Goal: Task Accomplishment & Management: Manage account settings

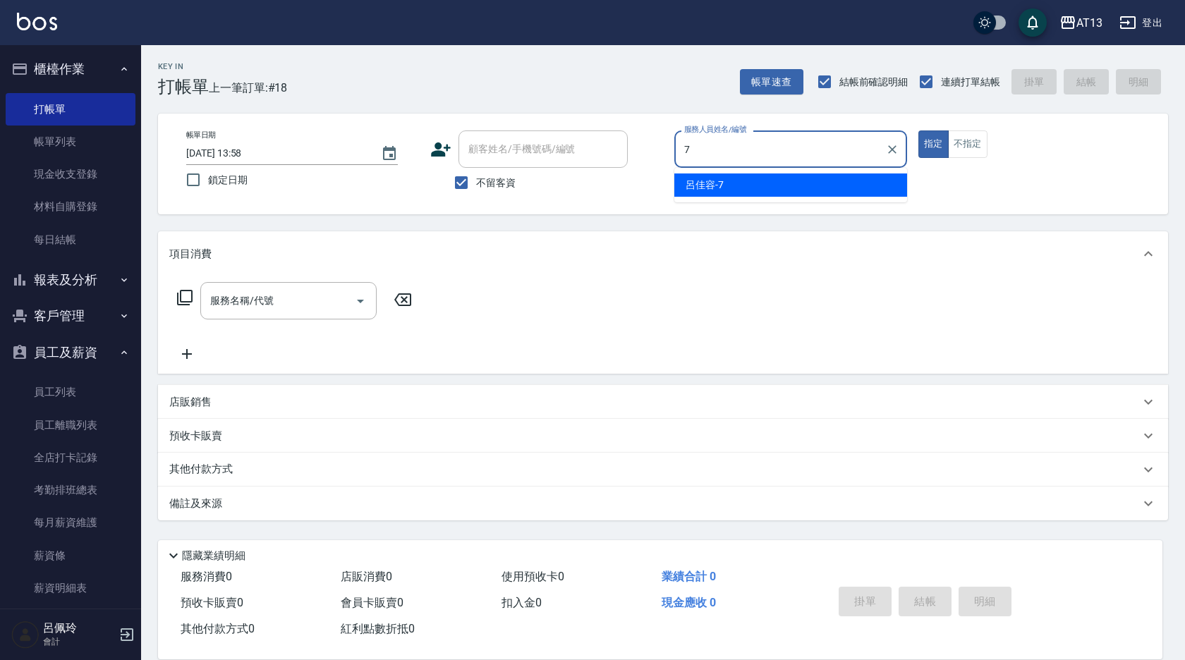
click at [733, 194] on div "[PERSON_NAME]-7" at bounding box center [791, 185] width 233 height 23
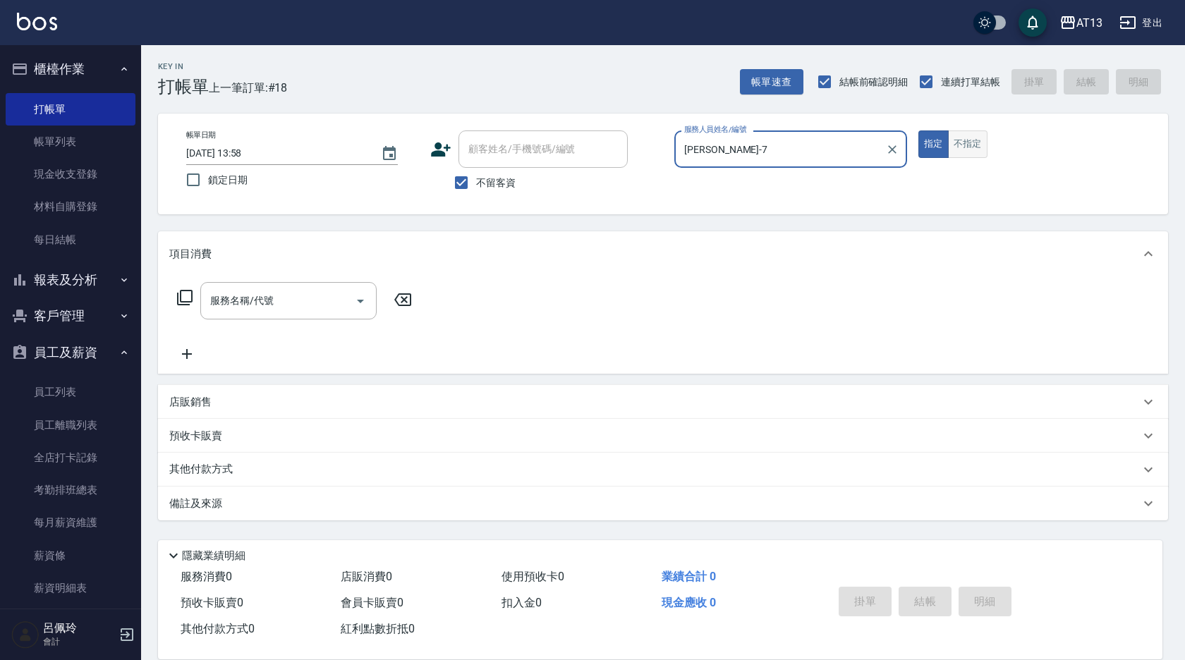
type input "[PERSON_NAME]-7"
click at [970, 146] on button "不指定" at bounding box center [968, 145] width 40 height 28
click at [270, 306] on div "服務名稱/代號 服務名稱/代號" at bounding box center [288, 300] width 176 height 37
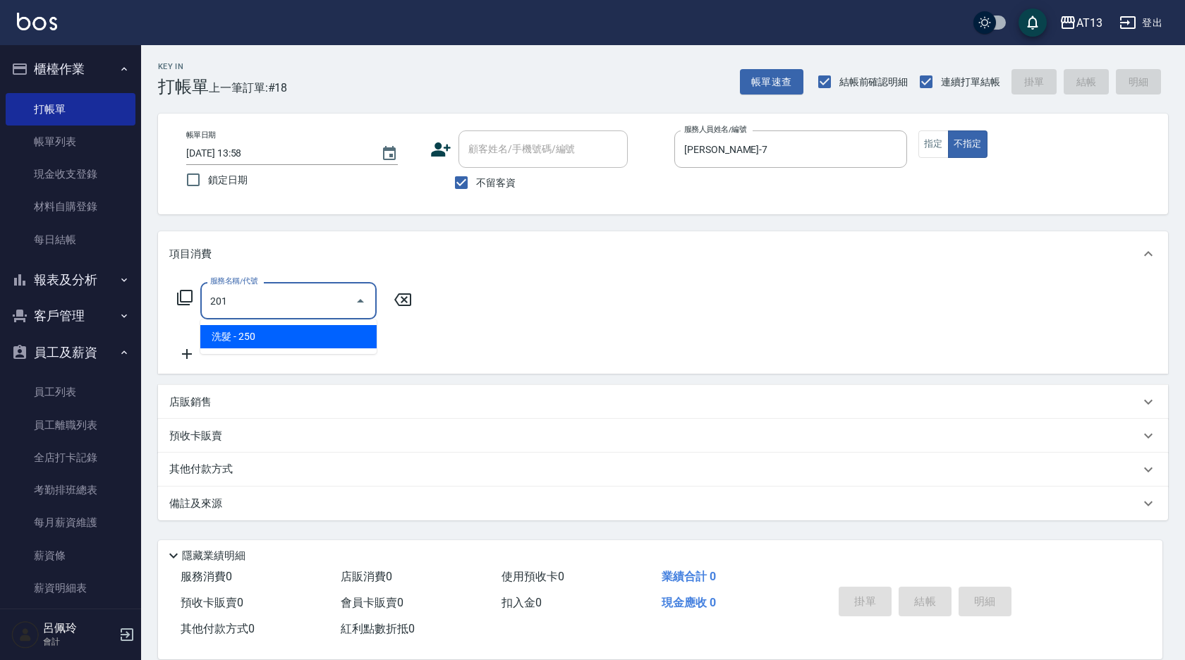
type input "洗髮(201)"
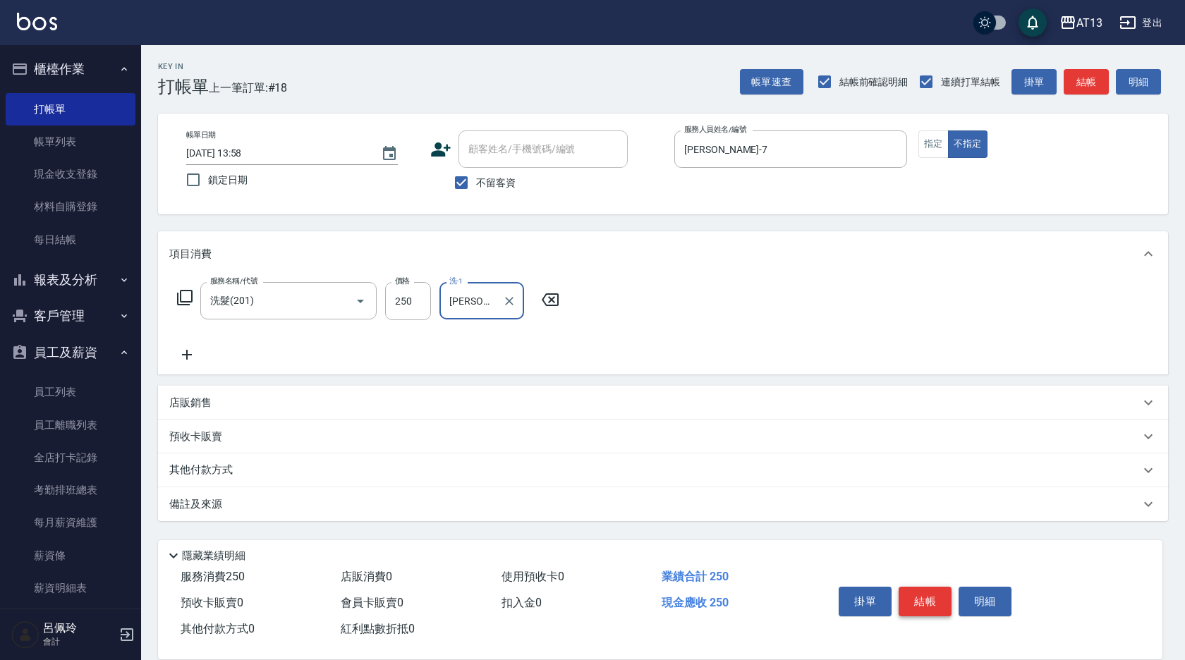
type input "[PERSON_NAME]-7"
click at [913, 599] on button "結帳" at bounding box center [925, 602] width 53 height 30
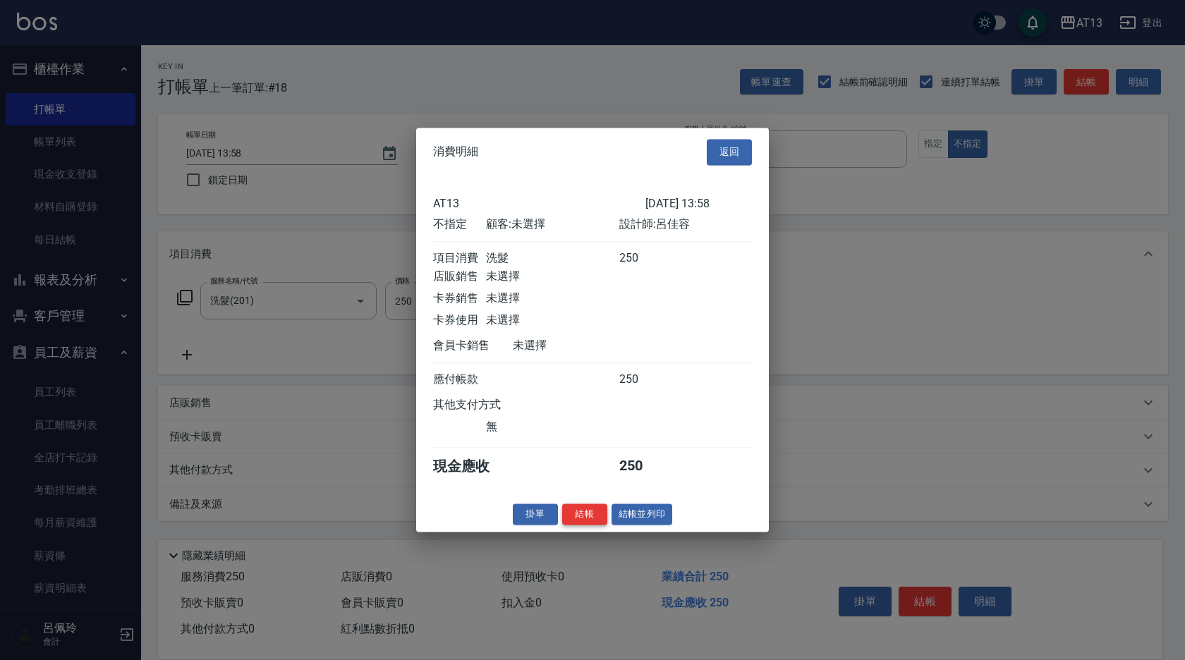
click at [581, 516] on button "結帳" at bounding box center [584, 515] width 45 height 22
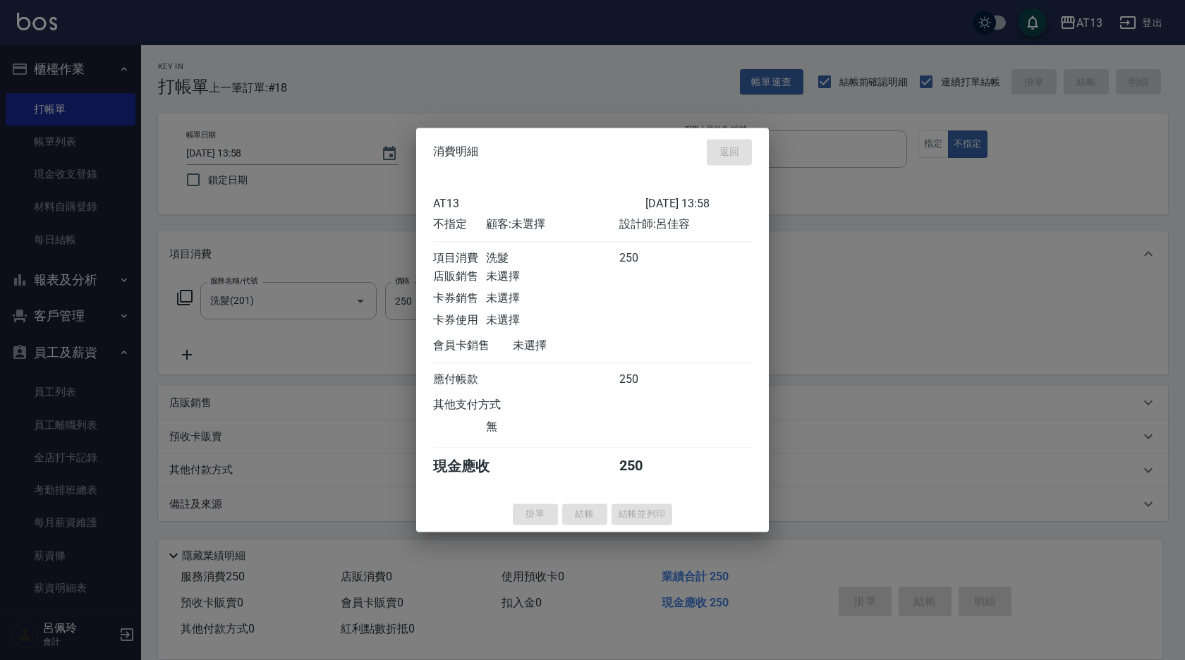
type input "[DATE] 15:24"
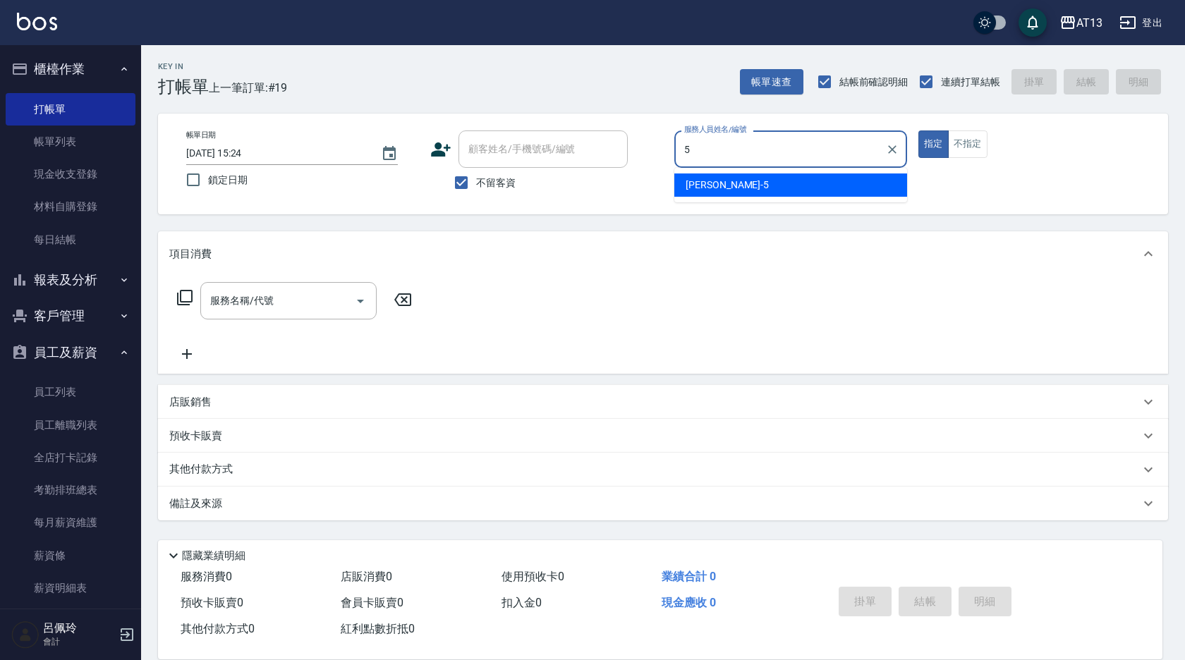
click at [707, 192] on span "[PERSON_NAME] -5" at bounding box center [727, 185] width 83 height 15
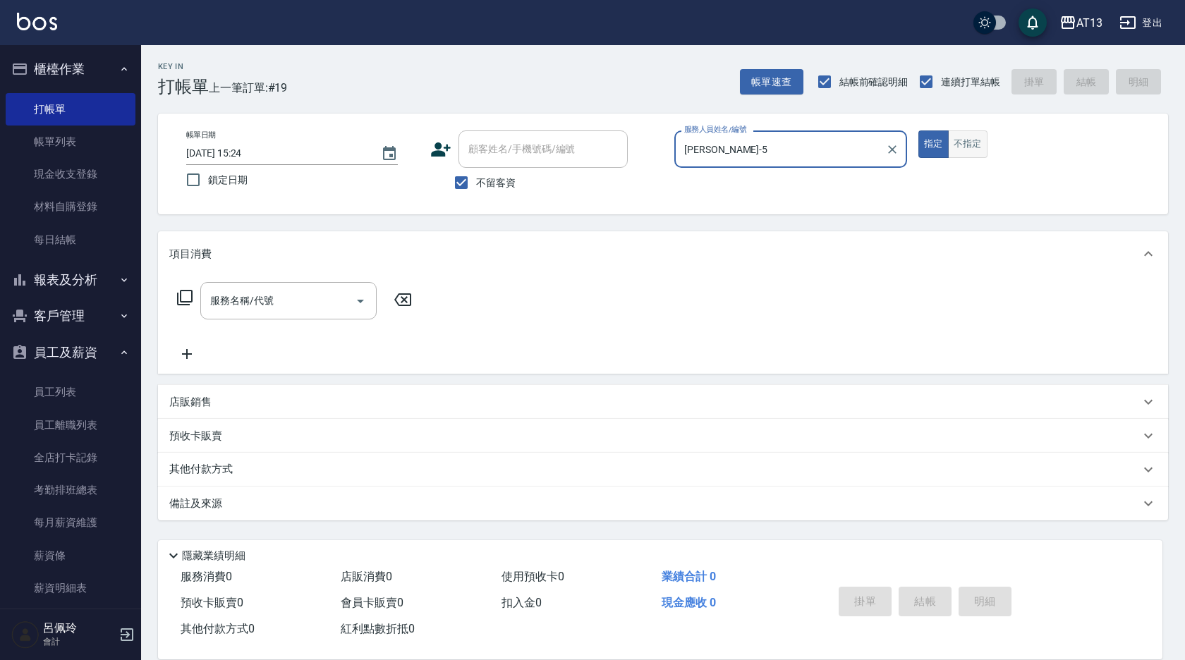
type input "[PERSON_NAME]-5"
click at [978, 140] on button "不指定" at bounding box center [968, 145] width 40 height 28
click at [296, 305] on input "服務名稱/代號" at bounding box center [278, 301] width 143 height 25
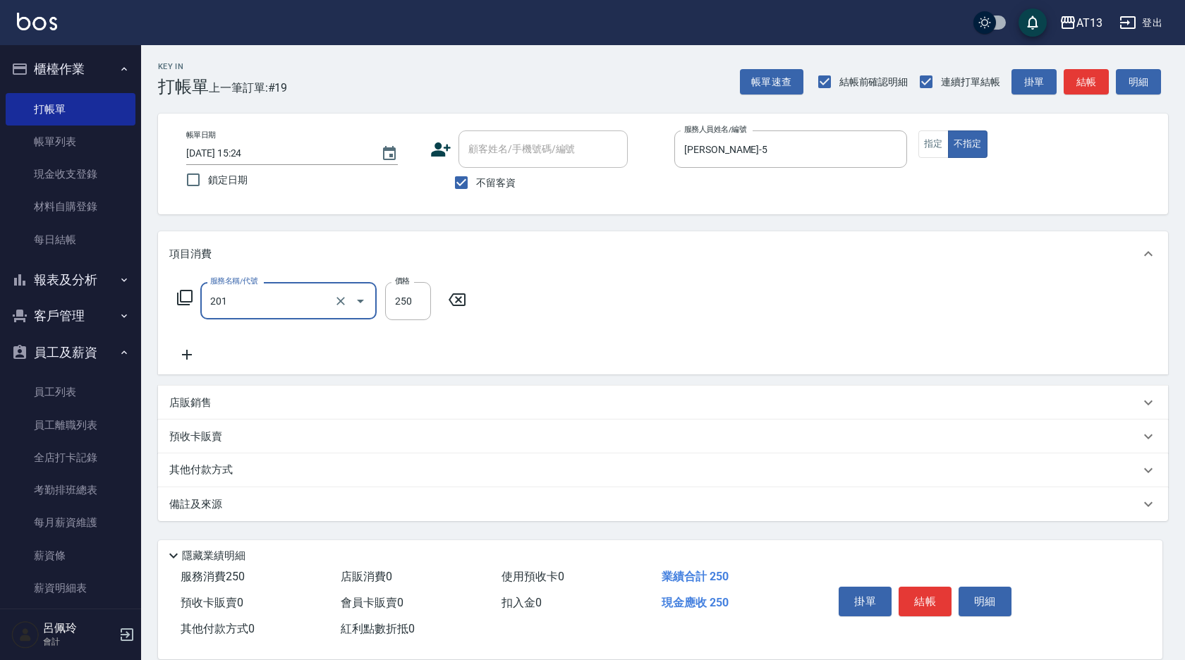
type input "洗髮(201)"
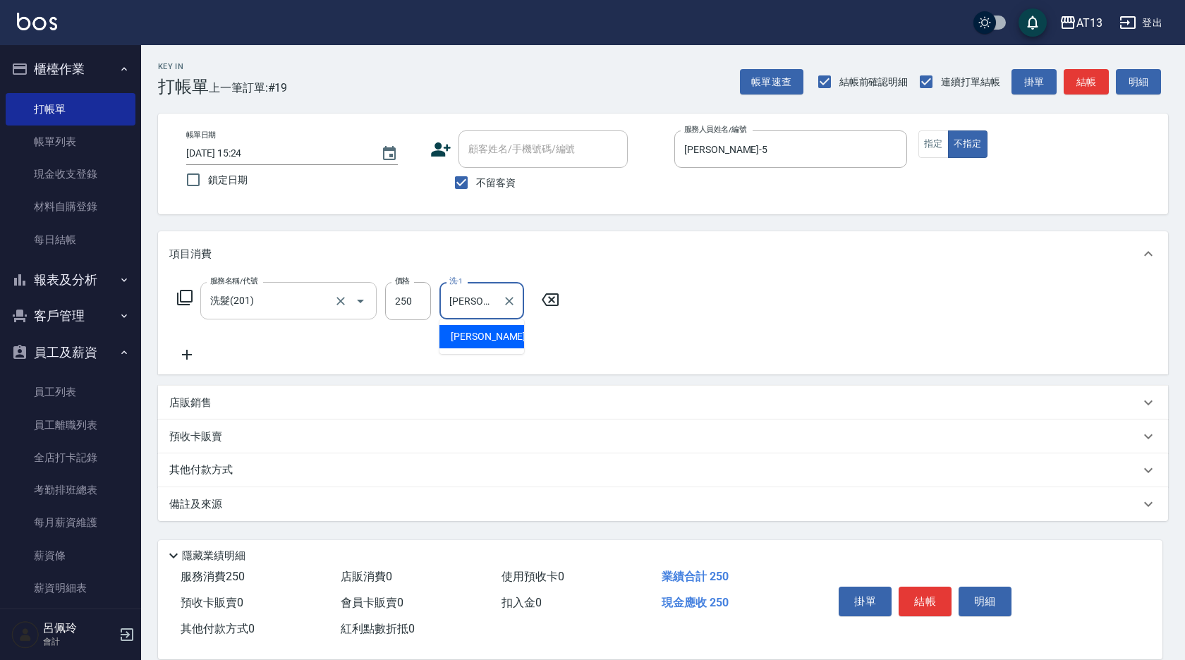
type input "[PERSON_NAME]-5"
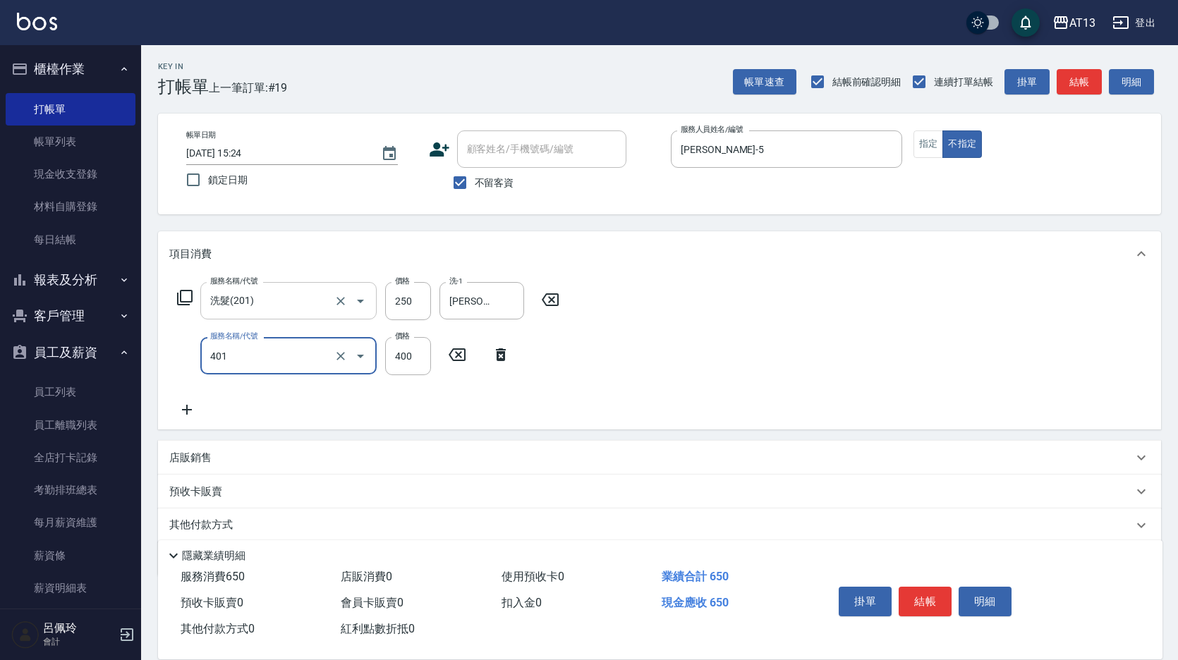
type input "剪髮(401)"
type input "150"
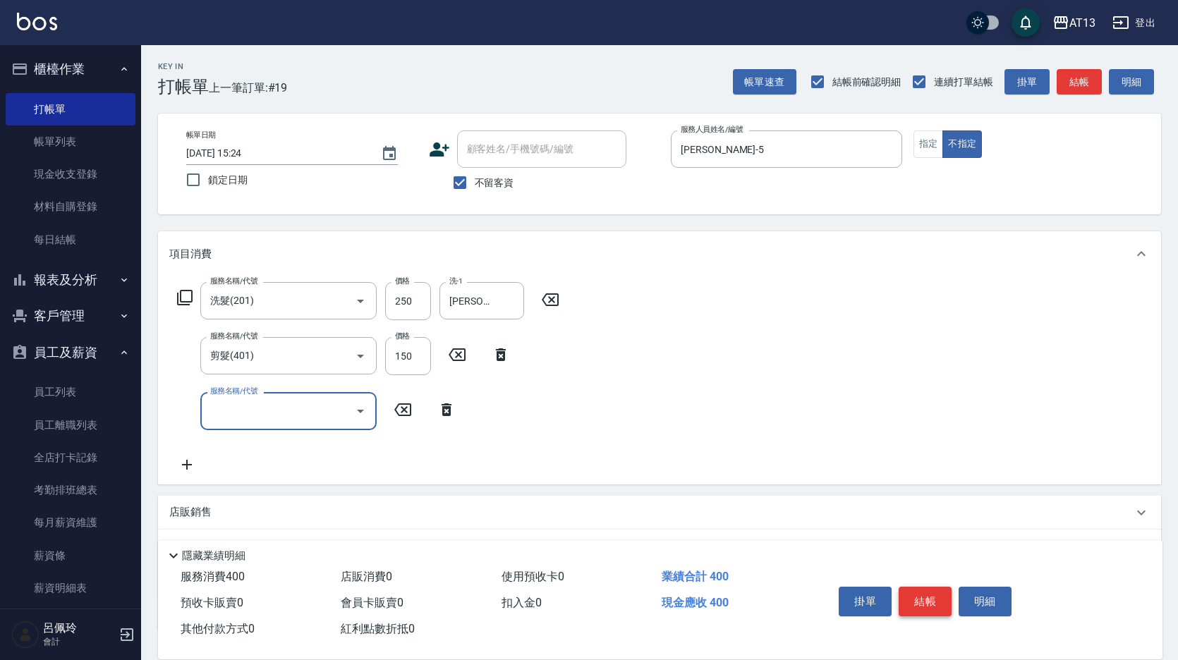
click at [926, 603] on button "結帳" at bounding box center [925, 602] width 53 height 30
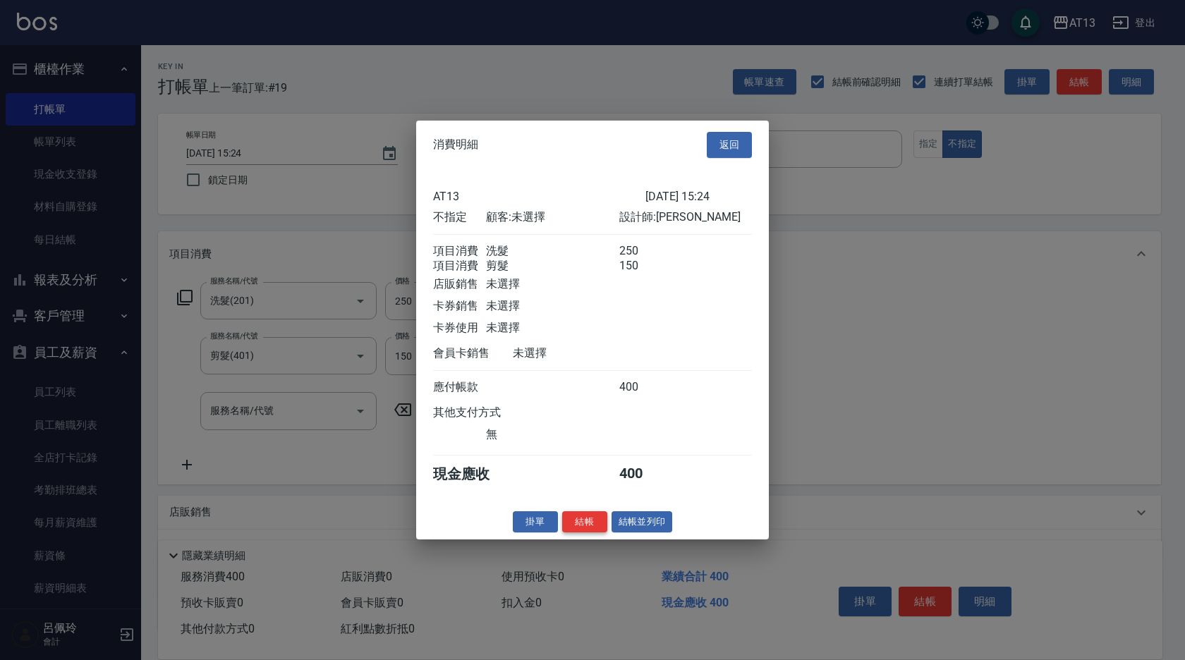
click at [586, 533] on button "結帳" at bounding box center [584, 522] width 45 height 22
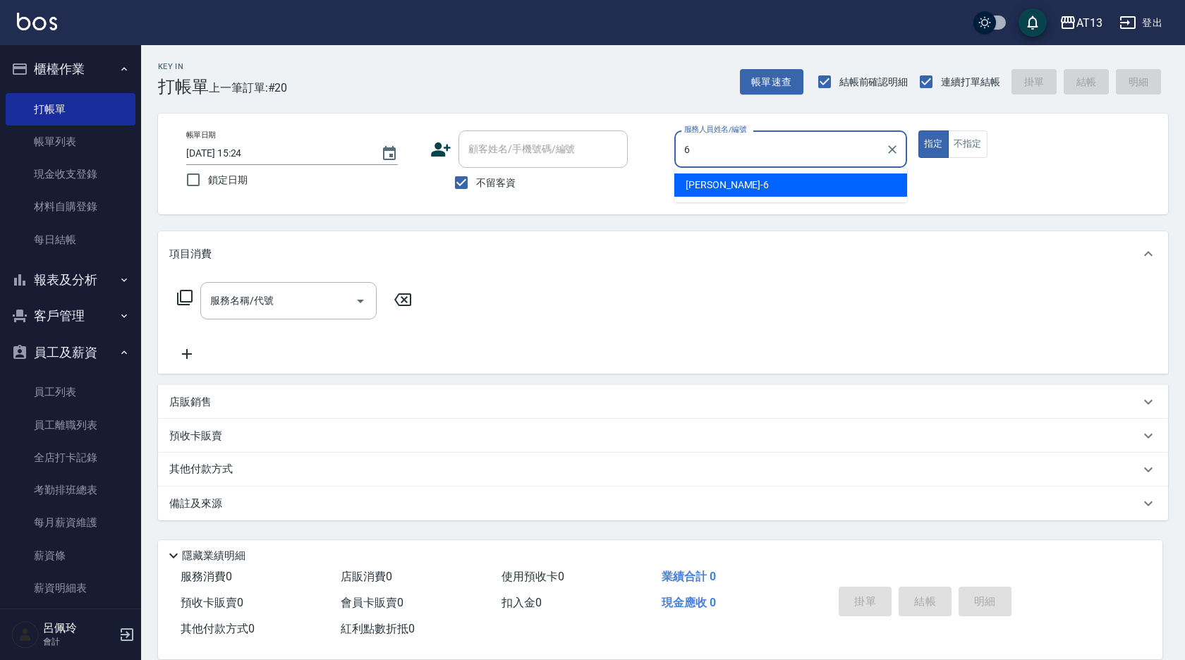
click at [728, 176] on div "亭妤 -6" at bounding box center [791, 185] width 233 height 23
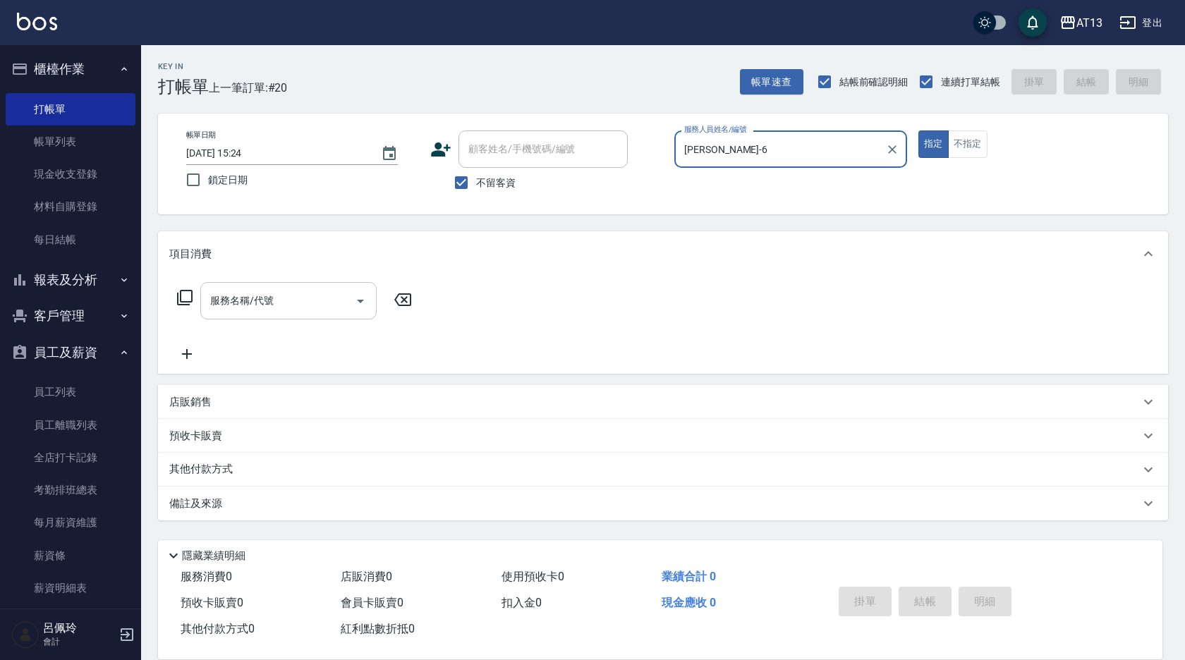
type input "[PERSON_NAME]-6"
click at [282, 297] on input "服務名稱/代號" at bounding box center [278, 301] width 143 height 25
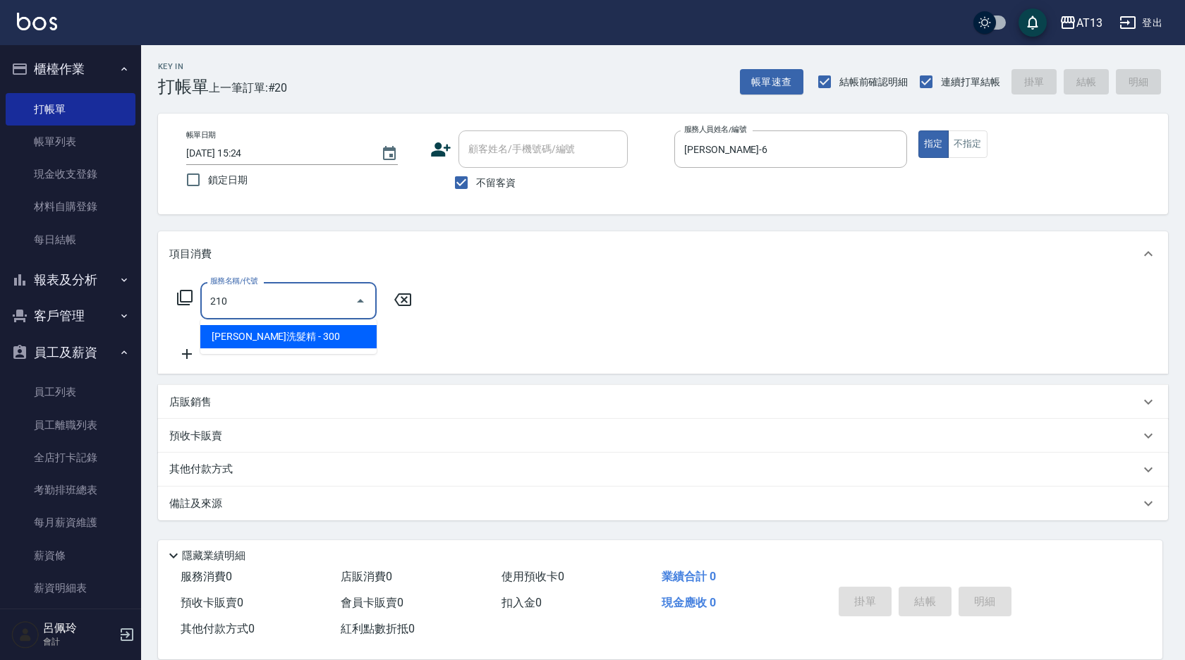
type input "[PERSON_NAME]洗髮精(210)"
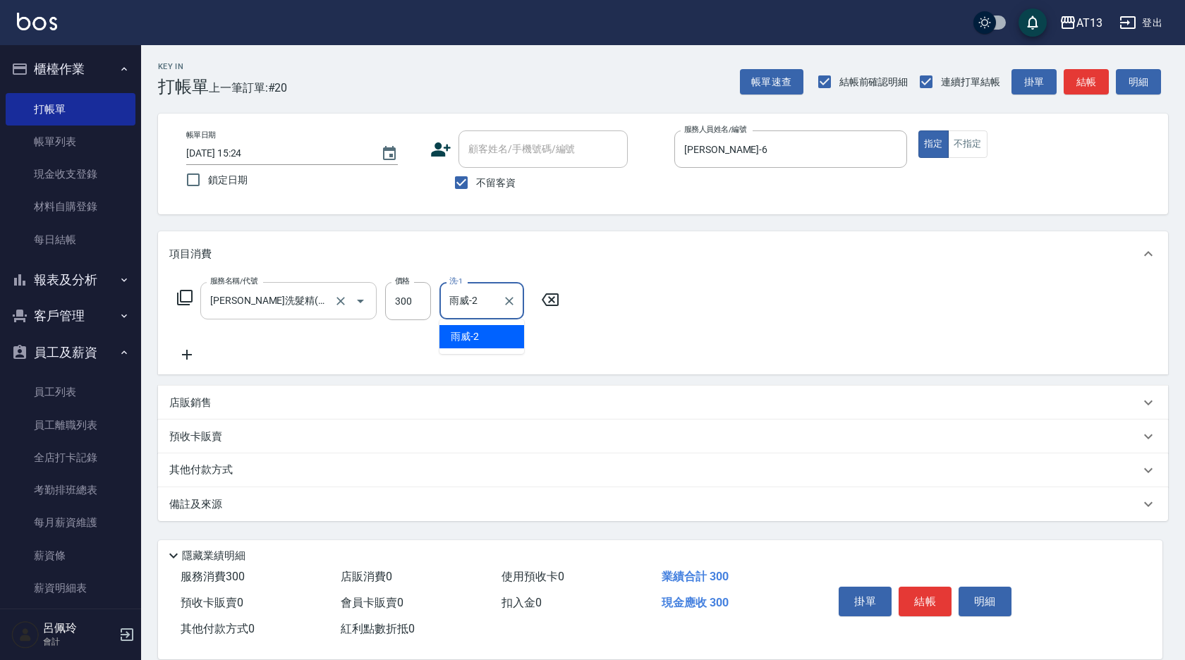
type input "雨威-2"
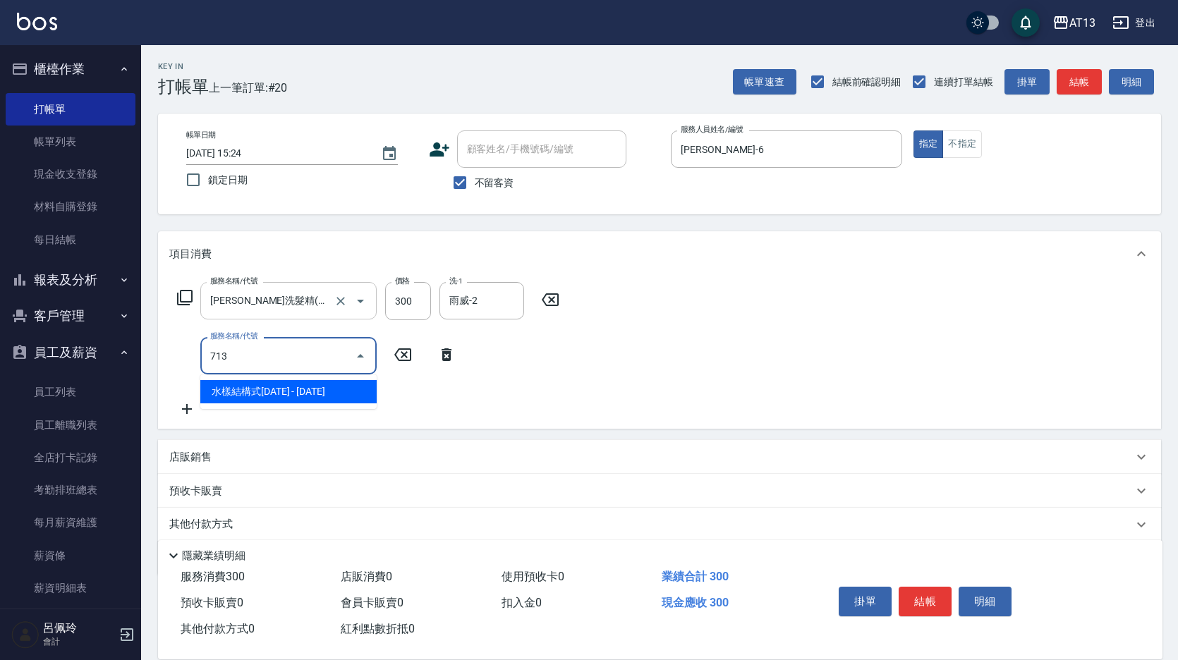
type input "水樣結構式1200(713)"
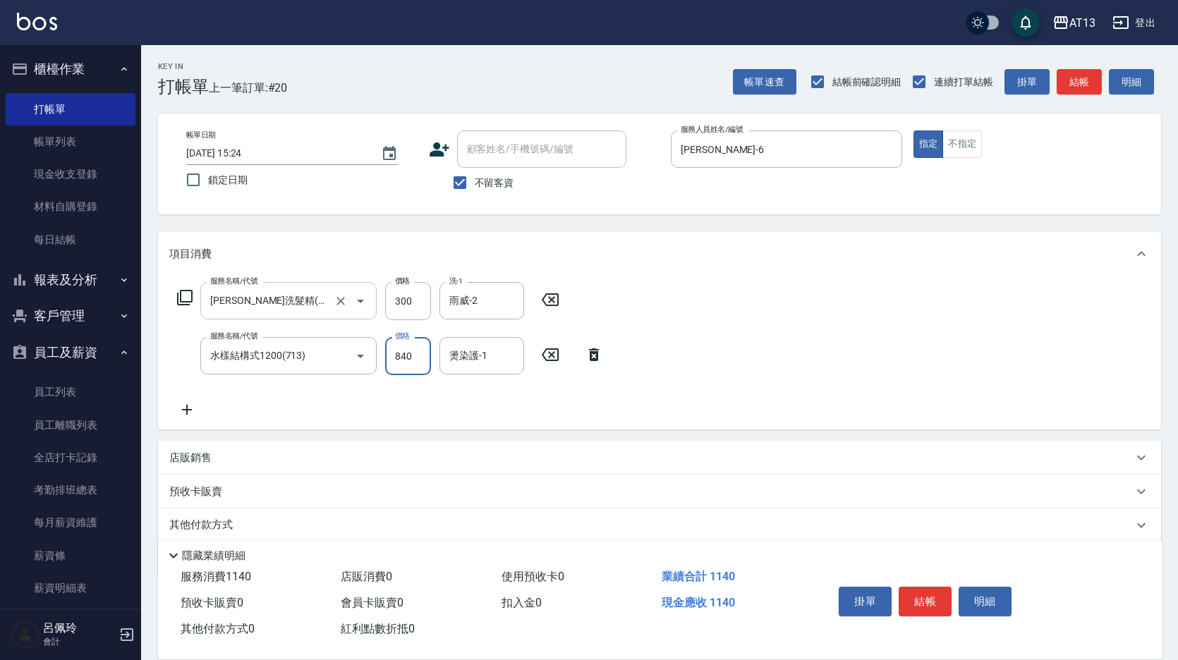
type input "840"
type input "雨威-2"
click at [162, 460] on div "店販銷售" at bounding box center [659, 458] width 1003 height 34
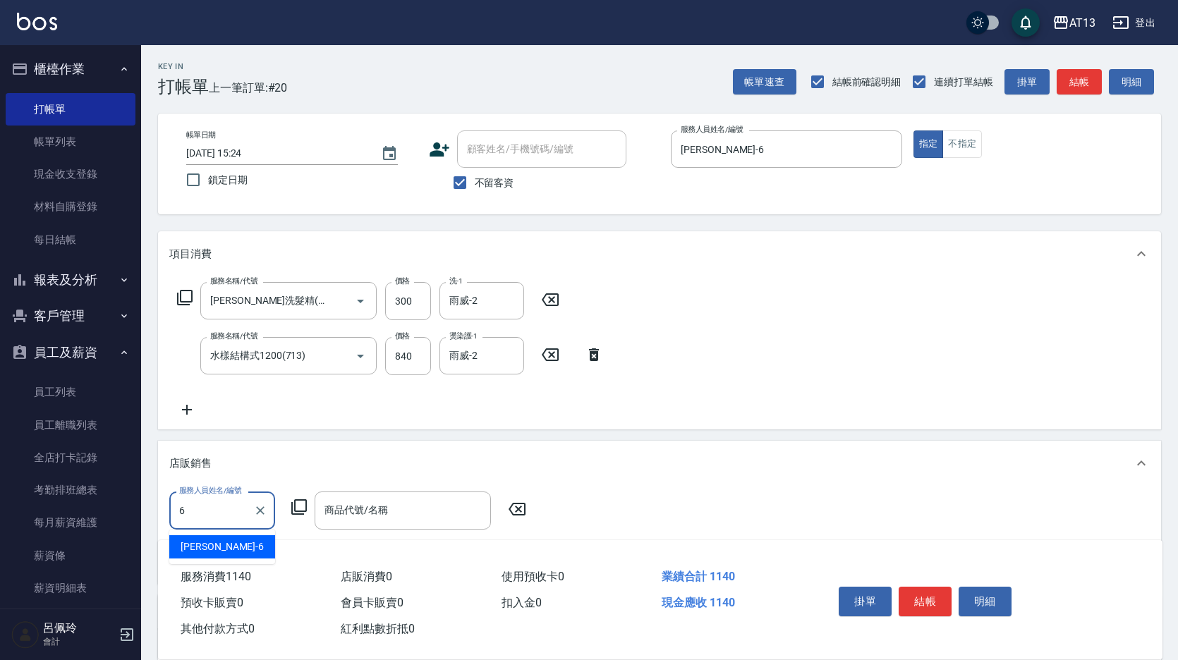
click at [270, 546] on div "亭妤 -6" at bounding box center [222, 547] width 106 height 23
type input "[PERSON_NAME]-6"
click at [339, 509] on div "商品代號/名稱 商品代號/名稱" at bounding box center [403, 510] width 176 height 37
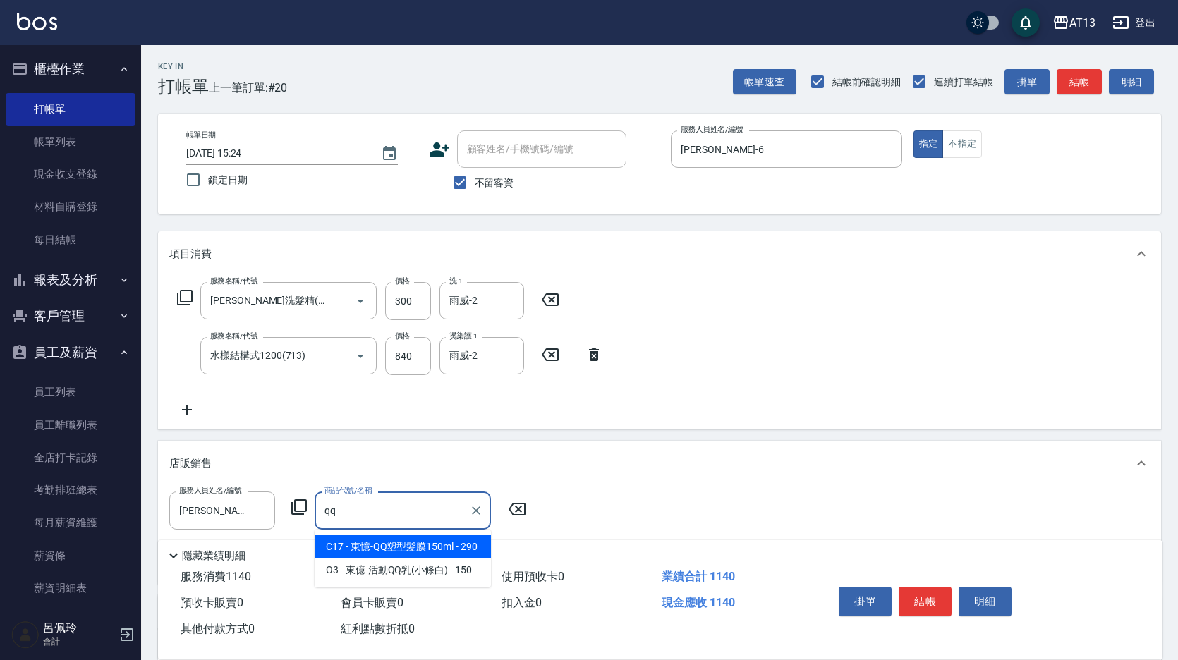
click at [351, 542] on span "C17 - 東憶-QQ塑型髮膜150ml - 290" at bounding box center [403, 547] width 176 height 23
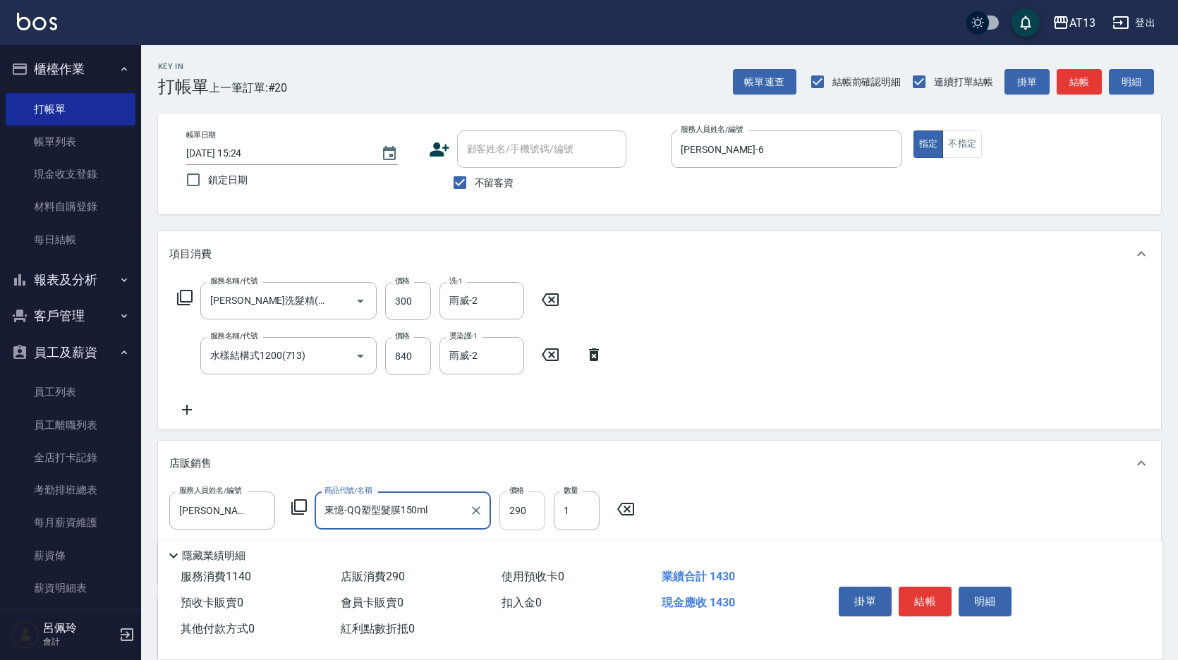
type input "東憶-QQ塑型髮膜150ml"
click at [516, 517] on input "290" at bounding box center [523, 511] width 46 height 38
type input "232"
click at [761, 500] on div "服務人員姓名/編號 [PERSON_NAME]-6 服務人員姓名/編號 商品代號/名稱 東憶-QQ塑型髮膜150ml 商品代號/名稱 價格 232 價格 數量…" at bounding box center [659, 532] width 981 height 81
click at [928, 595] on button "結帳" at bounding box center [925, 602] width 53 height 30
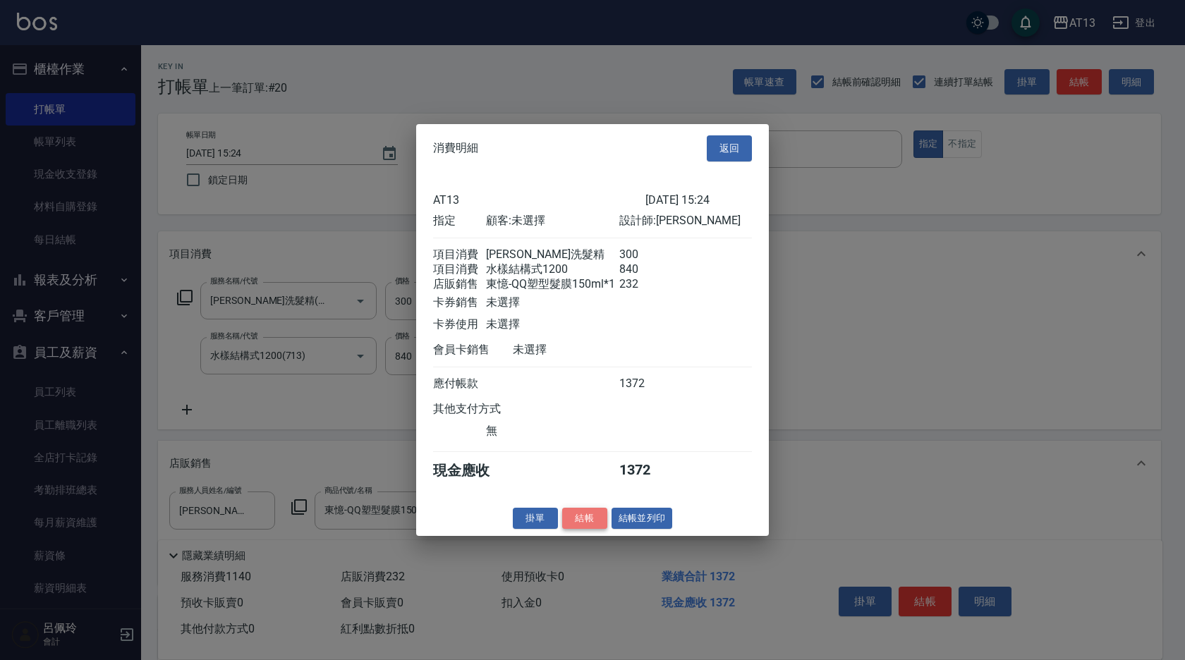
click at [588, 529] on button "結帳" at bounding box center [584, 518] width 45 height 22
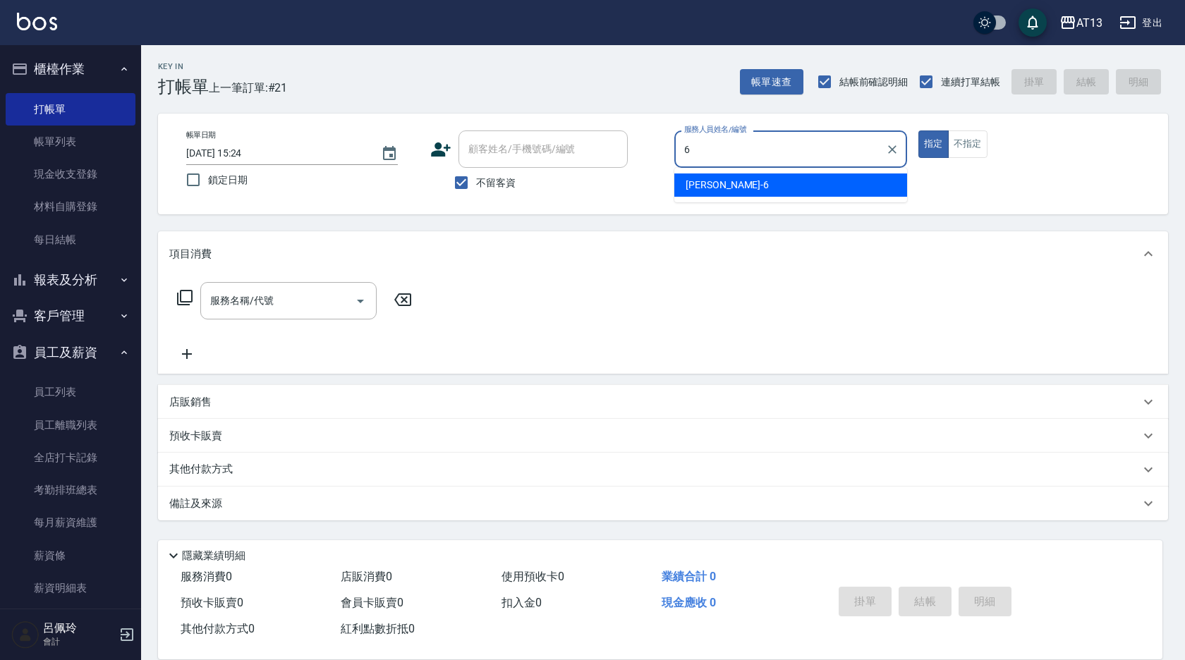
click at [744, 187] on div "亭妤 -6" at bounding box center [791, 185] width 233 height 23
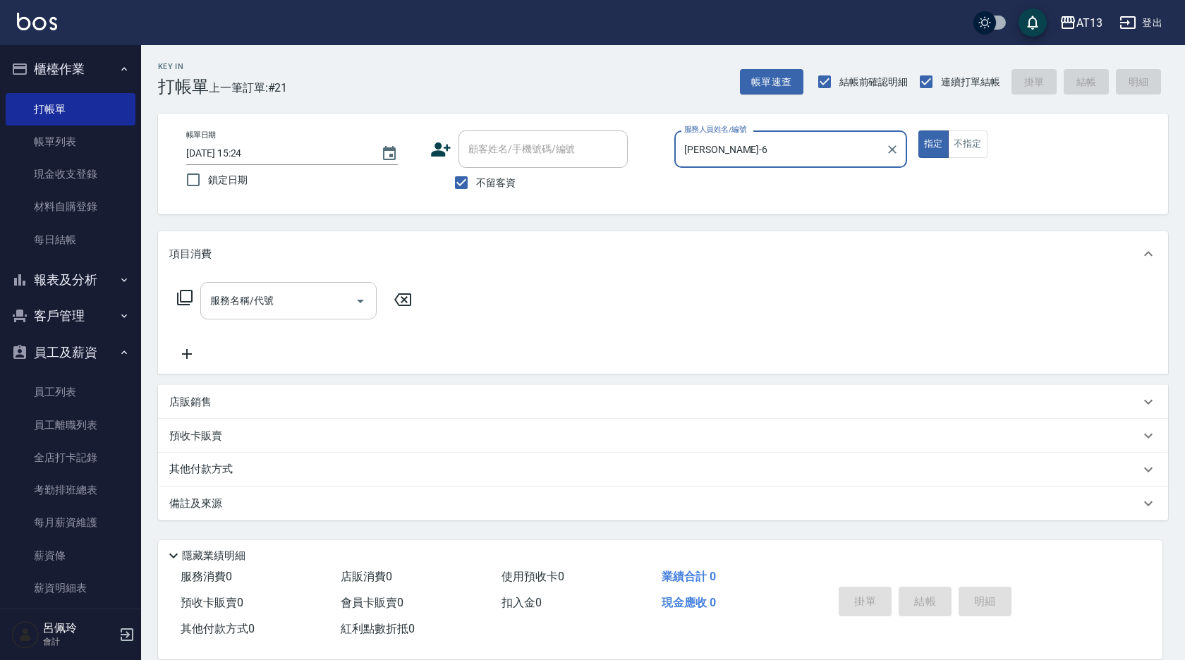
type input "[PERSON_NAME]-6"
click at [247, 308] on input "服務名稱/代號" at bounding box center [278, 301] width 143 height 25
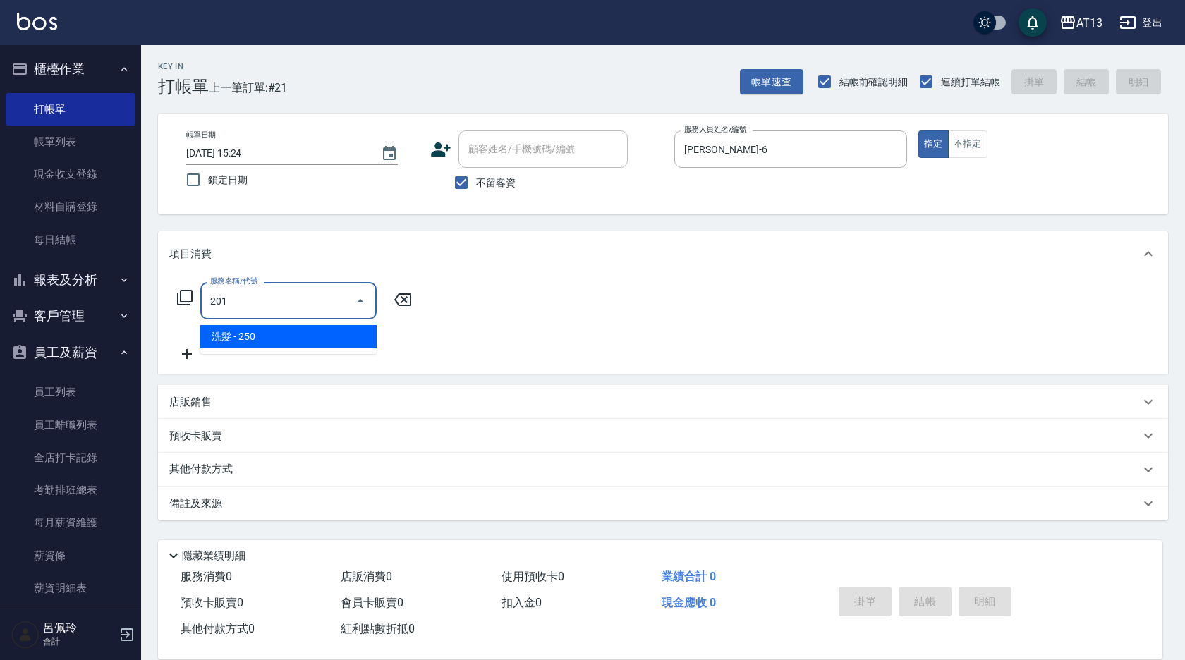
type input "洗髮(201)"
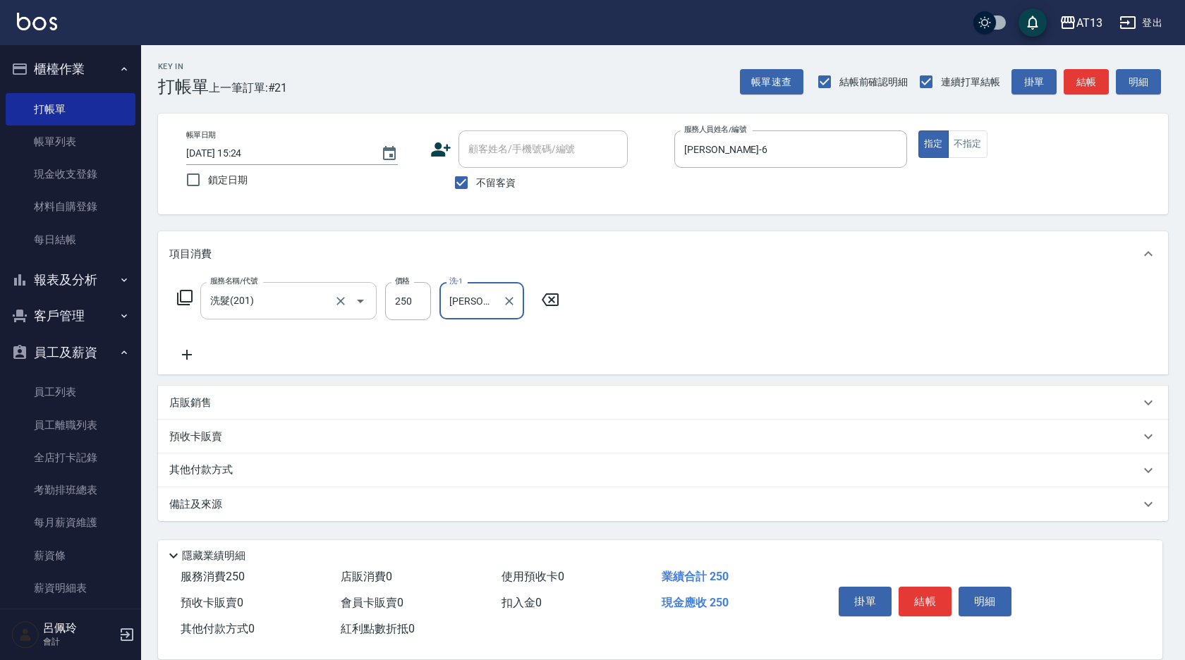
type input "[PERSON_NAME]-29"
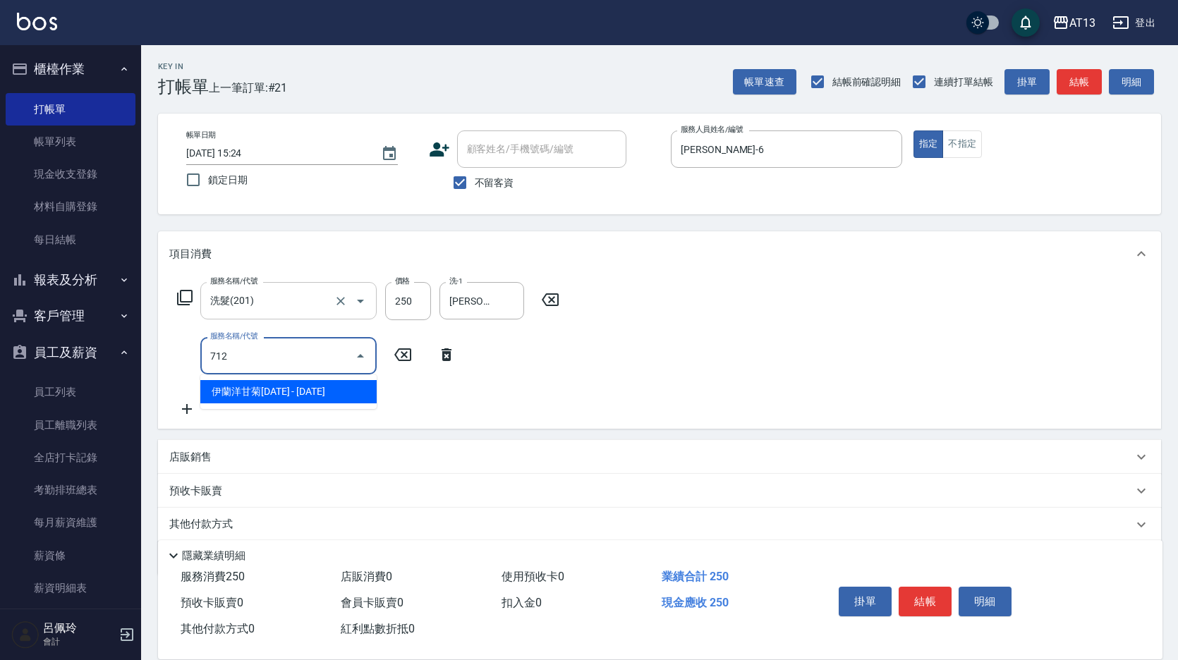
type input "[DEMOGRAPHIC_DATA]蘭洋甘菊1000(712)"
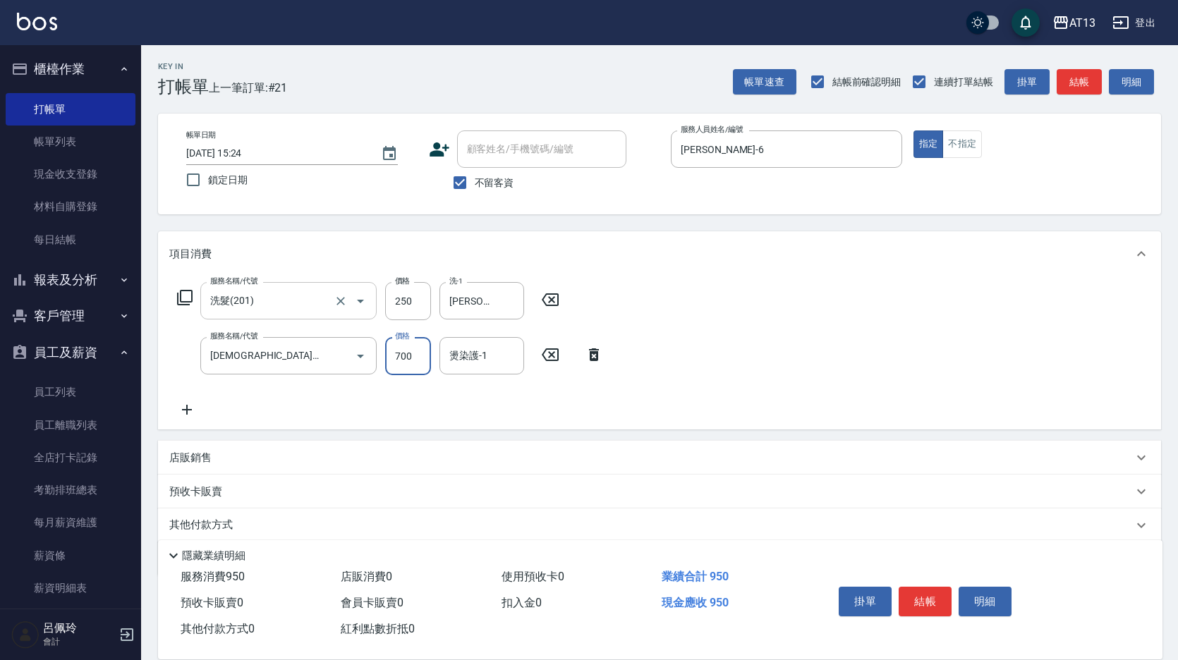
type input "700"
type input "[PERSON_NAME]-29"
click at [918, 587] on button "結帳" at bounding box center [925, 602] width 53 height 30
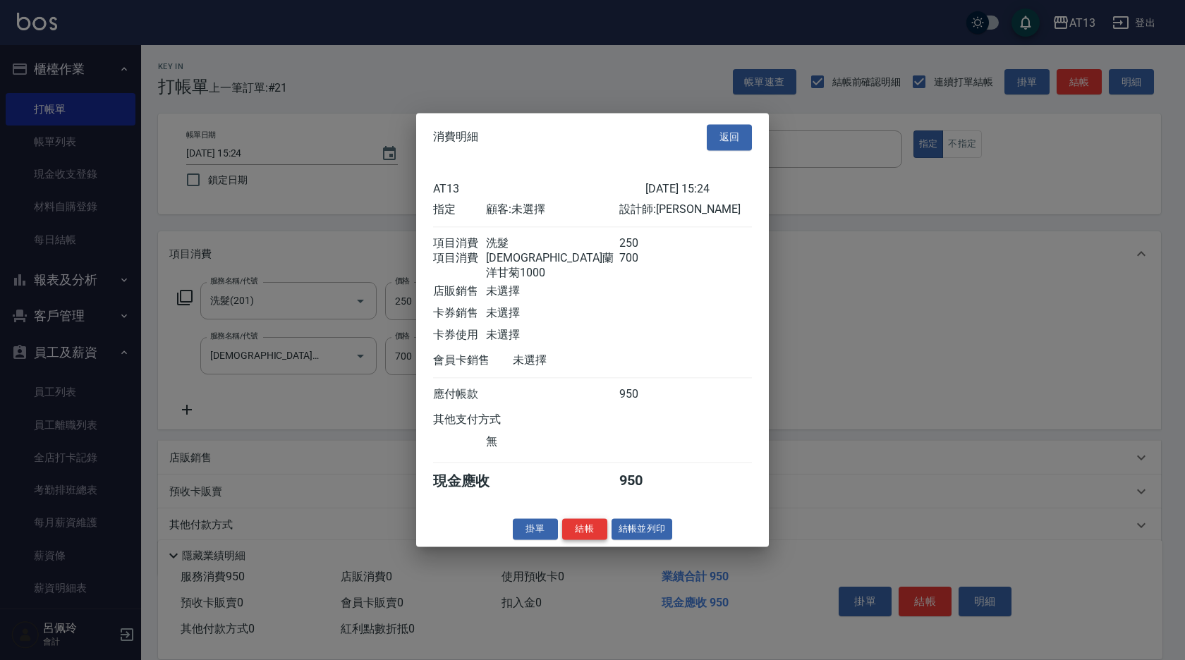
click at [590, 531] on button "結帳" at bounding box center [584, 530] width 45 height 22
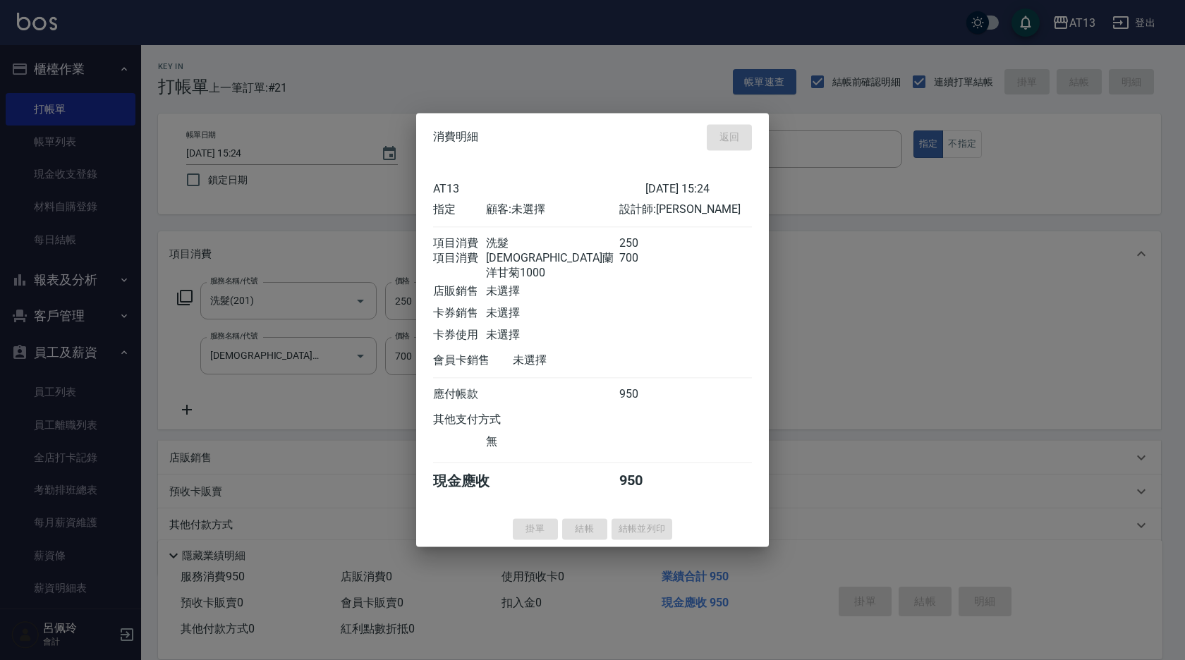
type input "[DATE] 15:25"
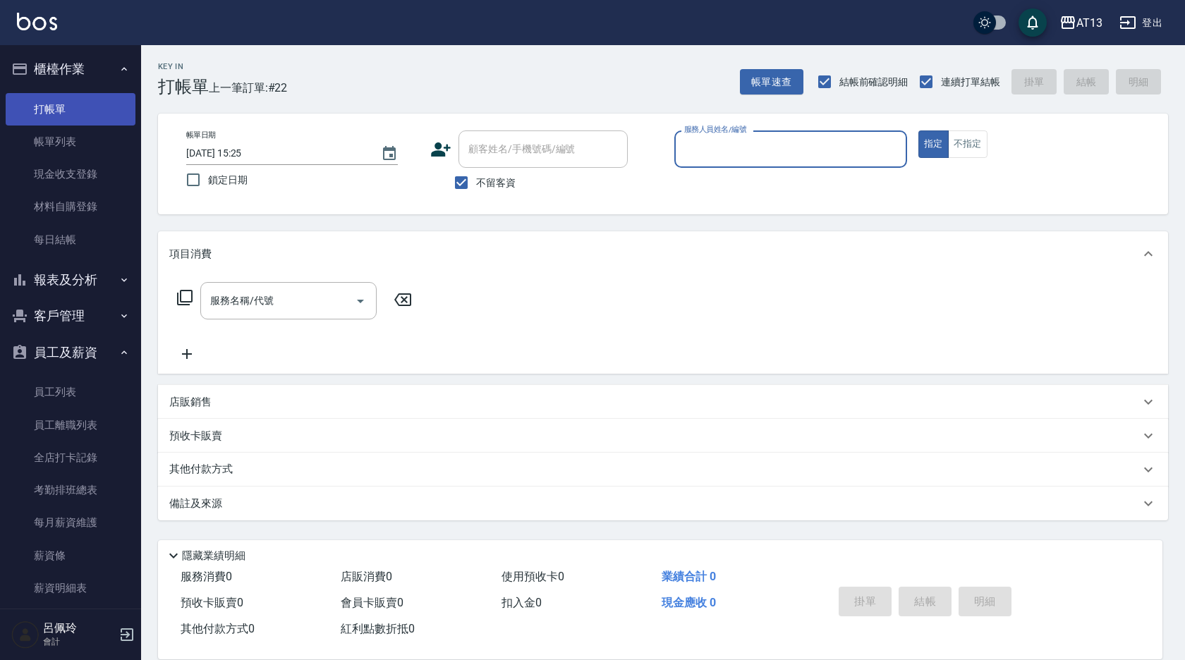
drag, startPoint x: 44, startPoint y: 150, endPoint x: 52, endPoint y: 113, distance: 38.1
click at [44, 150] on link "帳單列表" at bounding box center [71, 142] width 130 height 32
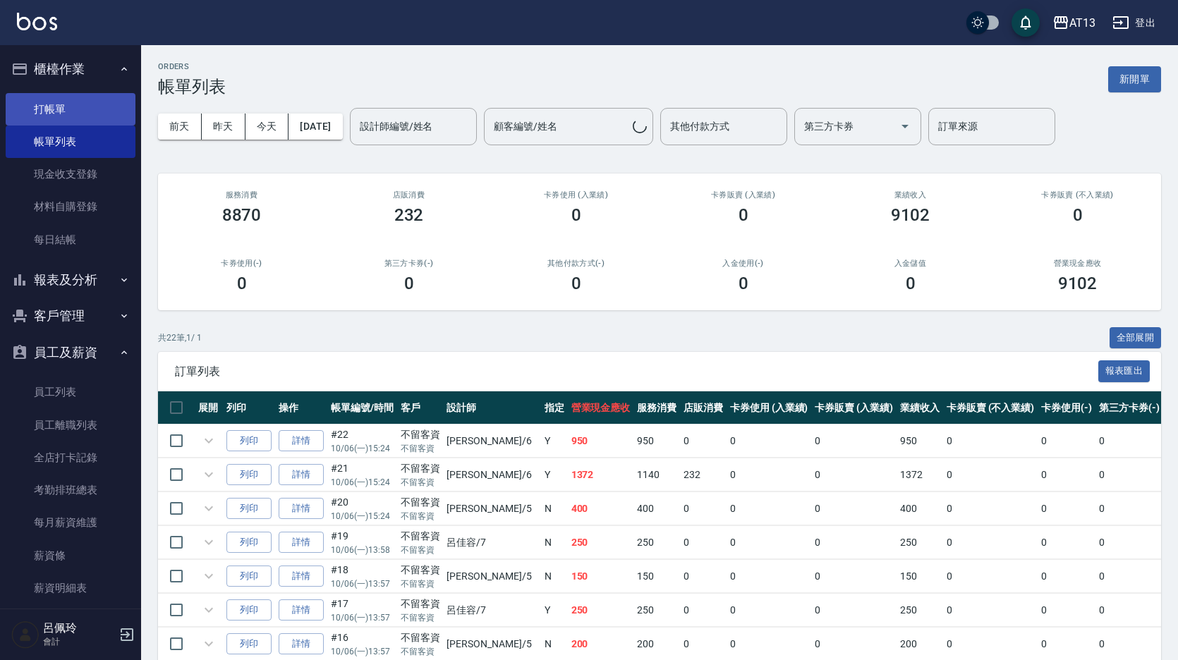
click at [56, 96] on link "打帳單" at bounding box center [71, 109] width 130 height 32
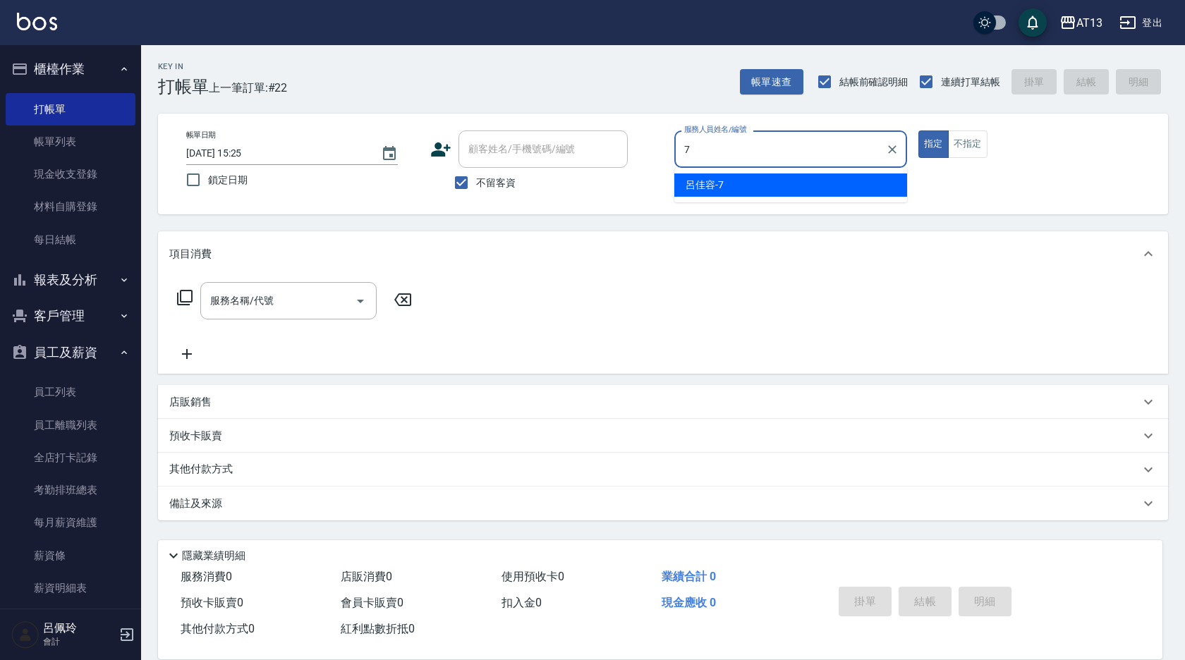
click at [833, 188] on div "[PERSON_NAME]-7" at bounding box center [791, 185] width 233 height 23
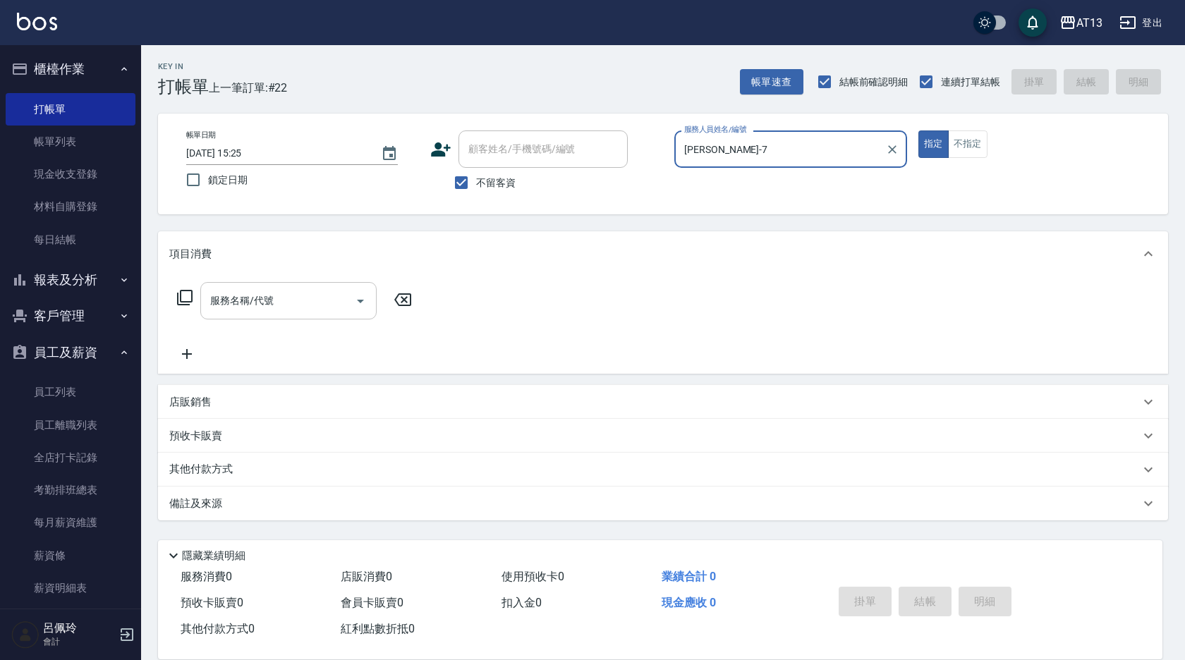
type input "[PERSON_NAME]-7"
click at [258, 298] on div "服務名稱/代號 服務名稱/代號" at bounding box center [288, 300] width 176 height 37
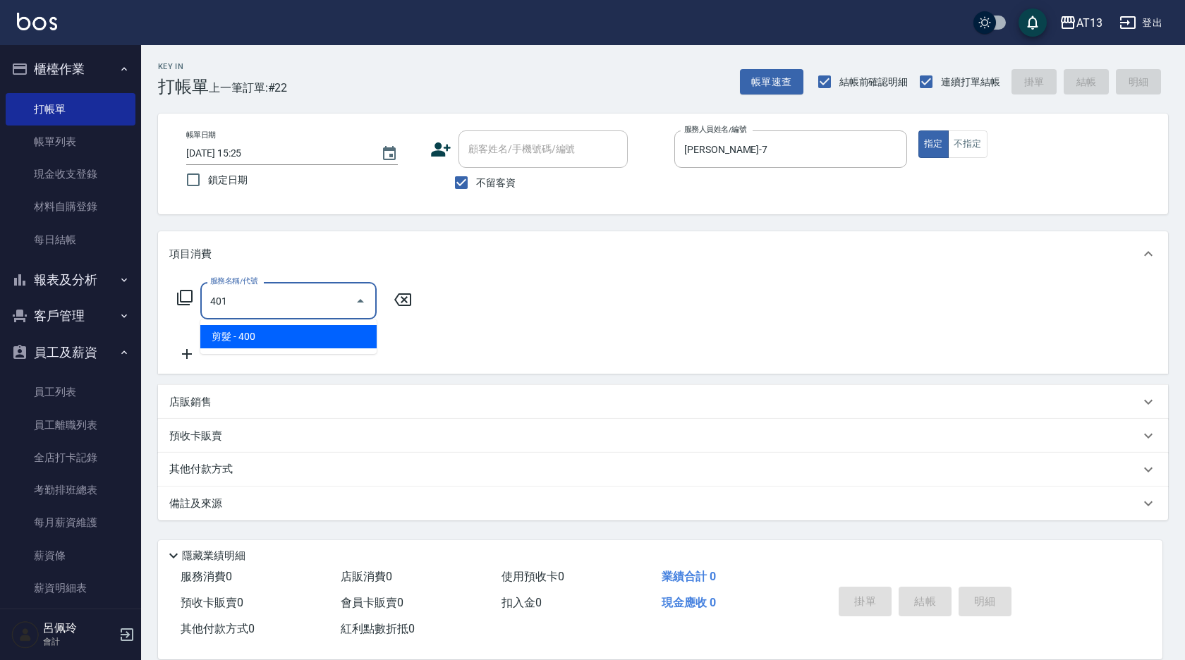
type input "剪髮(401)"
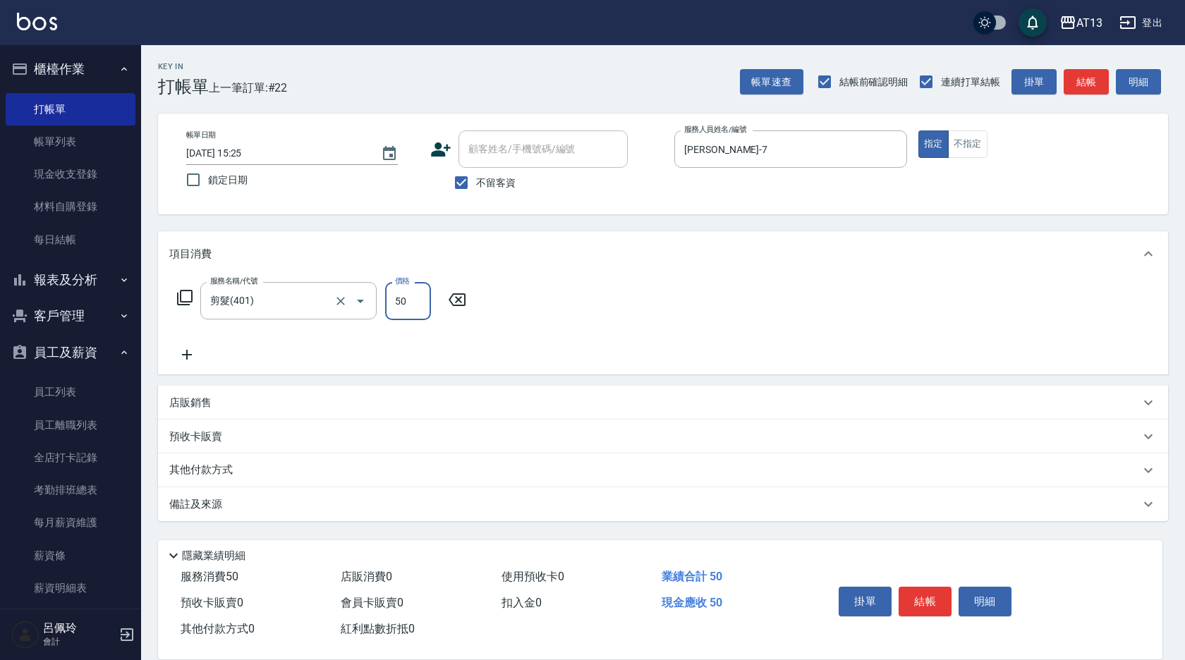
type input "50"
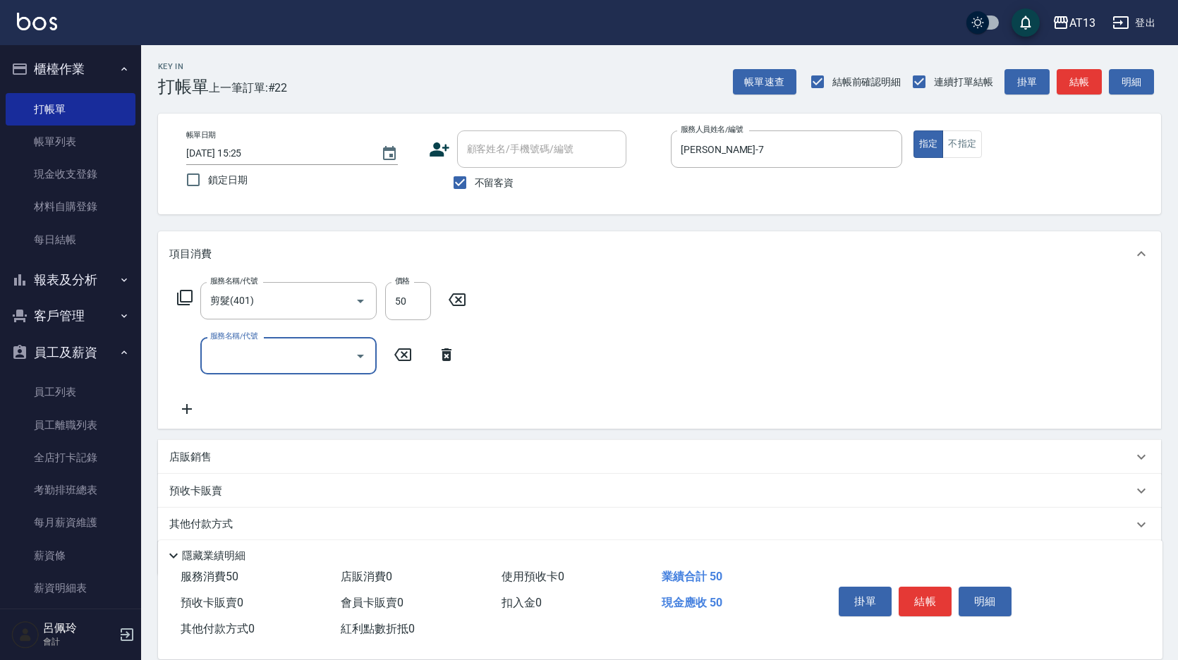
click at [610, 360] on div "服務名稱/代號 剪髮(401) 服務名稱/代號 價格 50 價格 服務名稱/代號 服務名稱/代號" at bounding box center [659, 353] width 1003 height 152
click at [925, 601] on button "結帳" at bounding box center [925, 602] width 53 height 30
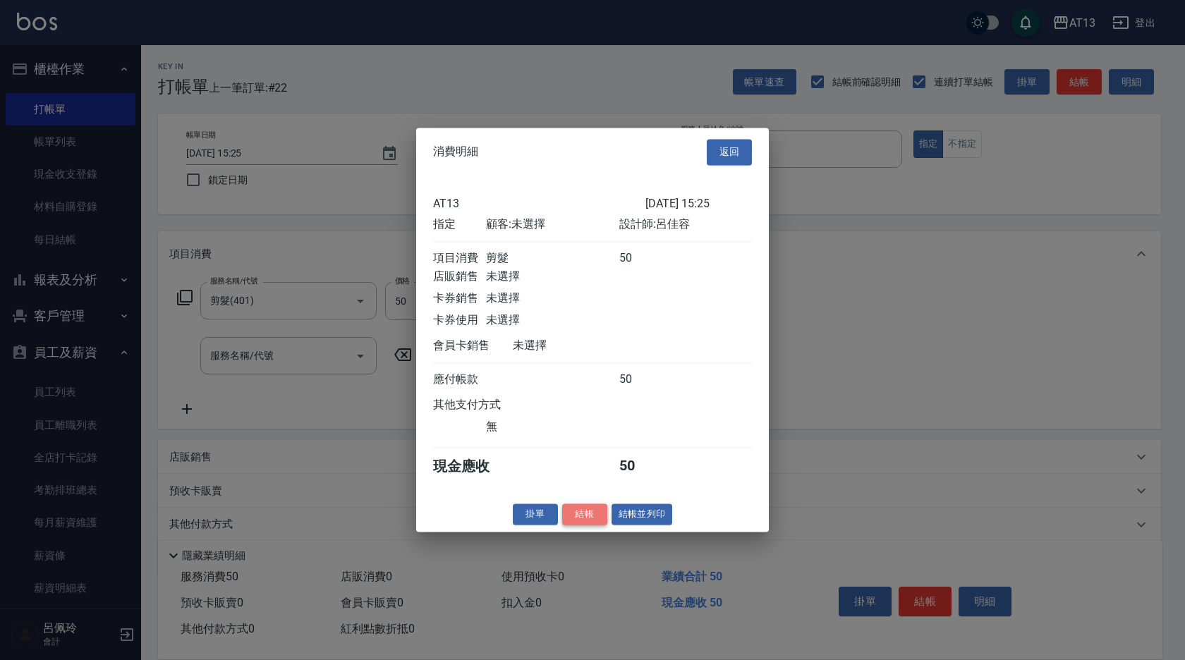
click at [595, 525] on button "結帳" at bounding box center [584, 515] width 45 height 22
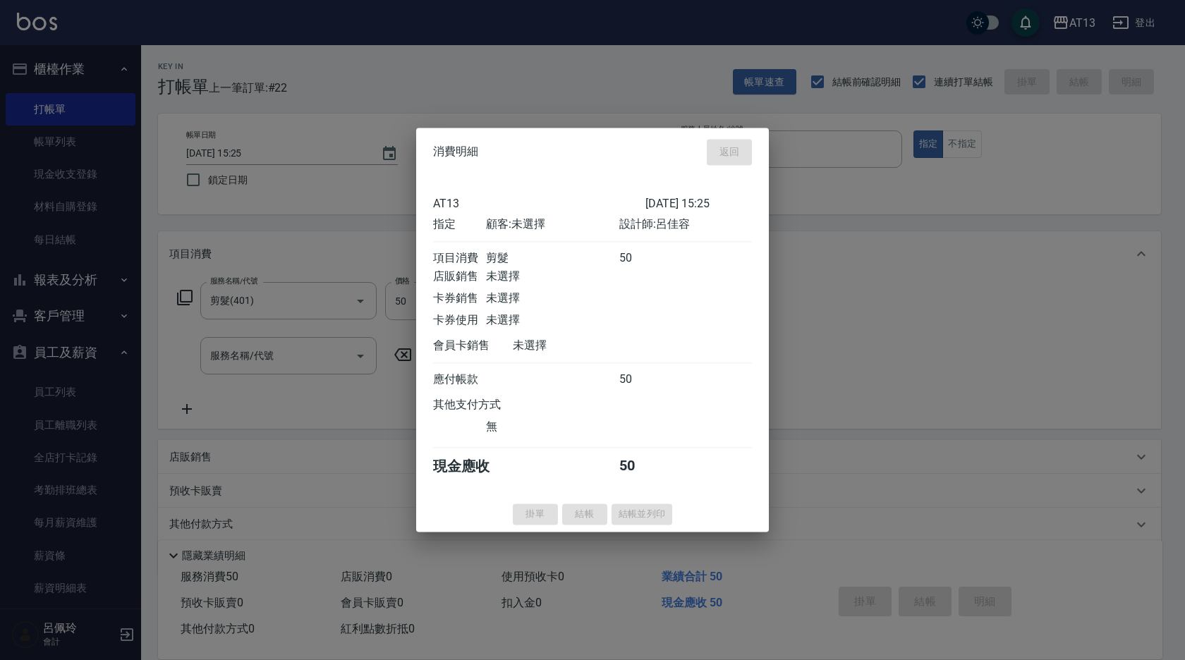
type input "[DATE] 15:47"
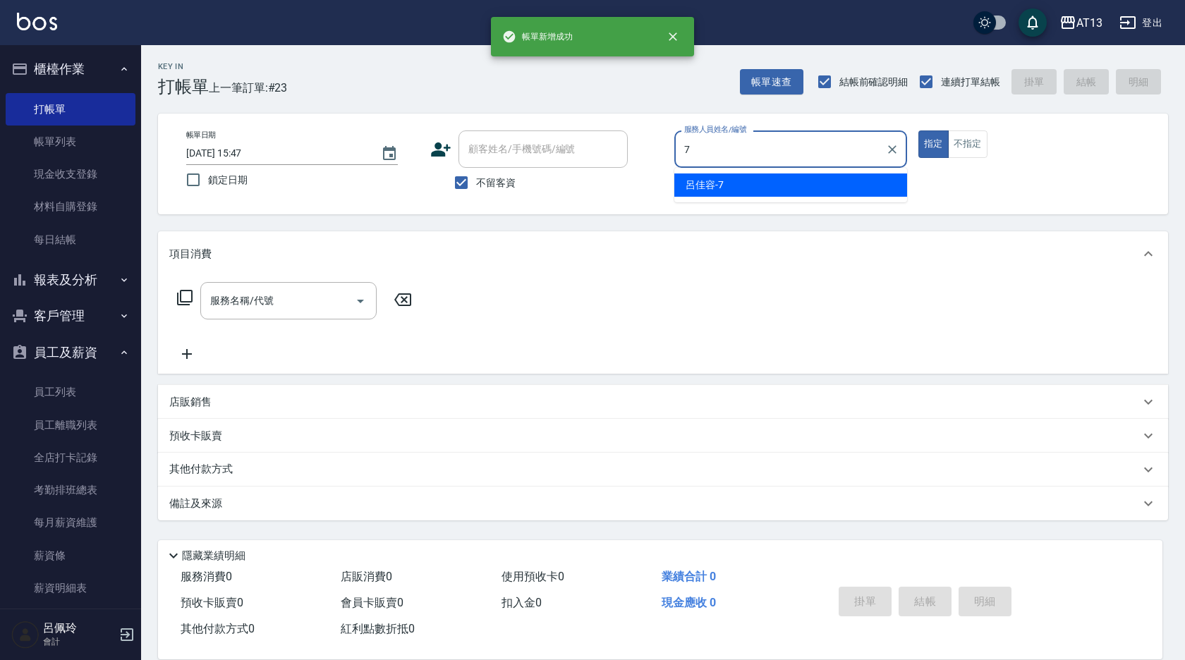
click at [800, 179] on div "[PERSON_NAME]-7" at bounding box center [791, 185] width 233 height 23
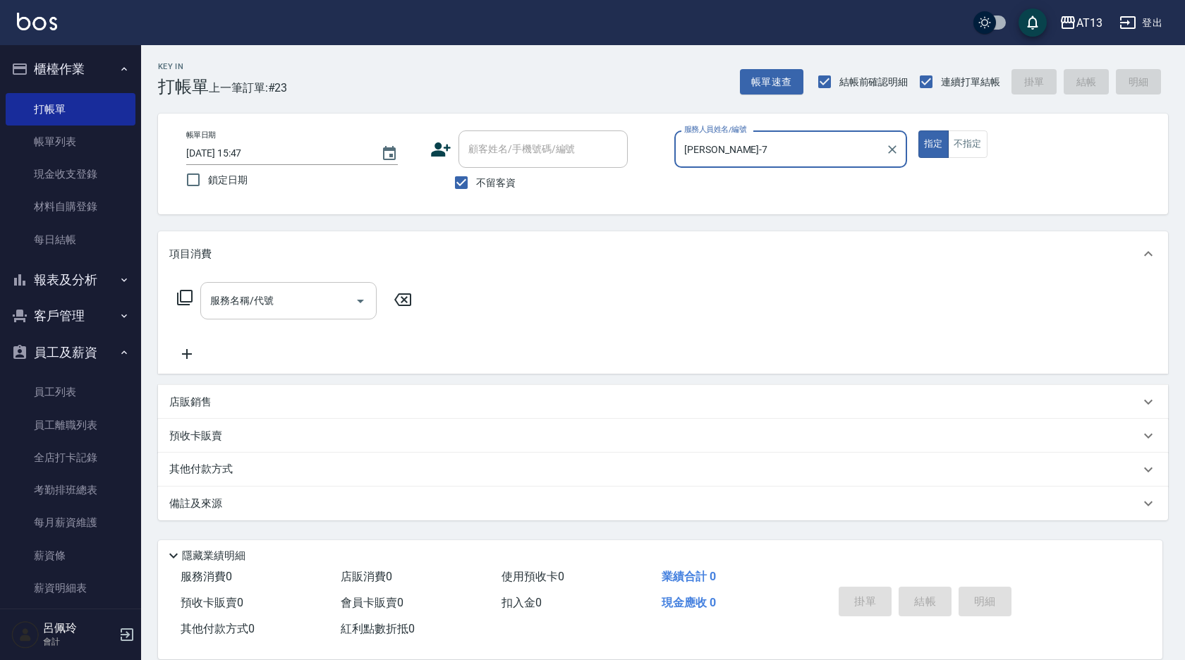
type input "[PERSON_NAME]-7"
click at [287, 301] on input "服務名稱/代號" at bounding box center [278, 301] width 143 height 25
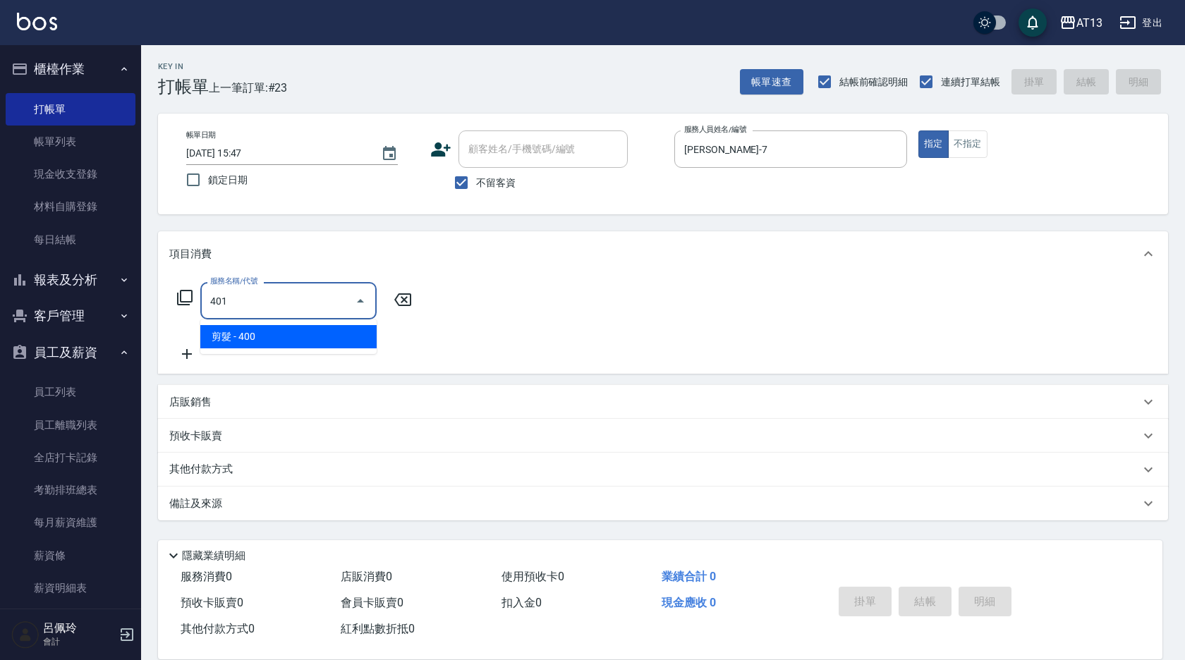
type input "剪髮(401)"
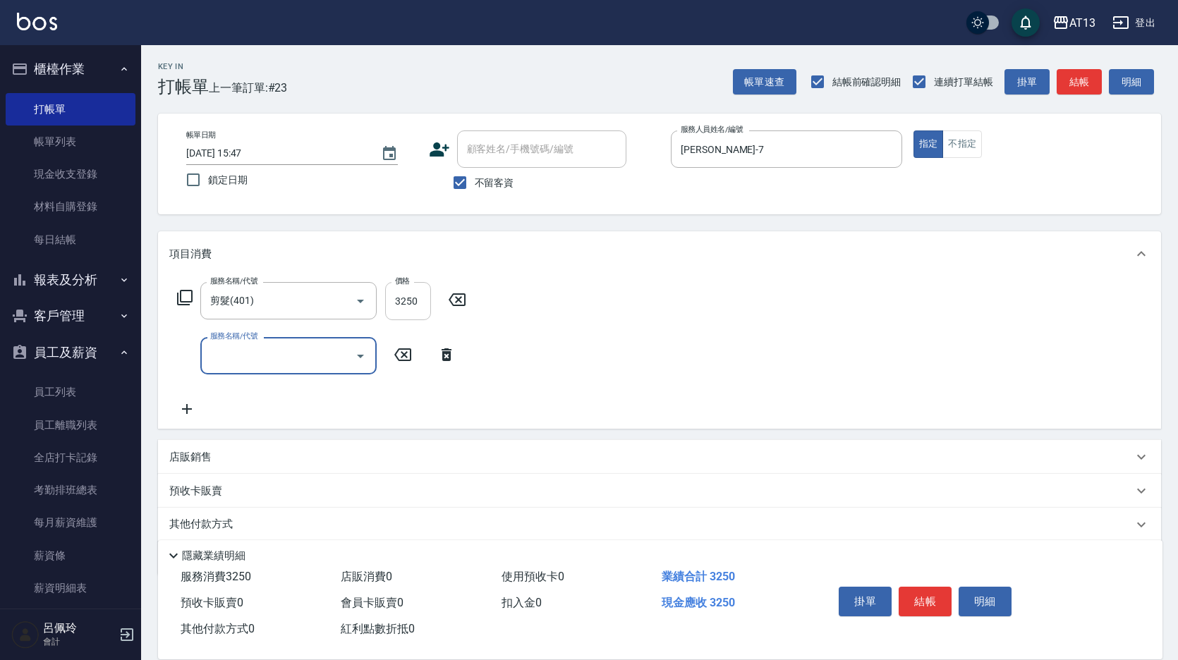
click at [393, 313] on input "3250" at bounding box center [408, 301] width 46 height 38
type input "250"
click at [842, 312] on div "服務名稱/代號 剪髮(401) 服務名稱/代號 價格 250 價格 服務名稱/代號 服務名稱/代號" at bounding box center [659, 353] width 1003 height 152
click at [942, 594] on button "結帳" at bounding box center [925, 602] width 53 height 30
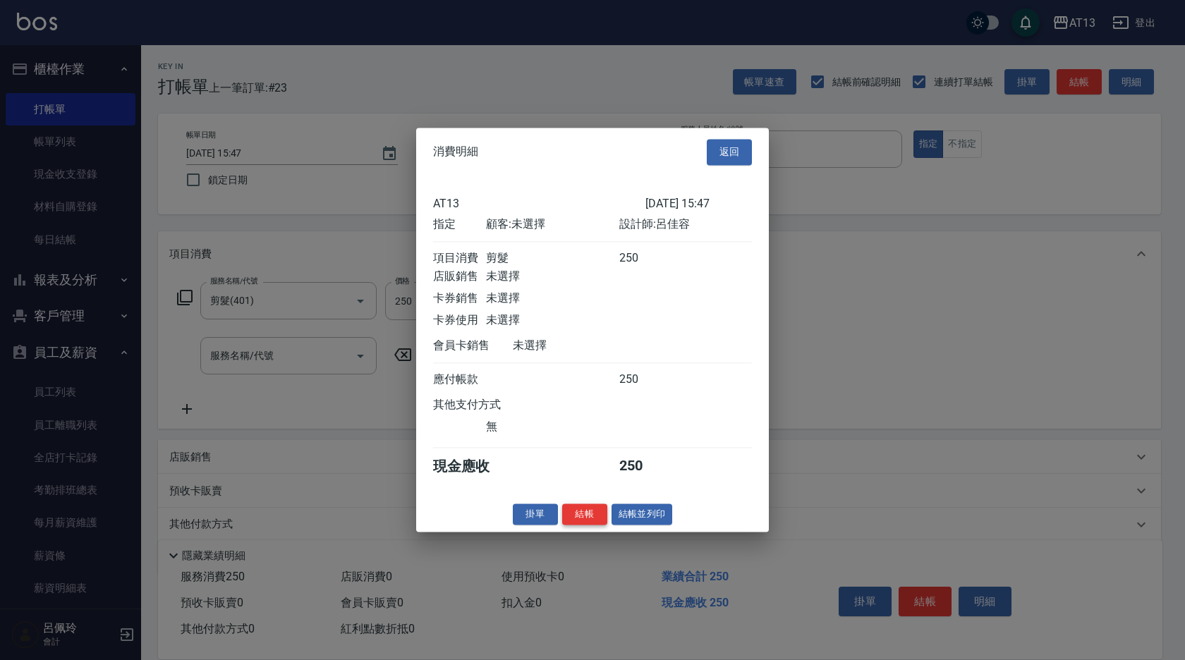
click at [587, 519] on button "結帳" at bounding box center [584, 515] width 45 height 22
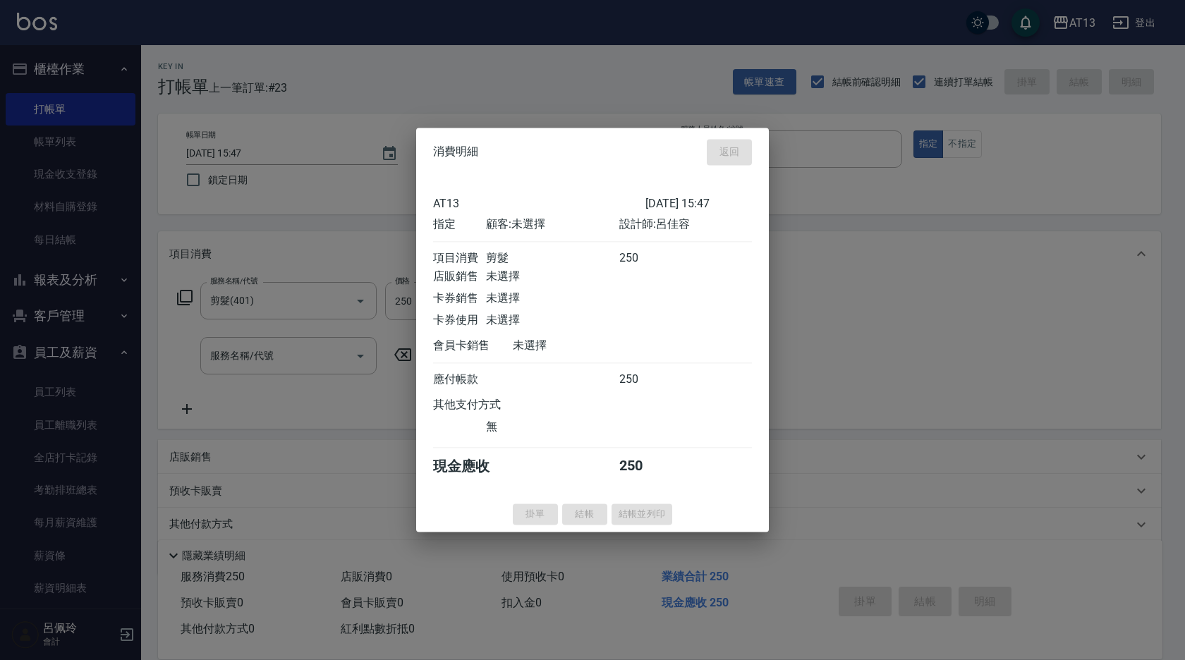
type input "[DATE] 15:48"
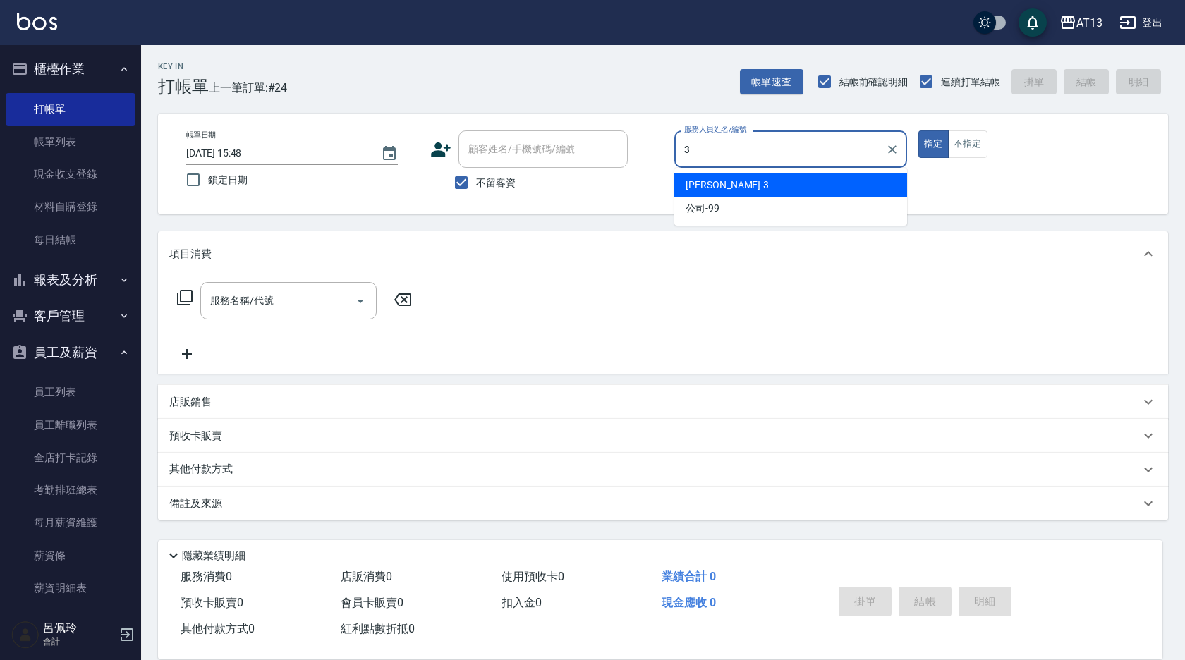
click at [686, 187] on span "[PERSON_NAME] -3" at bounding box center [727, 185] width 83 height 15
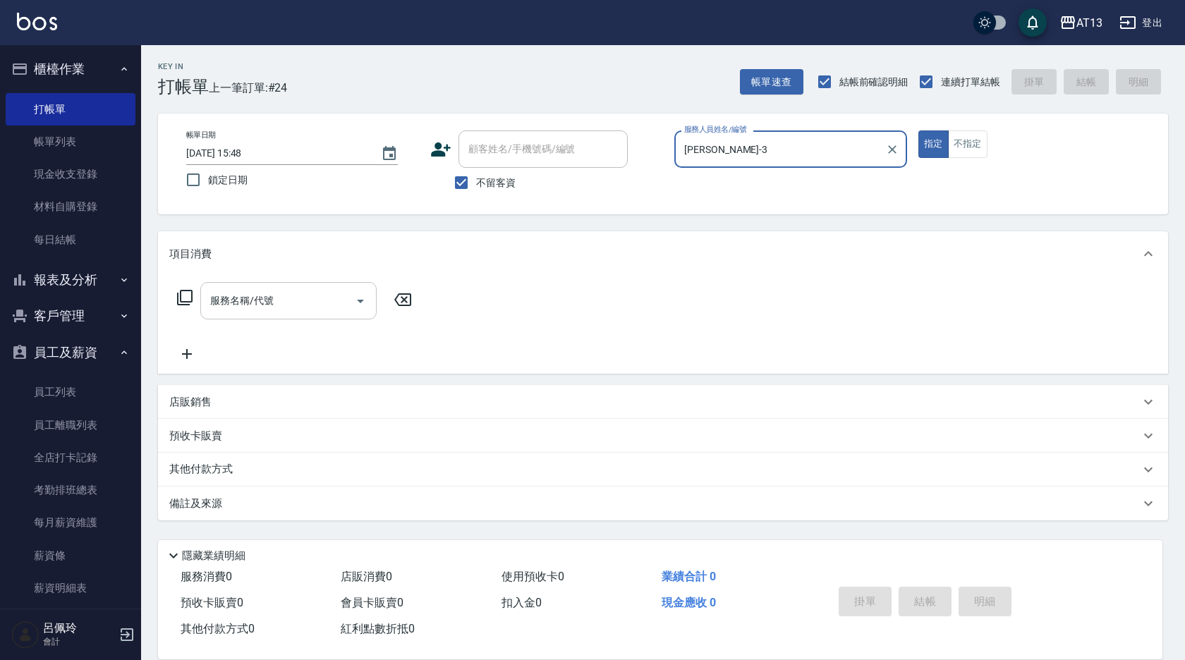
type input "[PERSON_NAME]-3"
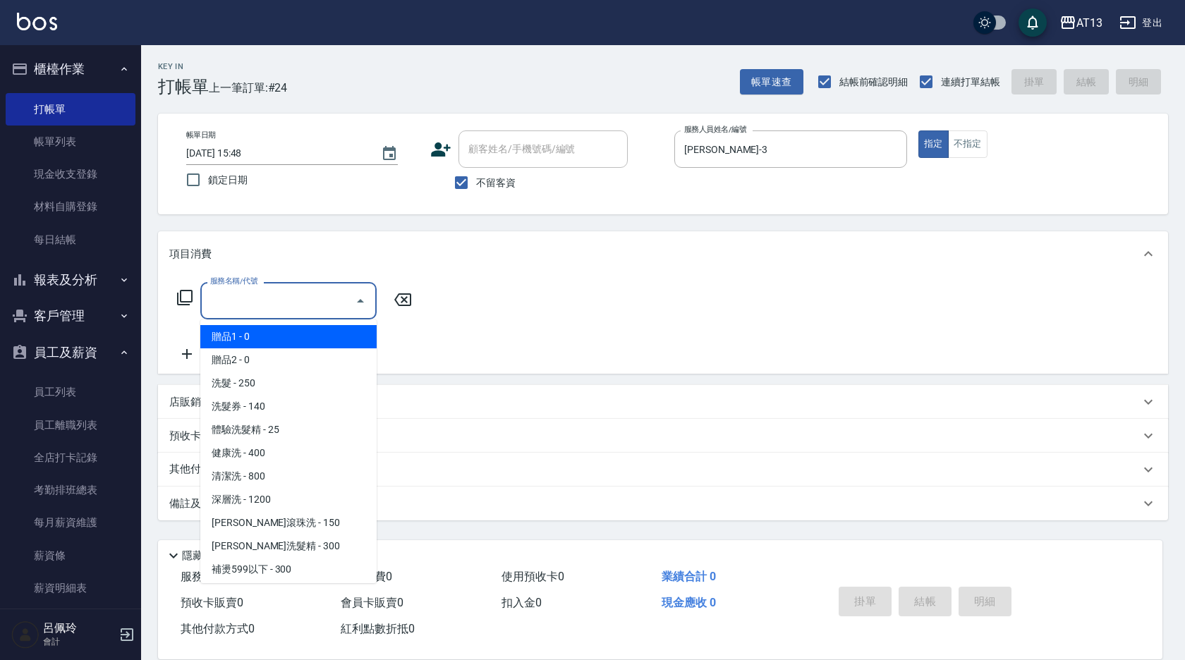
click at [247, 307] on input "服務名稱/代號" at bounding box center [278, 301] width 143 height 25
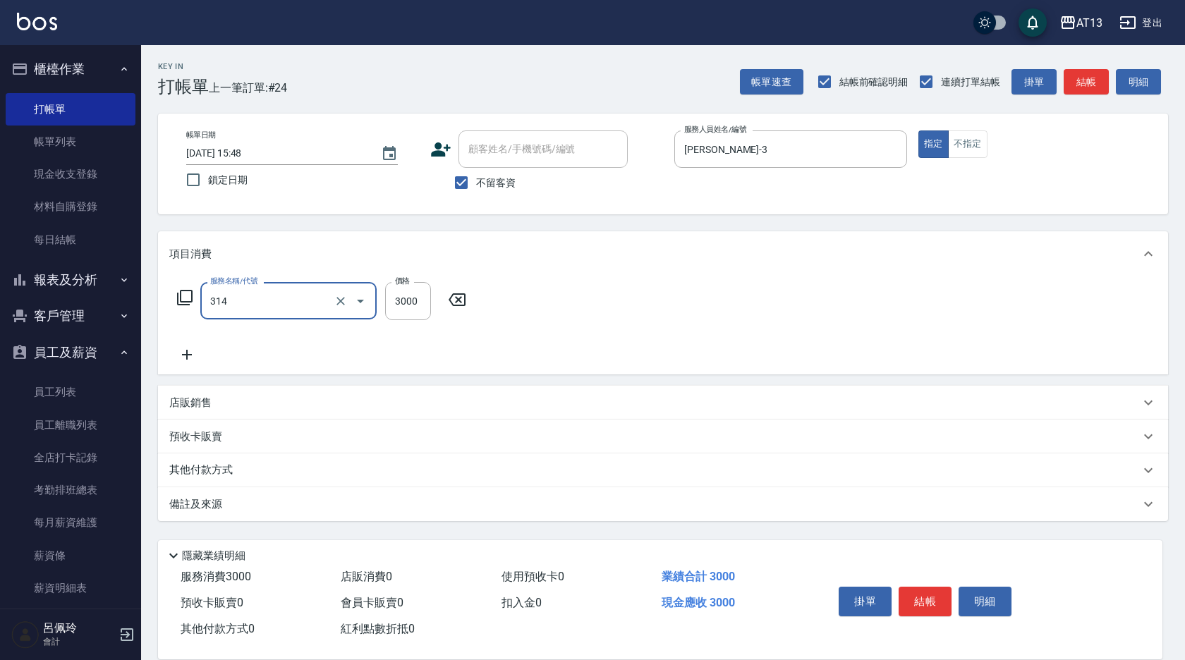
type input "CYA水質感2500UP(314)"
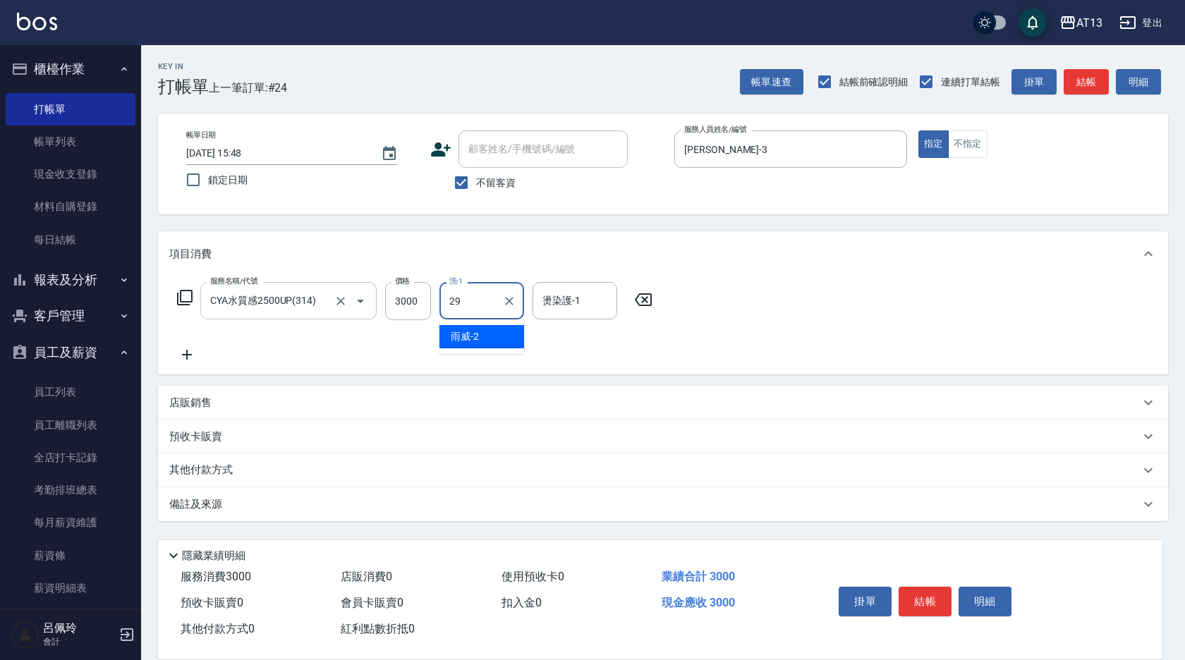
type input "[PERSON_NAME]-29"
click at [924, 596] on button "結帳" at bounding box center [925, 602] width 53 height 30
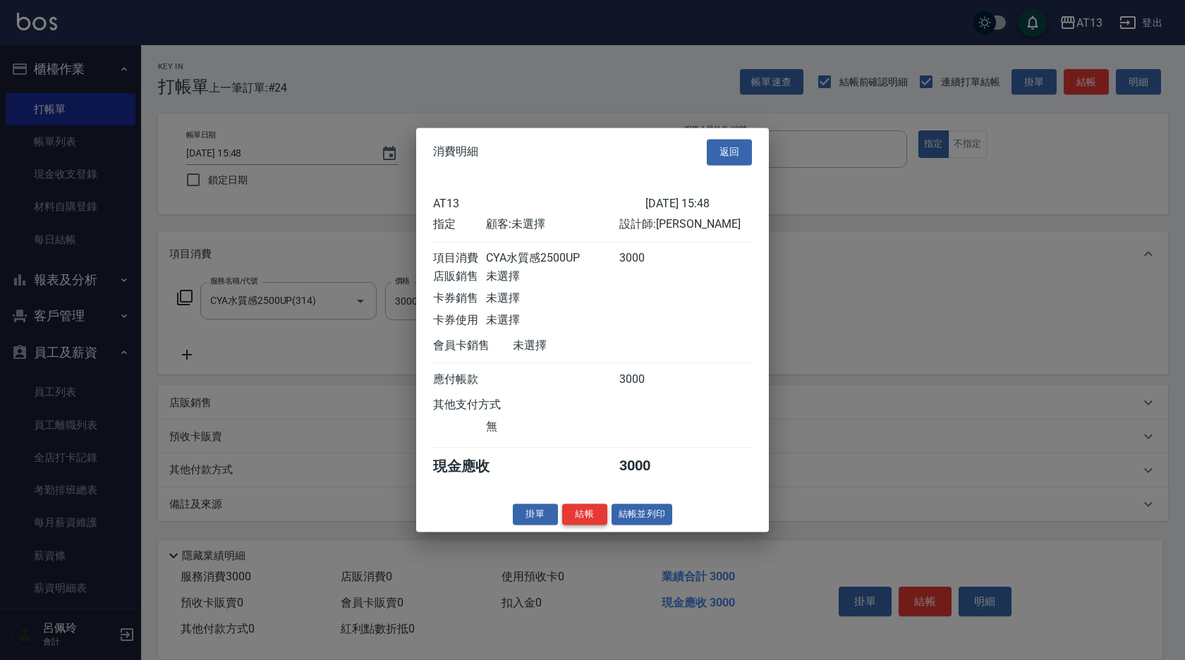
click at [588, 526] on button "結帳" at bounding box center [584, 515] width 45 height 22
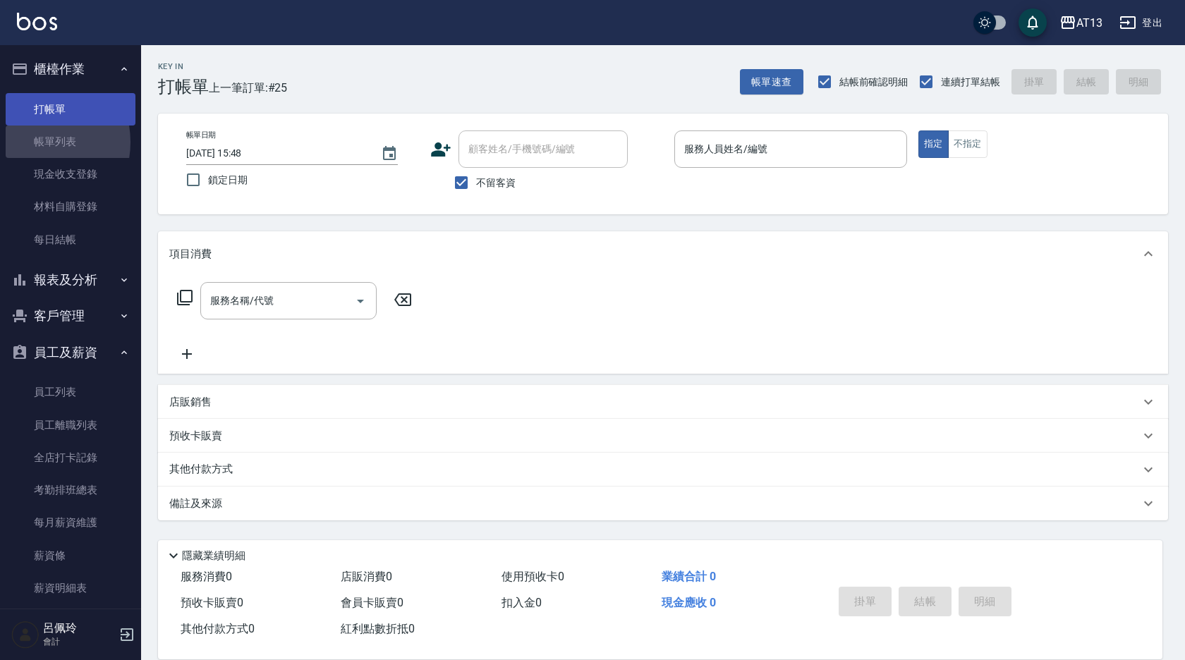
drag, startPoint x: 594, startPoint y: 524, endPoint x: 87, endPoint y: 99, distance: 662.1
click at [35, 143] on link "帳單列表" at bounding box center [71, 142] width 130 height 32
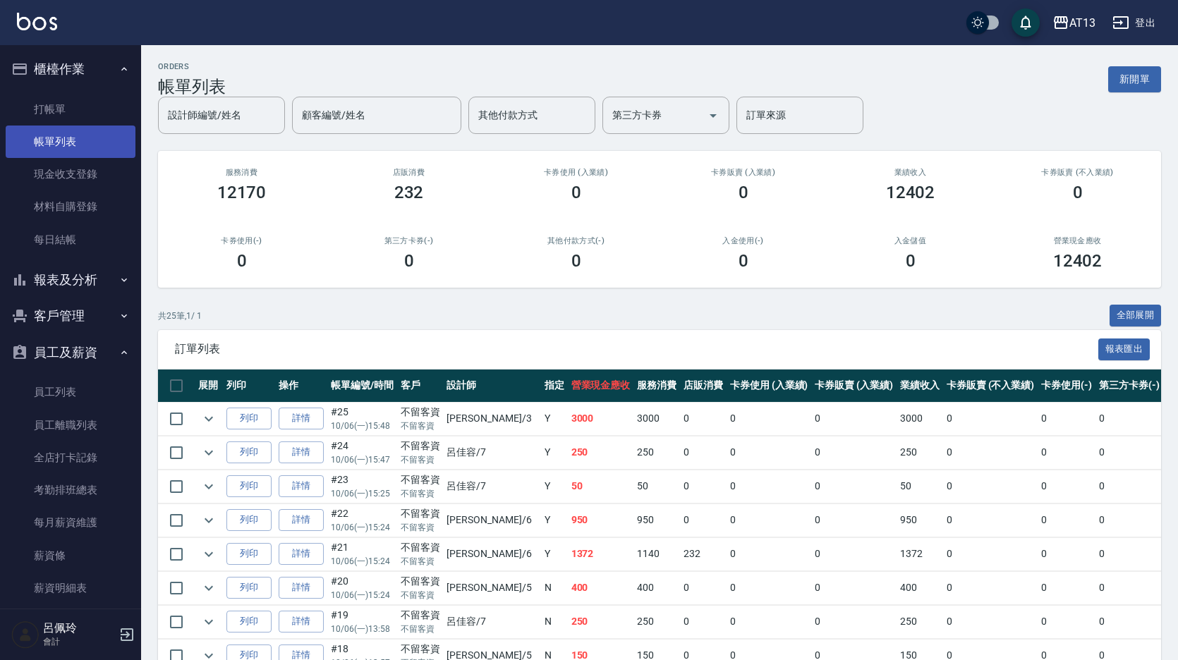
drag, startPoint x: 54, startPoint y: 108, endPoint x: 46, endPoint y: 136, distance: 29.3
click at [54, 108] on link "打帳單" at bounding box center [71, 109] width 130 height 32
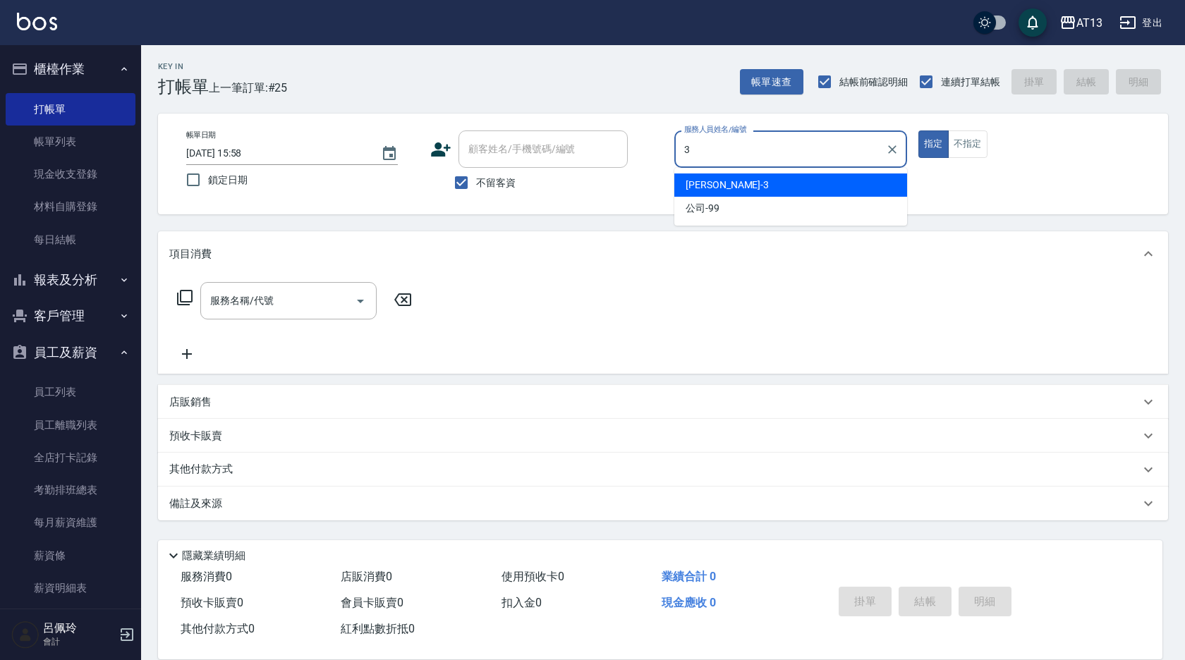
click at [809, 176] on div "[PERSON_NAME] -3" at bounding box center [791, 185] width 233 height 23
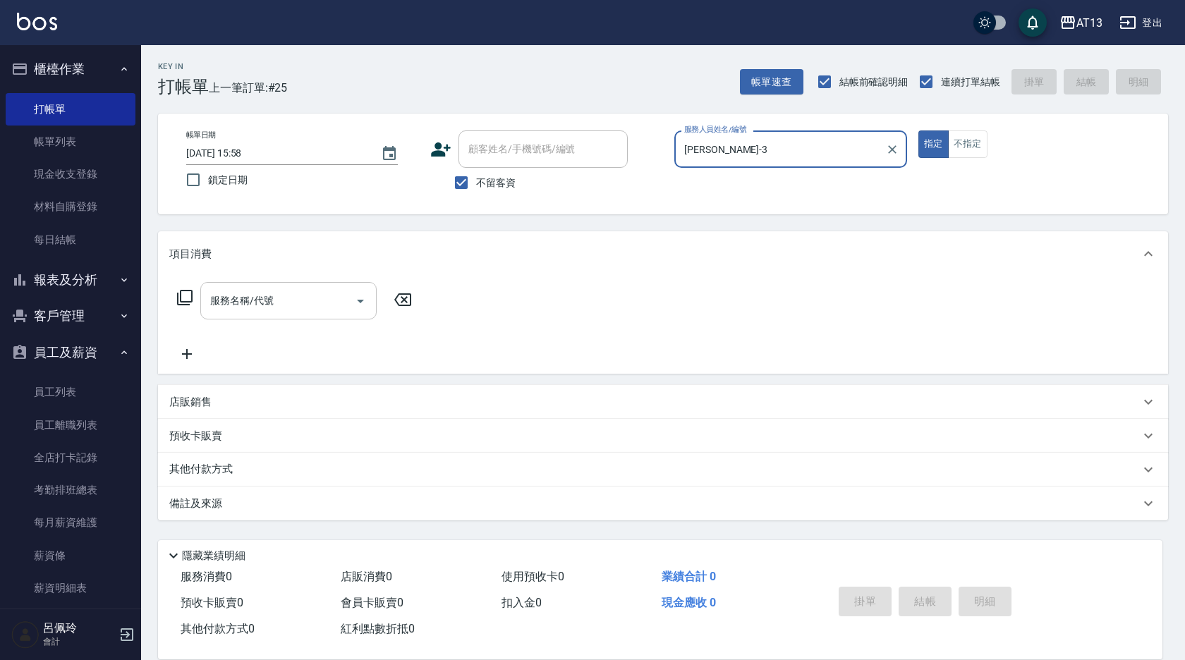
type input "[PERSON_NAME]-3"
click at [246, 298] on div "服務名稱/代號 服務名稱/代號" at bounding box center [288, 300] width 176 height 37
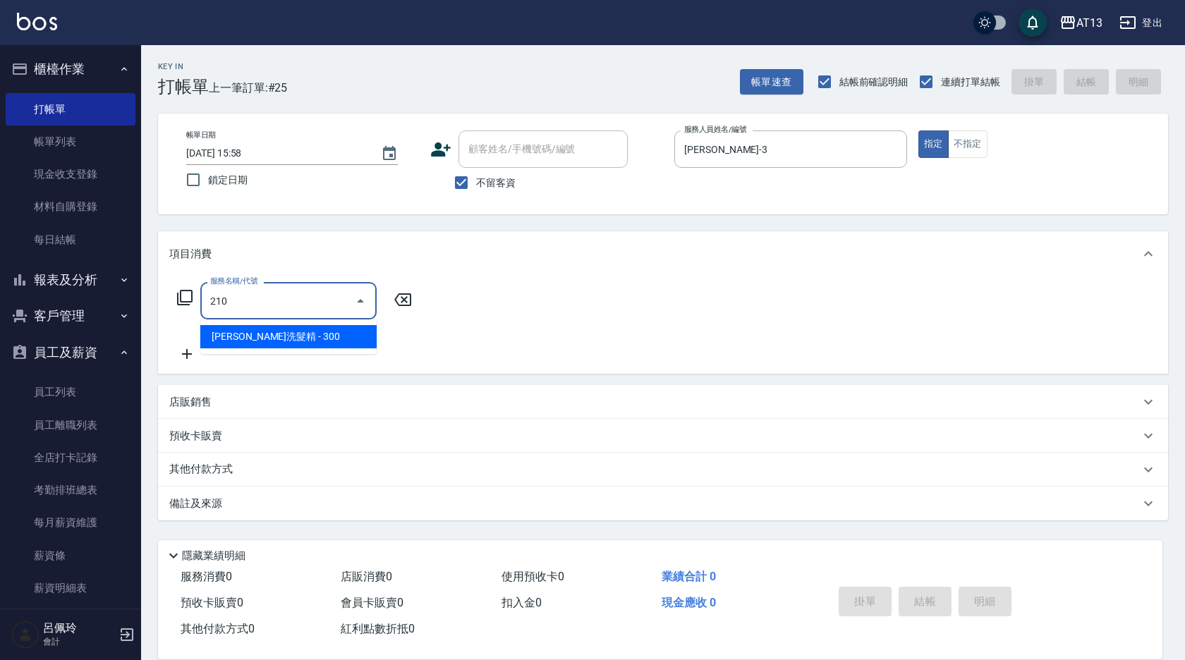
type input "[PERSON_NAME]洗髮精(210)"
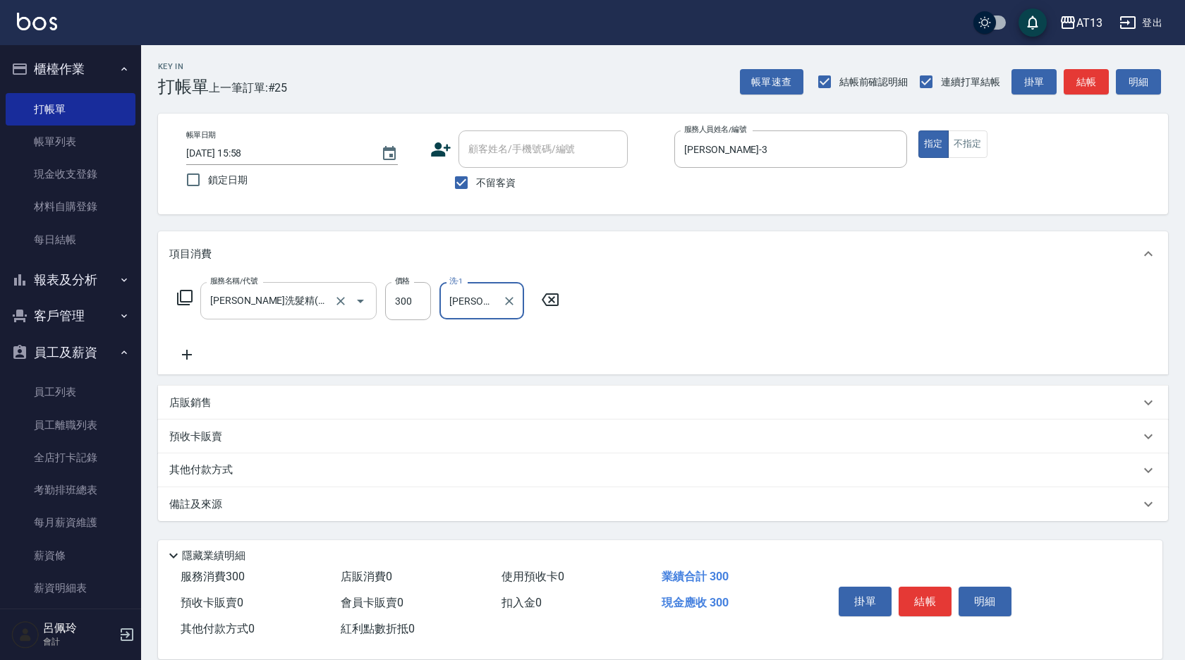
type input "[PERSON_NAME]-29"
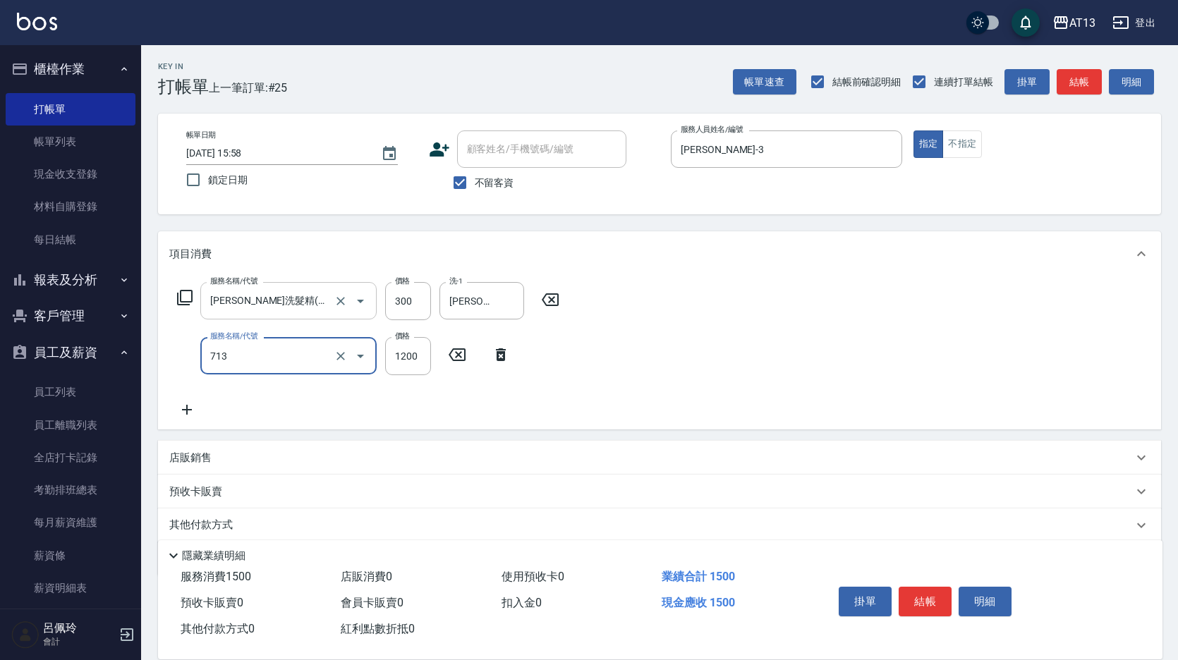
type input "水樣結構式1200(713)"
type input "840"
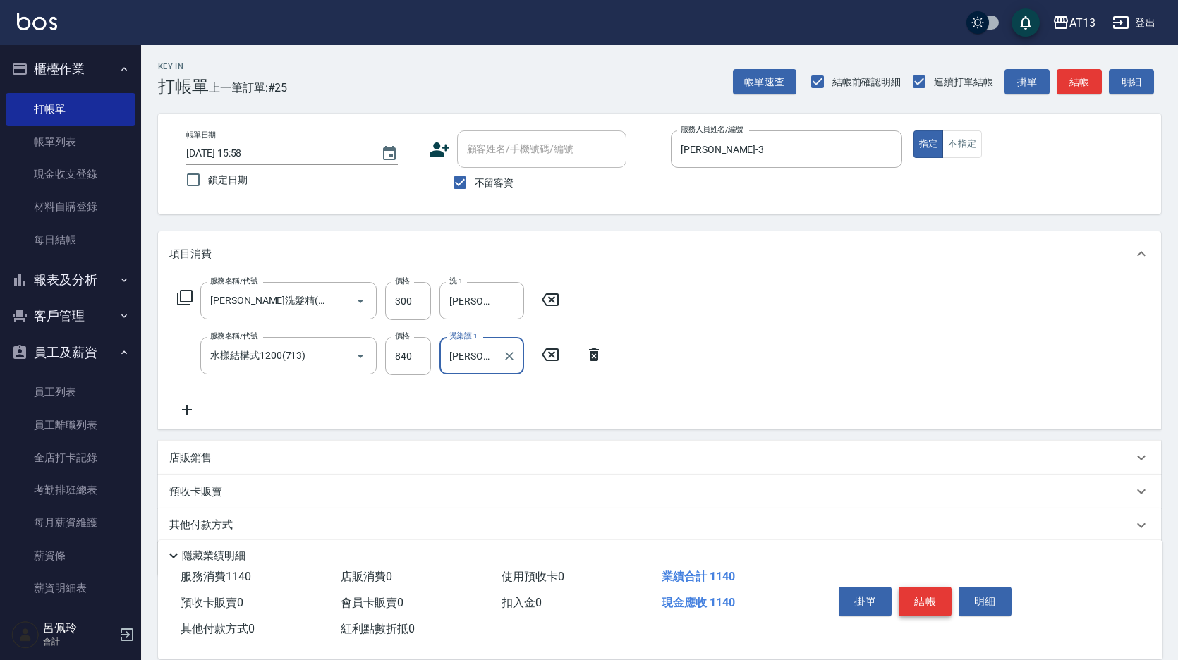
type input "[PERSON_NAME]-29"
click at [928, 587] on button "結帳" at bounding box center [925, 602] width 53 height 30
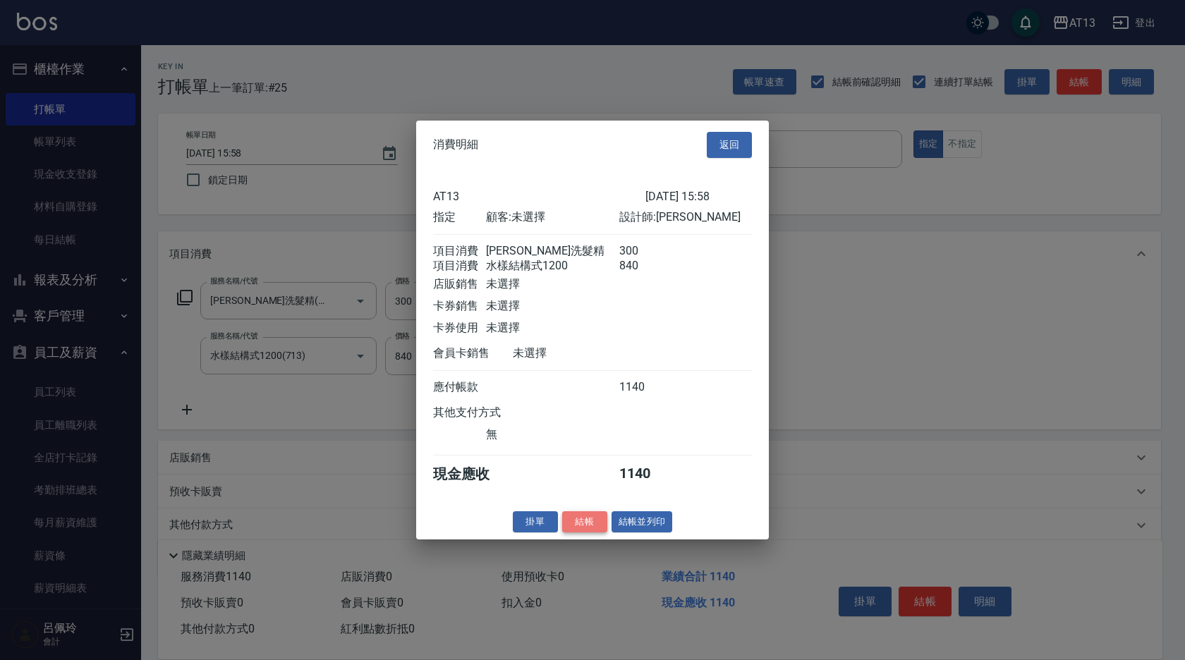
click at [589, 533] on button "結帳" at bounding box center [584, 522] width 45 height 22
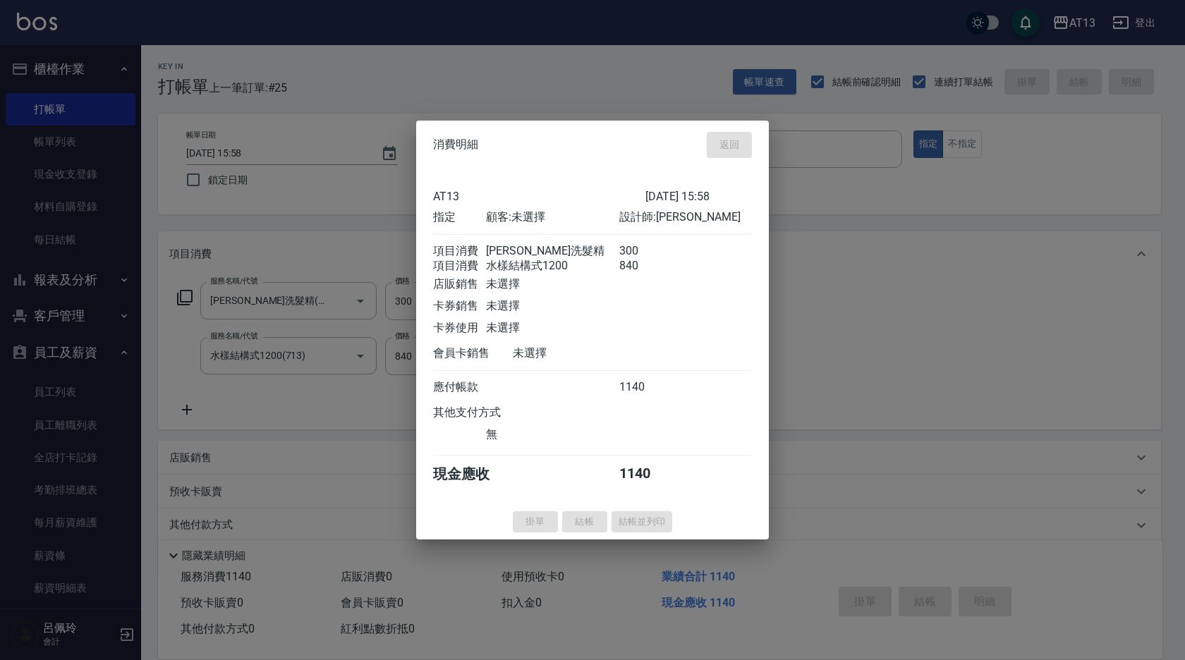
type input "[DATE] 16:13"
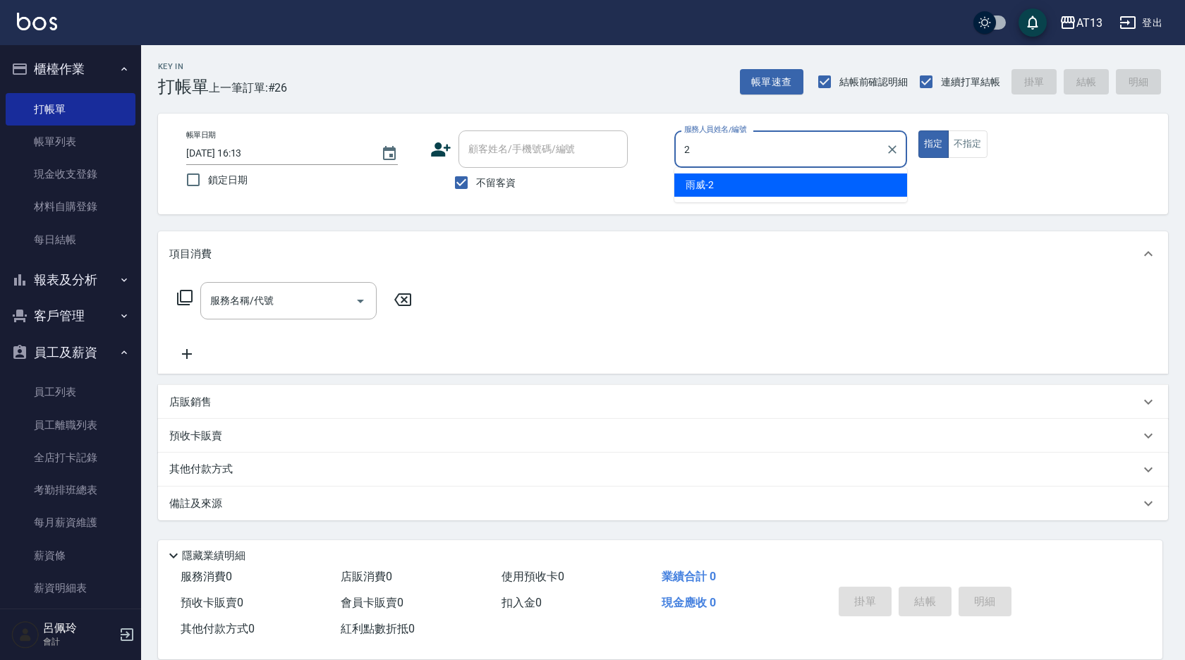
click at [848, 184] on div "雨威 -2" at bounding box center [791, 185] width 233 height 23
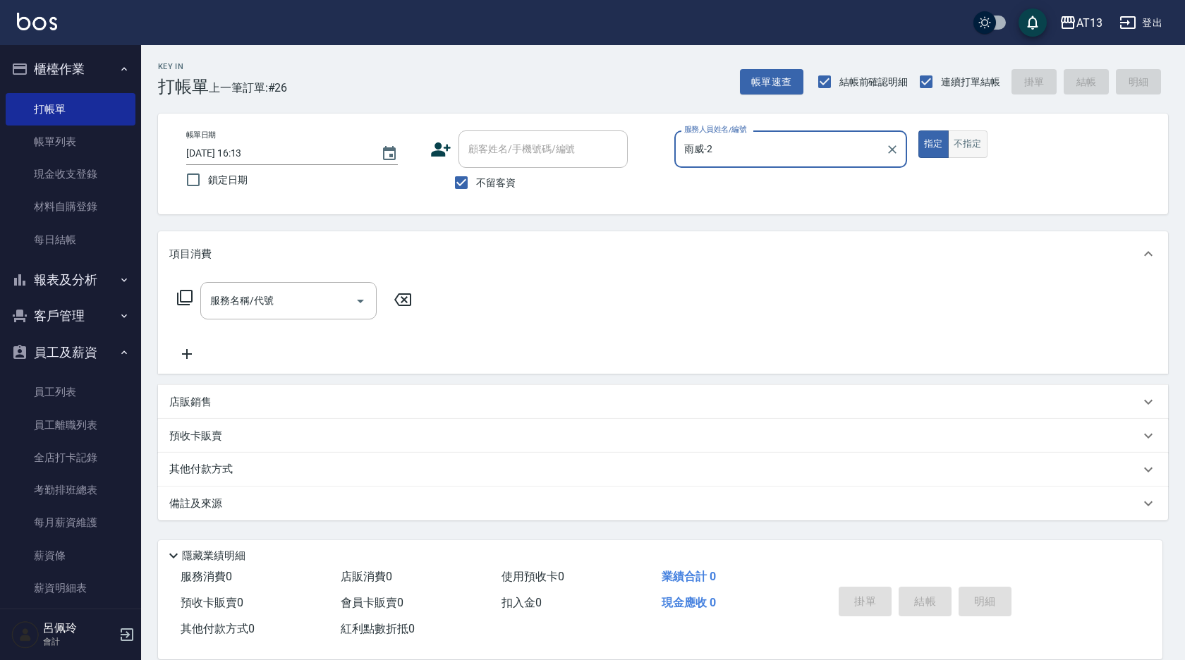
type input "雨威-2"
click at [977, 149] on button "不指定" at bounding box center [968, 145] width 40 height 28
click at [263, 295] on div "服務名稱/代號 服務名稱/代號" at bounding box center [288, 300] width 176 height 37
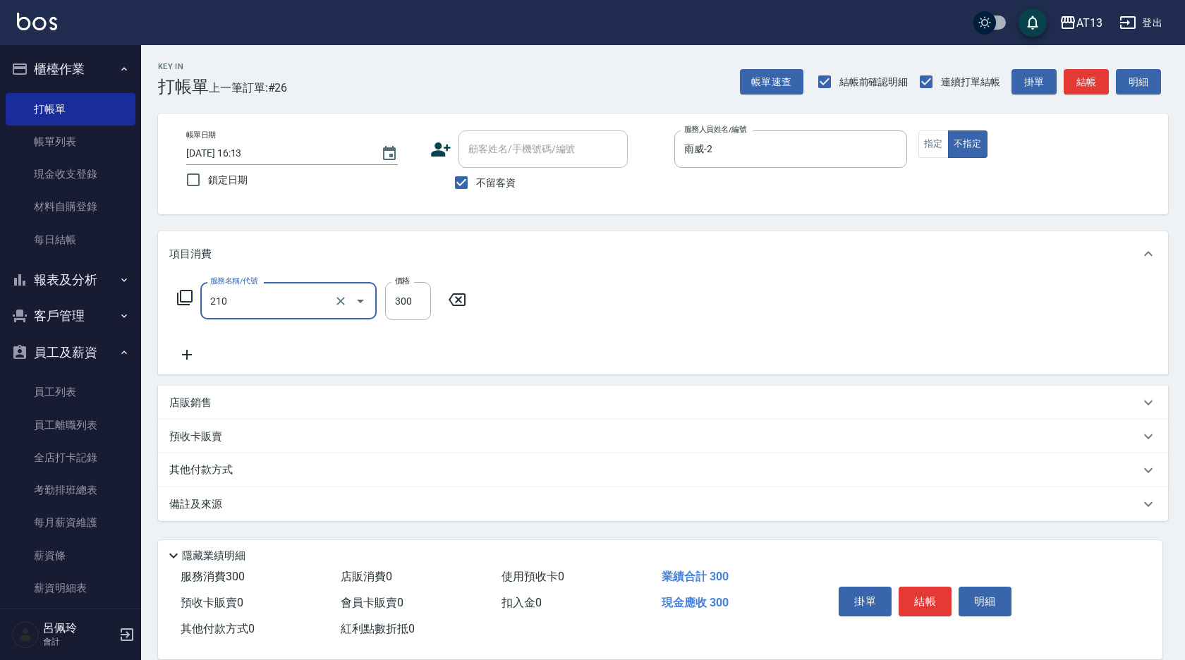
type input "[PERSON_NAME]洗髮精(210)"
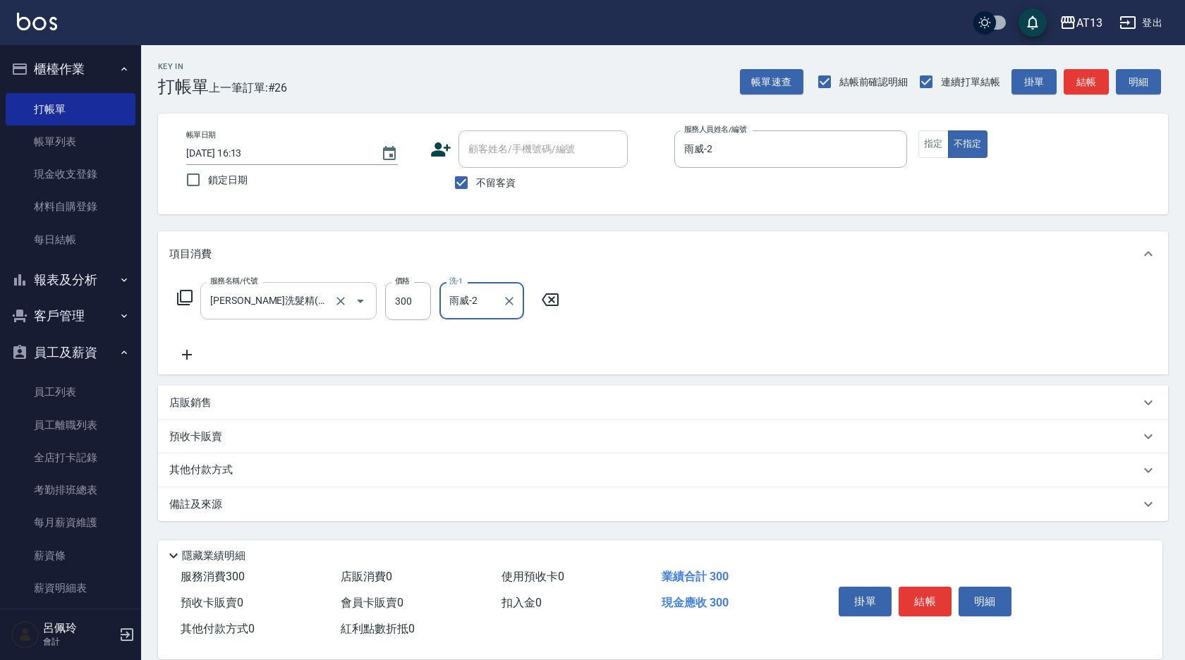
type input "雨威-2"
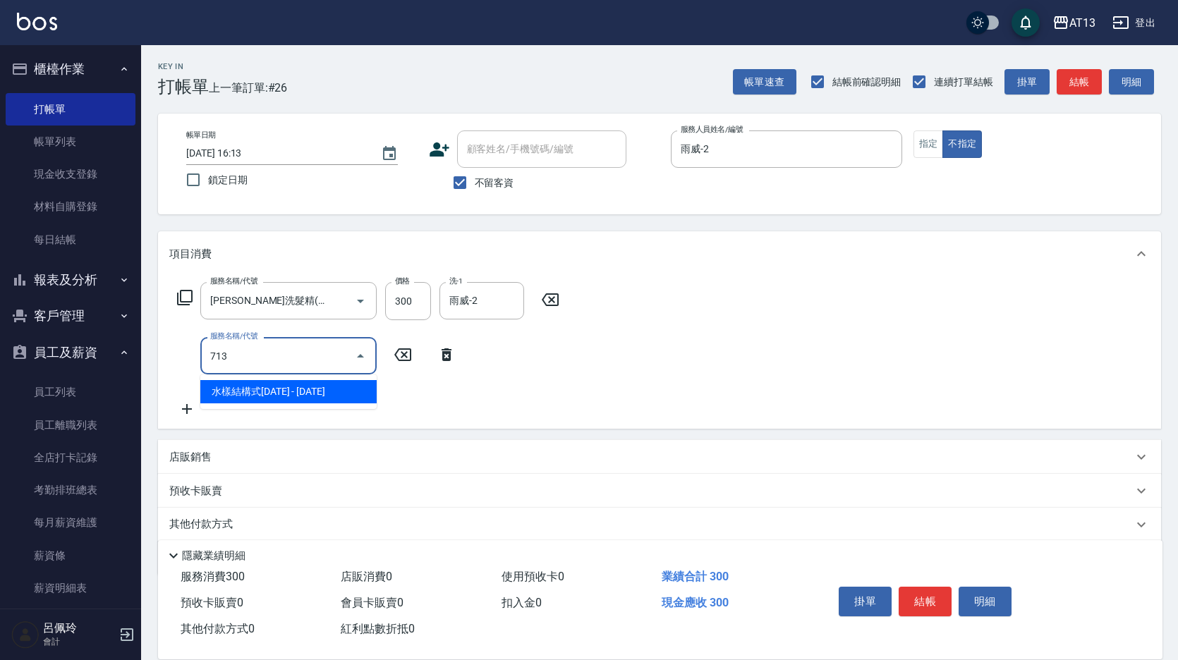
type input "水樣結構式1200(713)"
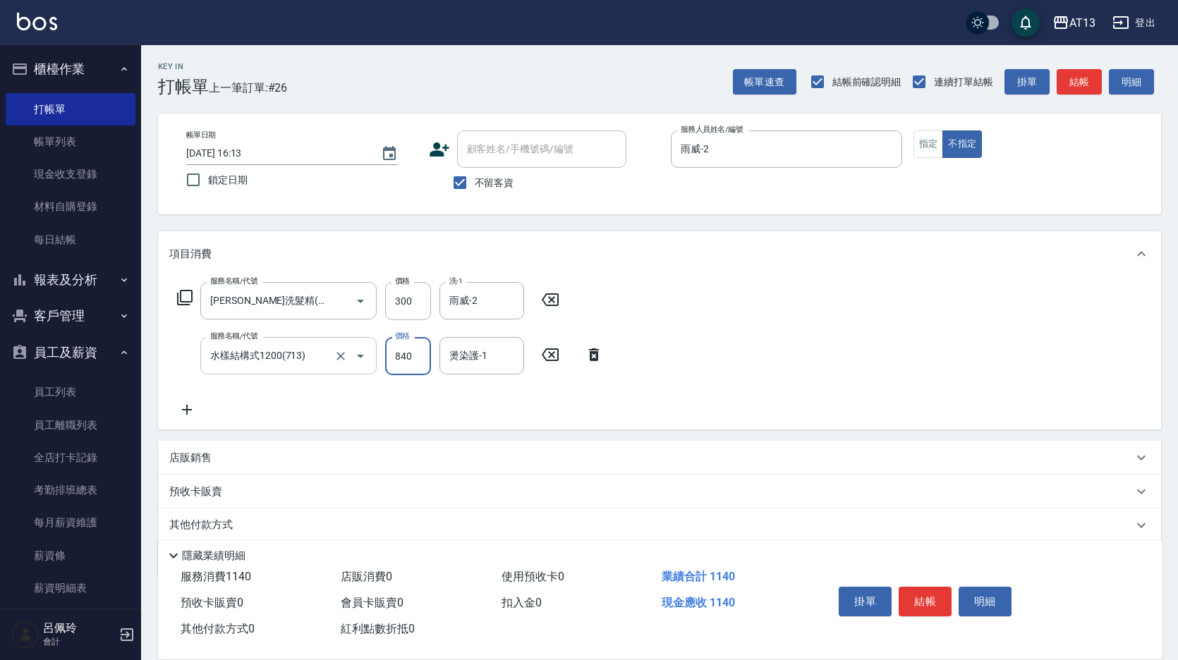
type input "840"
type input "雨威-2"
drag, startPoint x: 917, startPoint y: 598, endPoint x: 927, endPoint y: 593, distance: 11.0
click at [917, 598] on button "結帳" at bounding box center [925, 602] width 53 height 30
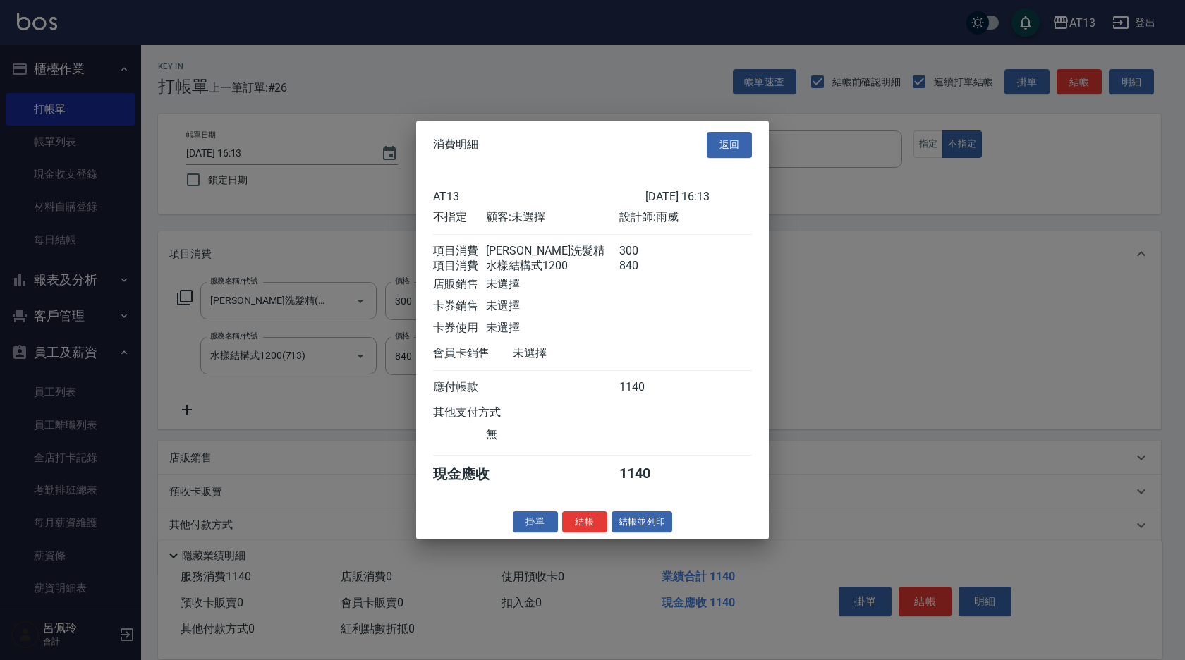
click at [590, 528] on button "結帳" at bounding box center [584, 522] width 45 height 22
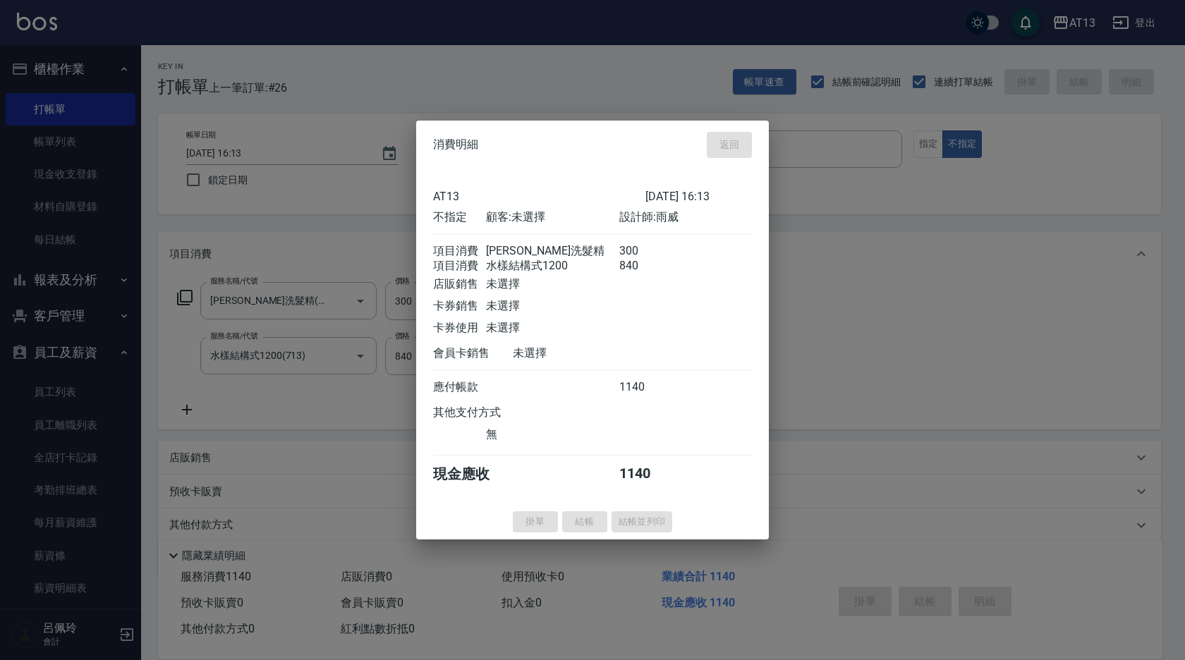
type input "[DATE] 16:34"
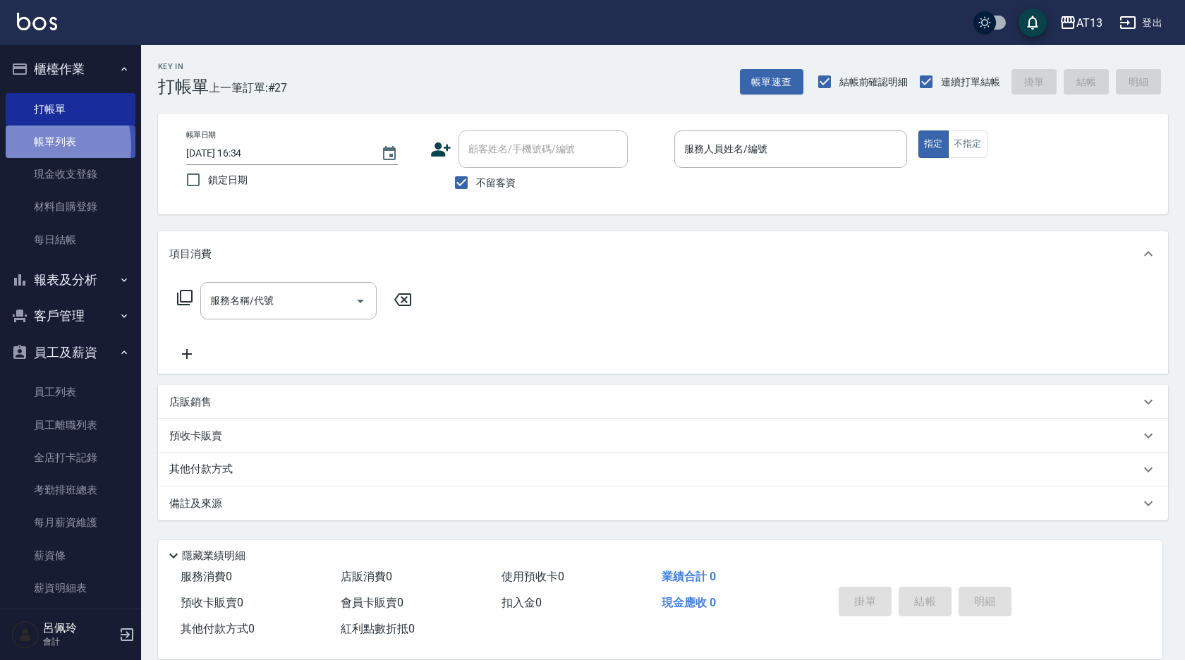
click at [32, 146] on link "帳單列表" at bounding box center [71, 142] width 130 height 32
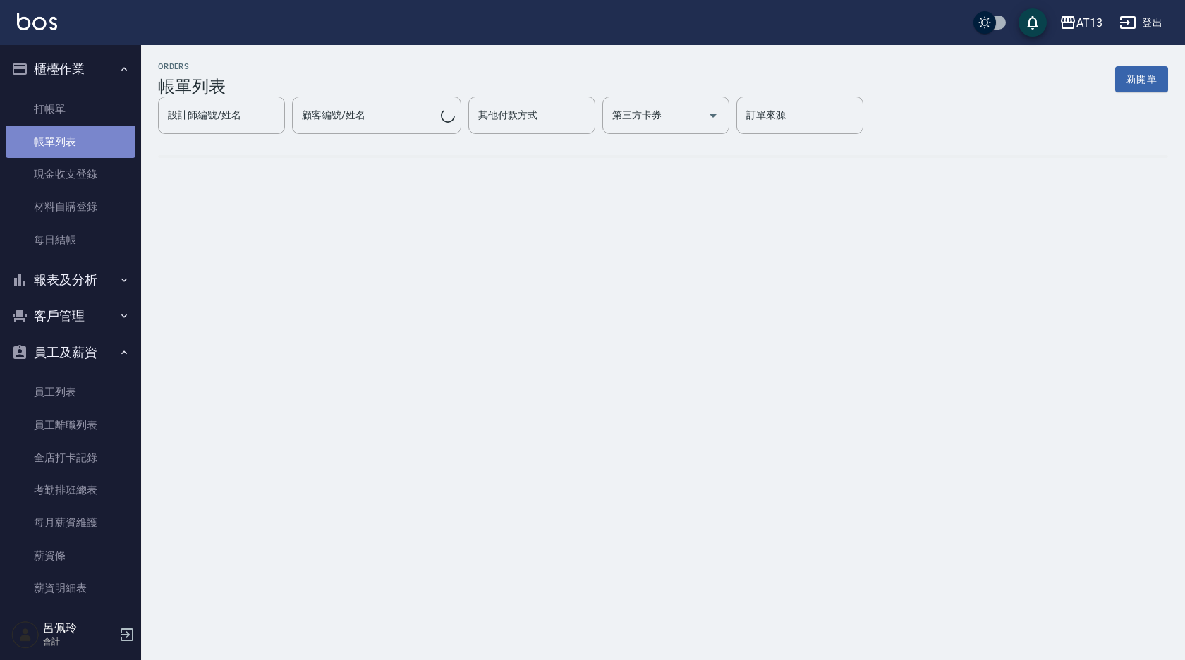
click at [111, 139] on link "帳單列表" at bounding box center [71, 142] width 130 height 32
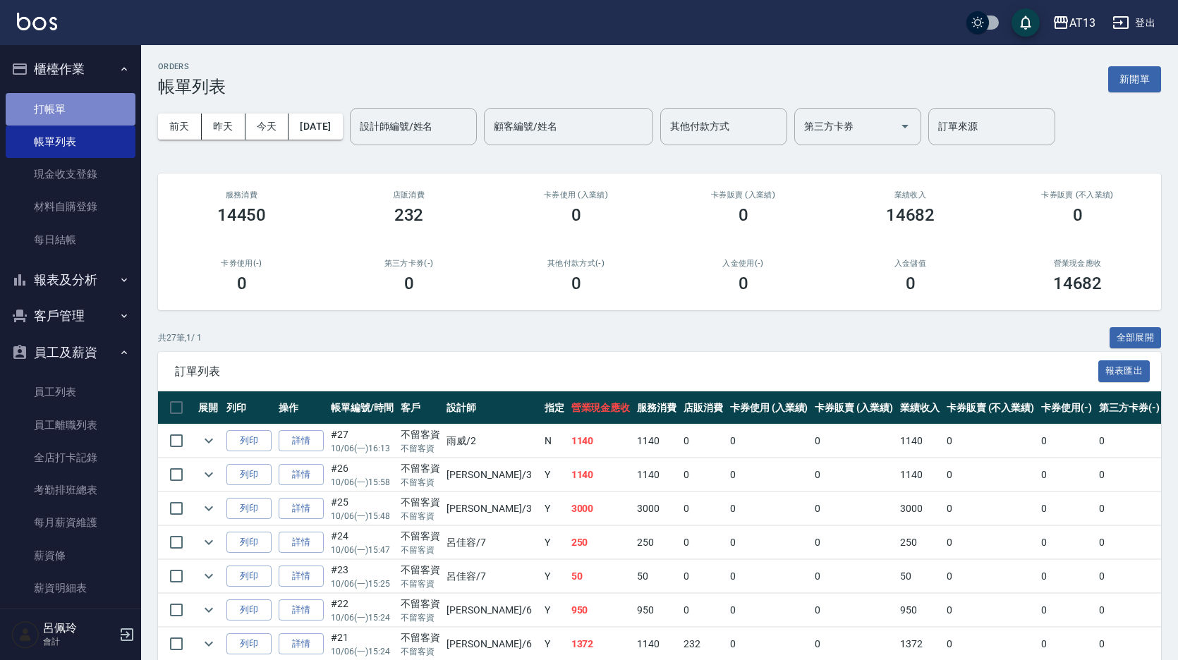
click at [82, 102] on link "打帳單" at bounding box center [71, 109] width 130 height 32
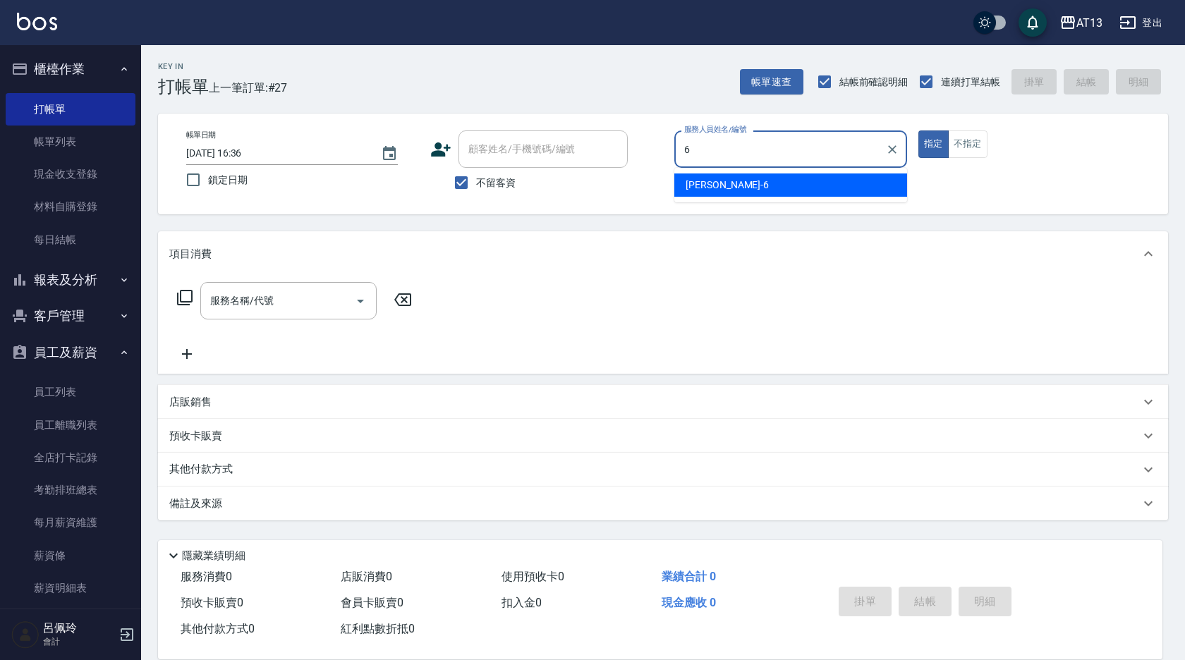
click at [825, 189] on div "亭妤 -6" at bounding box center [791, 185] width 233 height 23
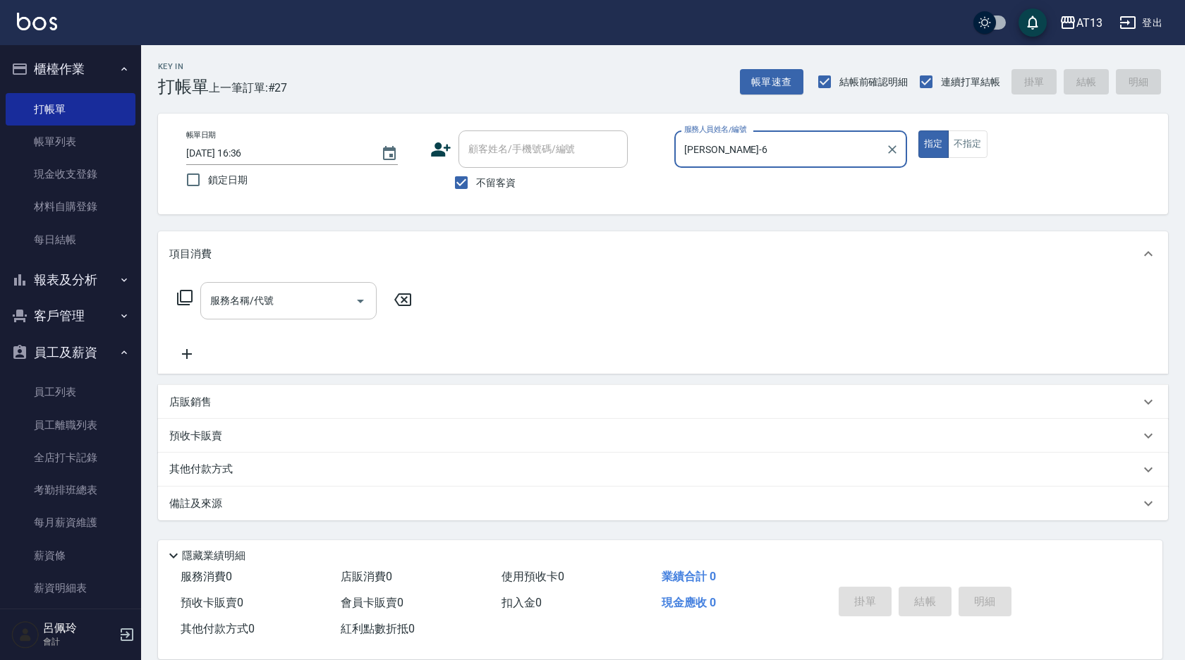
type input "[PERSON_NAME]-6"
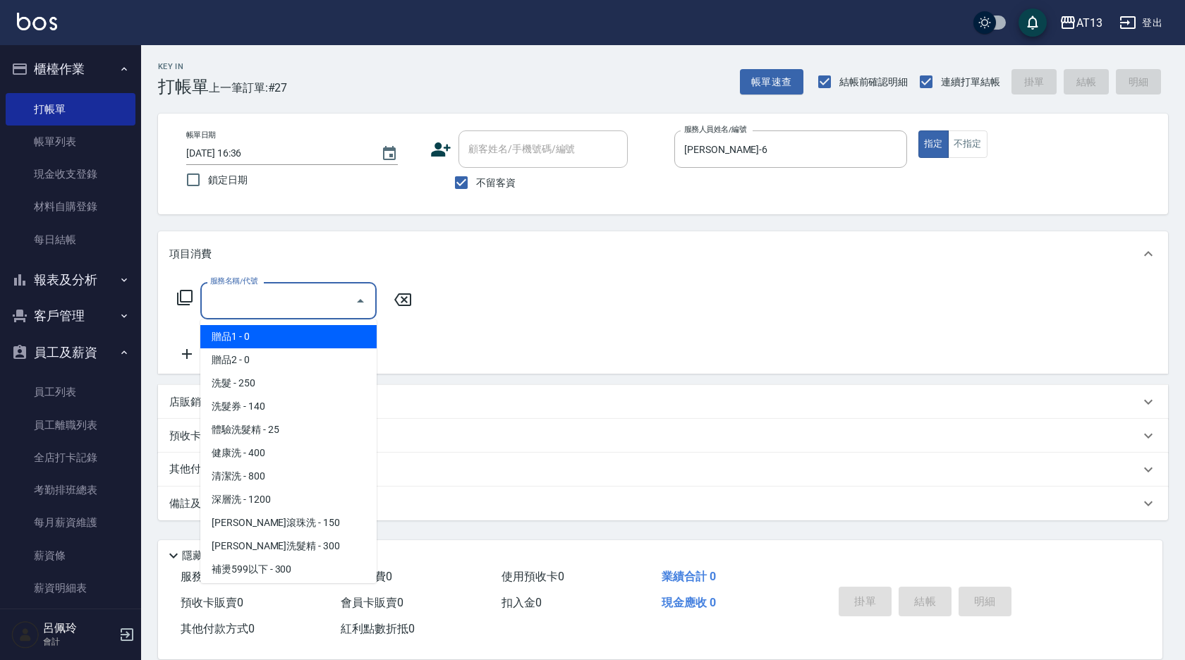
click at [212, 294] on div "服務名稱/代號 服務名稱/代號" at bounding box center [288, 300] width 176 height 37
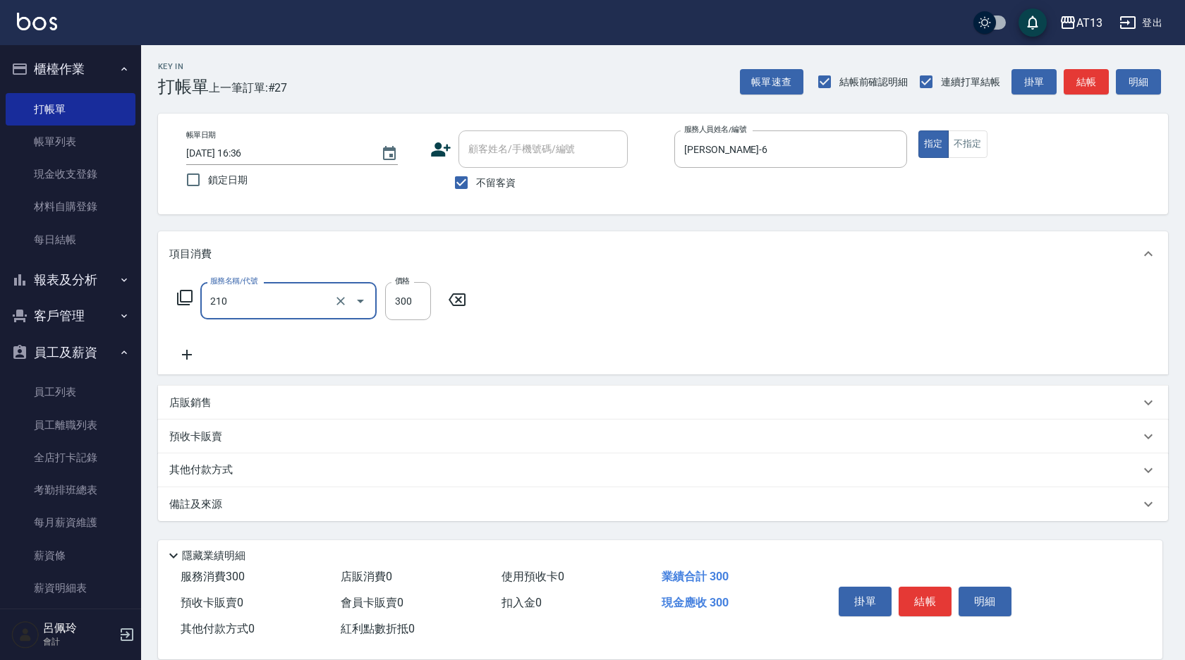
type input "[PERSON_NAME]洗髮精(210)"
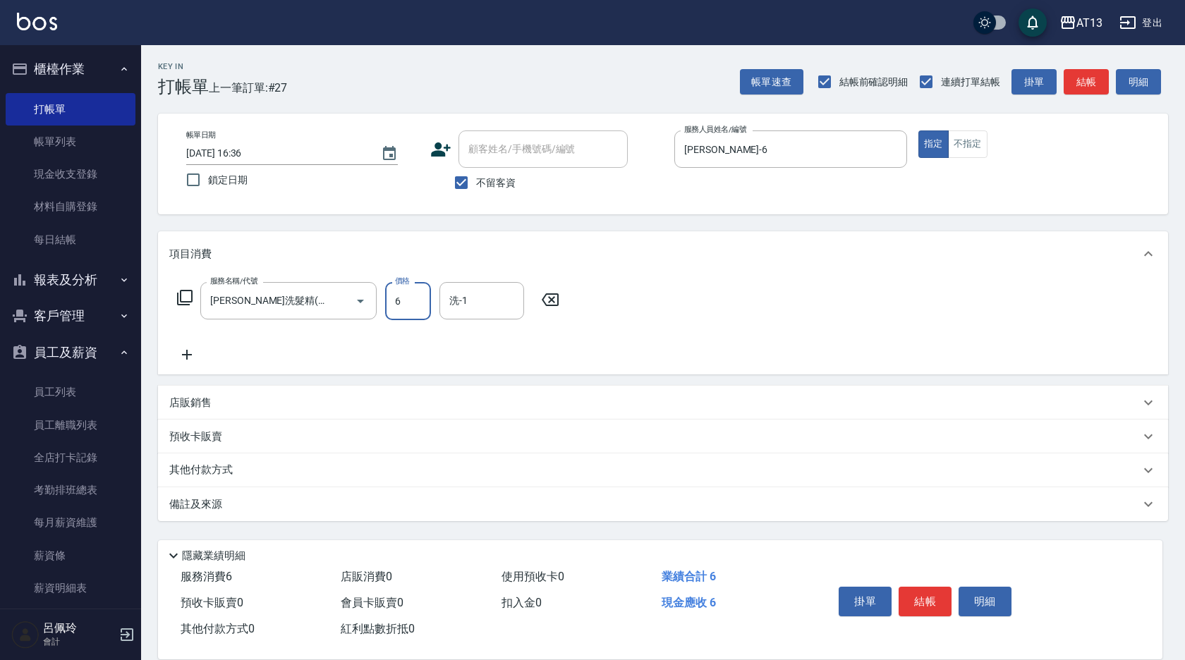
click at [412, 303] on input "6" at bounding box center [408, 301] width 46 height 38
type input "300"
type input "[PERSON_NAME]-6"
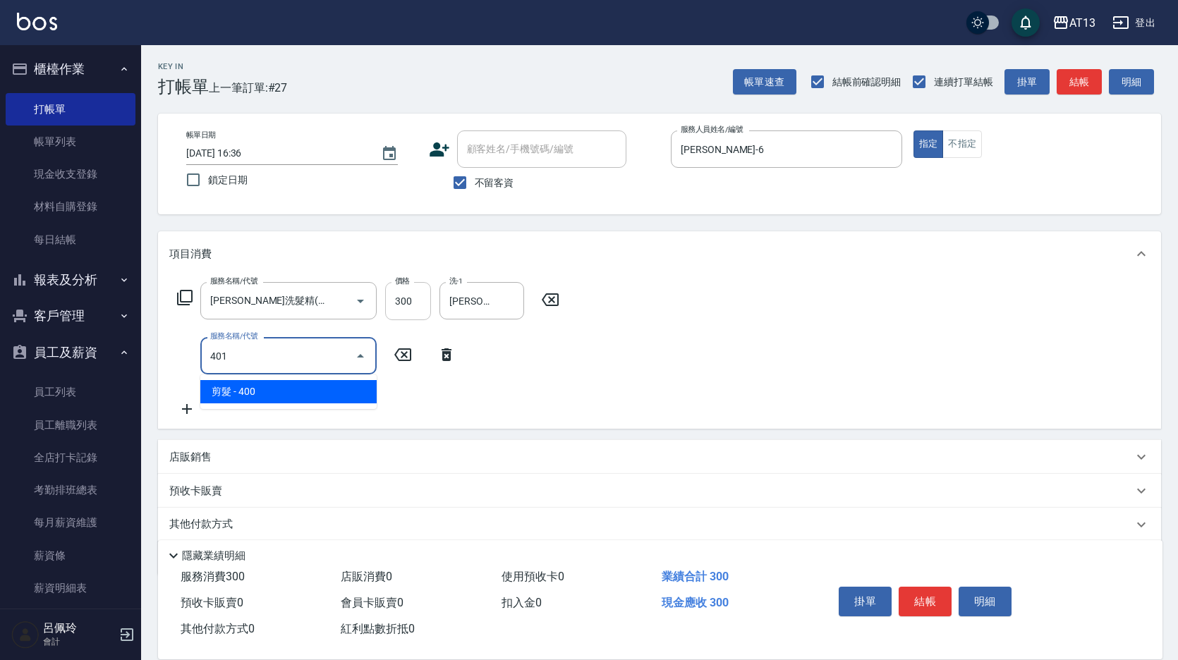
type input "剪髮(401)"
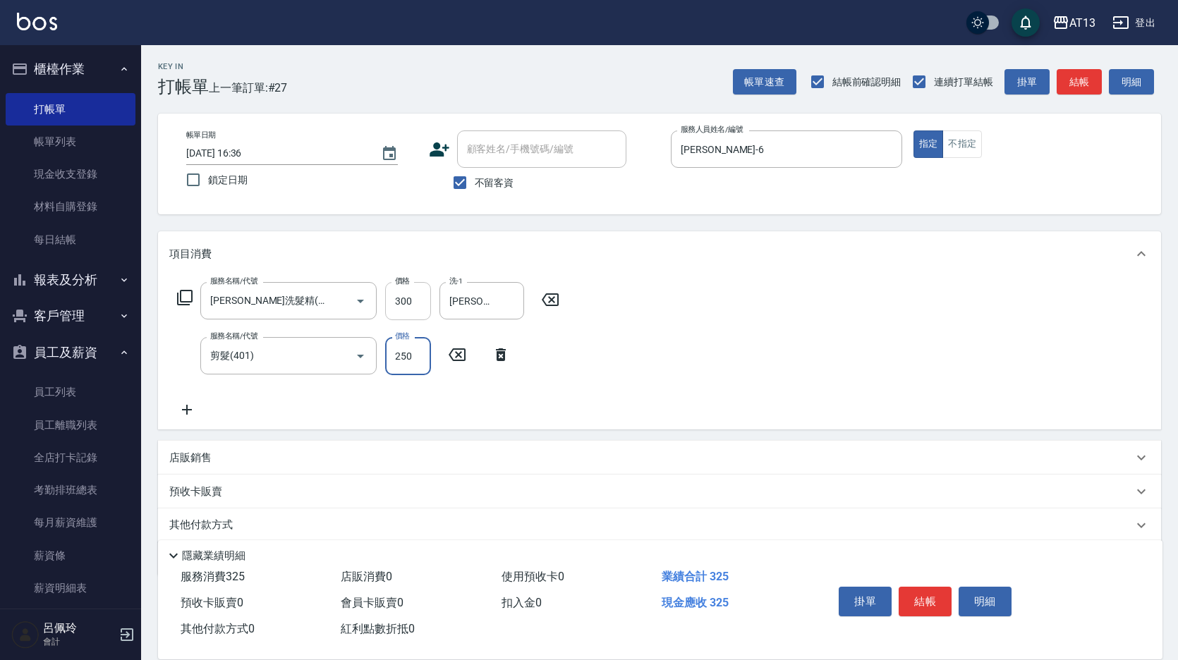
type input "250"
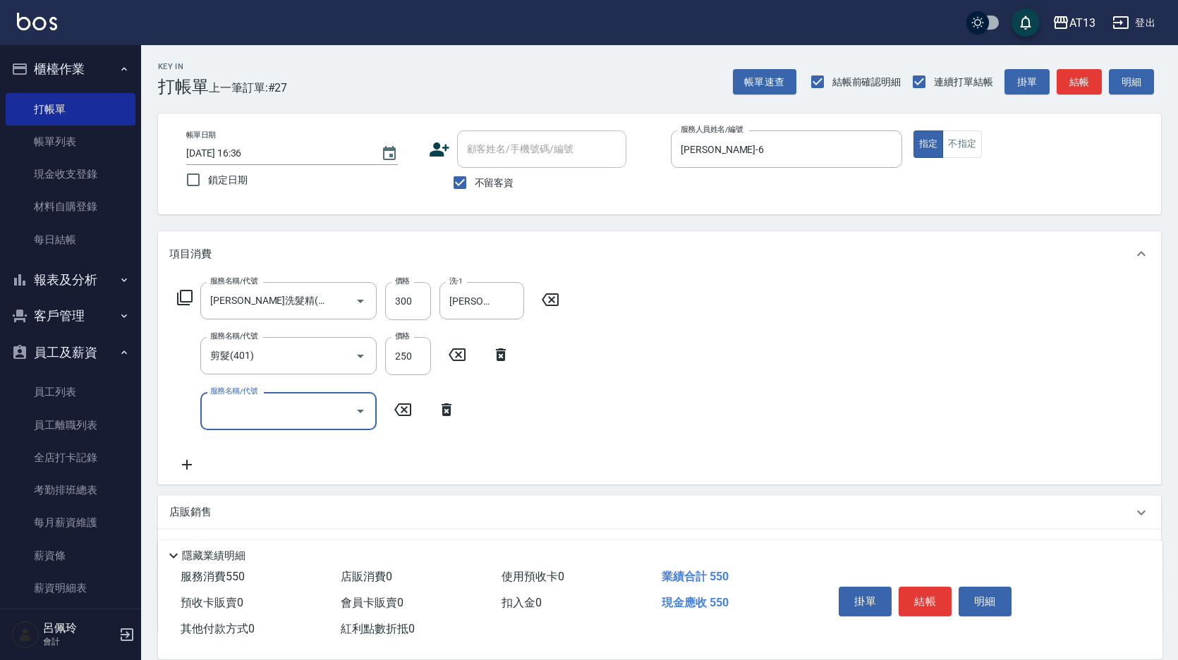
drag, startPoint x: 972, startPoint y: 318, endPoint x: 1003, endPoint y: 424, distance: 111.0
click at [972, 320] on div "服務名稱/代號 [PERSON_NAME]洗髮精(210) 服務名稱/代號 價格 300 價格 洗-1 亭妤-6 洗-1 服務名稱/代號 剪髮(401) 服務…" at bounding box center [659, 380] width 1003 height 207
click at [920, 604] on button "結帳" at bounding box center [925, 602] width 53 height 30
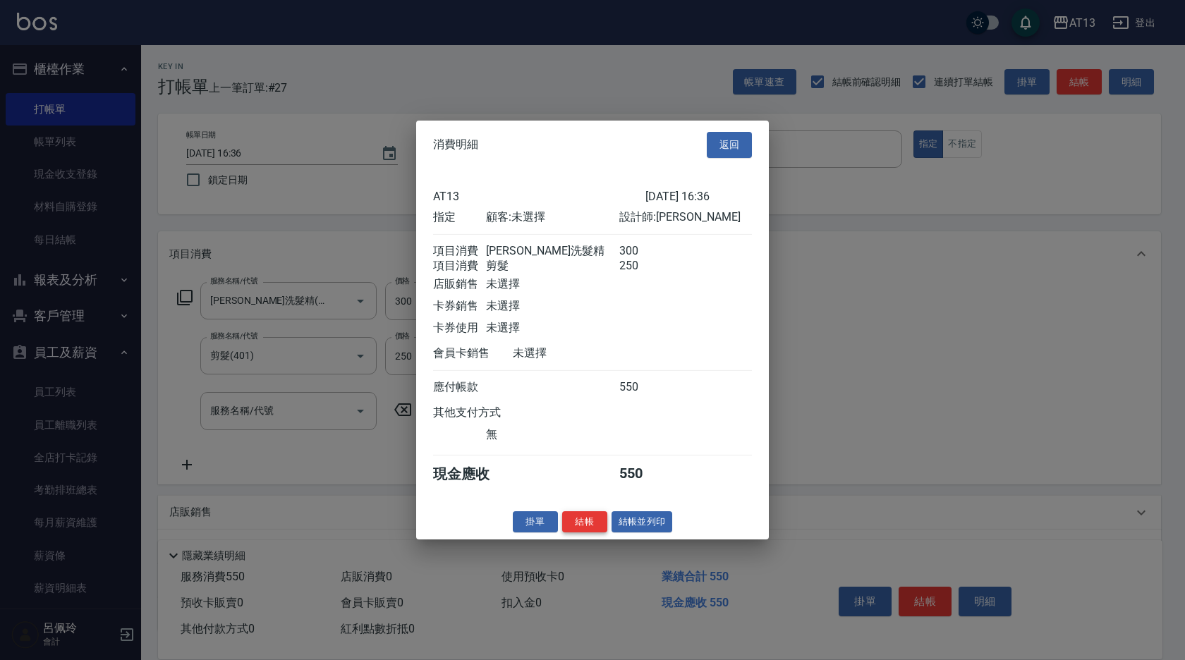
click at [564, 533] on button "結帳" at bounding box center [584, 522] width 45 height 22
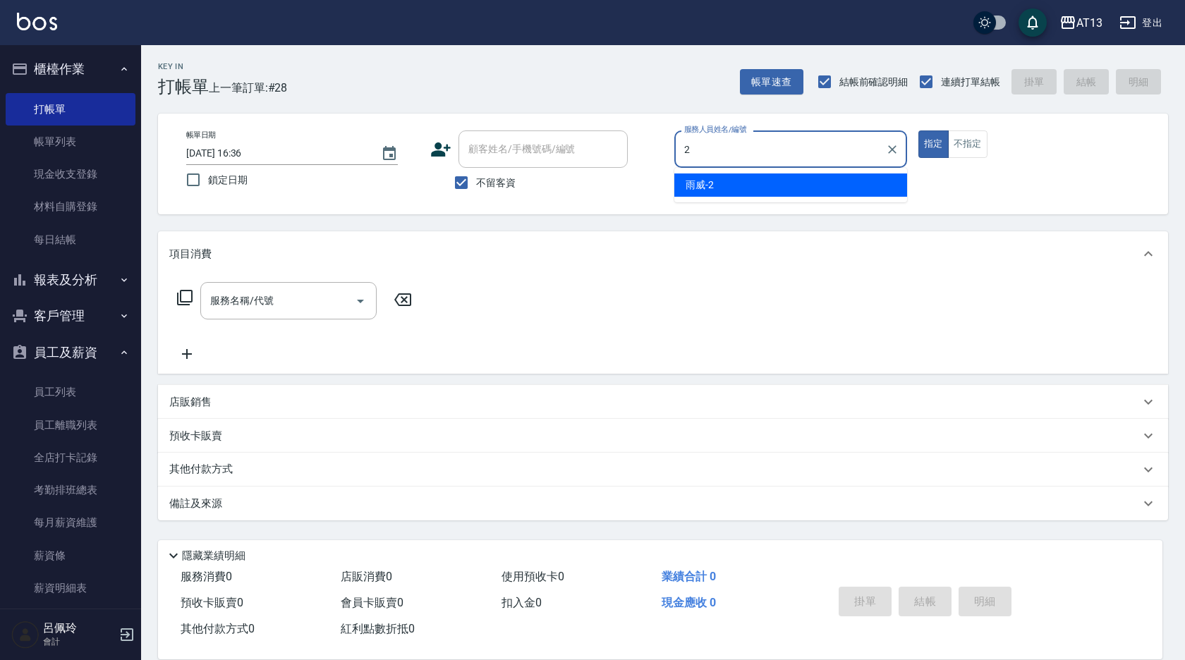
click at [847, 186] on div "雨威 -2" at bounding box center [791, 185] width 233 height 23
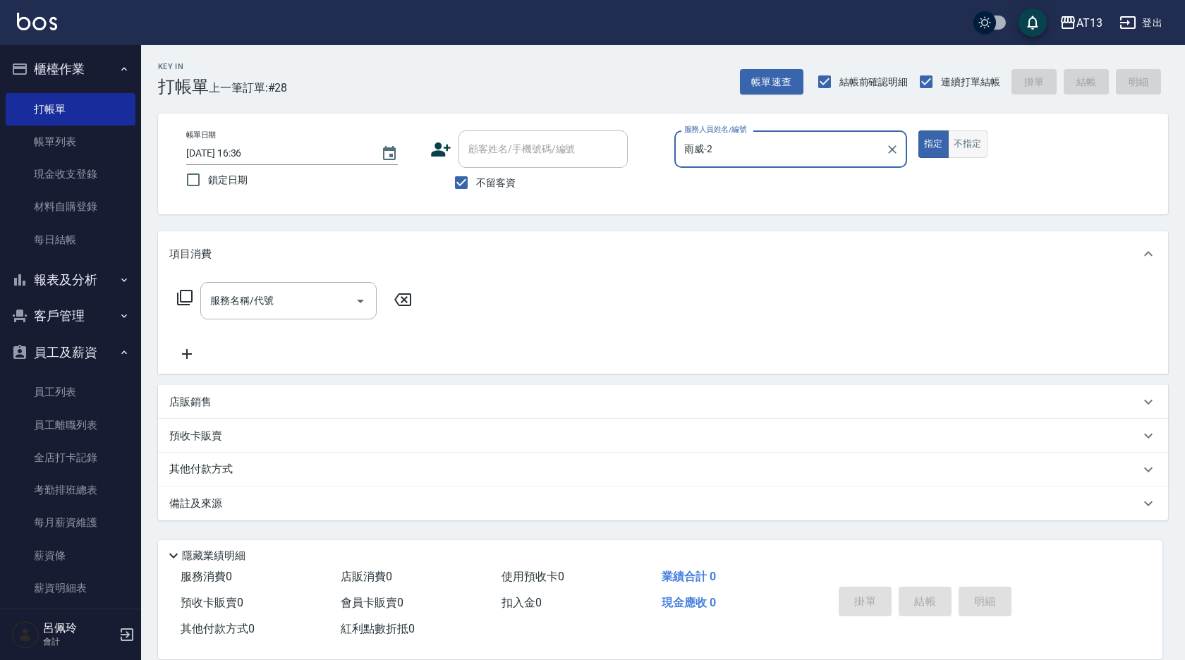
type input "雨威-2"
click at [965, 143] on button "不指定" at bounding box center [968, 145] width 40 height 28
click at [305, 297] on input "服務名稱/代號" at bounding box center [278, 301] width 143 height 25
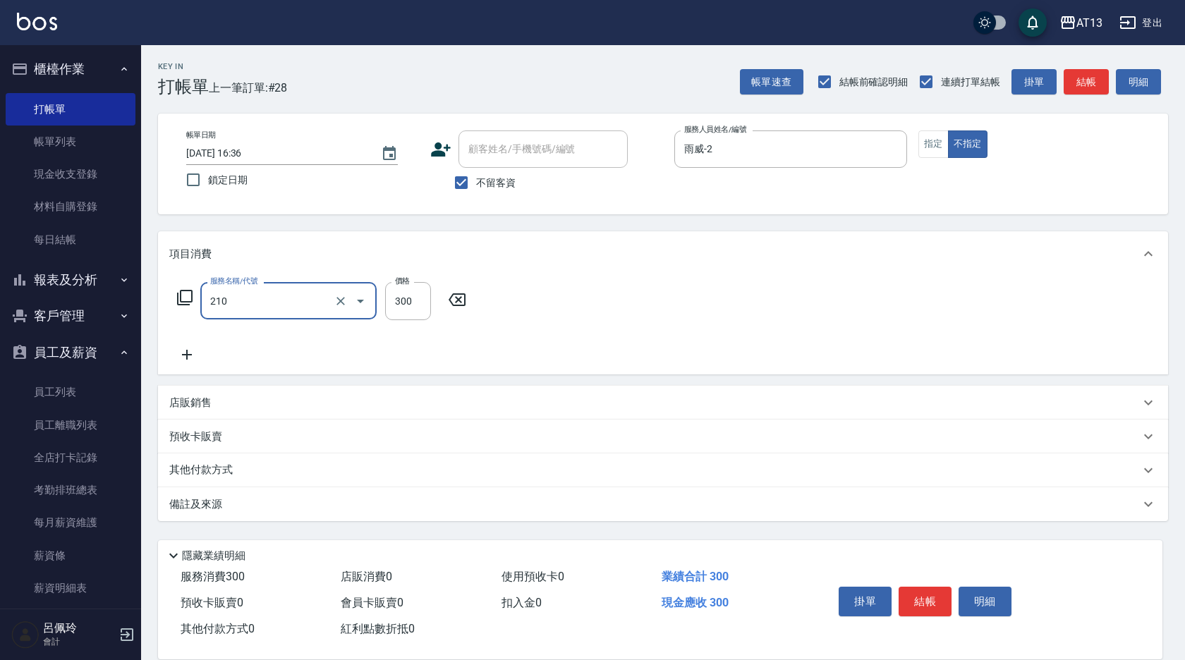
type input "[PERSON_NAME]洗髮精(210)"
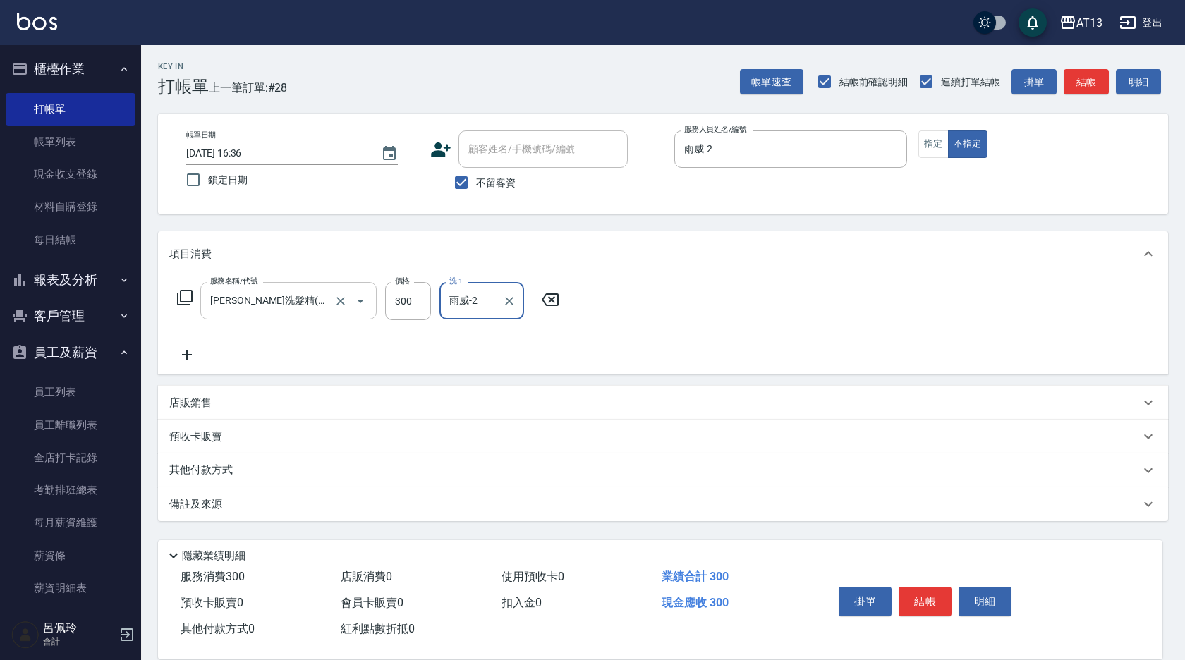
type input "雨威-2"
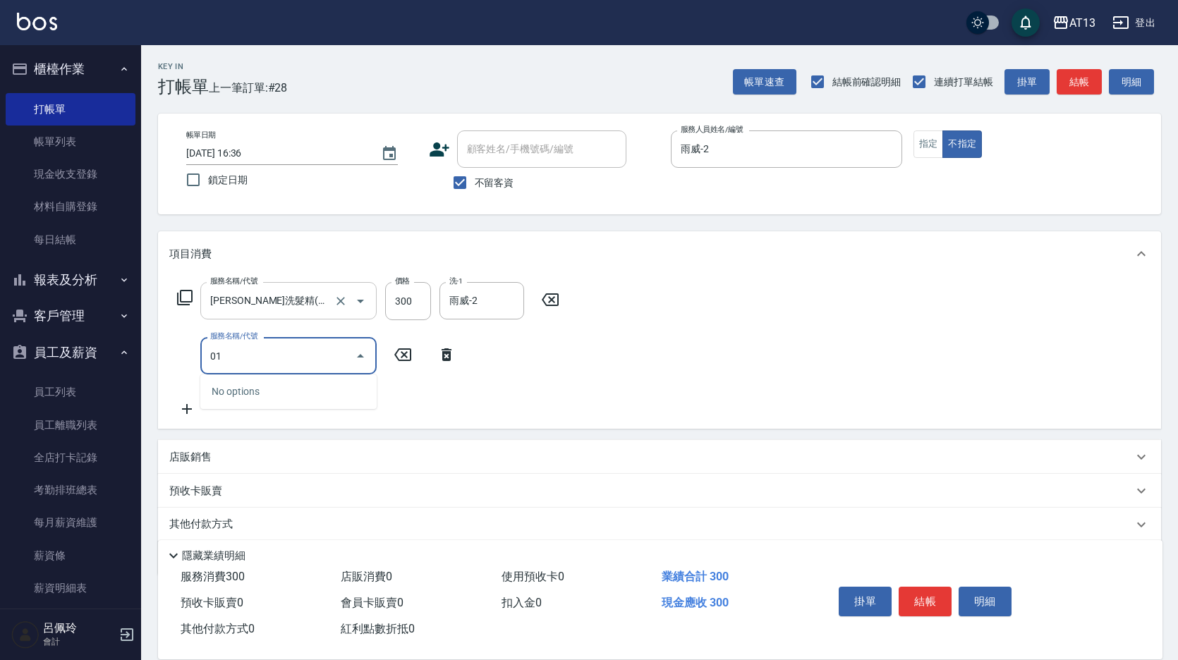
type input "0"
type input "剪髮(401)"
type input "200"
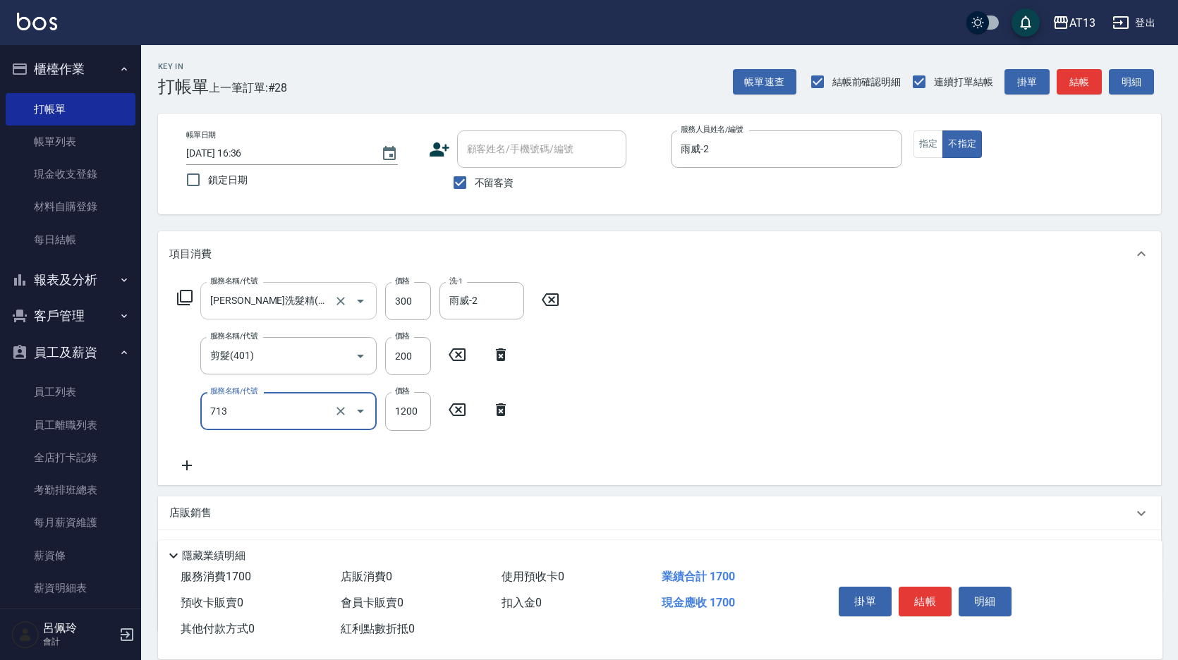
type input "水樣結構式1200(713)"
type input "840"
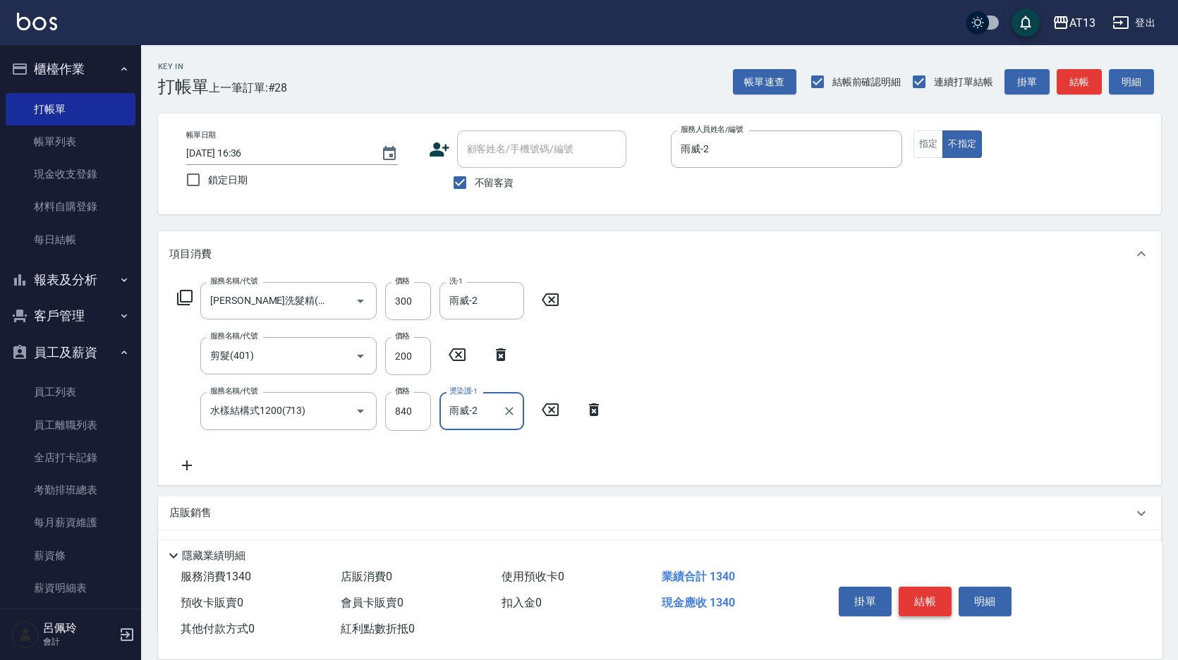
type input "雨威-2"
click at [944, 597] on button "結帳" at bounding box center [925, 602] width 53 height 30
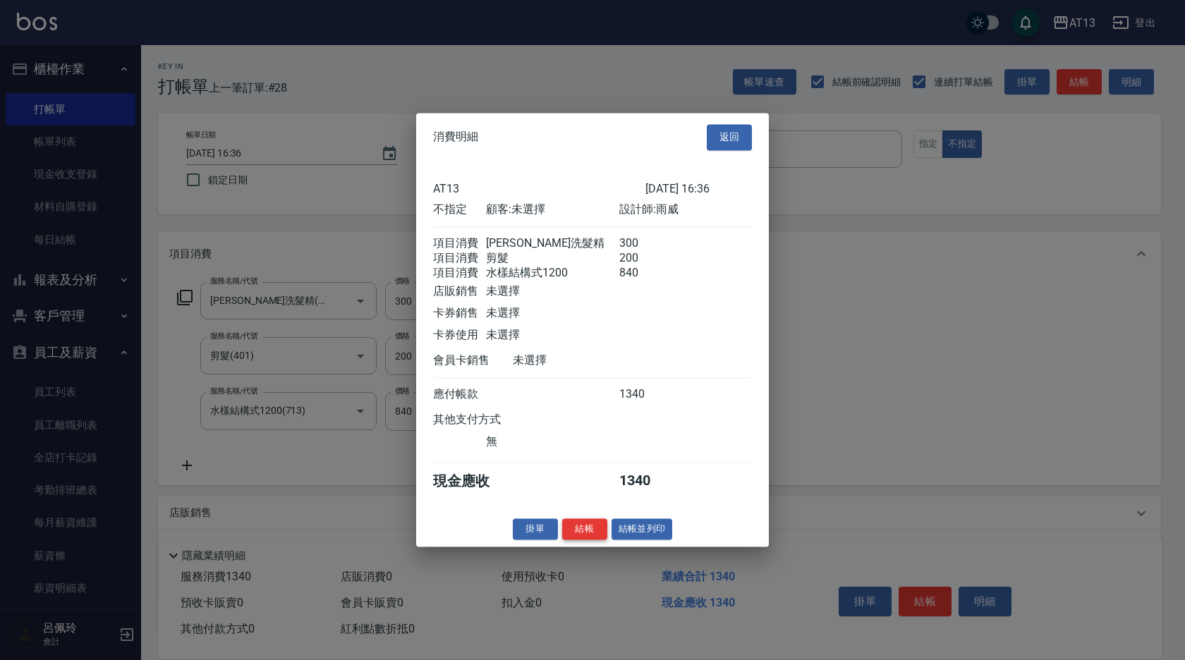
click at [594, 540] on button "結帳" at bounding box center [584, 530] width 45 height 22
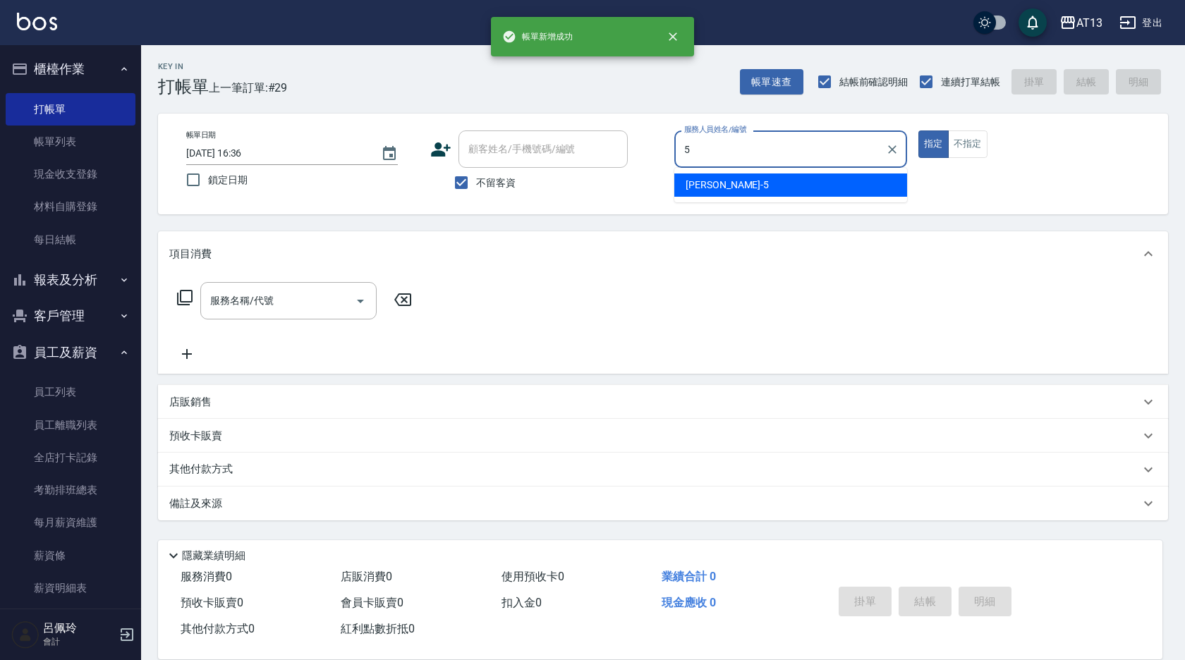
click at [706, 193] on div "[PERSON_NAME] -5" at bounding box center [791, 185] width 233 height 23
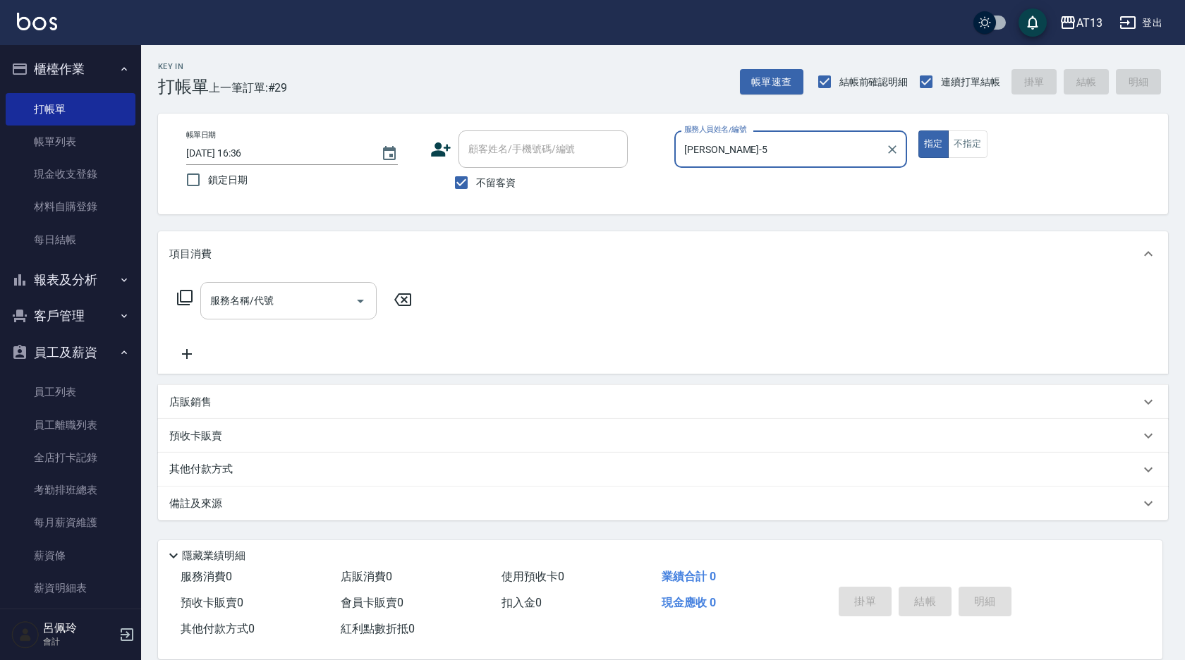
type input "[PERSON_NAME]-5"
click at [218, 304] on input "服務名稱/代號" at bounding box center [278, 301] width 143 height 25
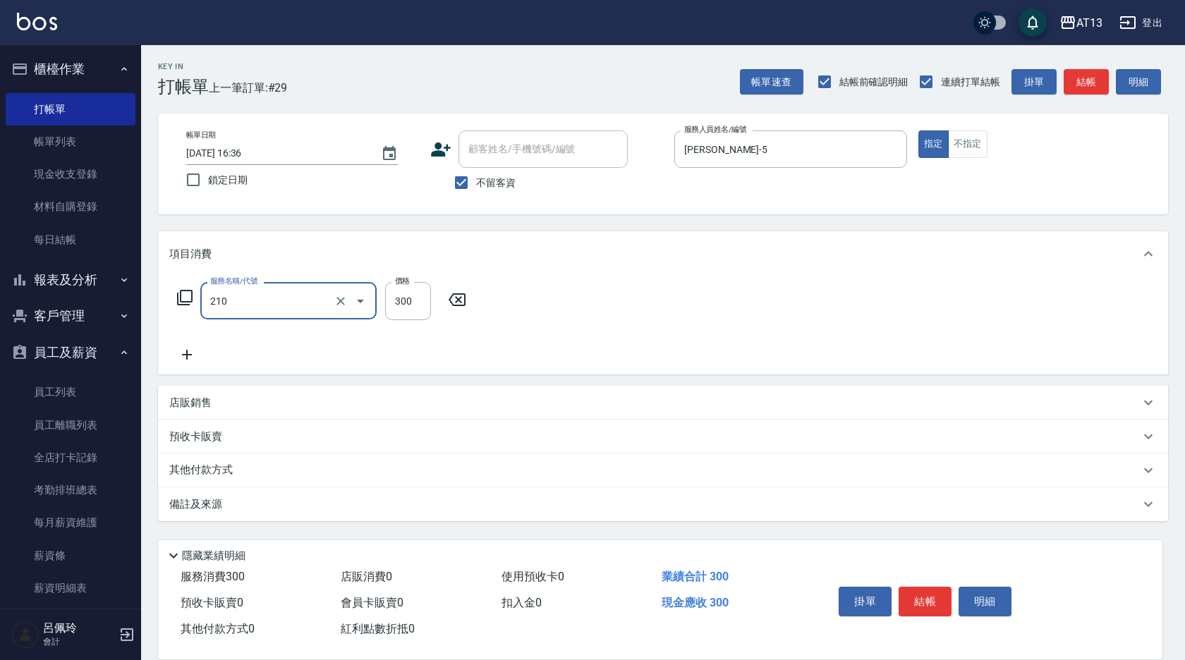
type input "[PERSON_NAME]洗髮精(210)"
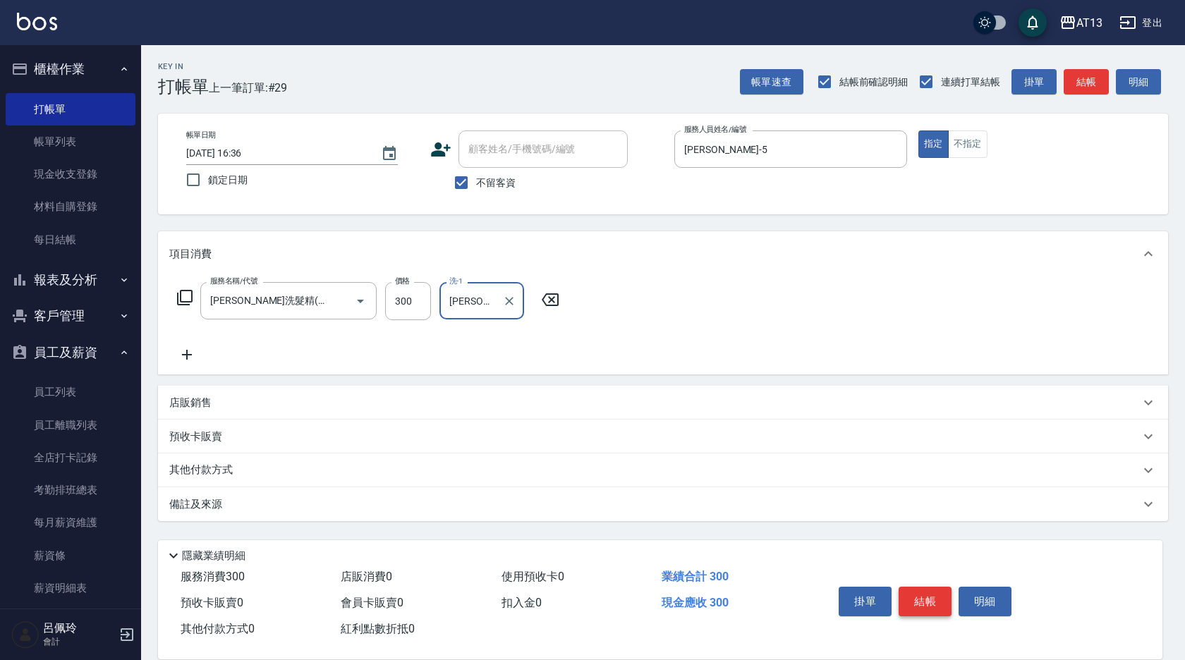
type input "[PERSON_NAME]-5"
click at [926, 592] on button "結帳" at bounding box center [925, 602] width 53 height 30
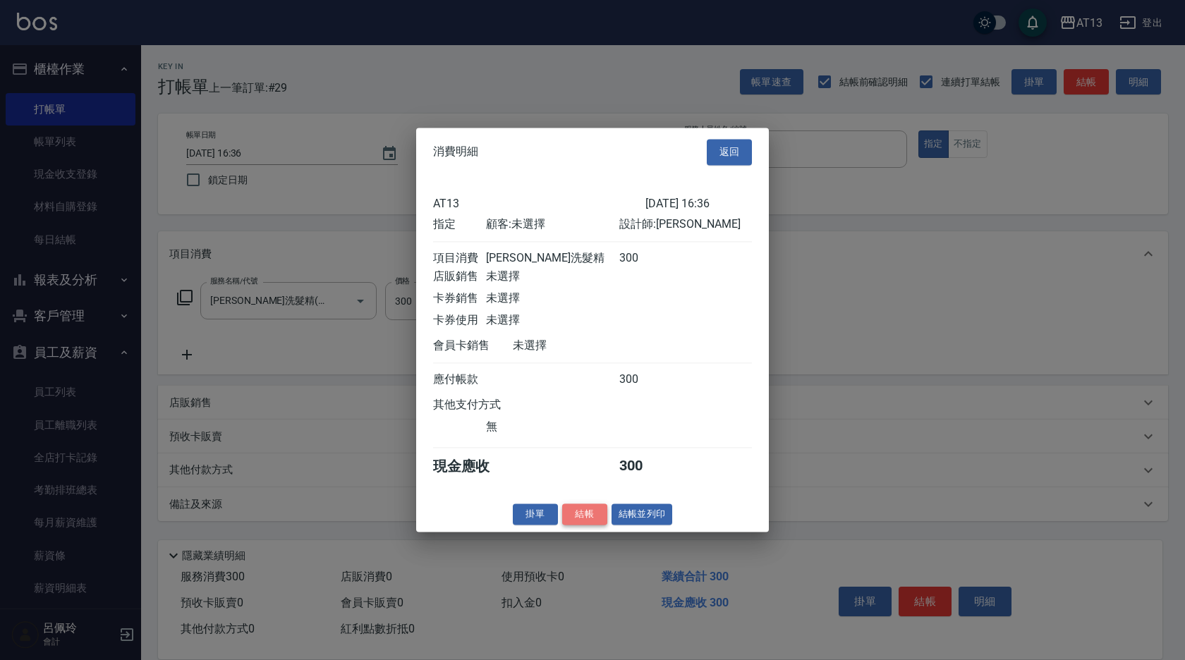
click at [589, 525] on button "結帳" at bounding box center [584, 515] width 45 height 22
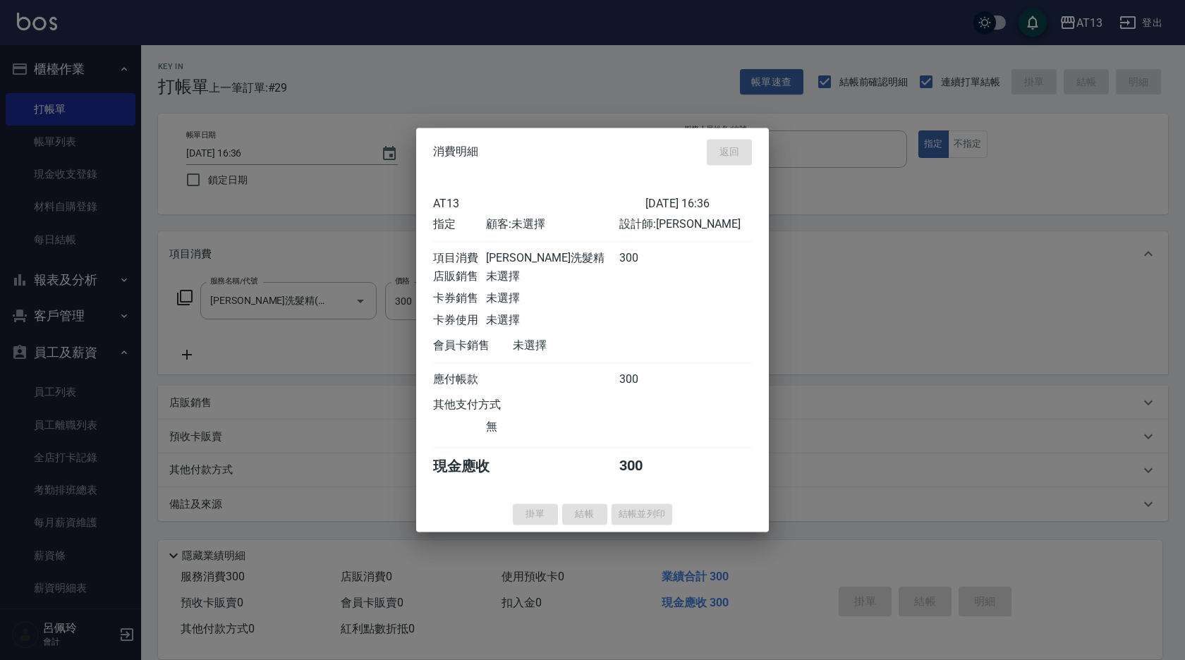
type input "[DATE] 16:37"
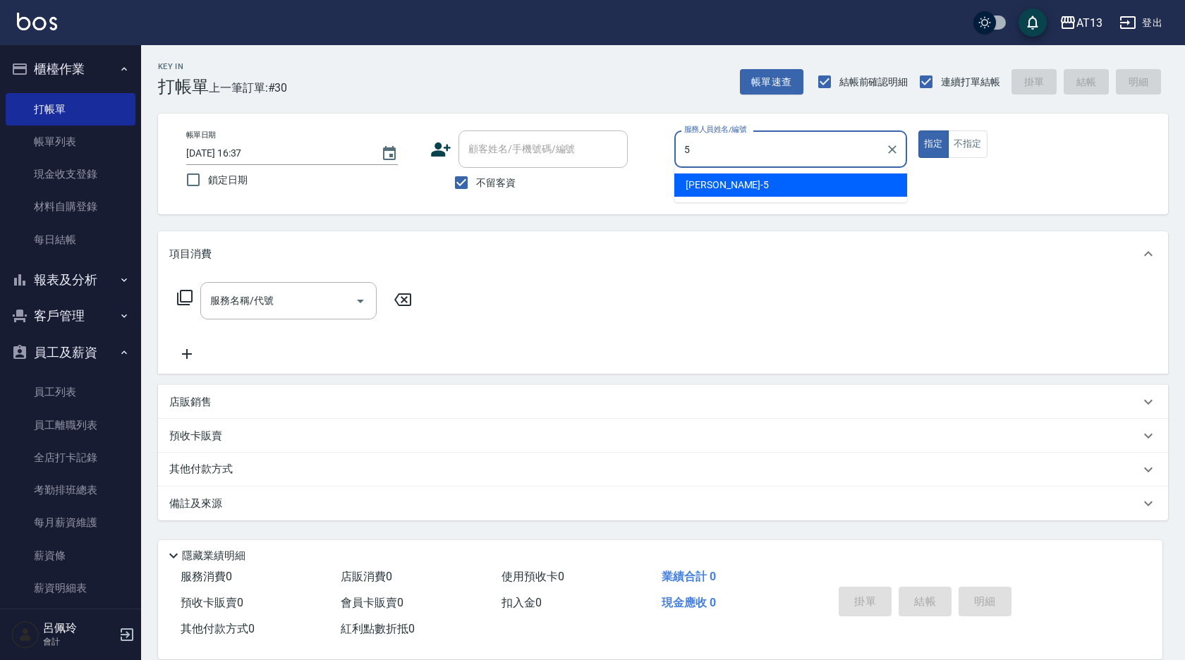
click at [744, 186] on div "[PERSON_NAME] -5" at bounding box center [791, 185] width 233 height 23
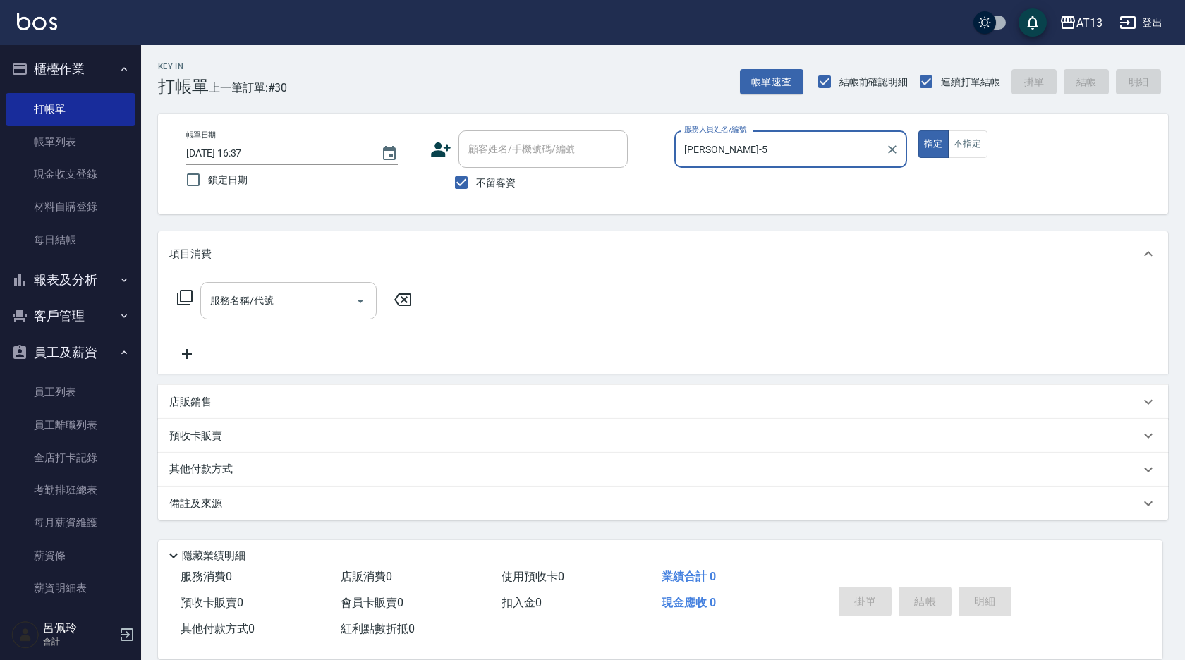
type input "[PERSON_NAME]-5"
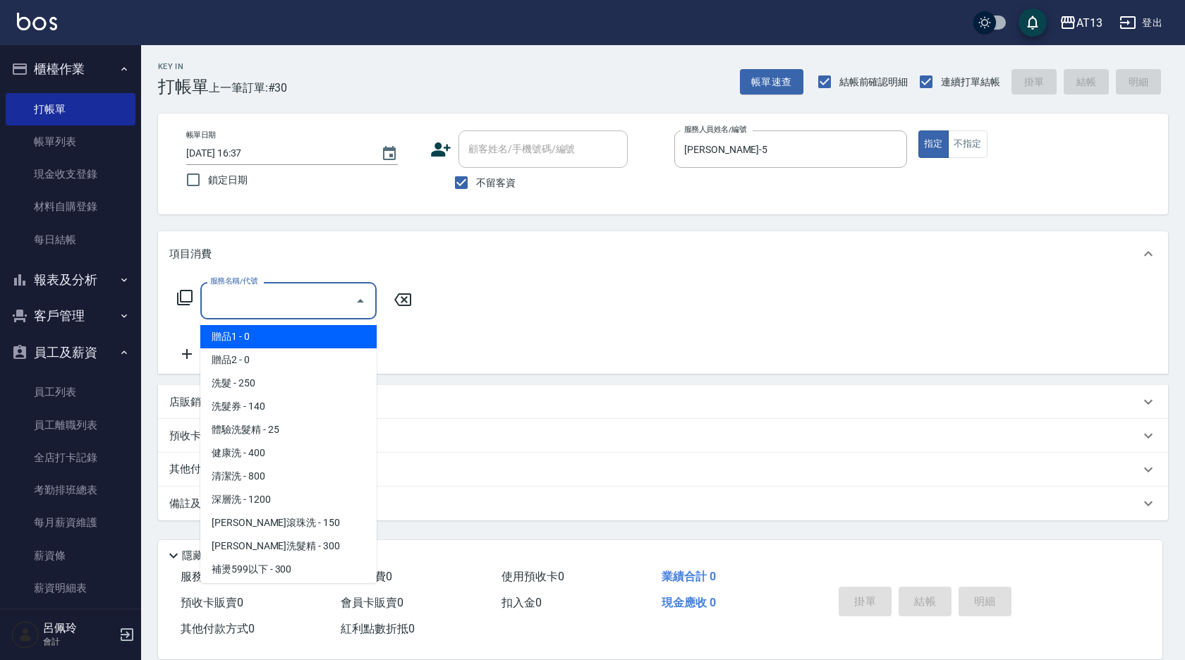
click at [274, 302] on input "服務名稱/代號" at bounding box center [278, 301] width 143 height 25
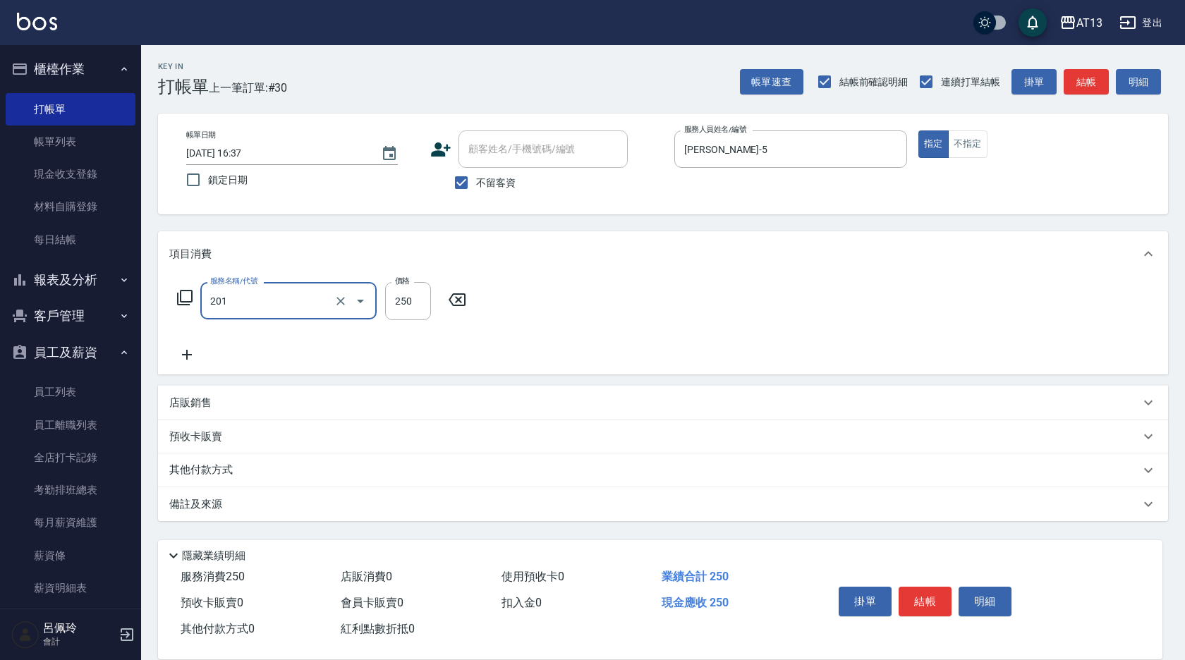
type input "洗髮(201)"
type input "[PERSON_NAME]-29"
click at [922, 591] on button "結帳" at bounding box center [925, 602] width 53 height 30
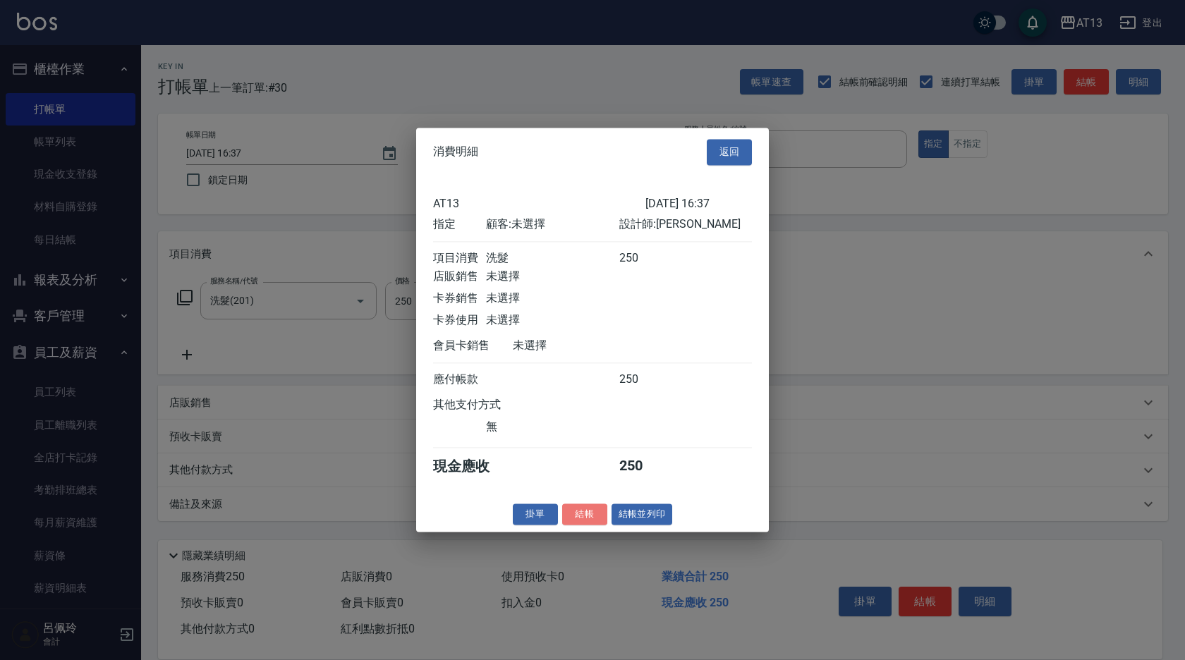
drag, startPoint x: 585, startPoint y: 519, endPoint x: 591, endPoint y: 515, distance: 7.3
click at [588, 519] on button "結帳" at bounding box center [584, 515] width 45 height 22
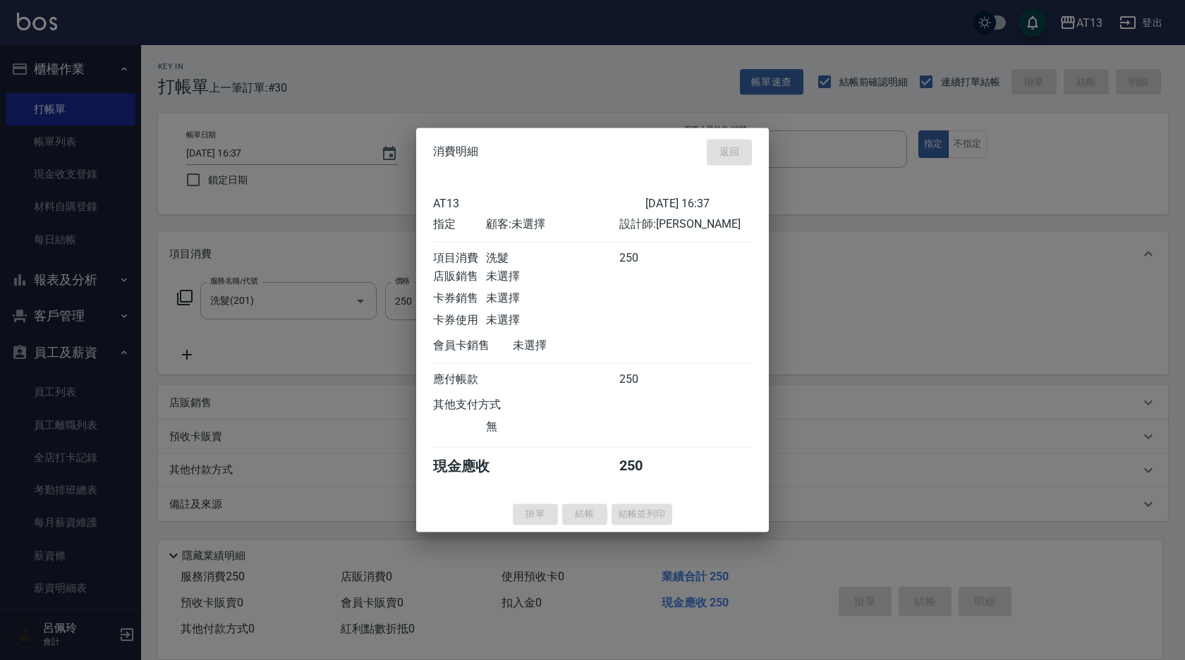
type input "[DATE] 16:56"
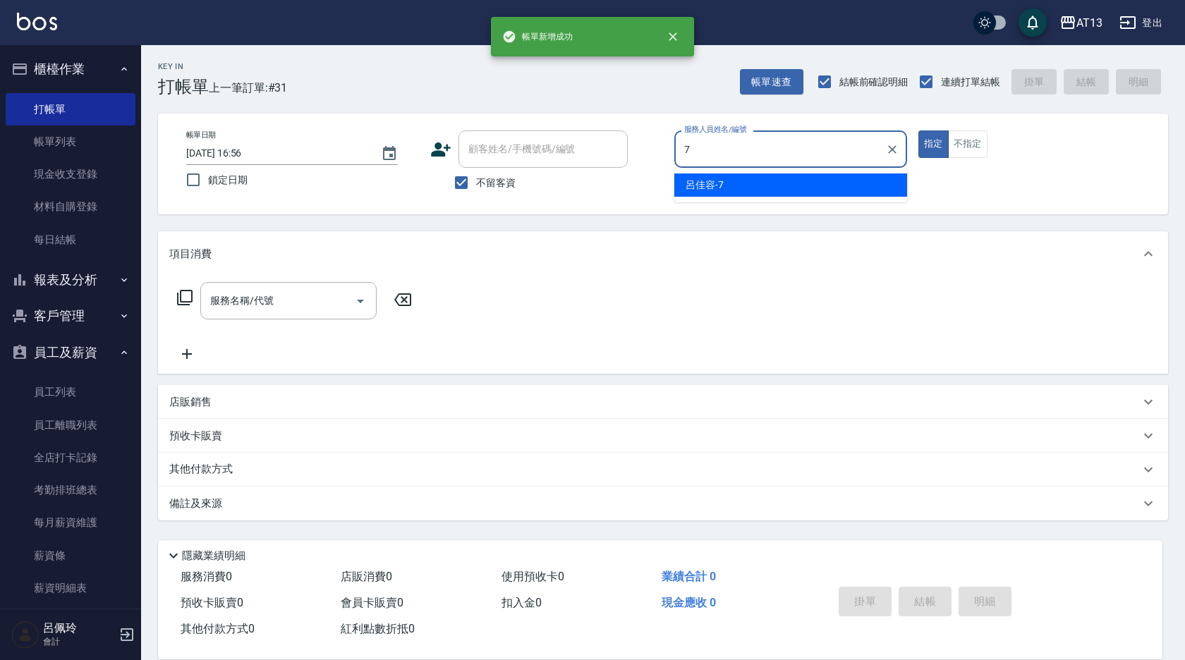
click at [838, 193] on div "[PERSON_NAME]-7" at bounding box center [791, 185] width 233 height 23
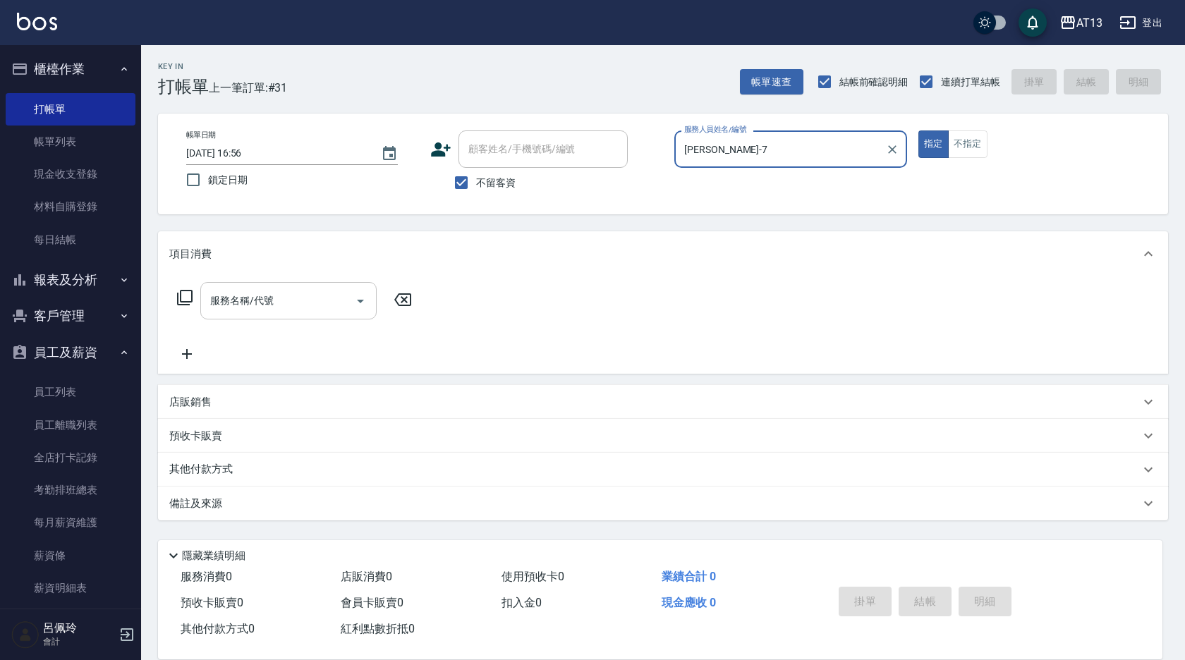
type input "[PERSON_NAME]-7"
click at [306, 308] on input "服務名稱/代號" at bounding box center [278, 301] width 143 height 25
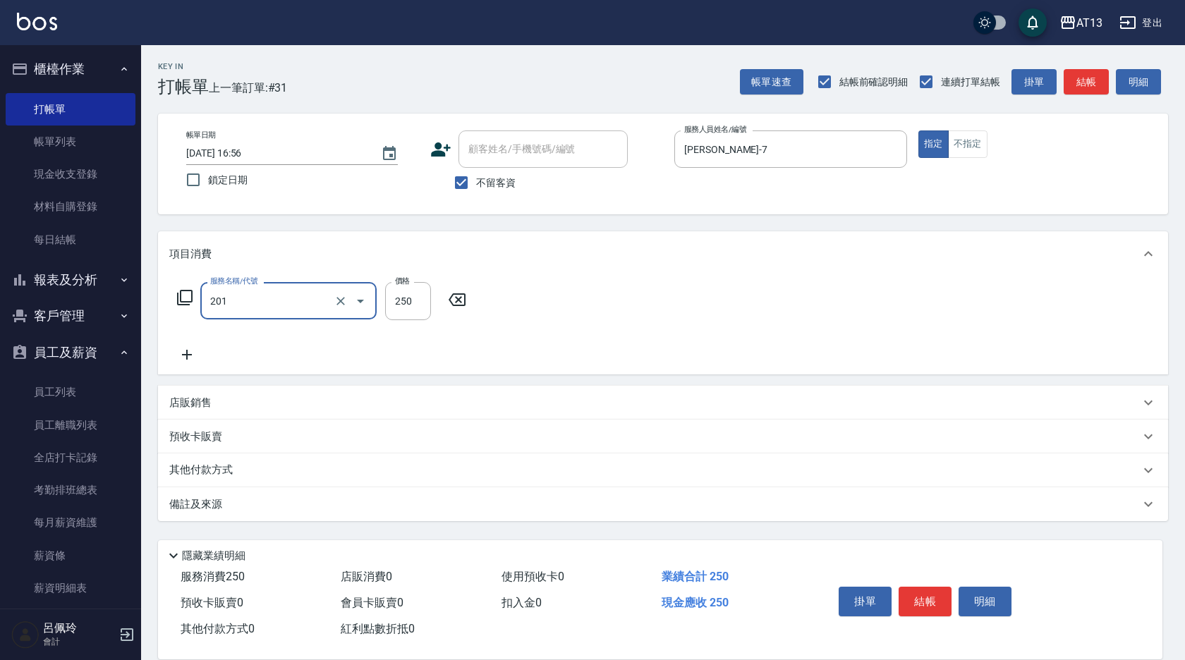
type input "洗髮(201)"
type input "[PERSON_NAME]-7"
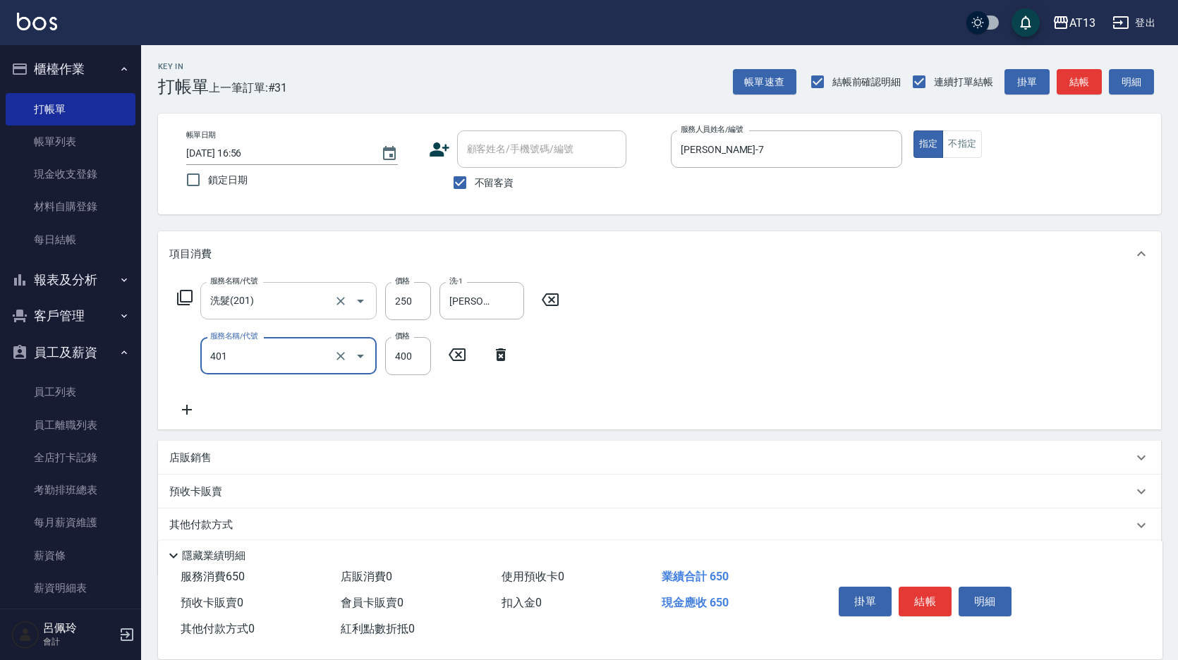
type input "剪髮(401)"
type input "300"
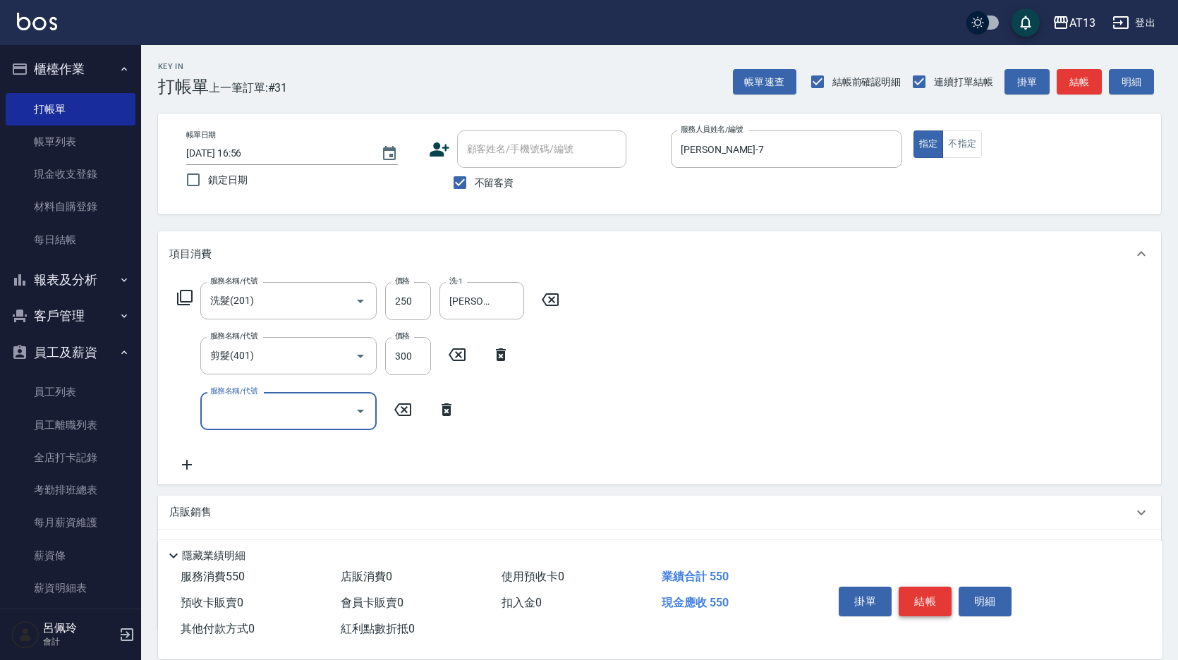
click at [926, 590] on button "結帳" at bounding box center [925, 602] width 53 height 30
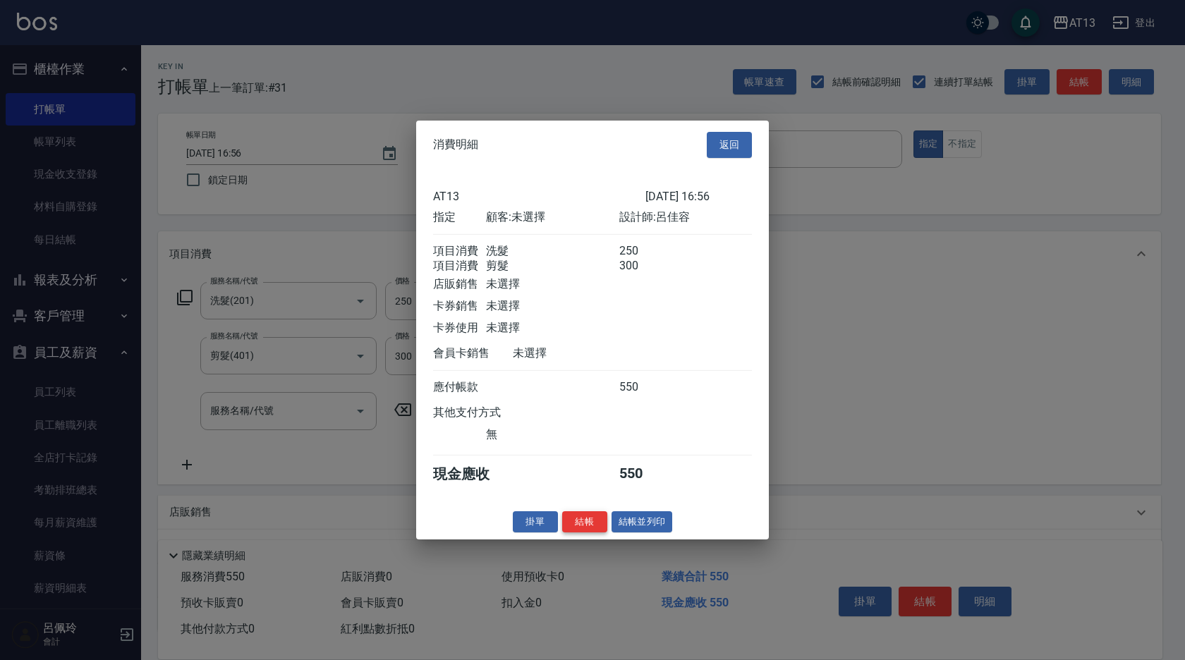
click at [592, 524] on button "結帳" at bounding box center [584, 522] width 45 height 22
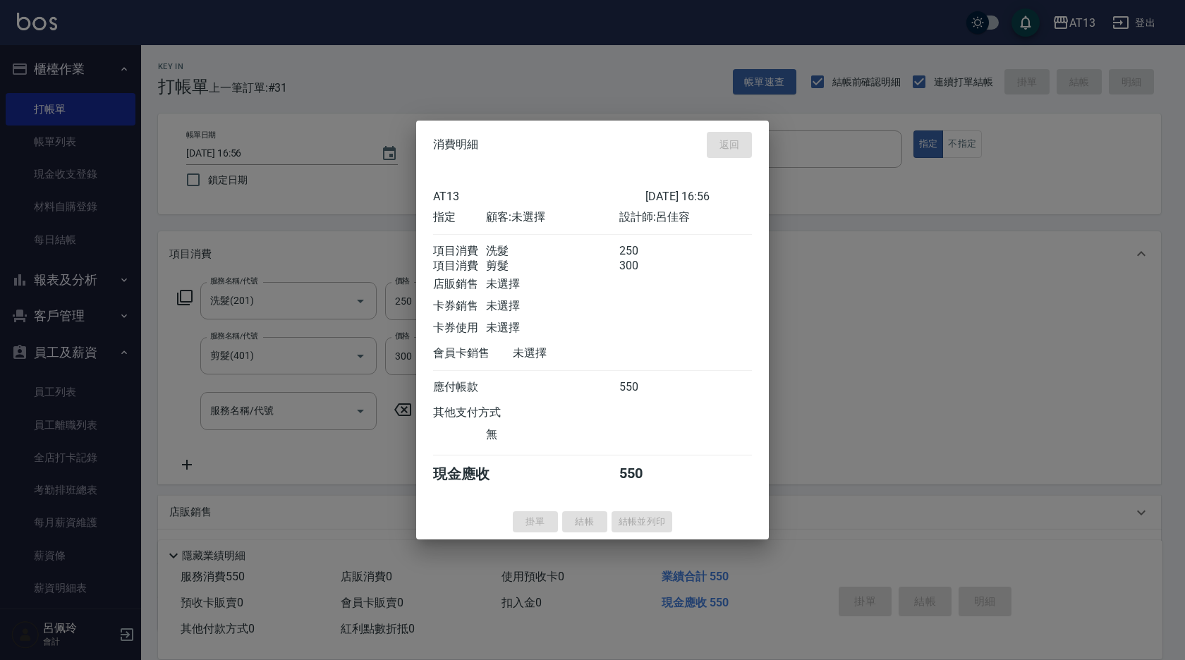
type input "[DATE] 16:57"
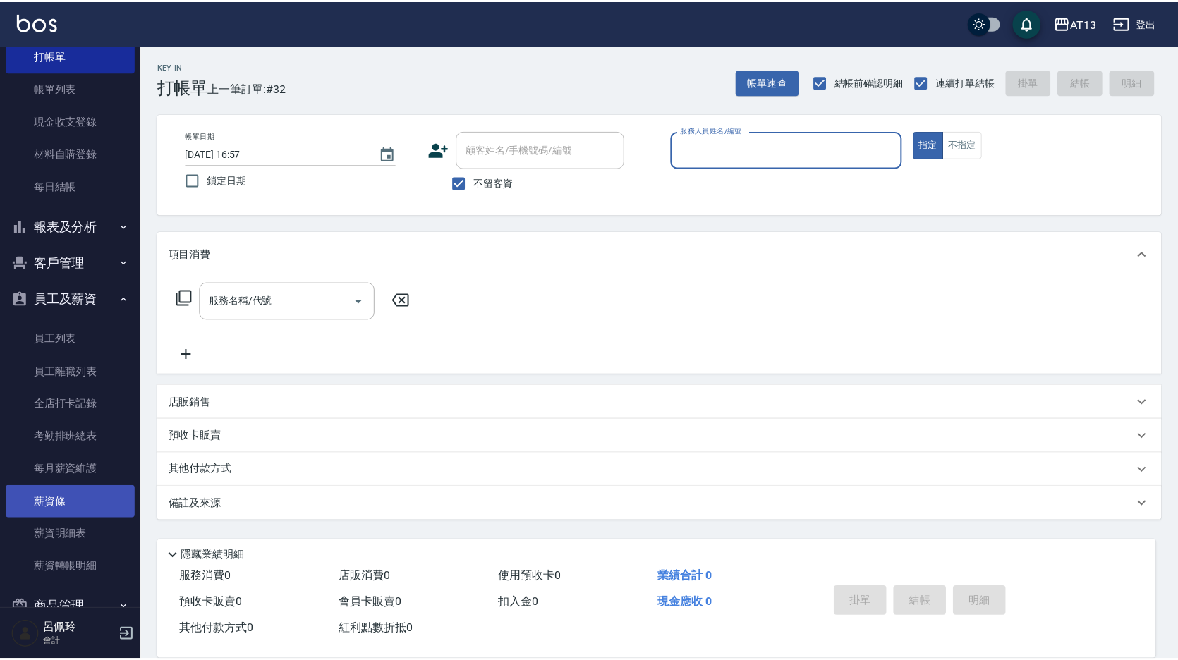
scroll to position [123, 0]
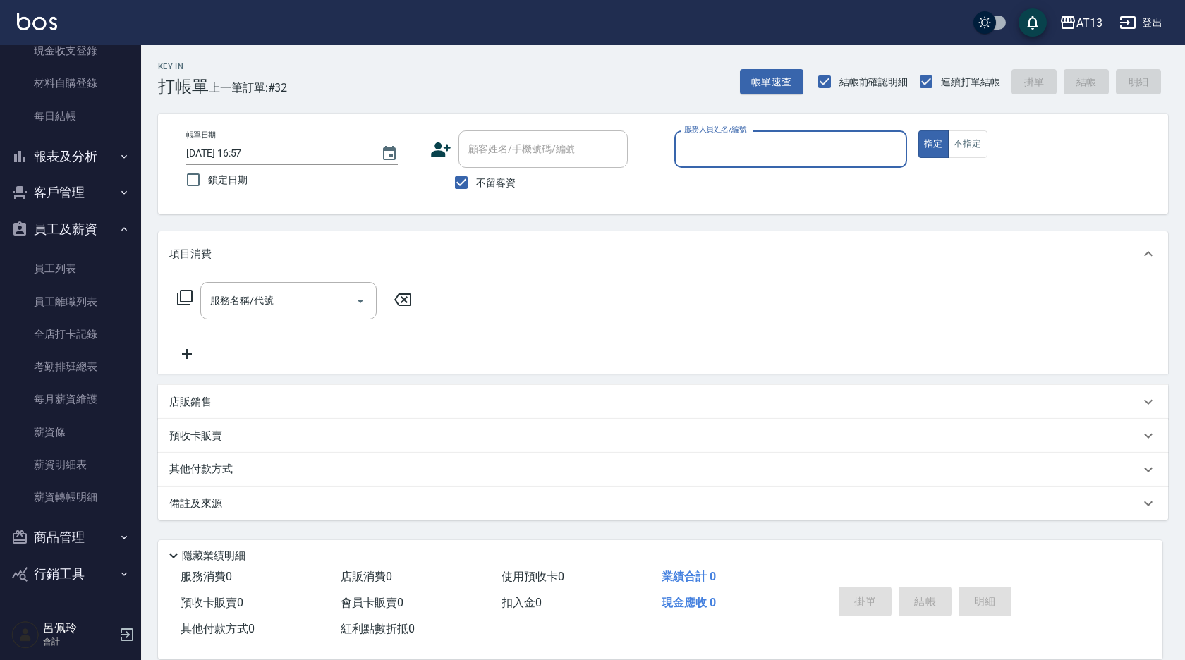
click at [21, 148] on icon "button" at bounding box center [19, 156] width 17 height 17
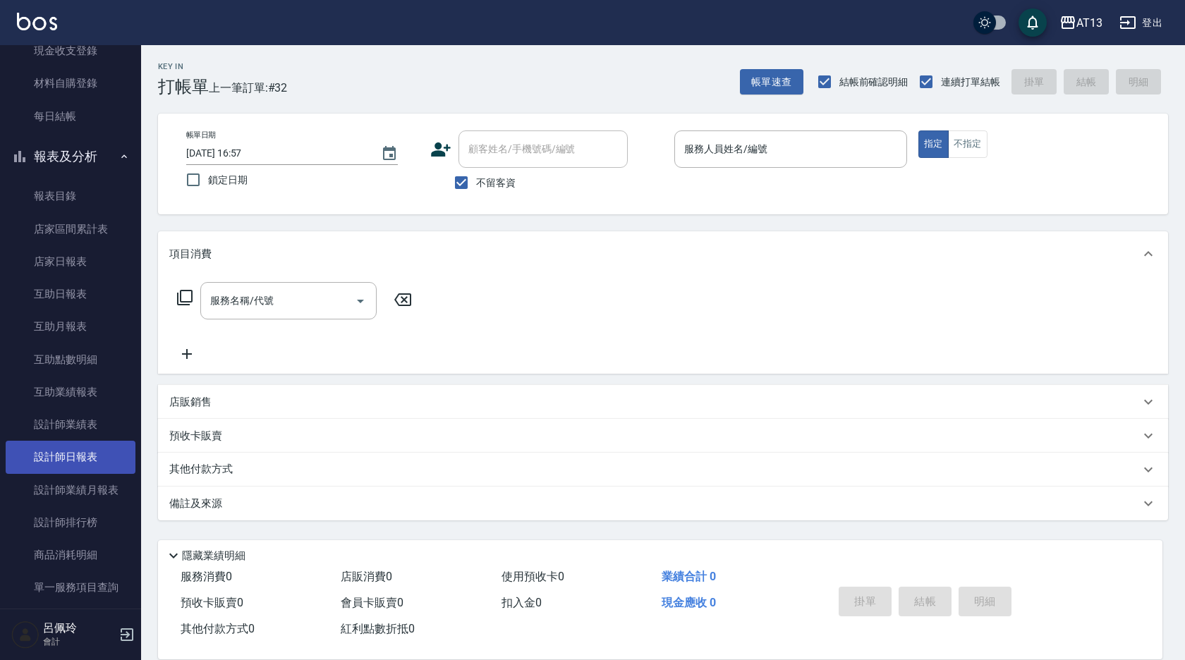
click at [111, 449] on link "設計師日報表" at bounding box center [71, 457] width 130 height 32
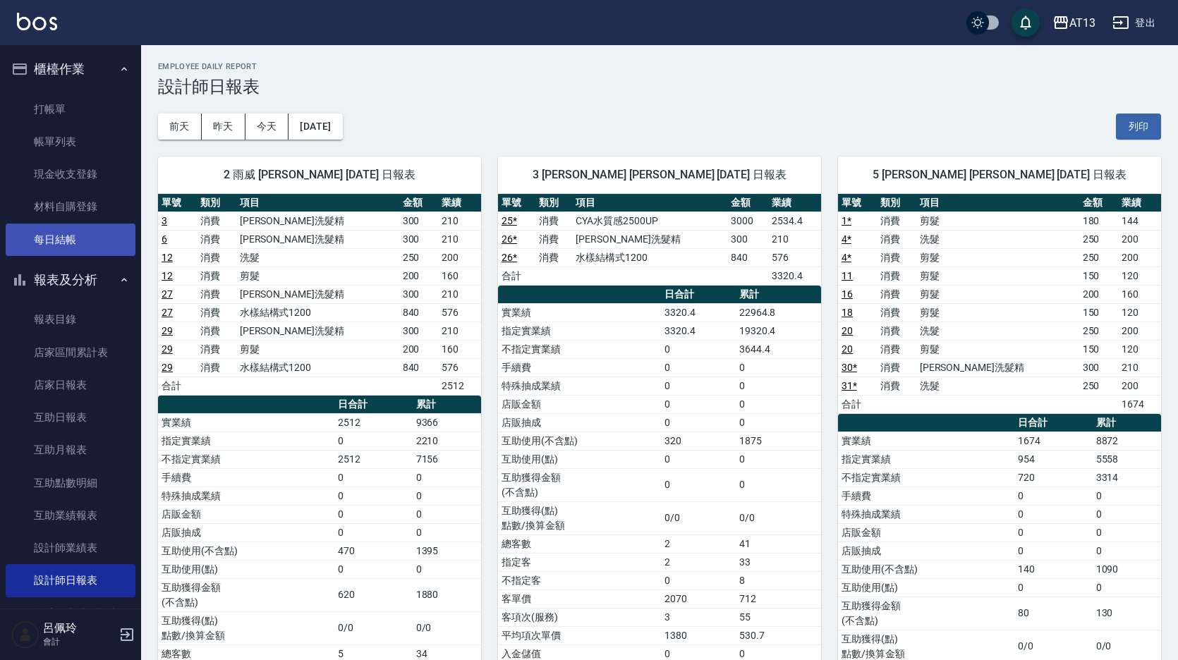
click at [37, 102] on link "打帳單" at bounding box center [71, 109] width 130 height 32
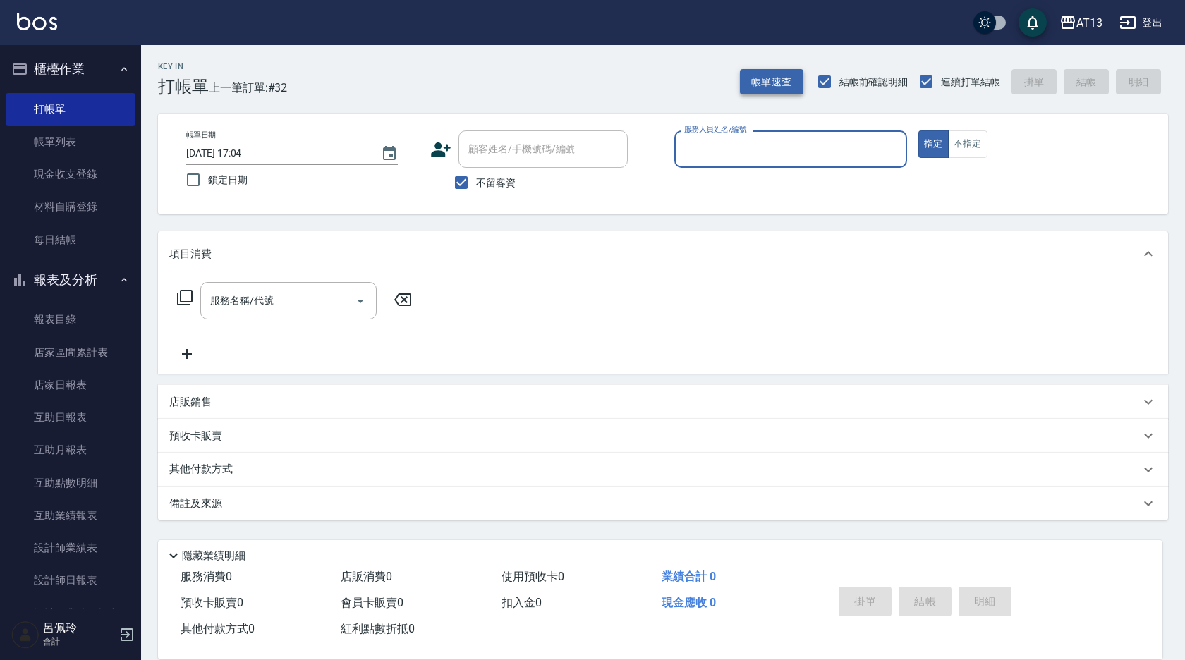
click at [780, 76] on button "帳單速查" at bounding box center [772, 82] width 64 height 26
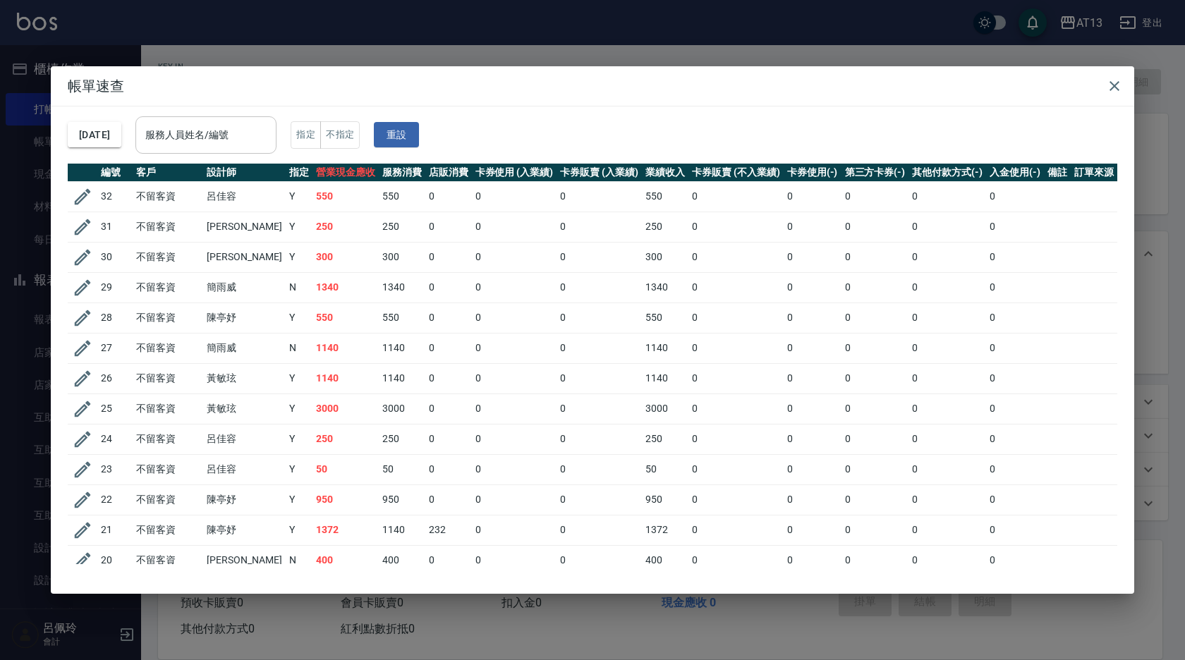
click at [232, 126] on div "服務人員姓名/編號 服務人員姓名/編號" at bounding box center [205, 134] width 141 height 37
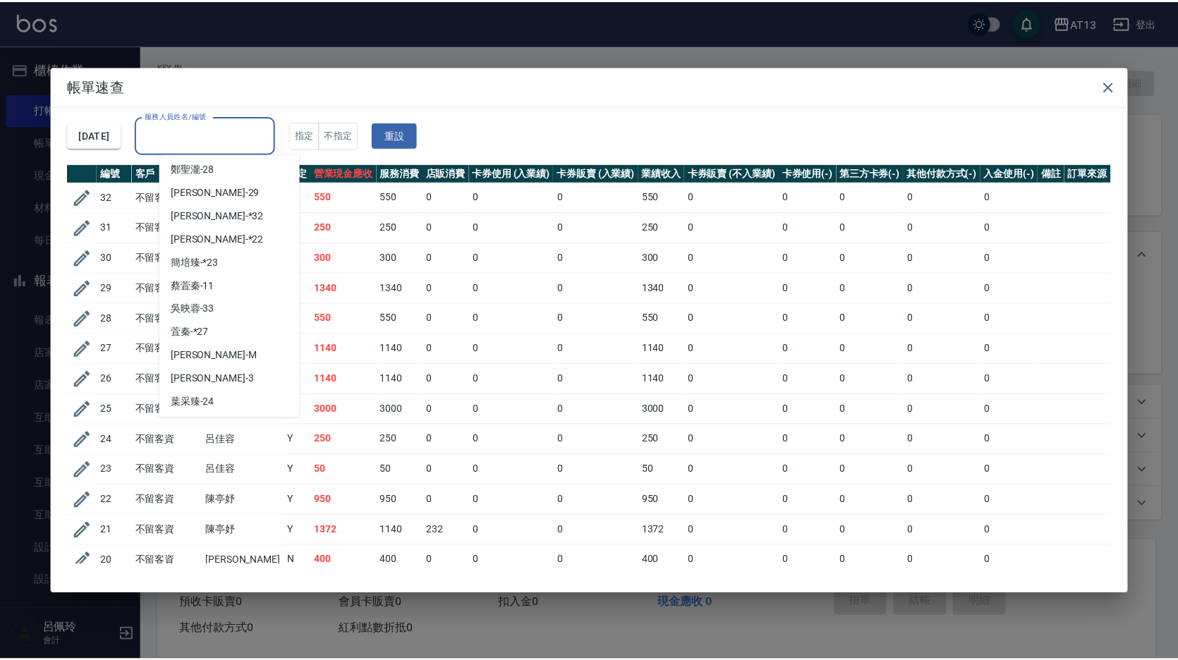
scroll to position [423, 0]
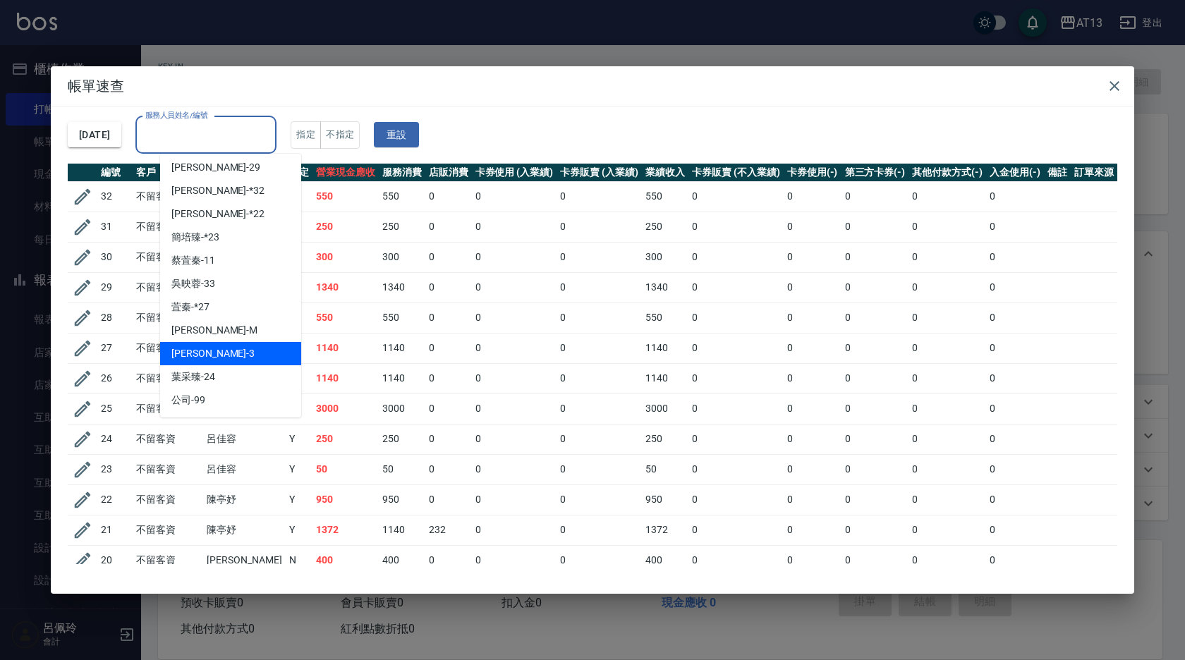
click at [224, 349] on div "[PERSON_NAME] -3" at bounding box center [230, 353] width 141 height 23
type input "[PERSON_NAME]-3"
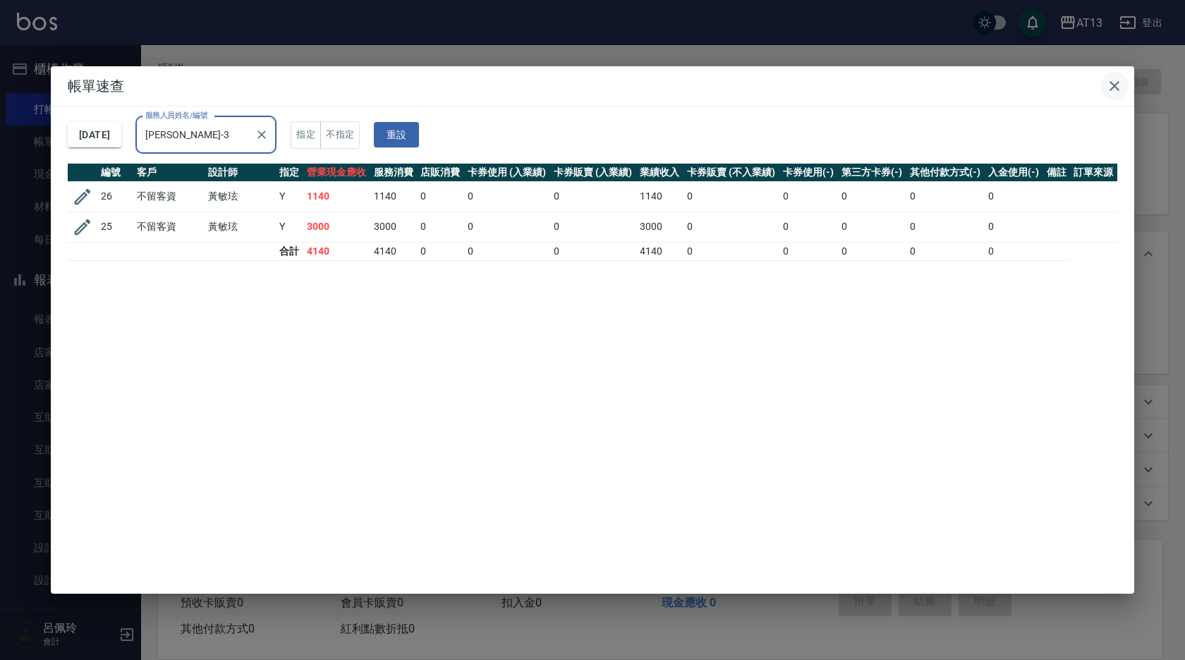
click at [1120, 84] on icon "button" at bounding box center [1114, 86] width 17 height 17
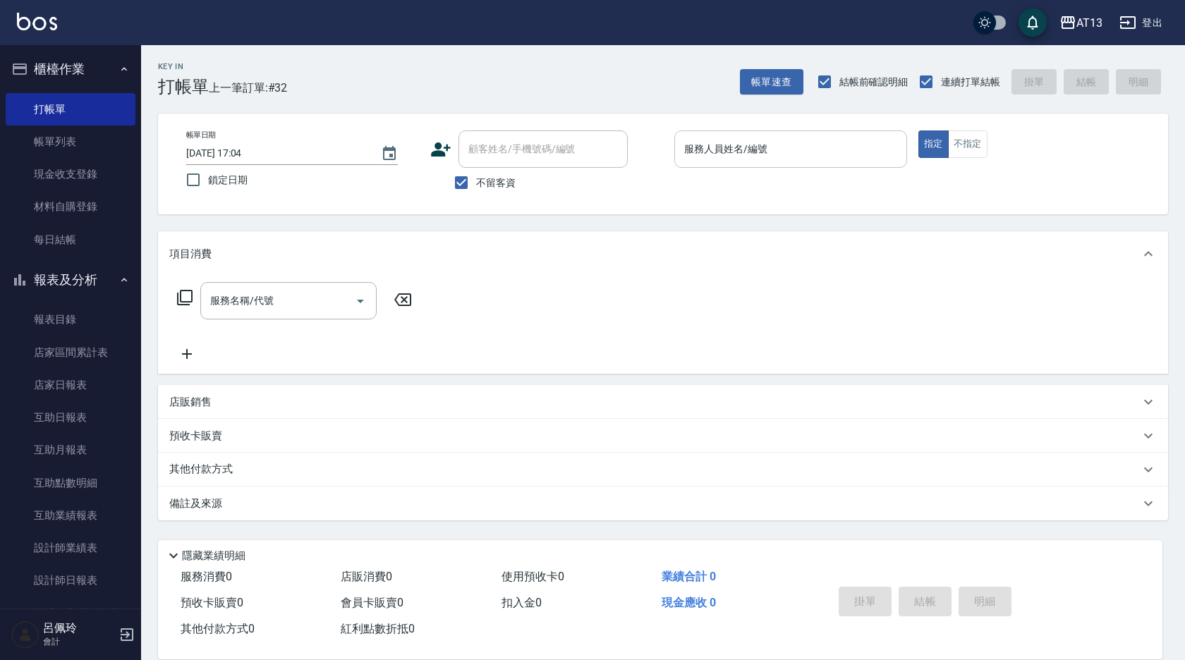
click at [758, 141] on input "服務人員姓名/編號" at bounding box center [791, 149] width 220 height 25
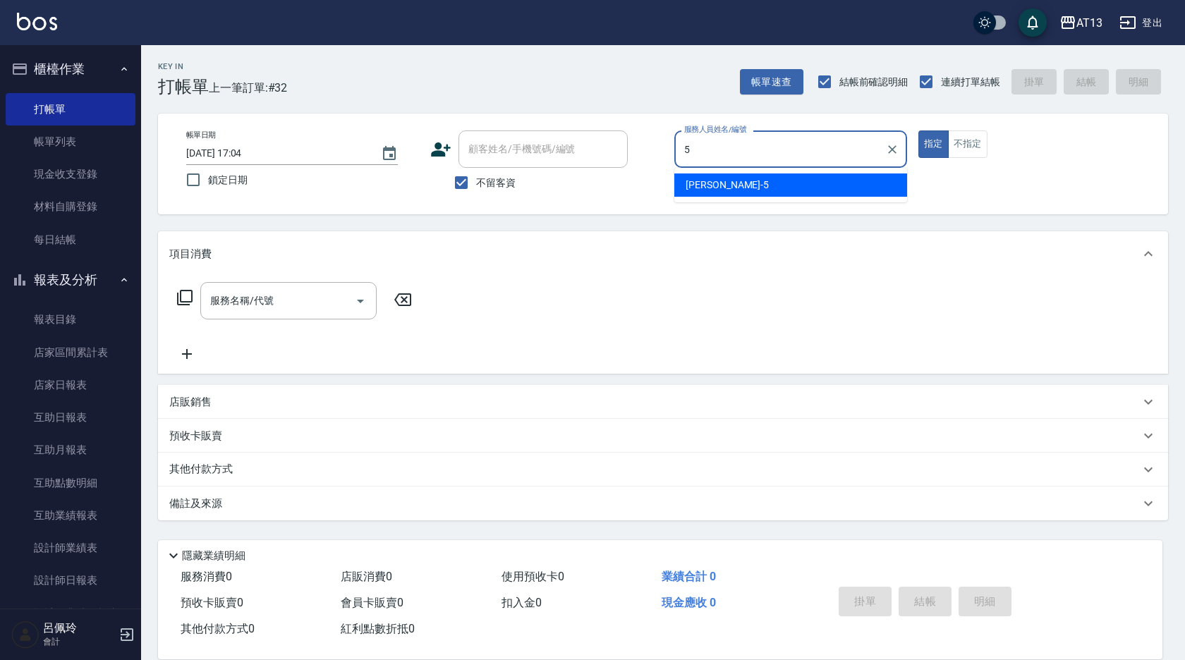
click at [782, 179] on div "[PERSON_NAME] -5" at bounding box center [791, 185] width 233 height 23
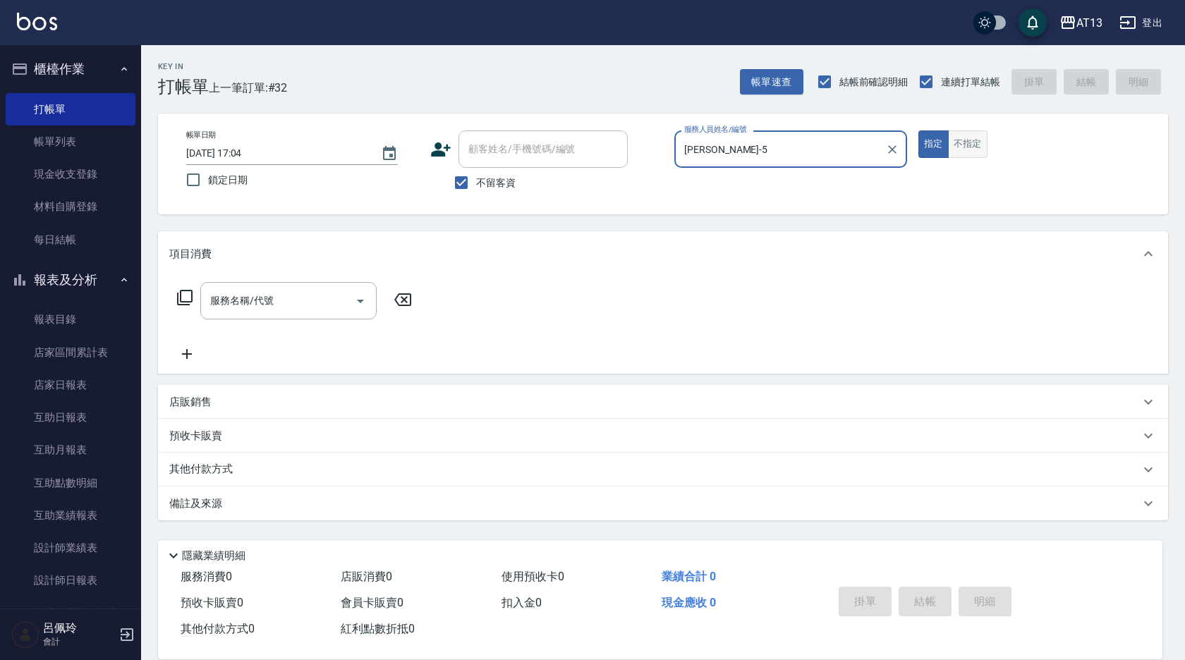
type input "[PERSON_NAME]-5"
click at [965, 144] on button "不指定" at bounding box center [968, 145] width 40 height 28
click at [282, 301] on input "服務名稱/代號" at bounding box center [278, 301] width 143 height 25
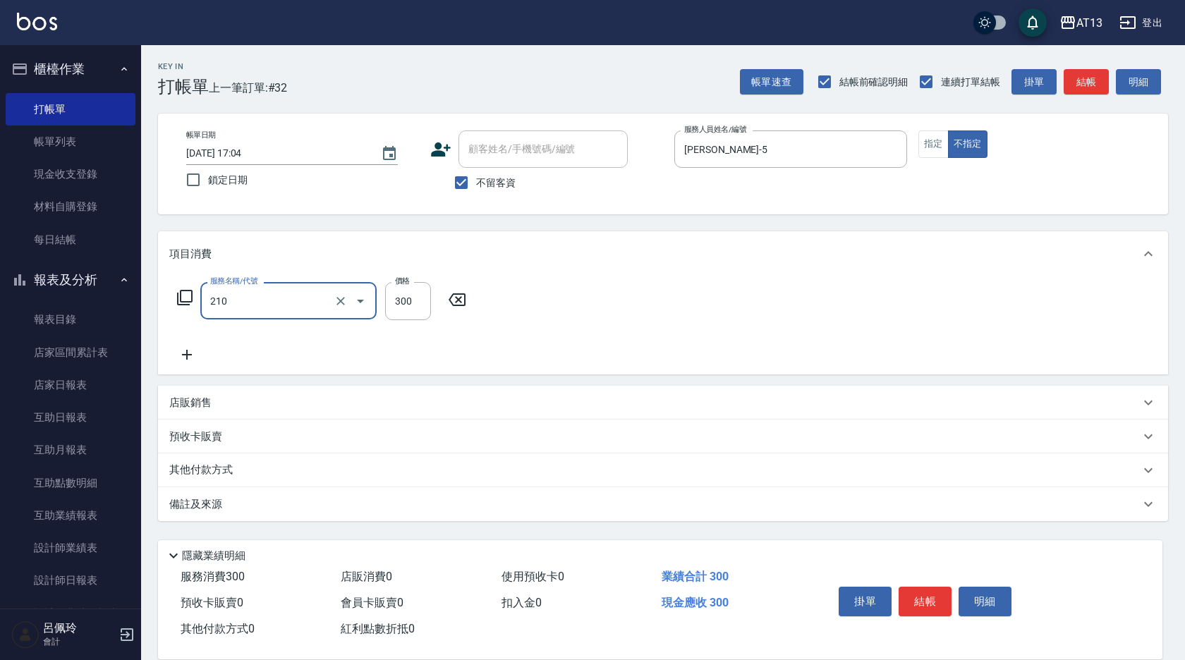
type input "[PERSON_NAME]洗髮精(210)"
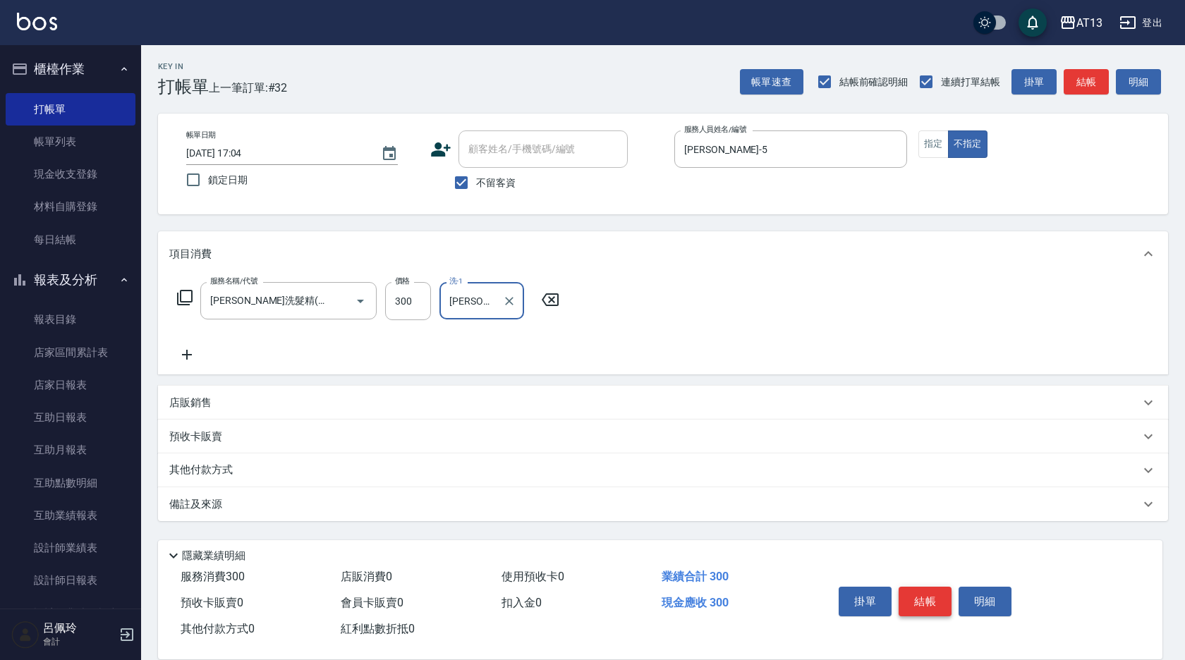
type input "[PERSON_NAME]-11"
click at [913, 591] on button "結帳" at bounding box center [925, 602] width 53 height 30
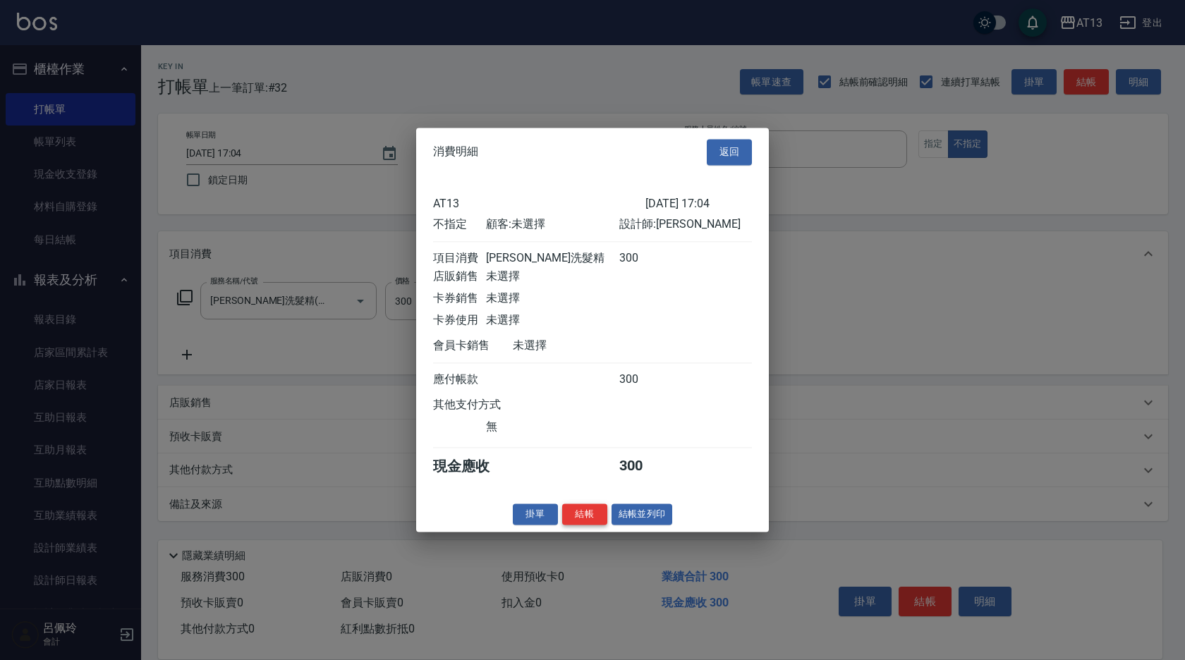
click at [573, 520] on button "結帳" at bounding box center [584, 515] width 45 height 22
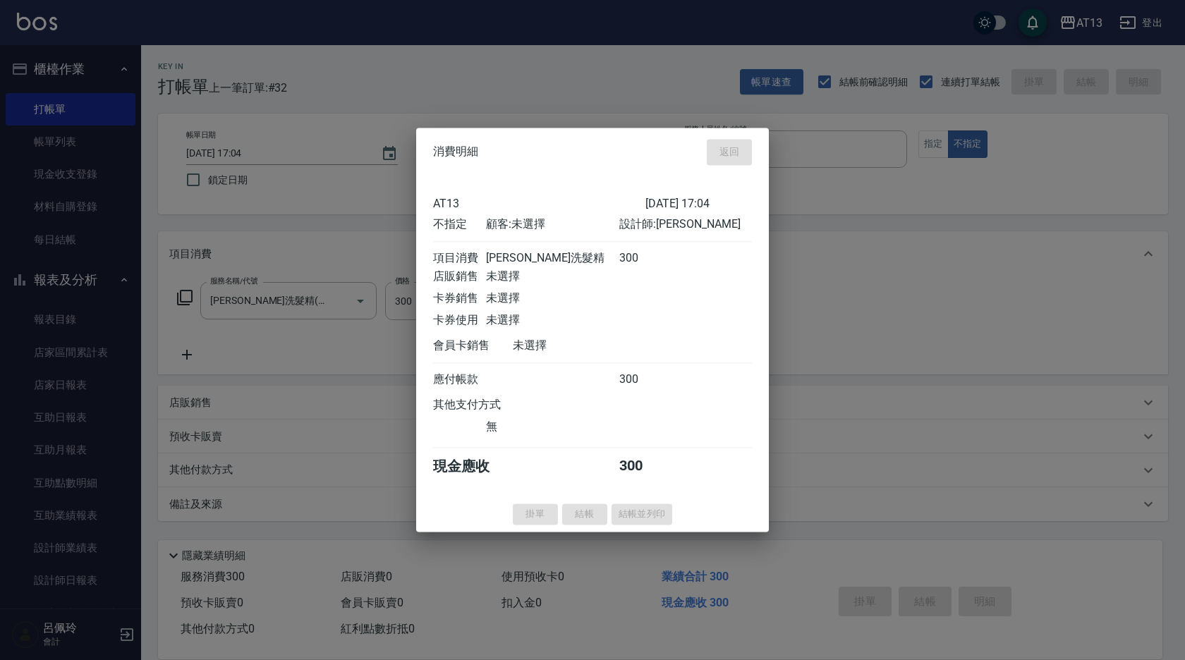
type input "[DATE] 17:40"
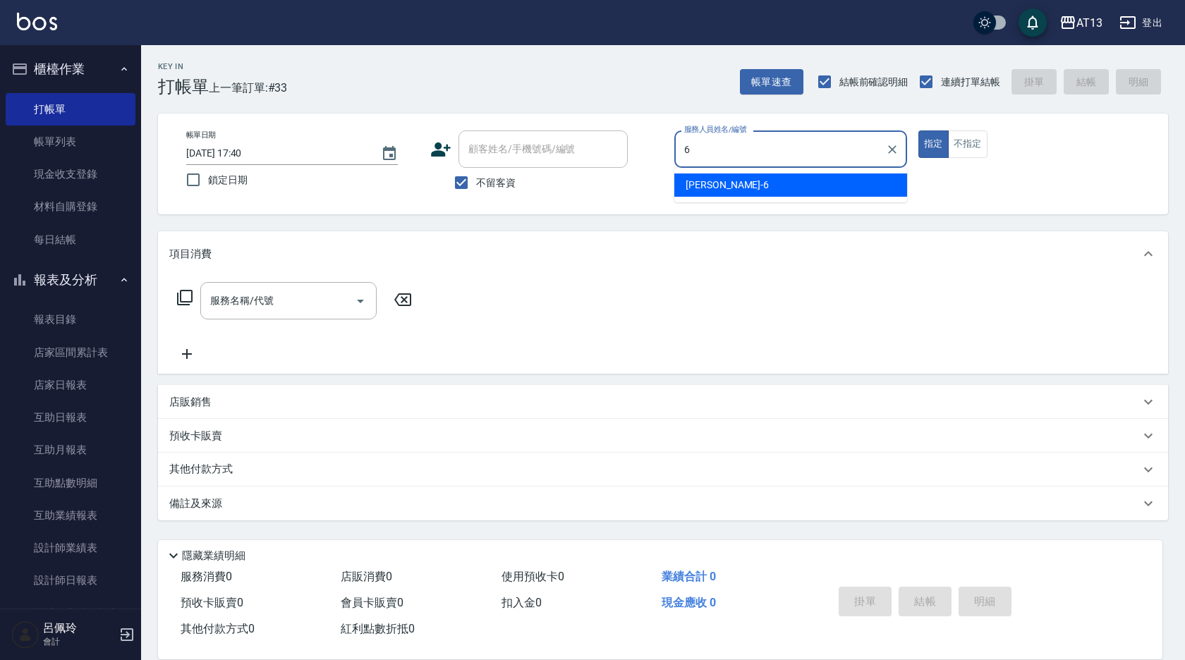
click at [752, 193] on div "亭妤 -6" at bounding box center [791, 185] width 233 height 23
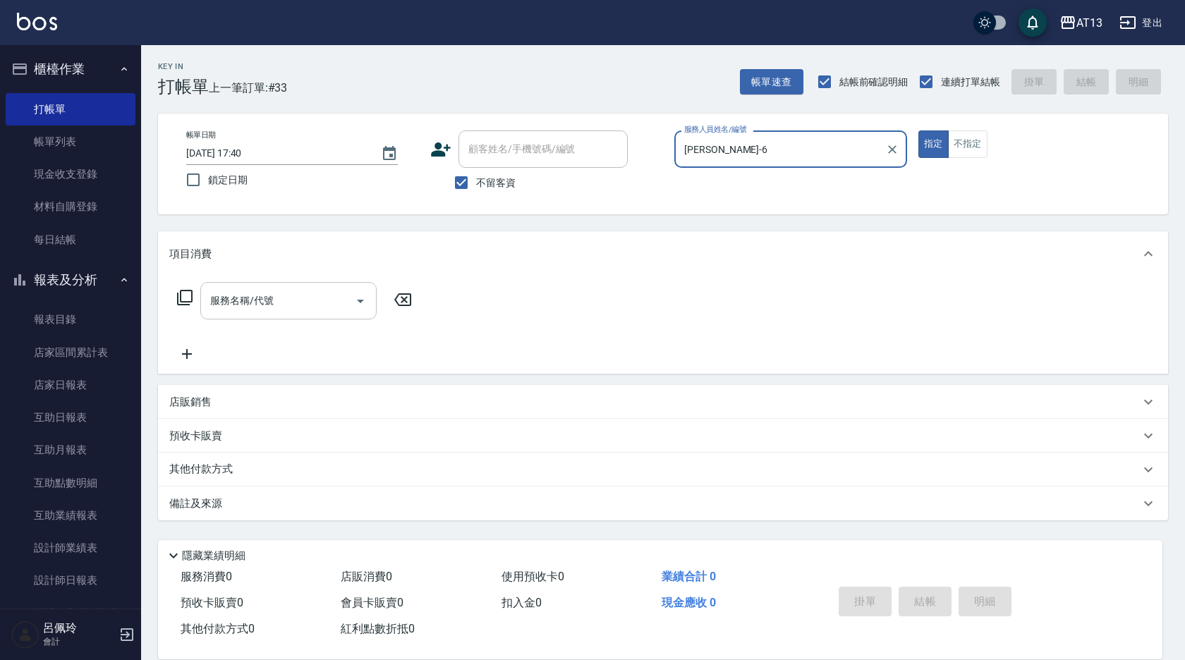
type input "[PERSON_NAME]-6"
click at [299, 303] on input "服務名稱/代號" at bounding box center [278, 301] width 143 height 25
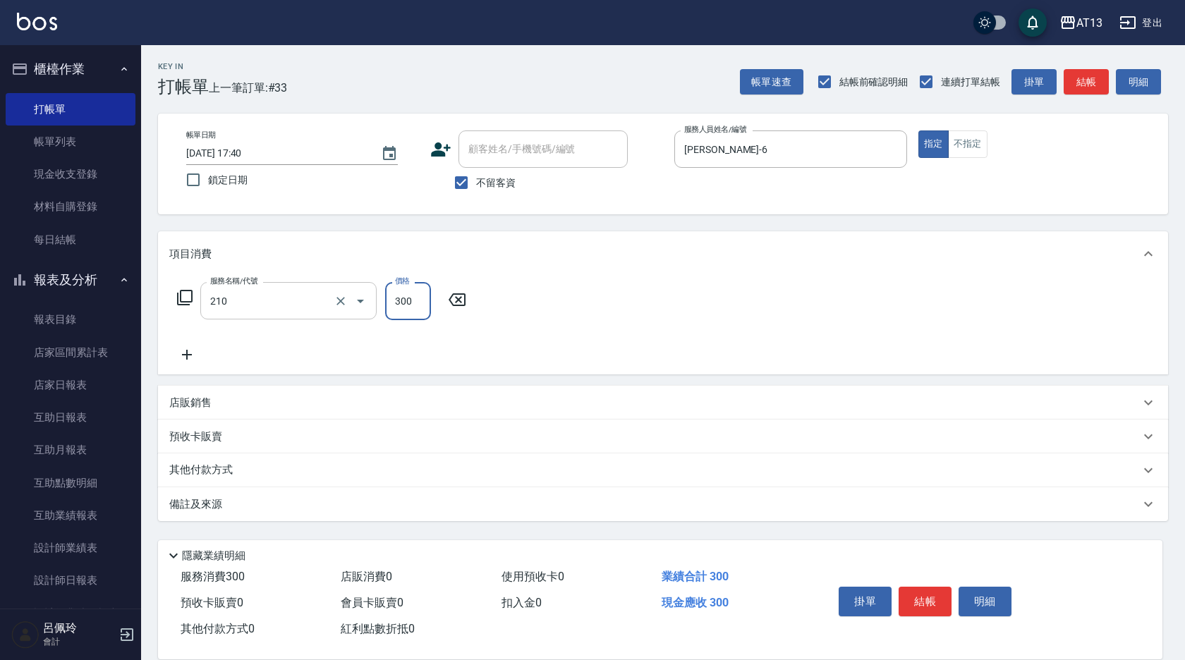
type input "[PERSON_NAME]洗髮精(210)"
type input "[PERSON_NAME]-6"
click at [907, 592] on button "結帳" at bounding box center [925, 602] width 53 height 30
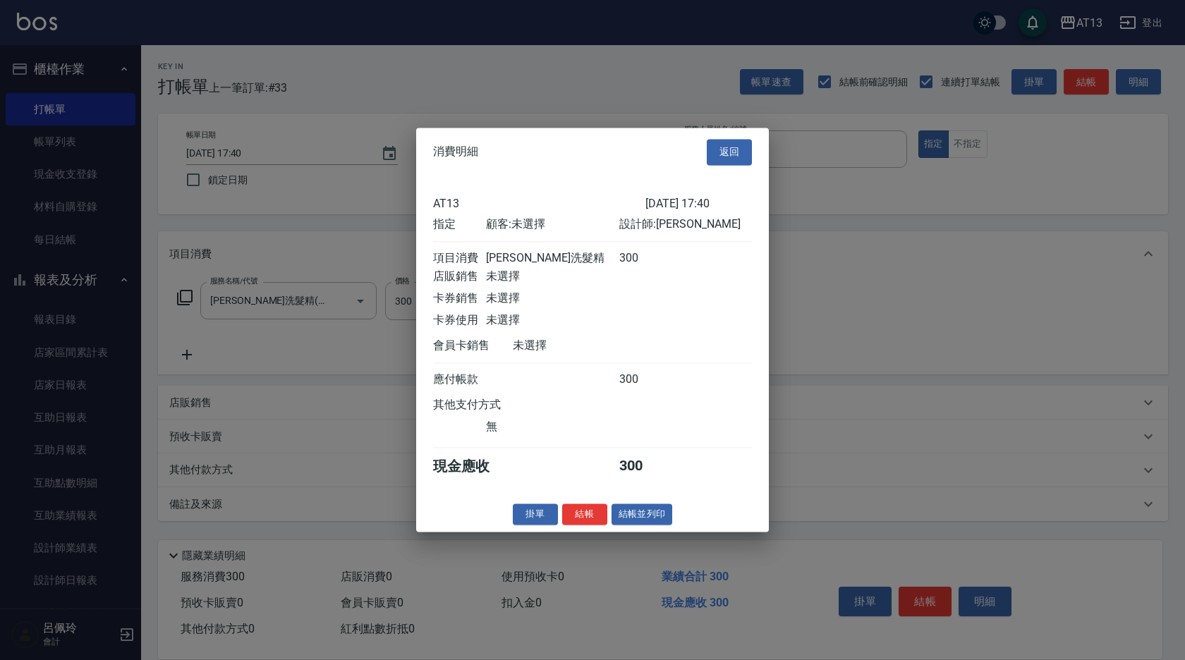
drag, startPoint x: 596, startPoint y: 524, endPoint x: 547, endPoint y: 507, distance: 52.0
click at [596, 524] on button "結帳" at bounding box center [584, 515] width 45 height 22
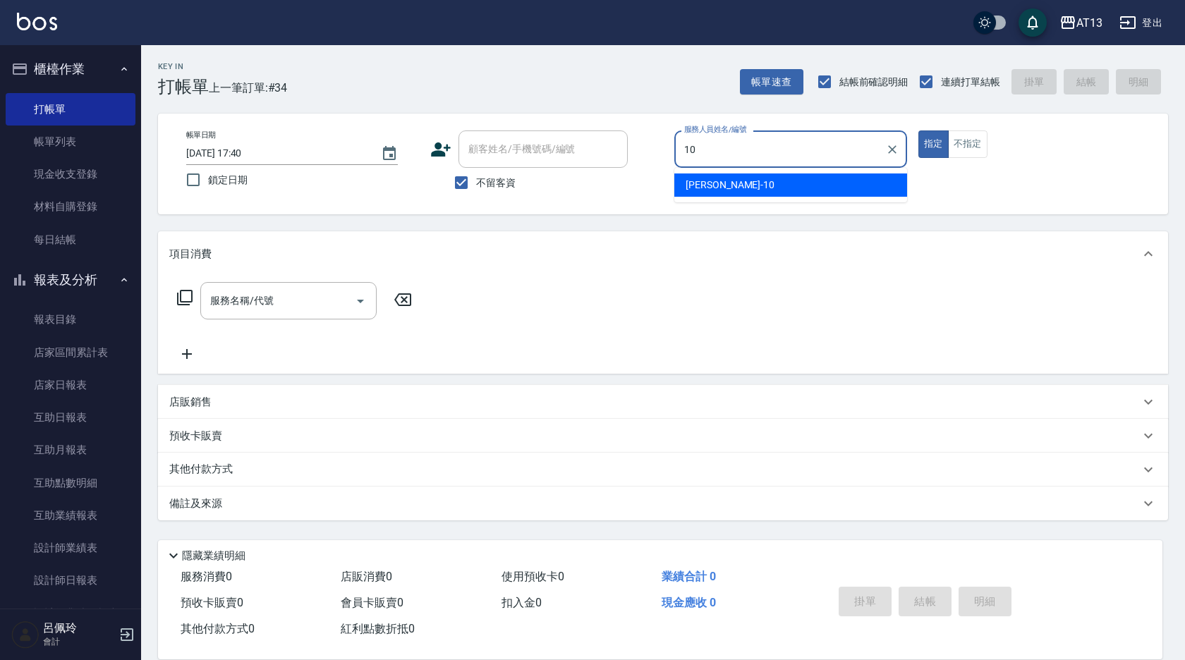
click at [784, 181] on div "[PERSON_NAME] -10" at bounding box center [791, 185] width 233 height 23
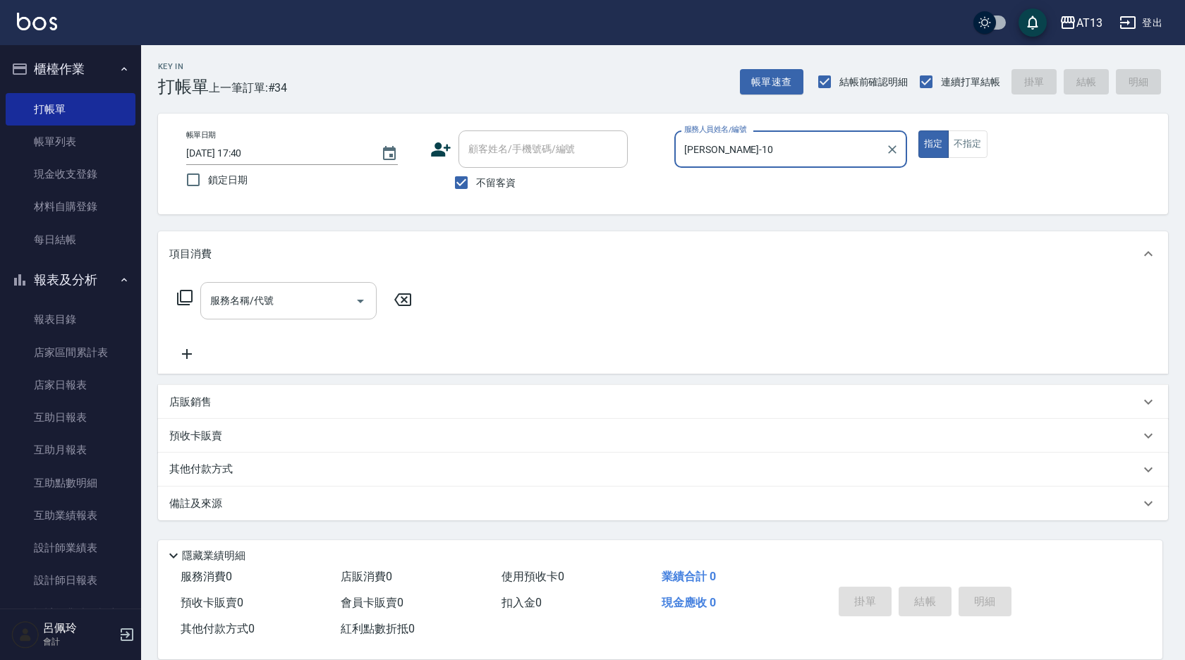
type input "[PERSON_NAME]-10"
click at [283, 299] on input "服務名稱/代號" at bounding box center [278, 301] width 143 height 25
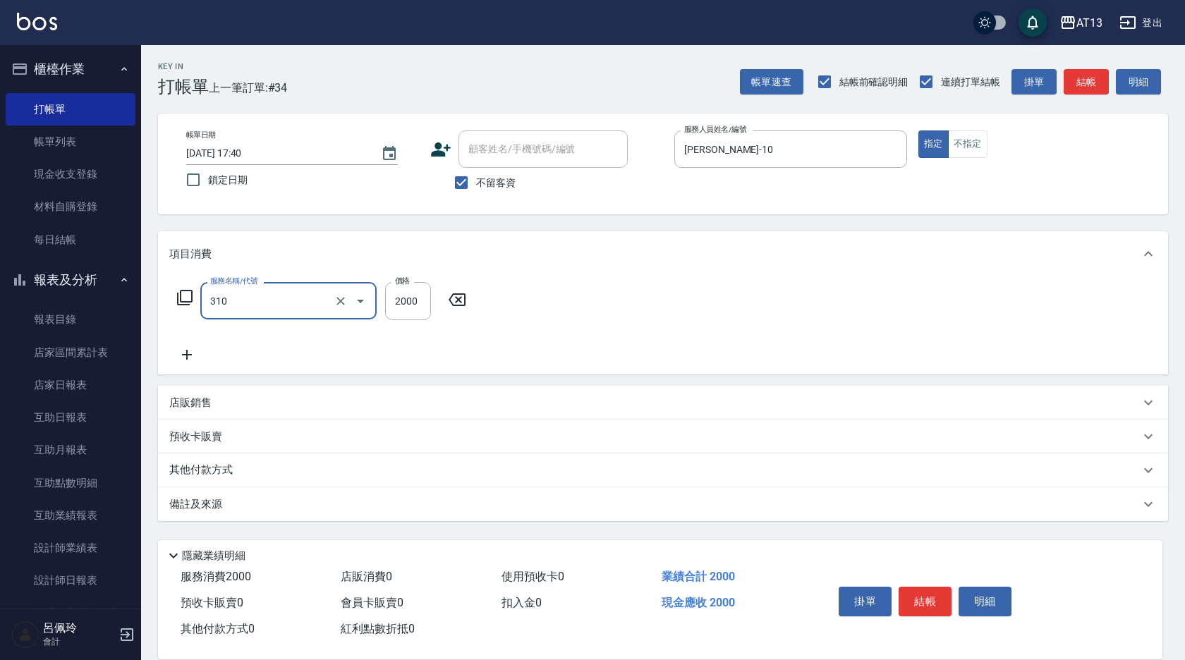
type input "MK果酸燙2000(310)"
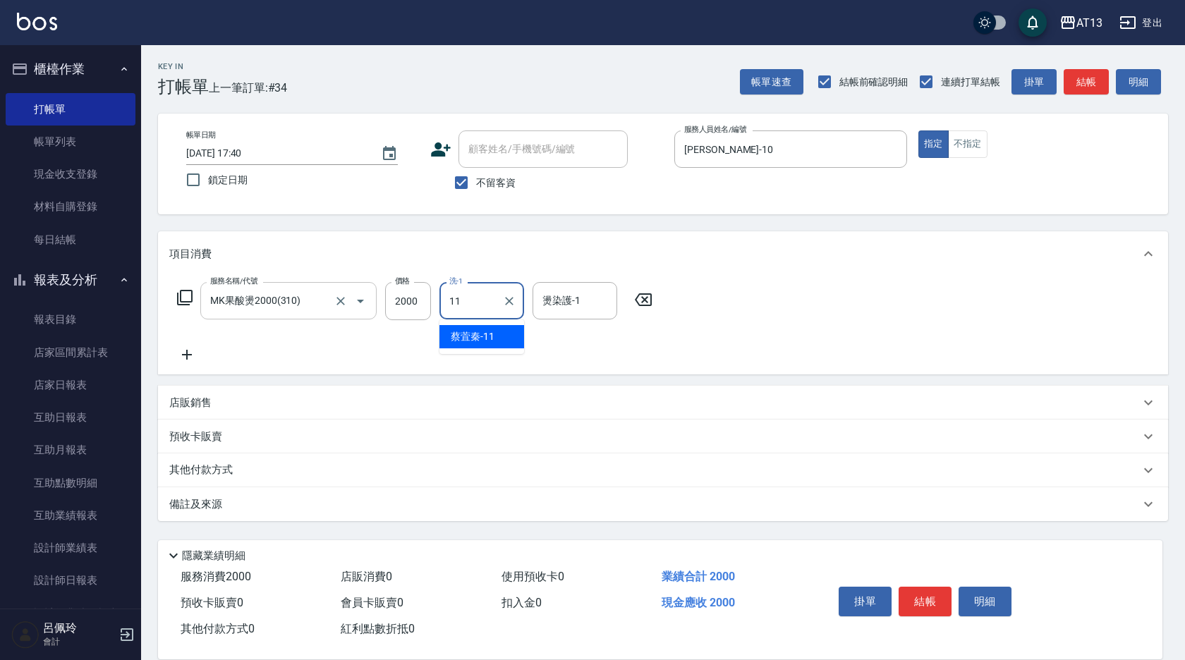
type input "[PERSON_NAME]-11"
click at [959, 581] on div "掛單 結帳 明細" at bounding box center [925, 603] width 184 height 44
click at [946, 595] on button "結帳" at bounding box center [925, 602] width 53 height 30
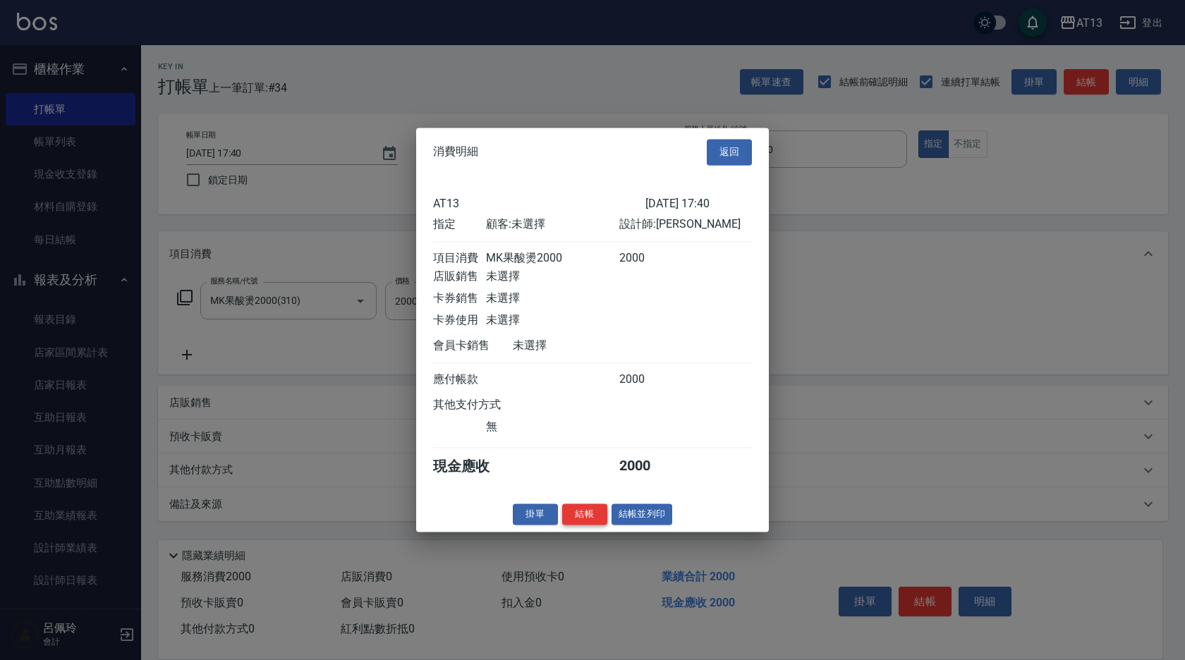
click at [581, 517] on button "結帳" at bounding box center [584, 515] width 45 height 22
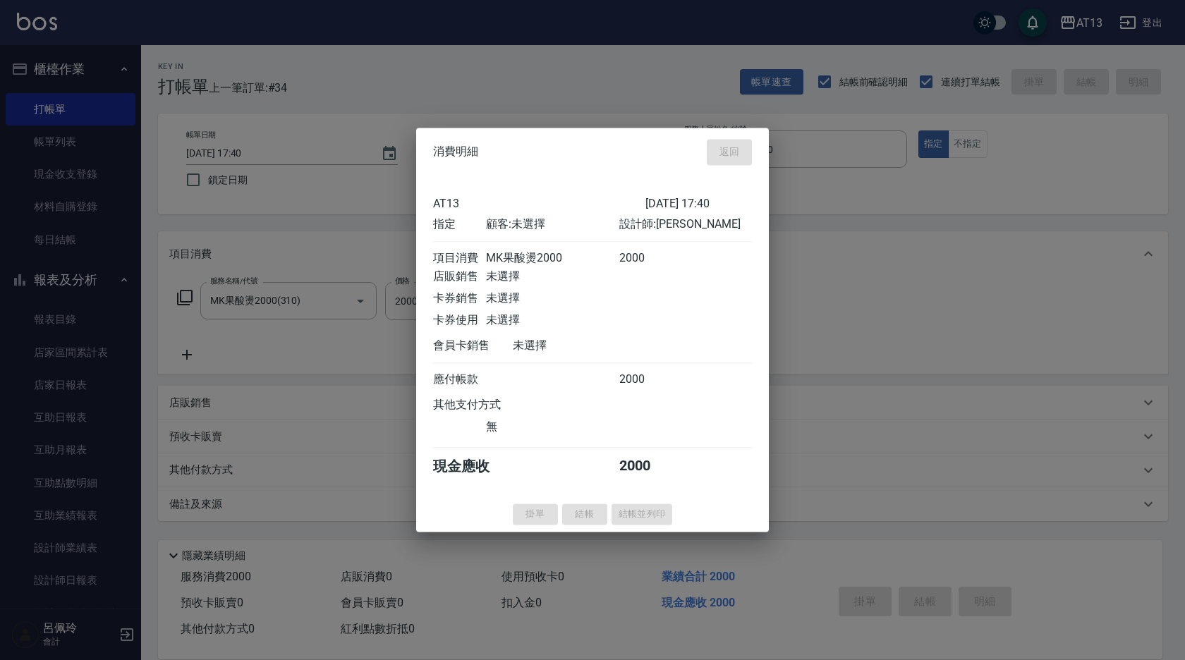
type input "[DATE] 17:41"
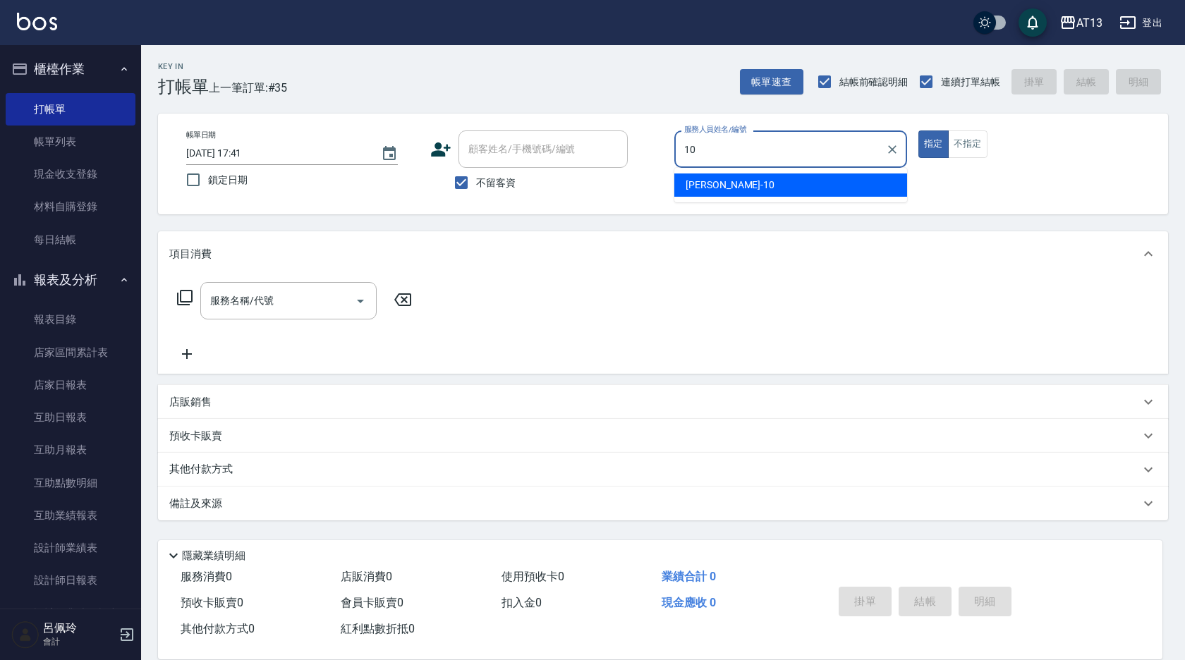
click at [806, 166] on div "10 服務人員姓名/編號" at bounding box center [791, 149] width 233 height 37
click at [822, 195] on div "[PERSON_NAME] -10" at bounding box center [791, 185] width 233 height 23
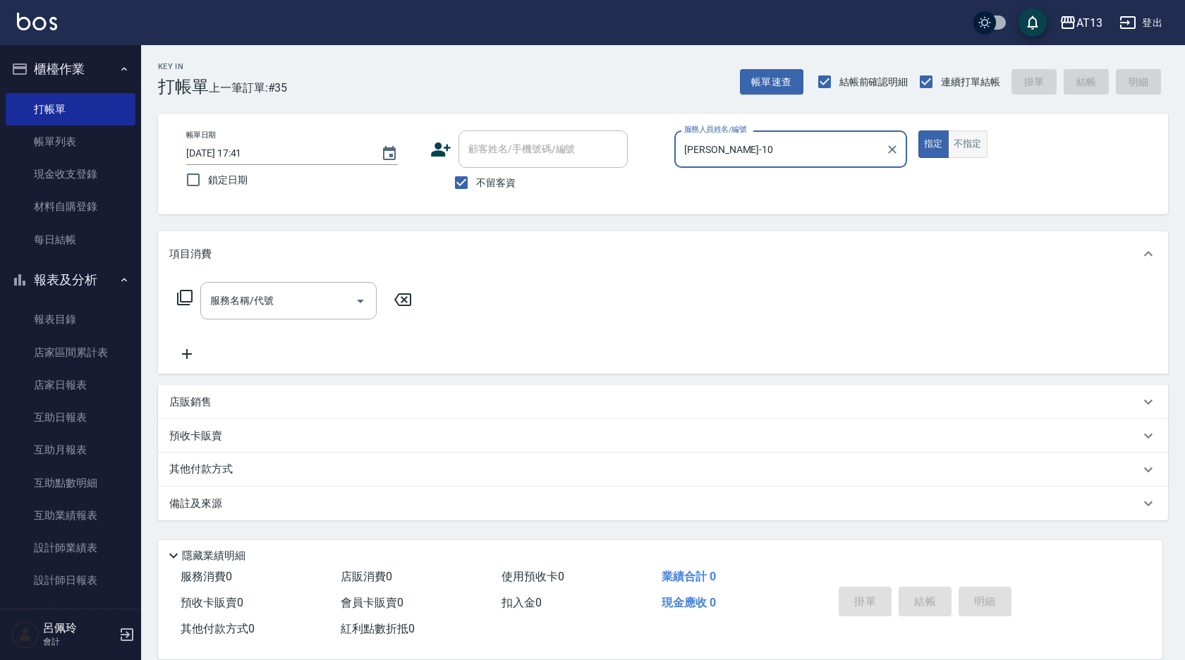
type input "[PERSON_NAME]-10"
click at [958, 143] on button "不指定" at bounding box center [968, 145] width 40 height 28
click at [272, 293] on input "服務名稱/代號" at bounding box center [278, 301] width 143 height 25
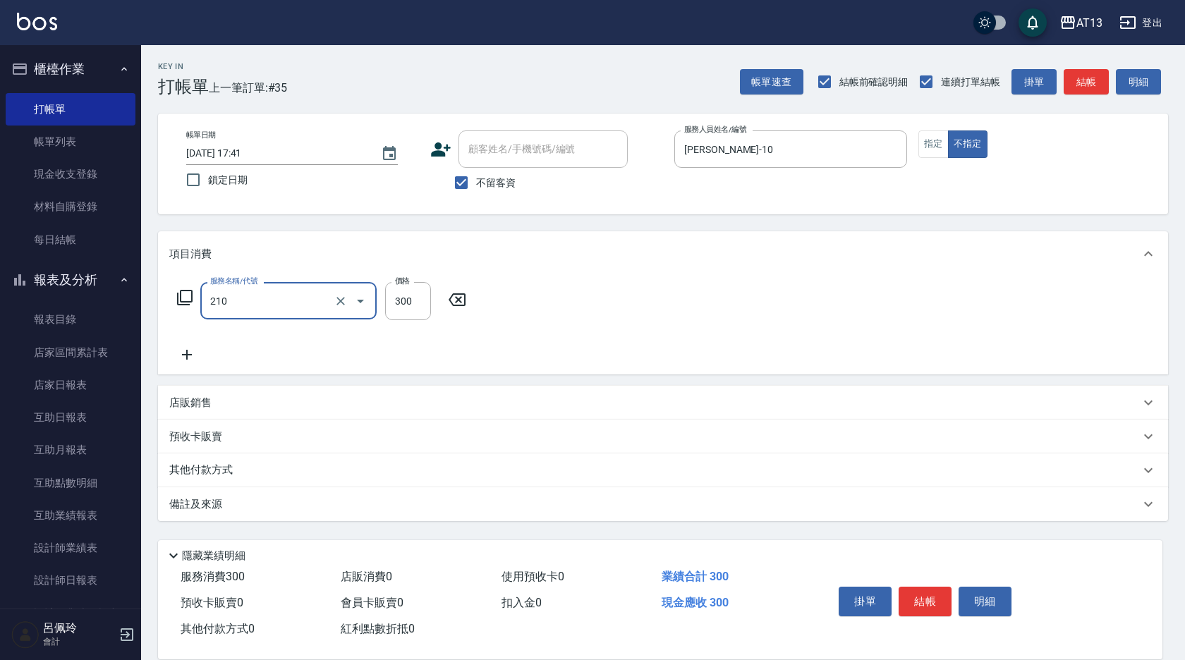
type input "[PERSON_NAME]洗髮精(210)"
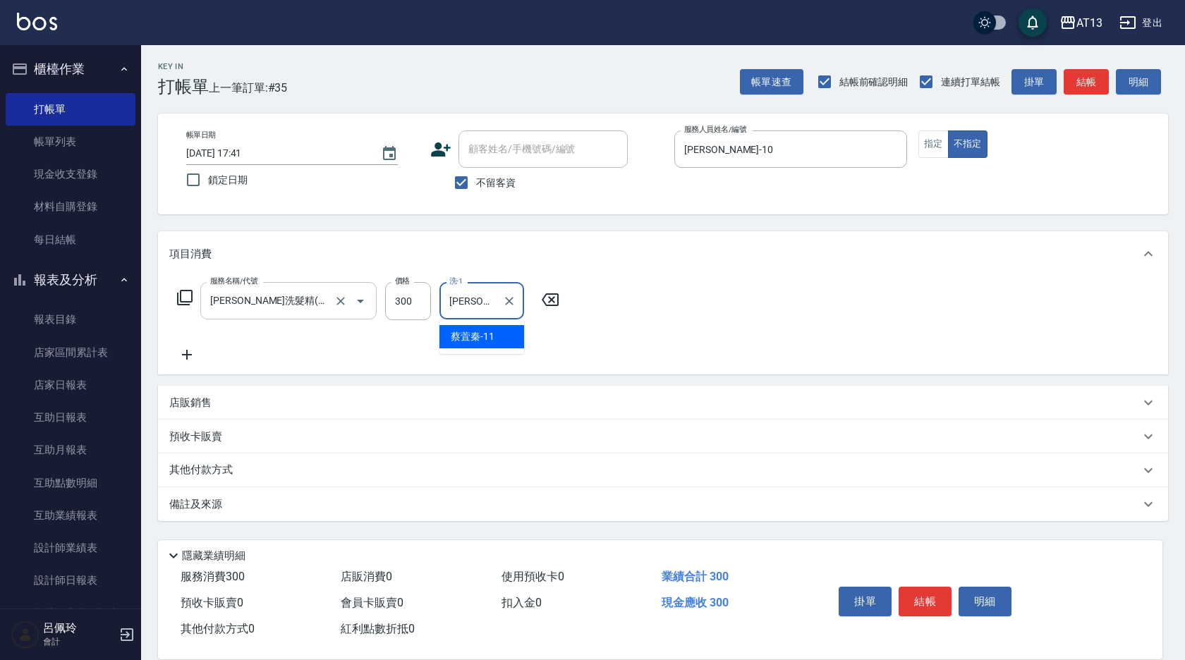
type input "[PERSON_NAME]-11"
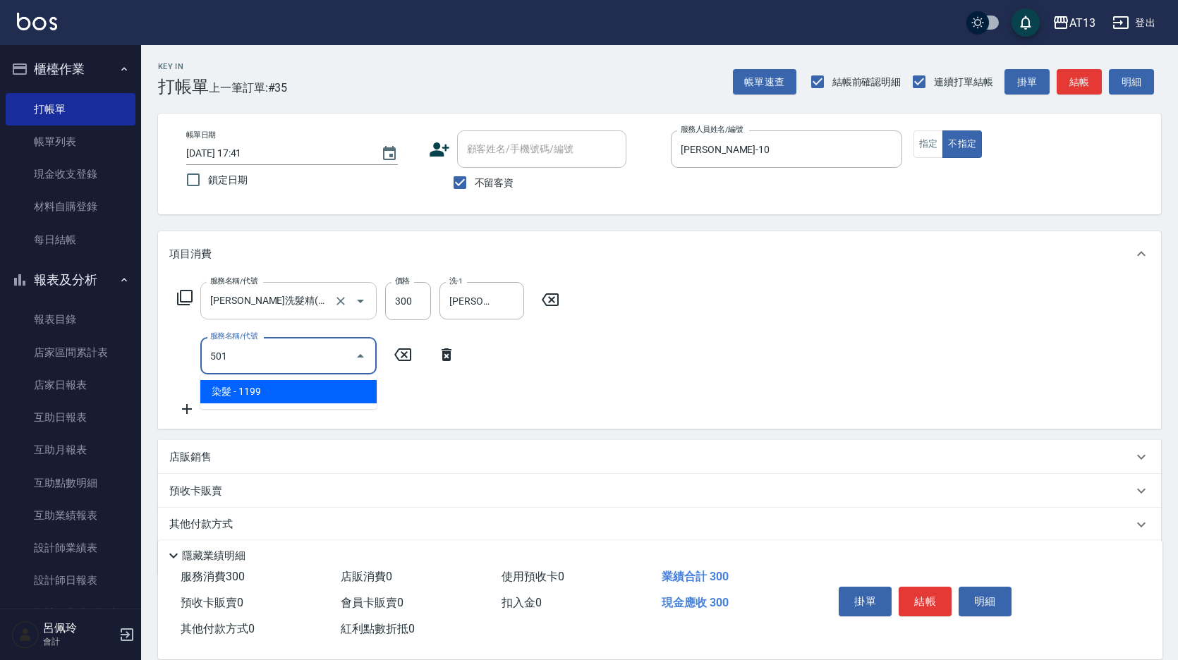
type input "染髮(501)"
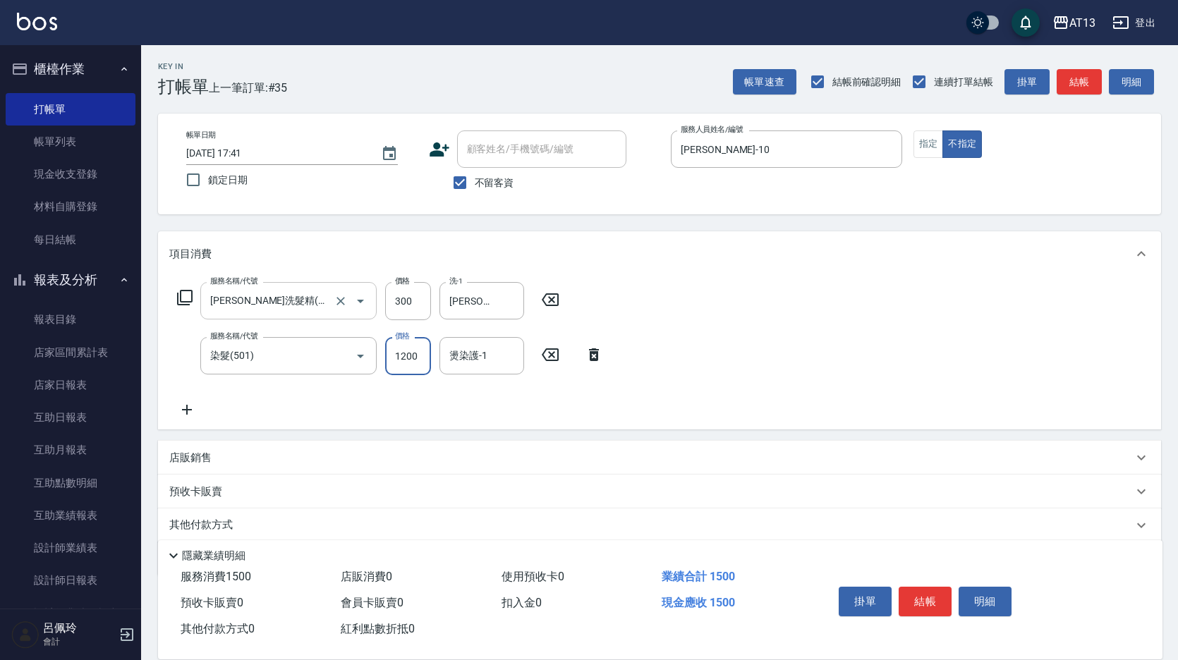
type input "1200"
type input "[PERSON_NAME]-11"
drag, startPoint x: 947, startPoint y: 588, endPoint x: 925, endPoint y: 595, distance: 23.0
click at [946, 588] on button "結帳" at bounding box center [925, 602] width 53 height 30
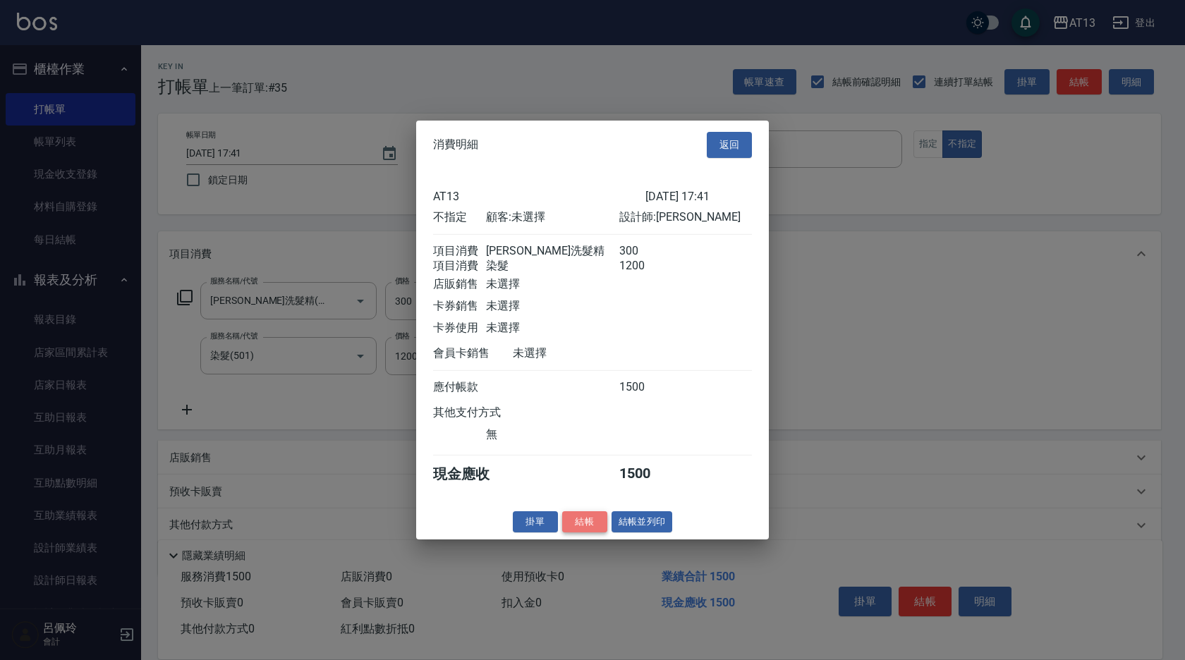
click at [603, 533] on button "結帳" at bounding box center [584, 522] width 45 height 22
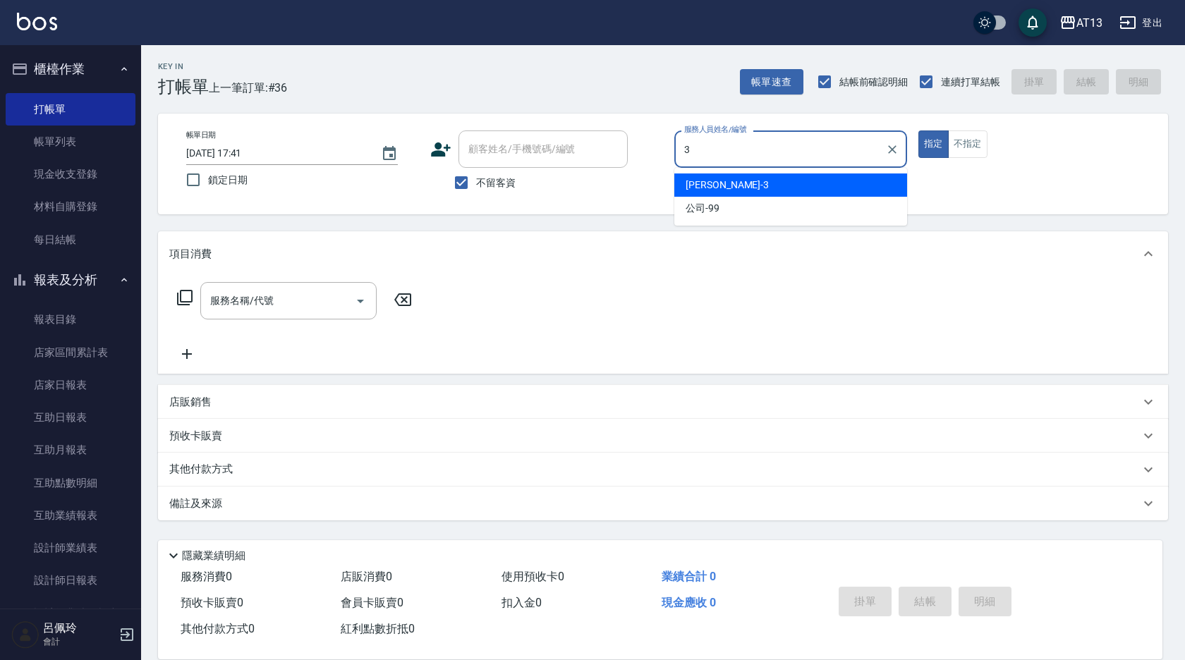
click at [752, 175] on div "[PERSON_NAME] -3" at bounding box center [791, 185] width 233 height 23
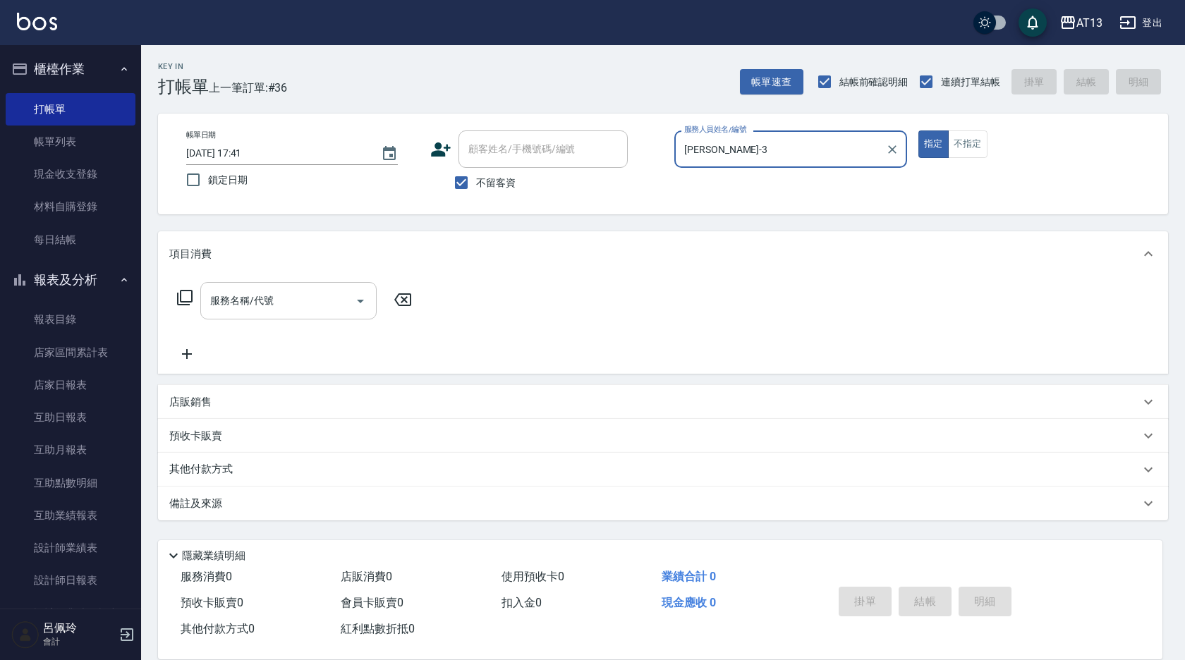
type input "[PERSON_NAME]-3"
drag, startPoint x: 287, startPoint y: 306, endPoint x: 274, endPoint y: 312, distance: 13.9
click at [284, 306] on input "服務名稱/代號" at bounding box center [278, 301] width 143 height 25
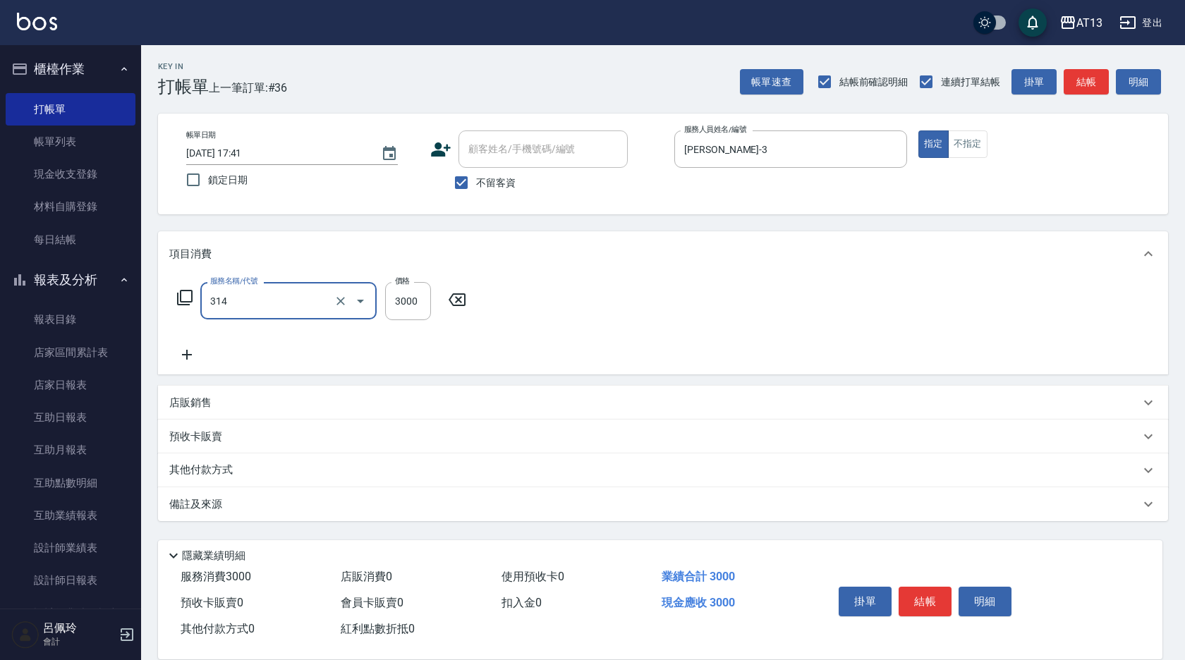
type input "CYA水質感2500UP(314)"
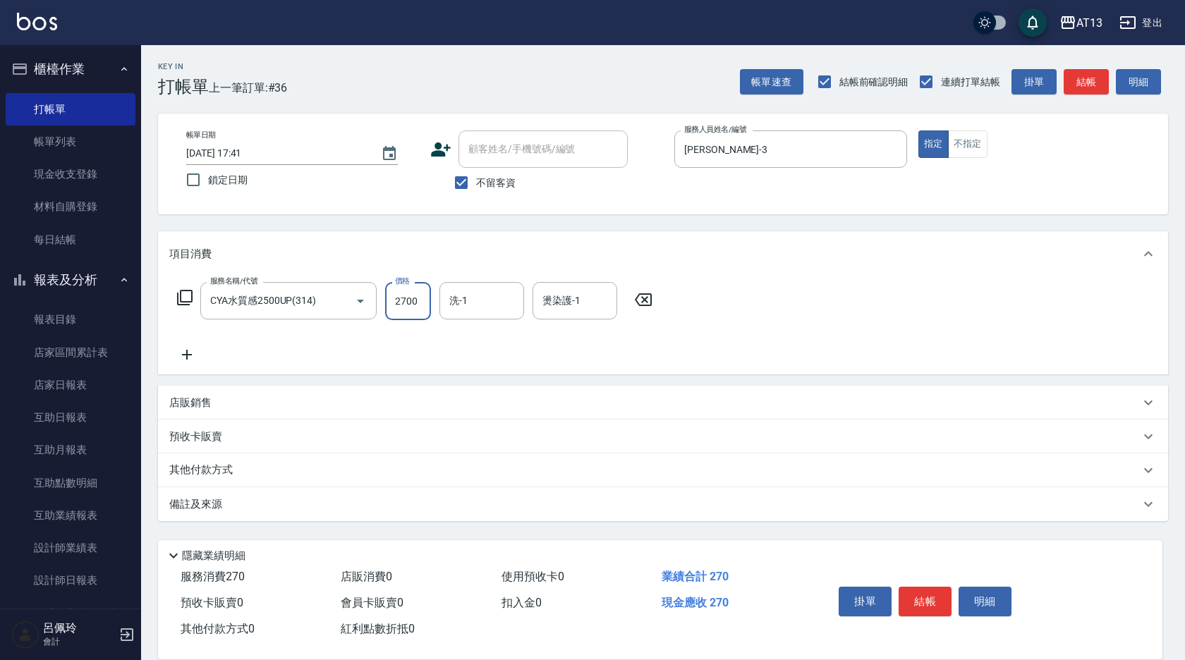
type input "2700"
type input "[PERSON_NAME]-29"
click at [921, 587] on button "結帳" at bounding box center [925, 602] width 53 height 30
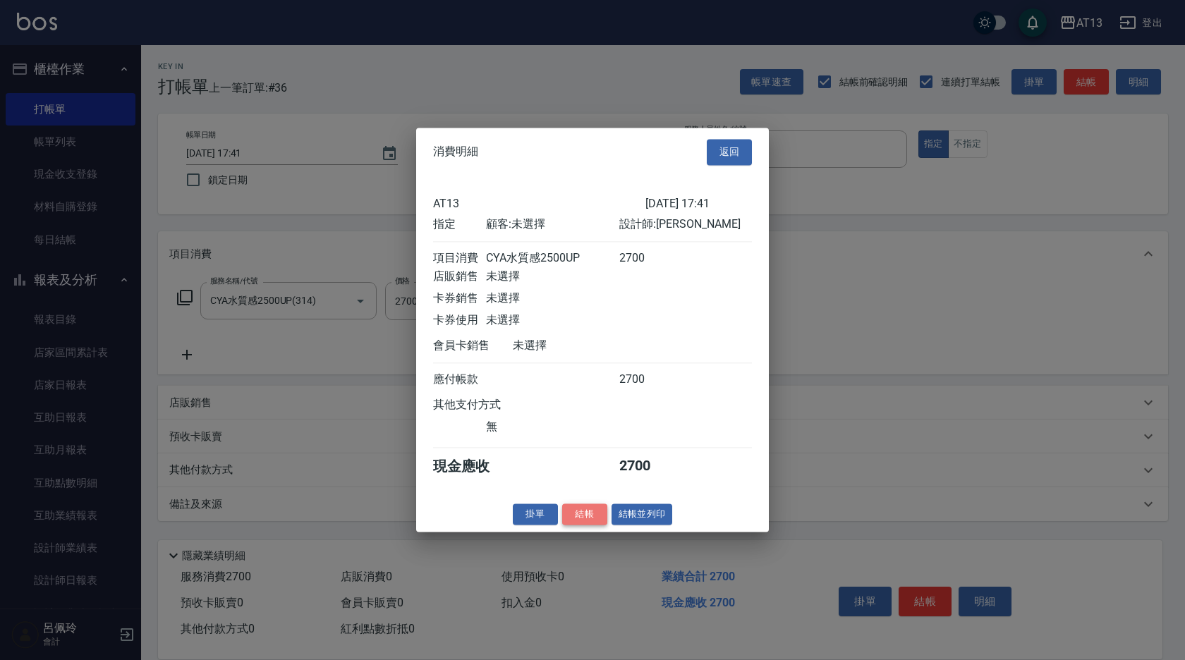
click at [594, 524] on button "結帳" at bounding box center [584, 515] width 45 height 22
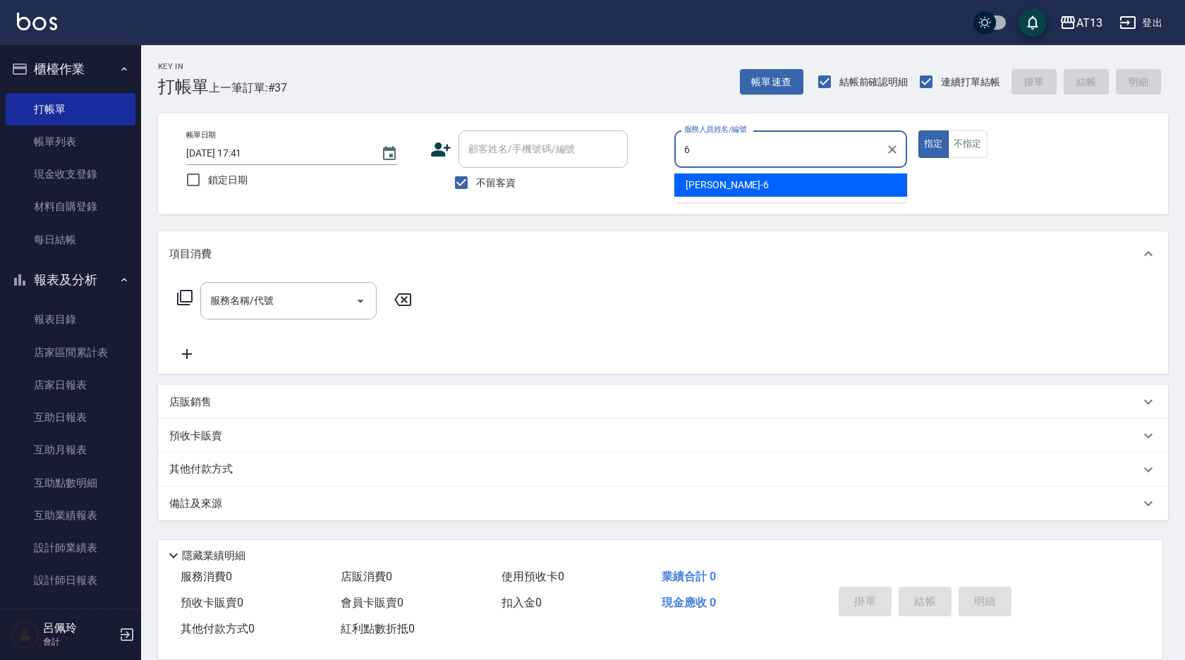
click at [823, 177] on div "亭妤 -6" at bounding box center [791, 185] width 233 height 23
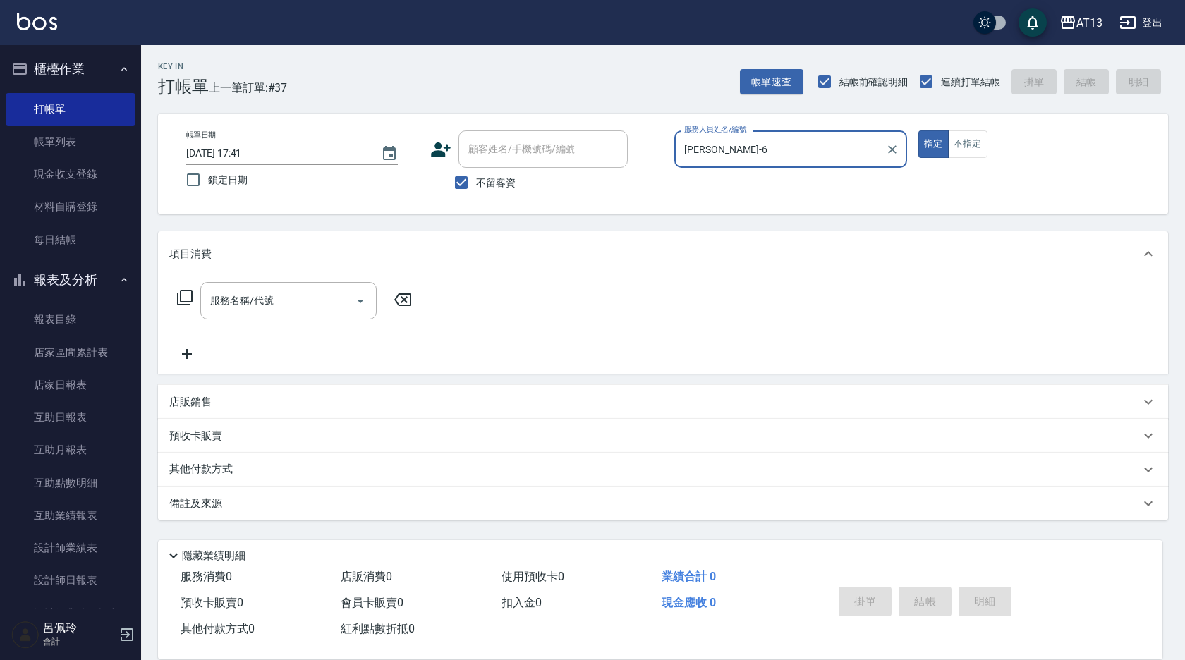
type input "[PERSON_NAME]-6"
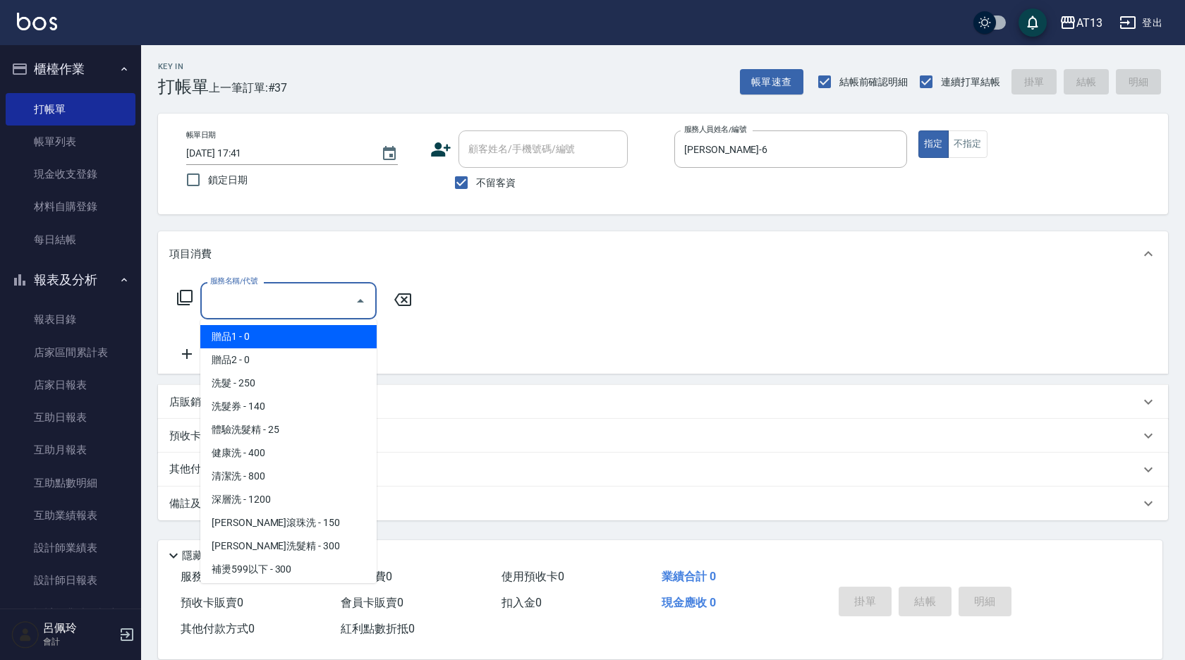
click at [253, 301] on div "服務名稱/代號 服務名稱/代號" at bounding box center [288, 300] width 176 height 37
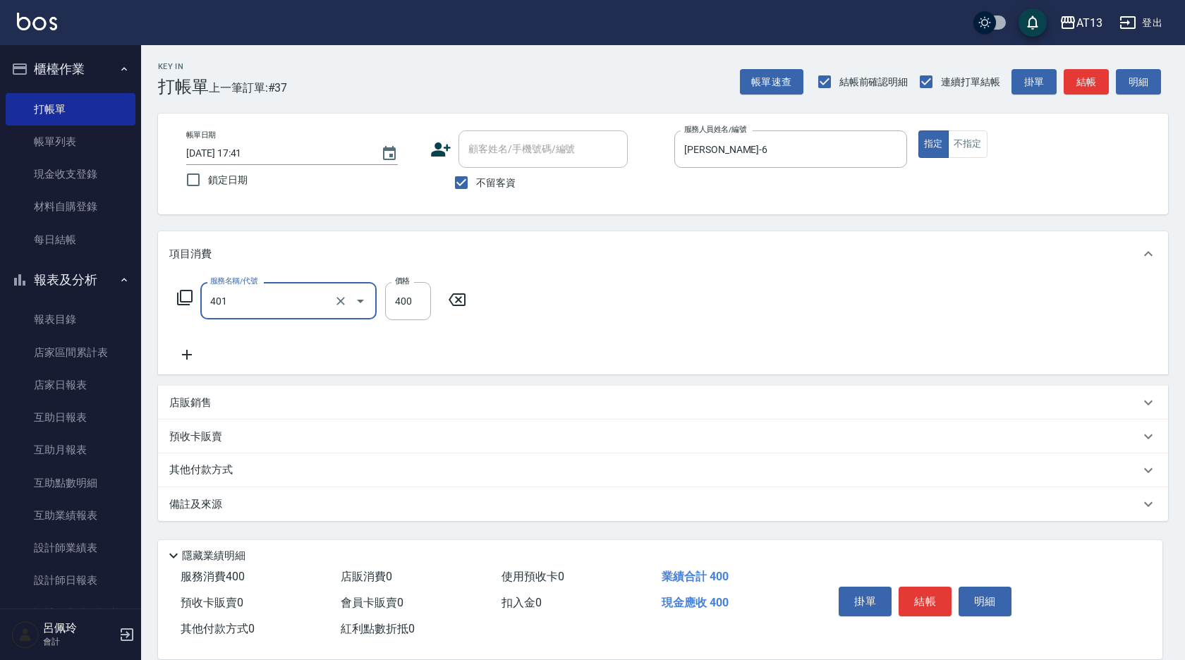
type input "剪髮(401)"
type input "200"
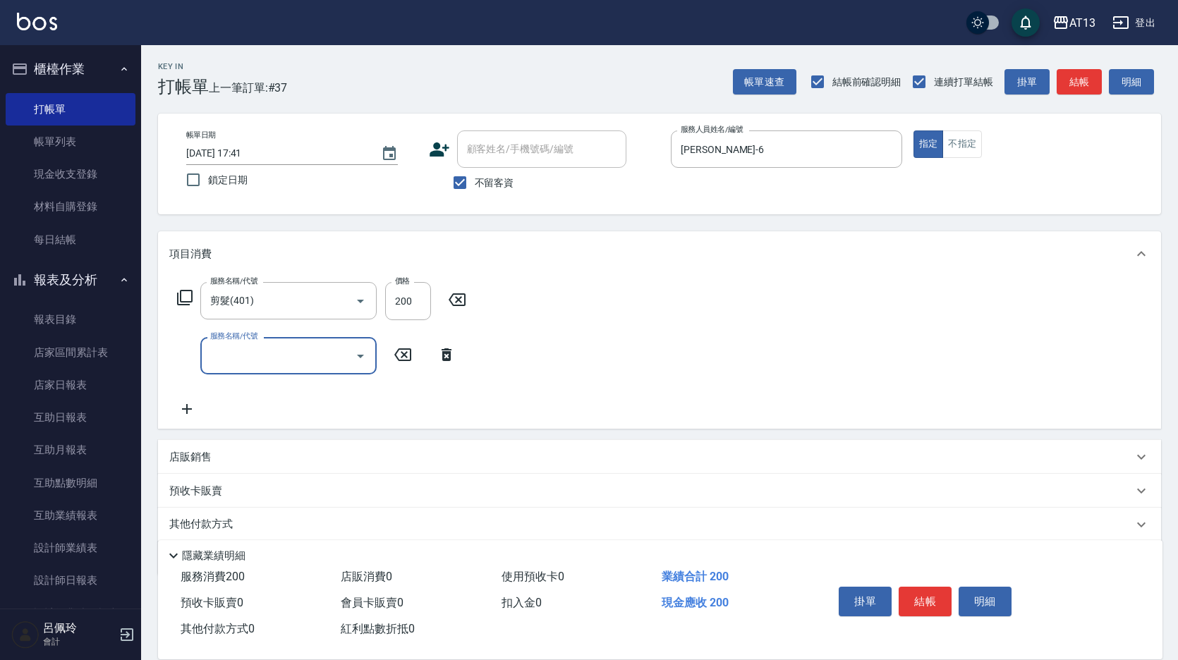
drag, startPoint x: 764, startPoint y: 318, endPoint x: 1007, endPoint y: 548, distance: 334.4
click at [764, 320] on div "服務名稱/代號 剪髮(401) 服務名稱/代號 價格 200 價格 服務名稱/代號 服務名稱/代號" at bounding box center [659, 353] width 1003 height 152
click at [923, 607] on button "結帳" at bounding box center [925, 602] width 53 height 30
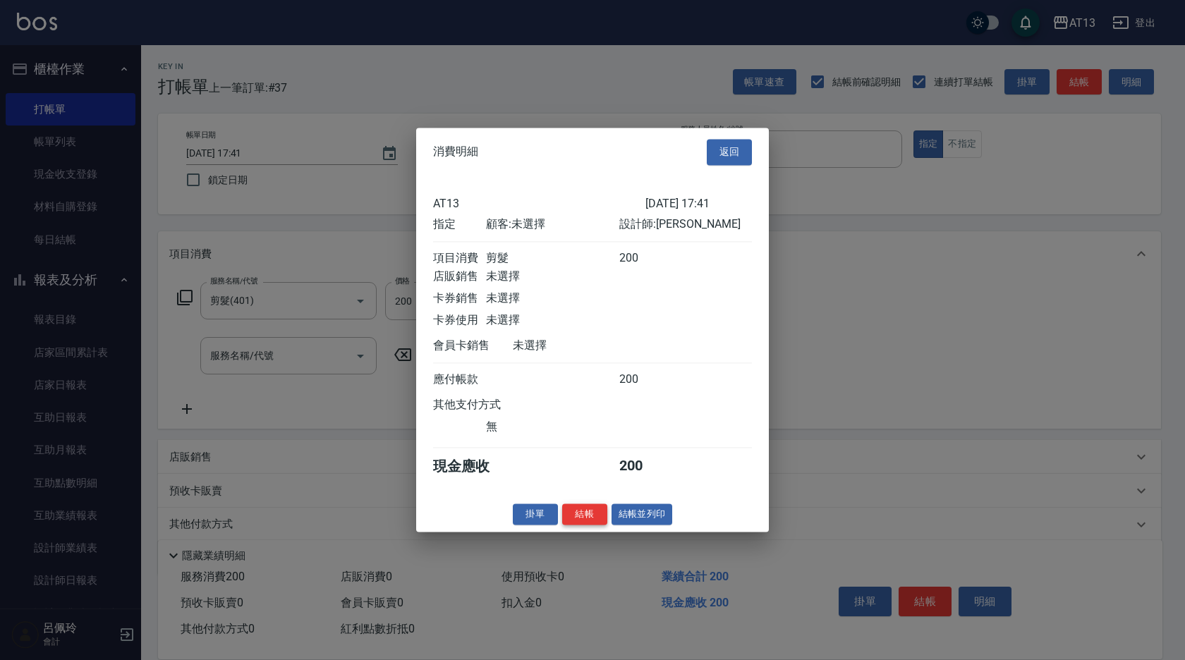
click at [598, 519] on button "結帳" at bounding box center [584, 515] width 45 height 22
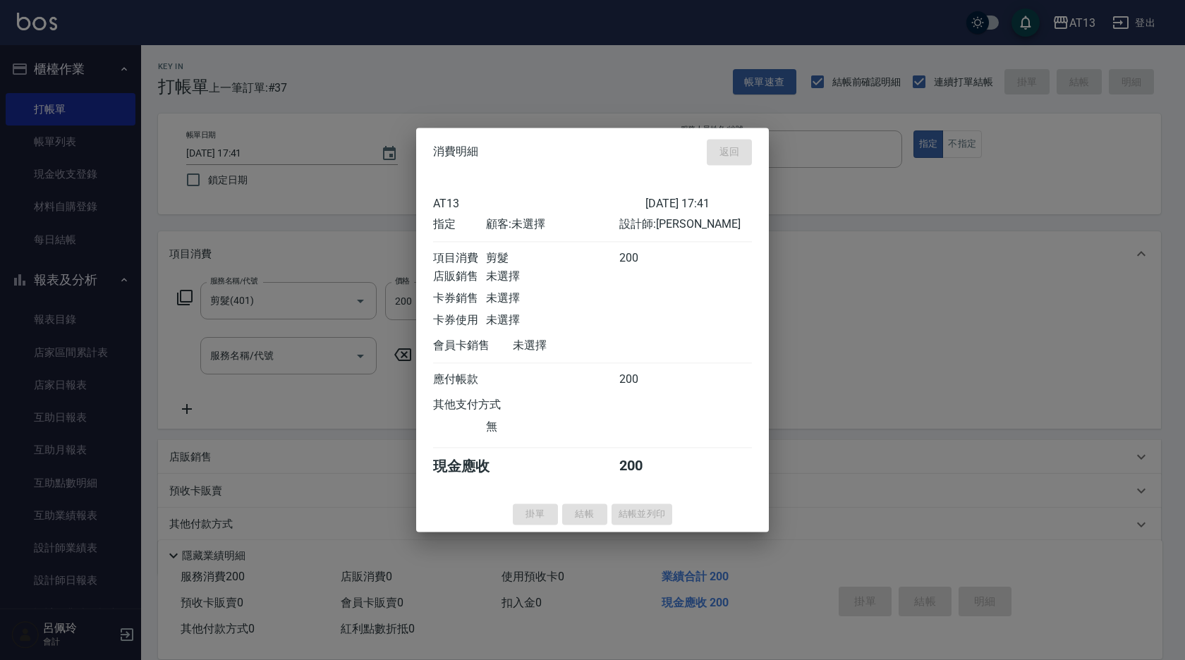
type input "[DATE] 17:42"
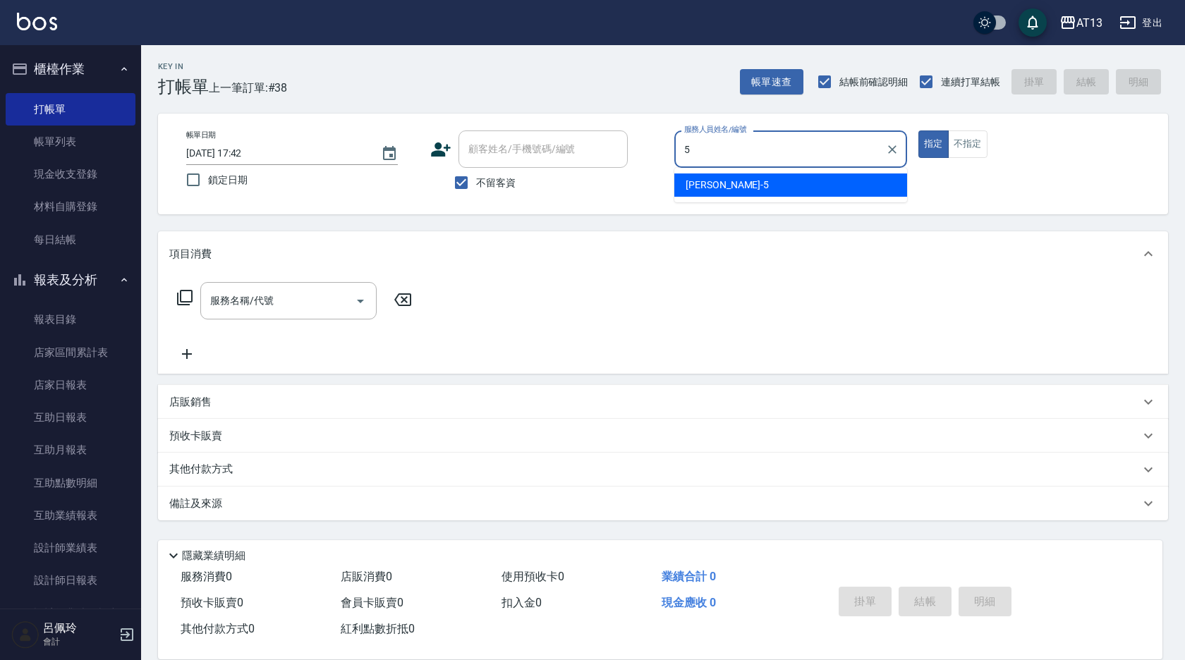
click at [754, 176] on div "[PERSON_NAME] -5" at bounding box center [791, 185] width 233 height 23
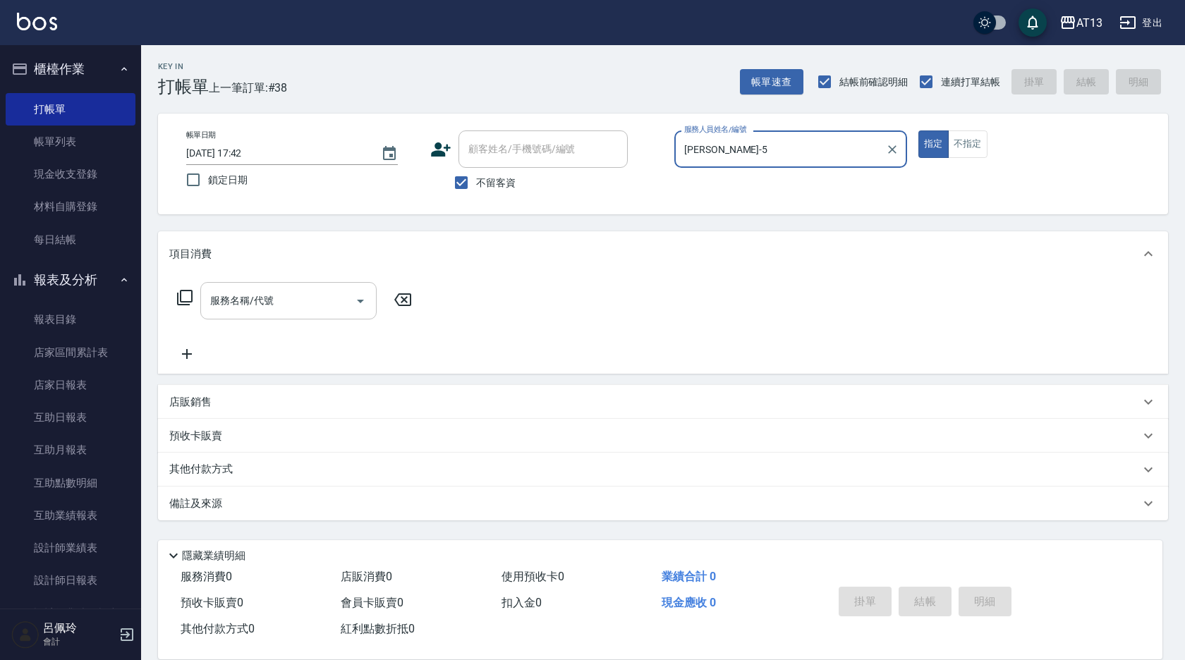
type input "[PERSON_NAME]-5"
click at [330, 296] on input "服務名稱/代號" at bounding box center [278, 301] width 143 height 25
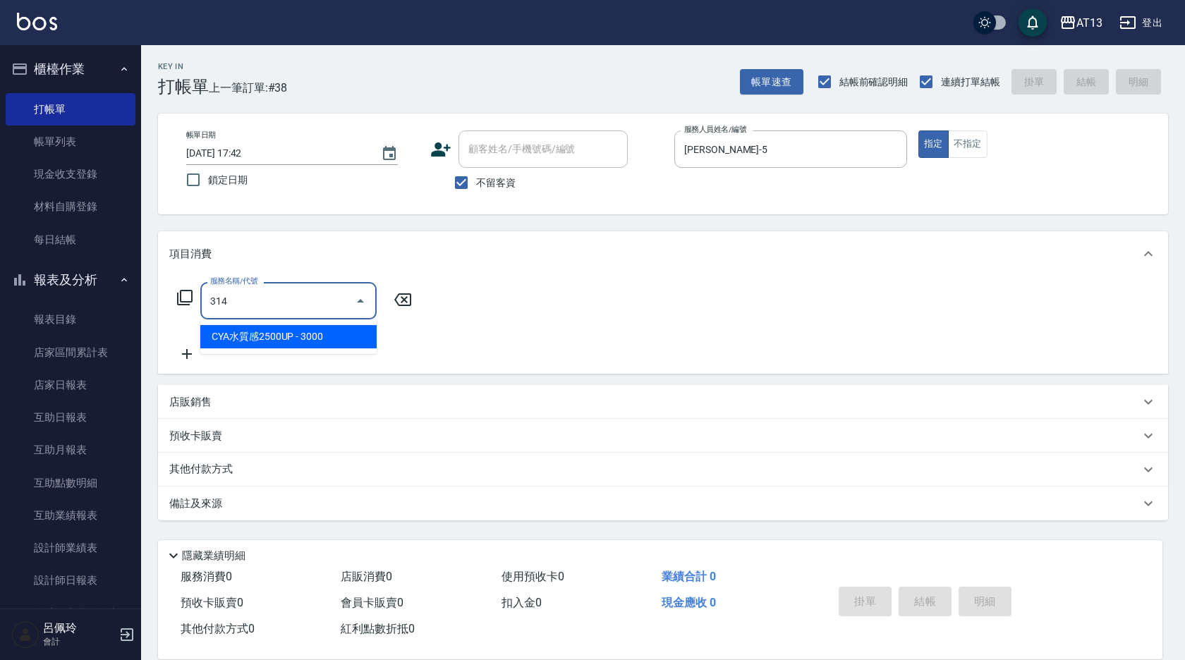
type input "CYA水質感2500UP(314)"
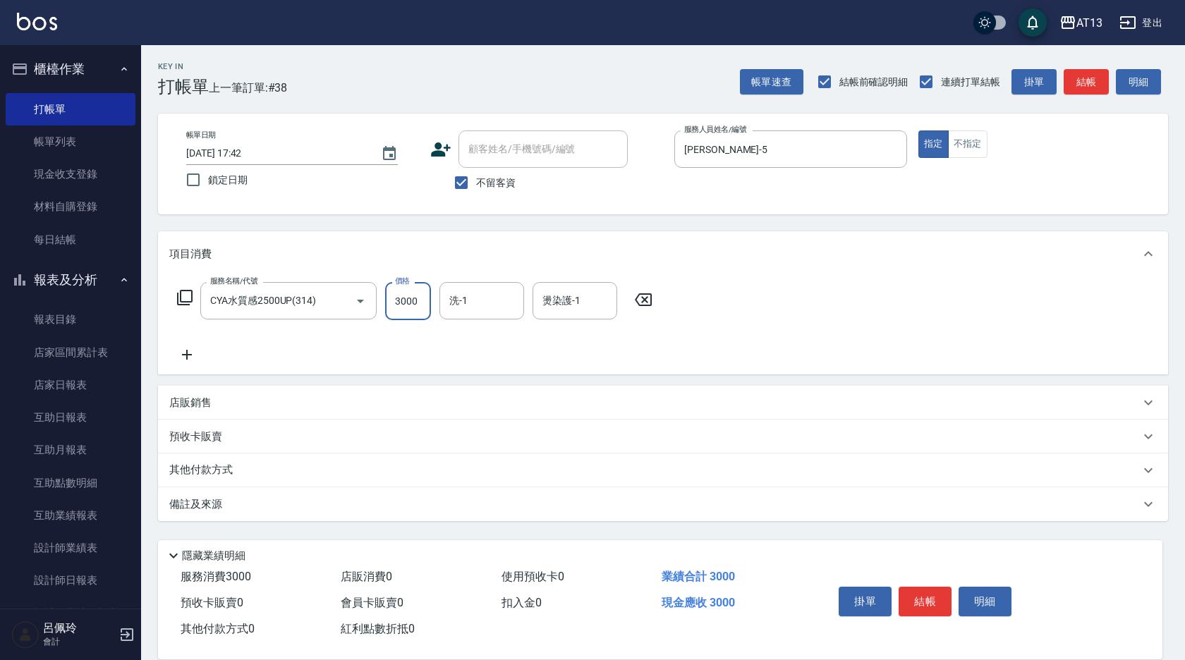
click at [653, 304] on icon at bounding box center [643, 299] width 35 height 17
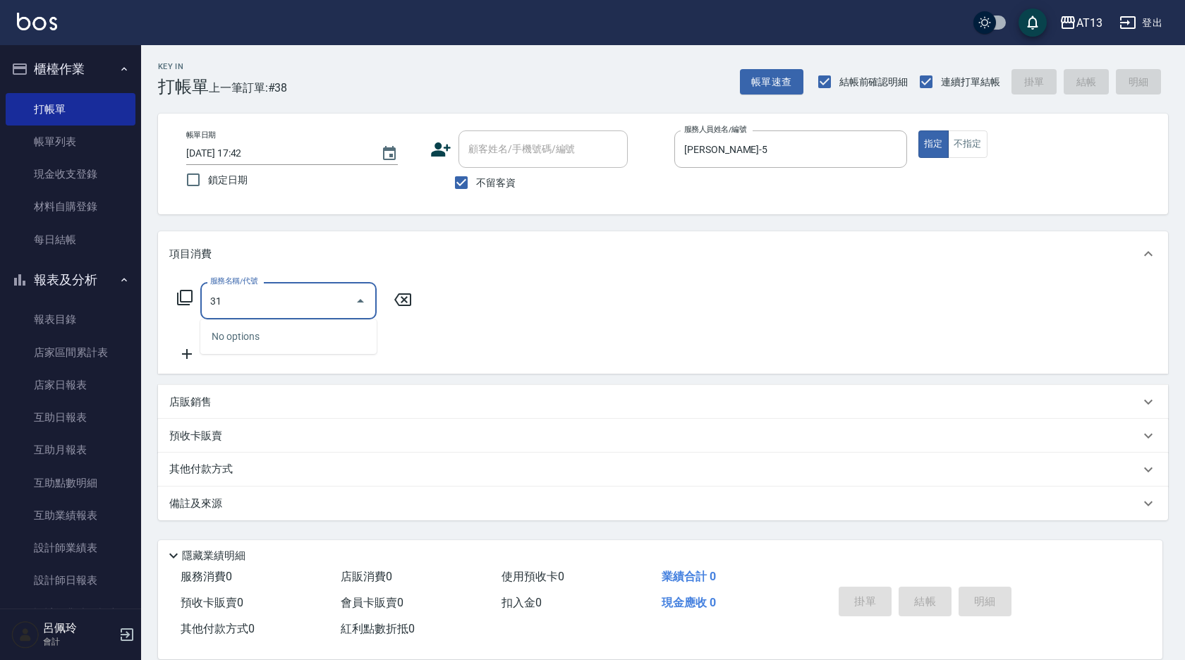
type input "313"
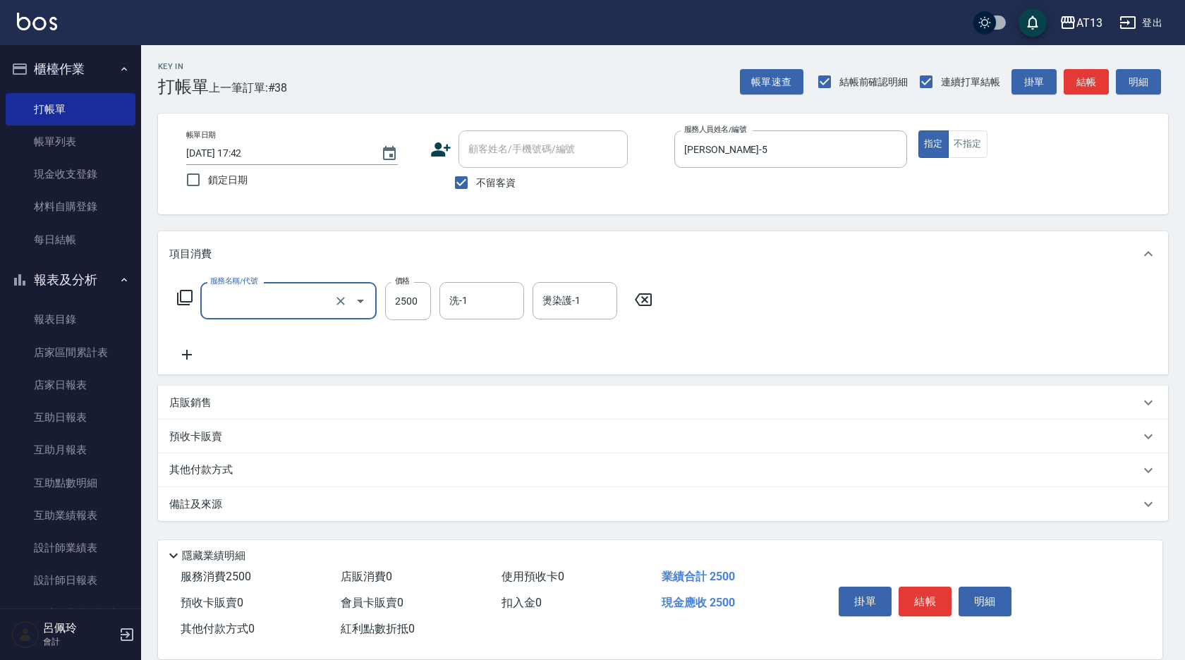
type input "1"
type input "生化還原2500(313)"
type input "2125"
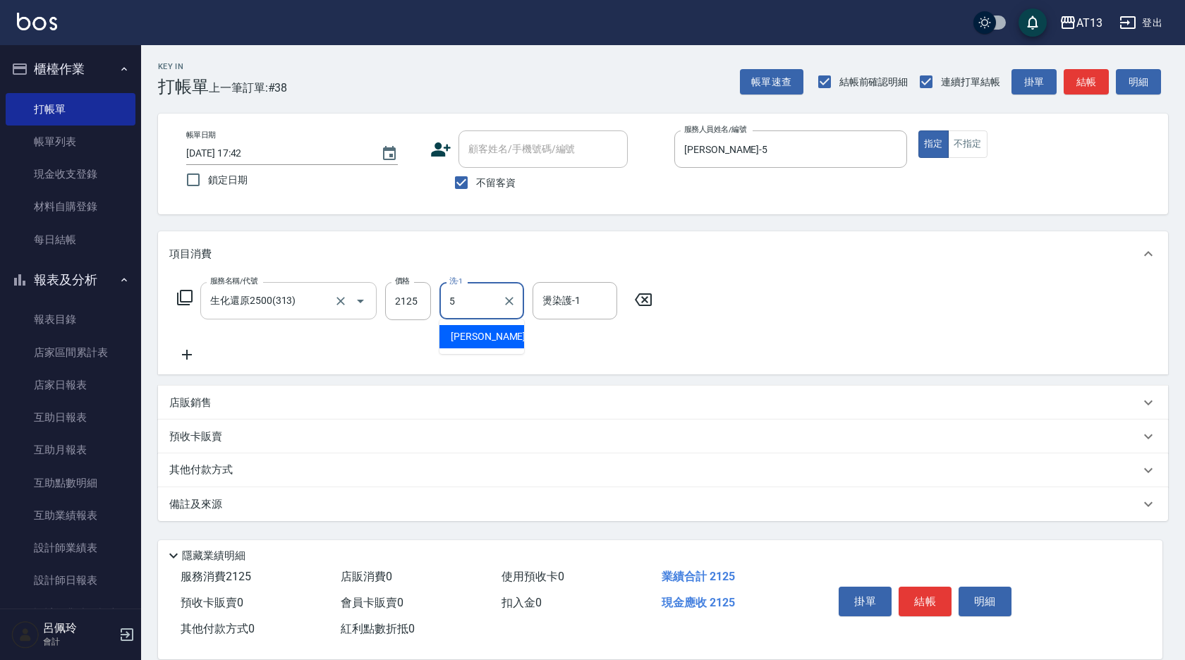
type input "[PERSON_NAME]-5"
click at [203, 399] on p "店販銷售" at bounding box center [190, 403] width 42 height 15
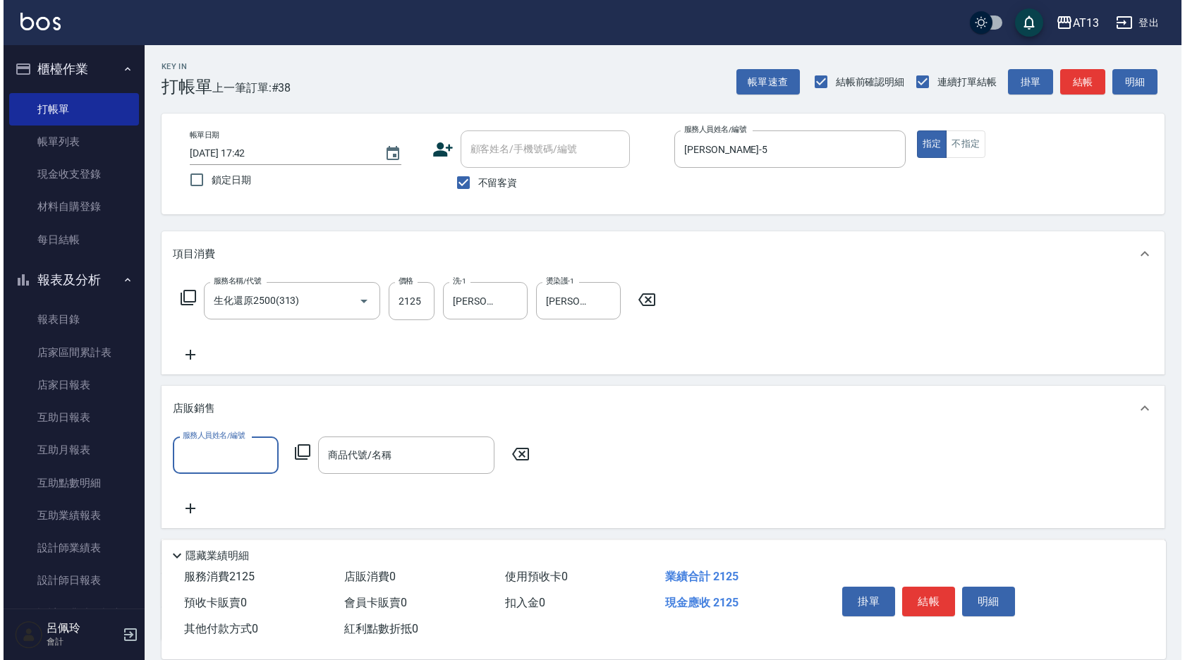
scroll to position [0, 0]
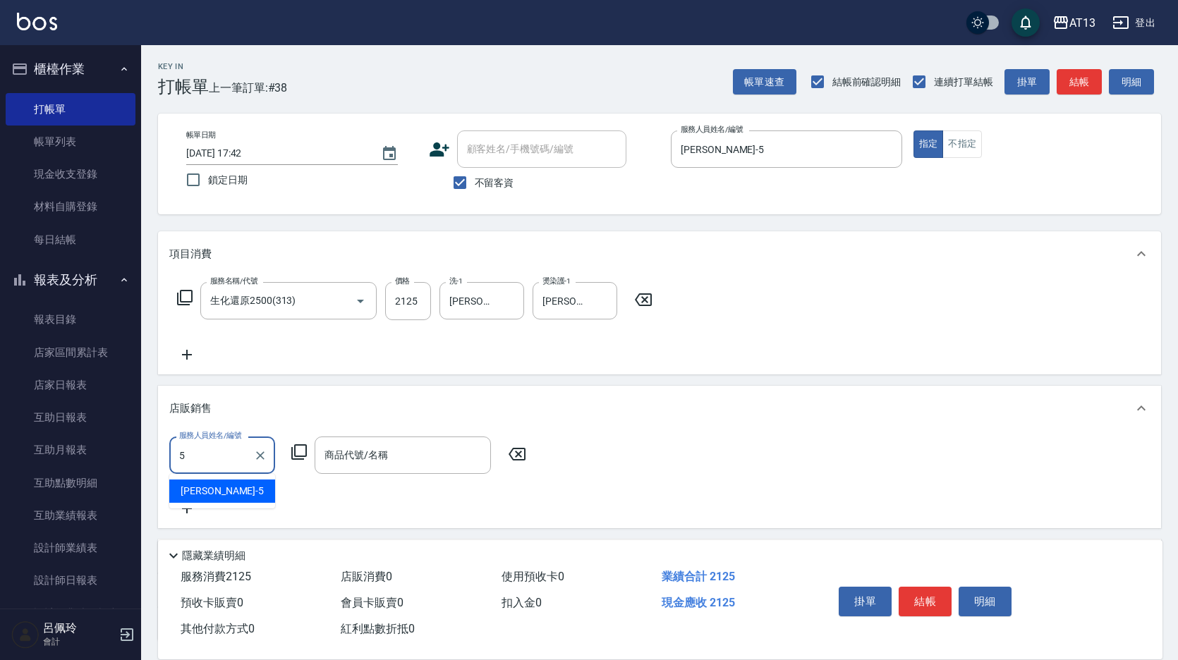
click at [241, 497] on div "[PERSON_NAME] -5" at bounding box center [222, 491] width 106 height 23
type input "[PERSON_NAME]-5"
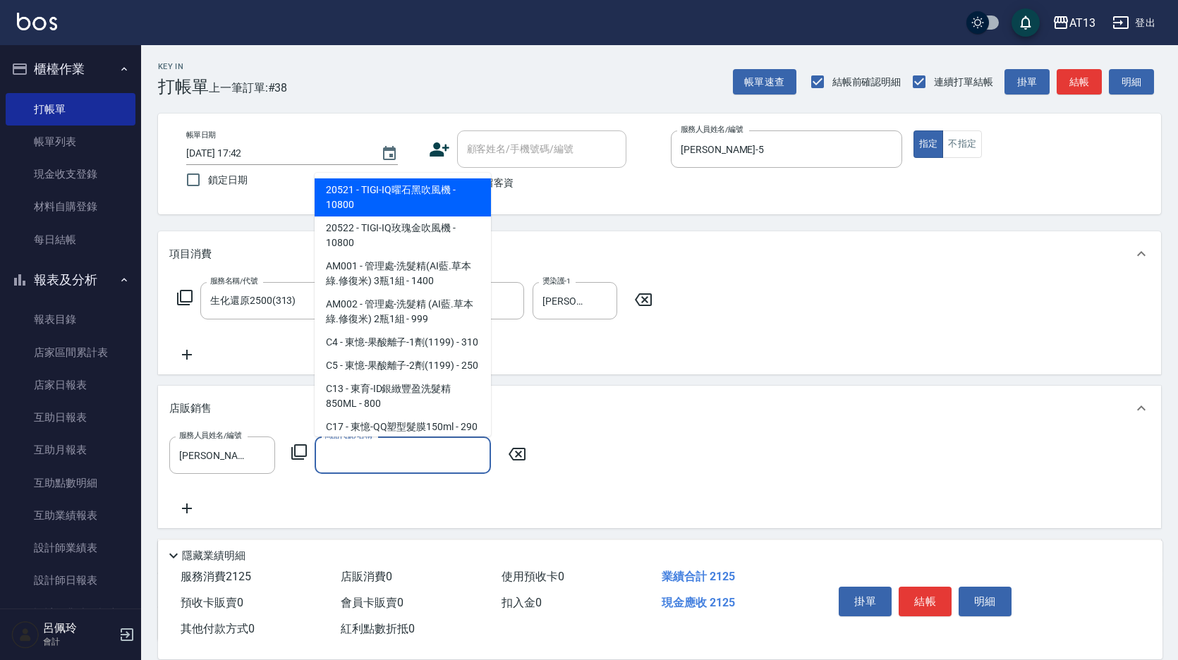
click at [373, 457] on input "商品代號/名稱" at bounding box center [403, 455] width 164 height 25
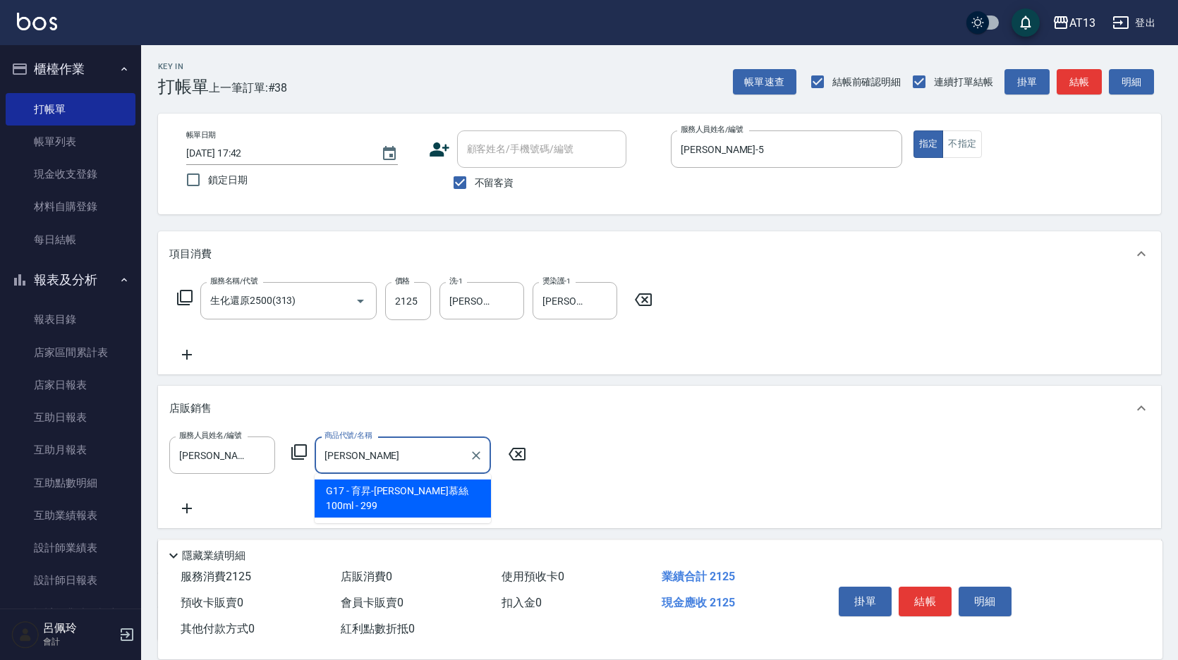
click at [433, 493] on span "G17 - 育昇-[PERSON_NAME]慕絲100ml - 299" at bounding box center [403, 499] width 176 height 38
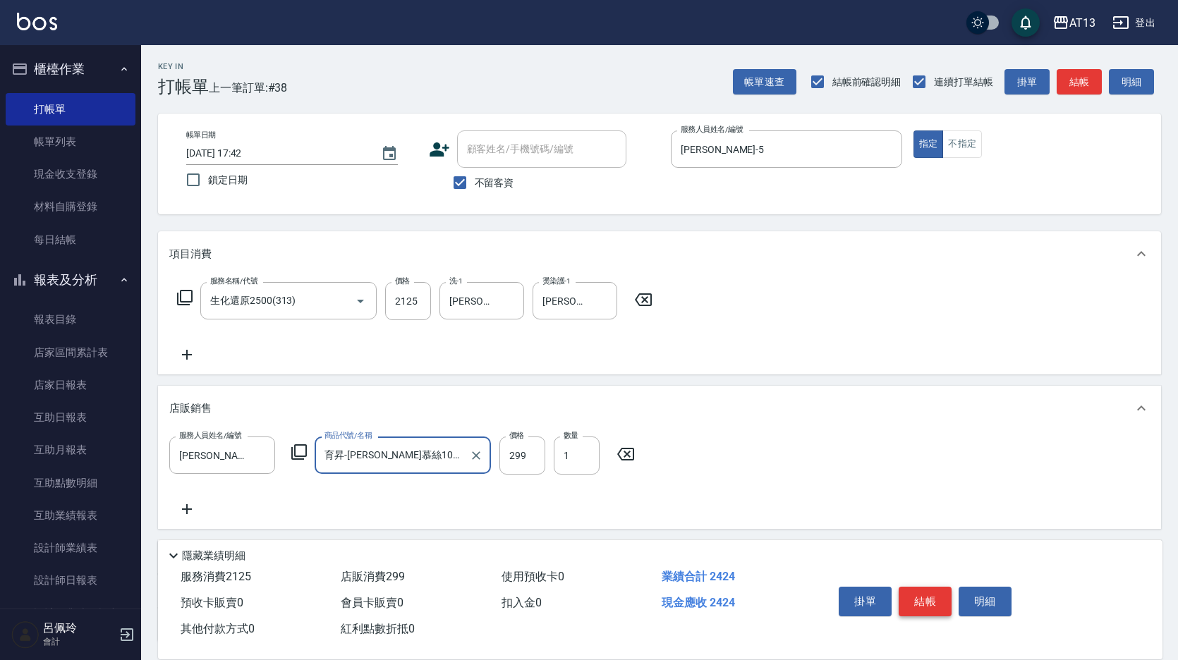
type input "育昇-[PERSON_NAME]慕絲100ml"
click at [926, 597] on button "結帳" at bounding box center [925, 602] width 53 height 30
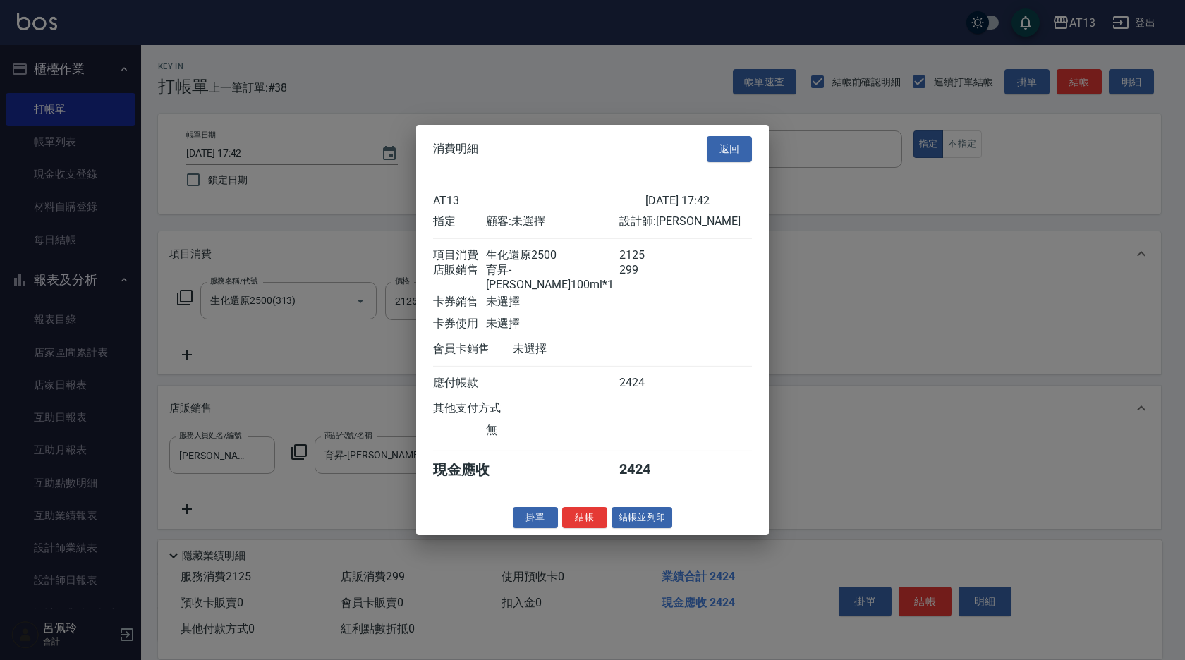
click at [584, 517] on button "結帳" at bounding box center [584, 518] width 45 height 22
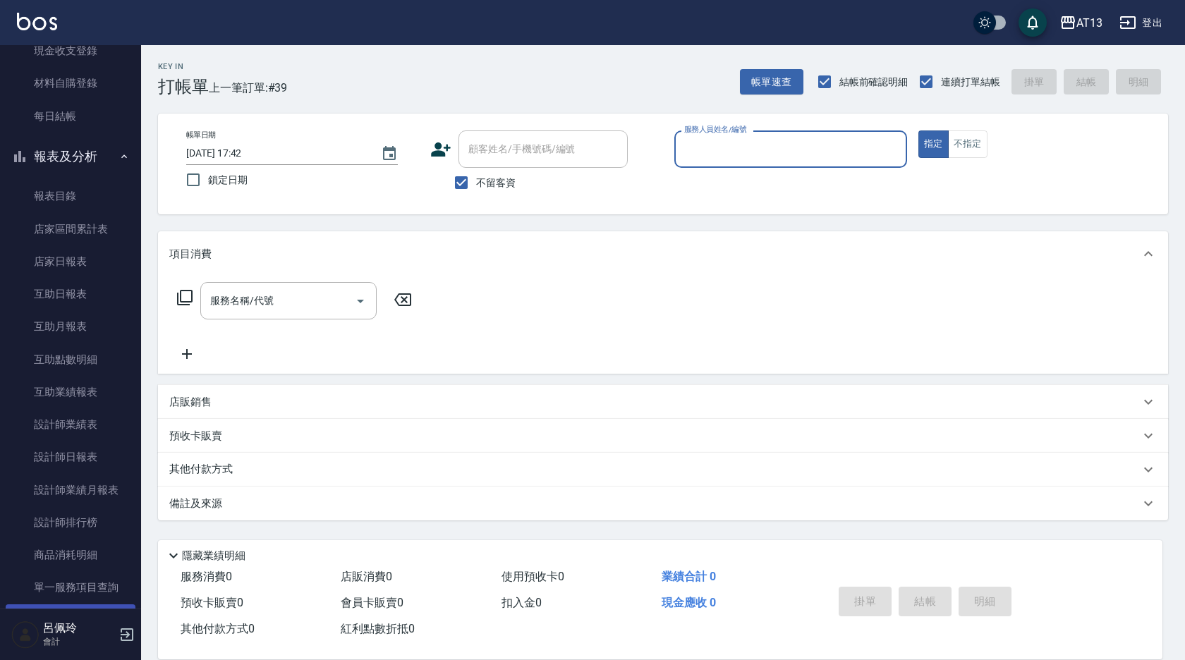
scroll to position [212, 0]
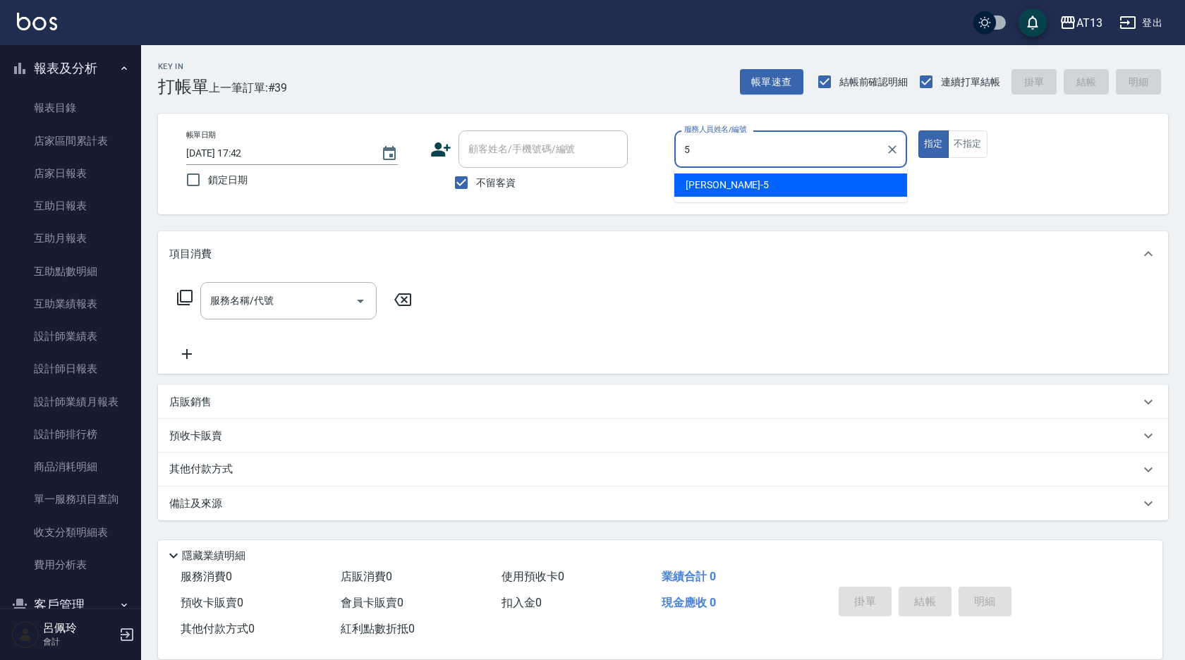
click at [720, 184] on span "[PERSON_NAME] -5" at bounding box center [727, 185] width 83 height 15
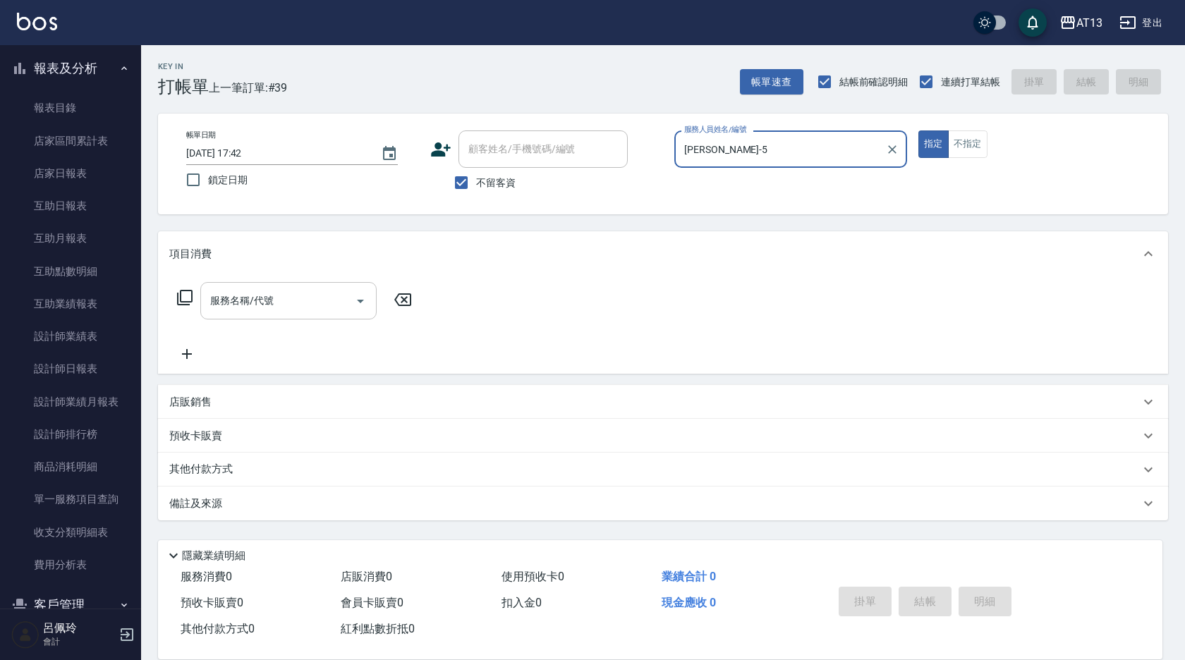
type input "[PERSON_NAME]-5"
click at [294, 303] on input "服務名稱/代號" at bounding box center [278, 301] width 143 height 25
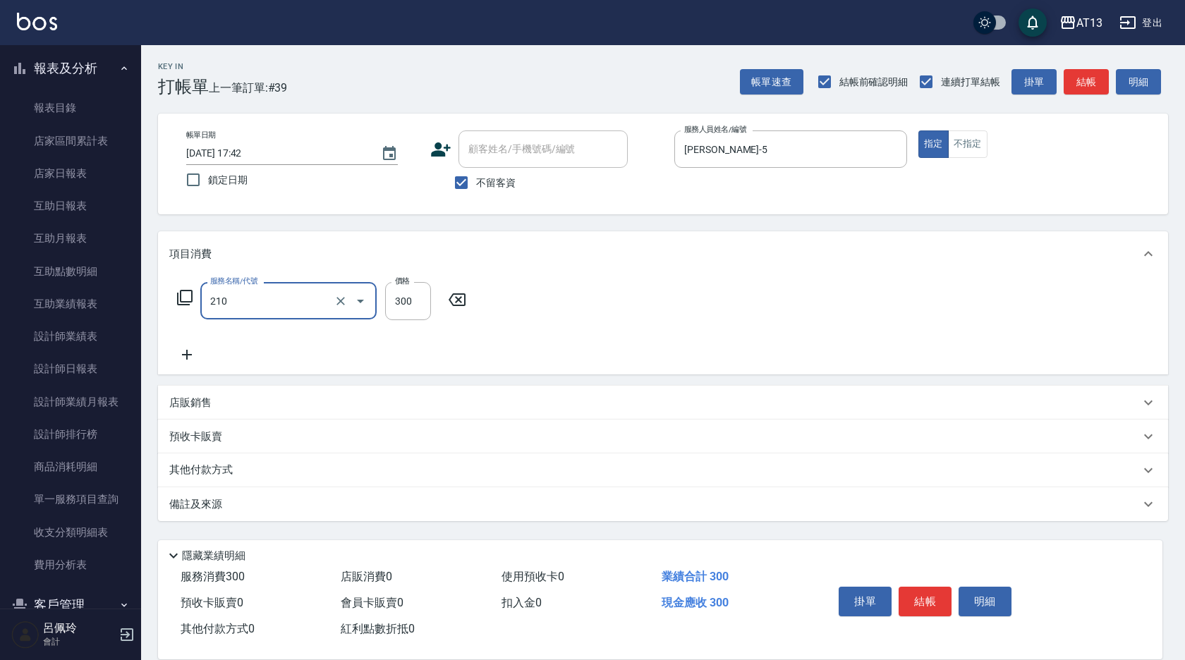
type input "[PERSON_NAME]洗髮精(210)"
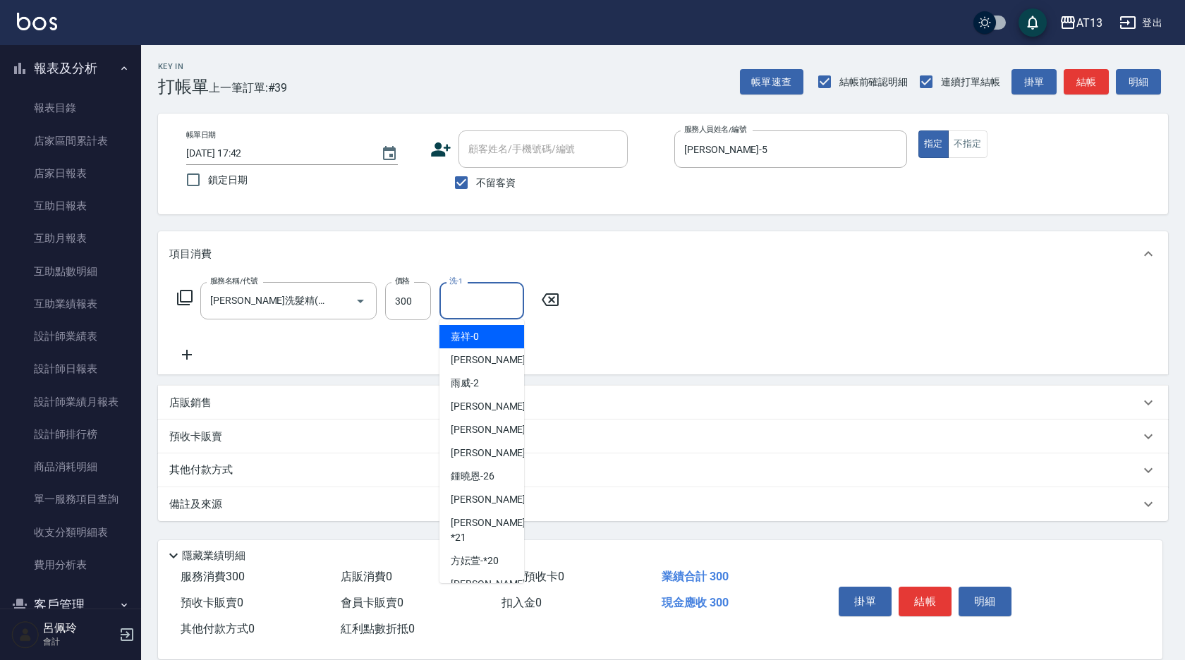
click at [446, 307] on input "洗-1" at bounding box center [482, 301] width 72 height 25
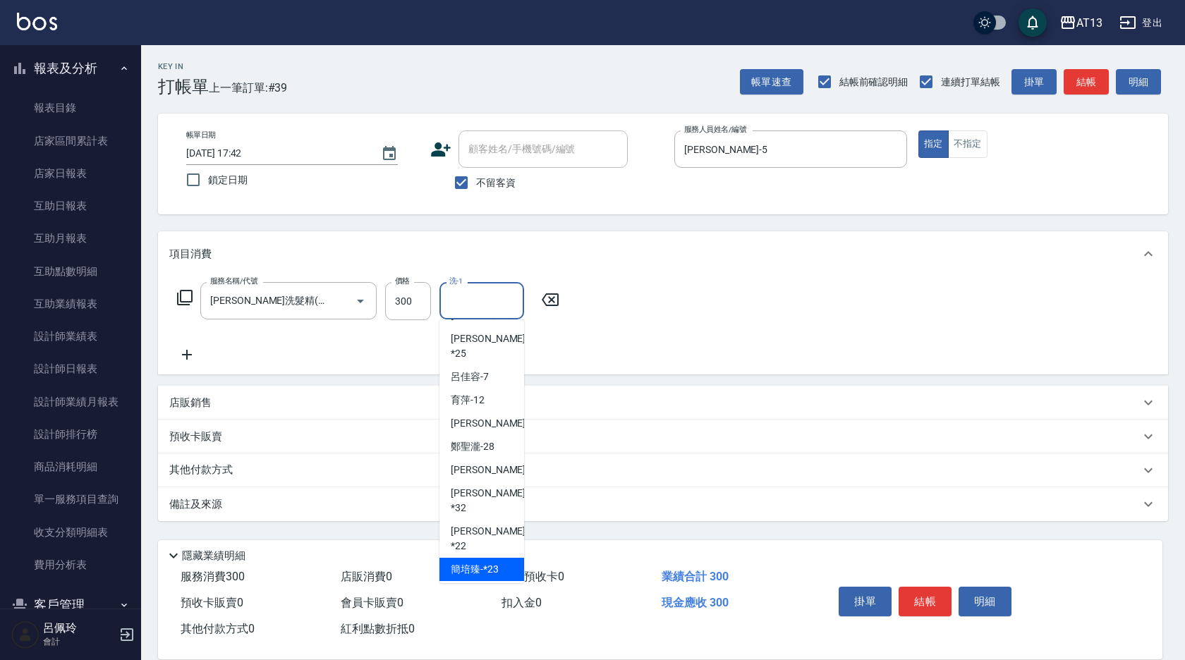
scroll to position [423, 0]
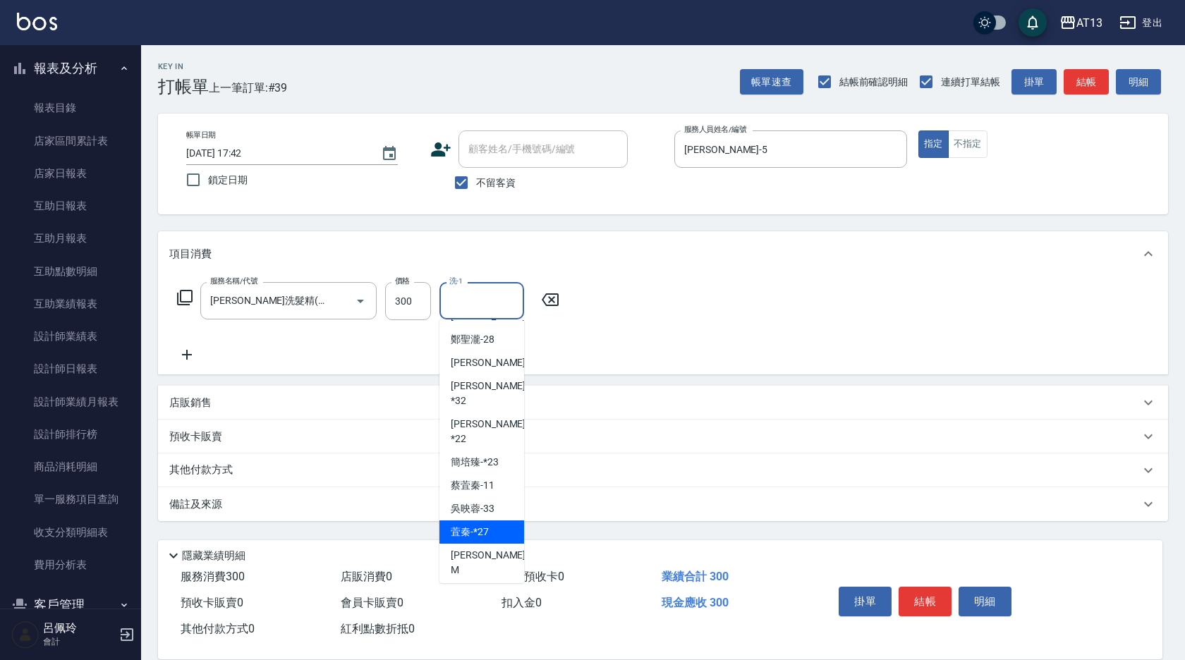
click at [486, 544] on div "[PERSON_NAME]" at bounding box center [482, 563] width 85 height 38
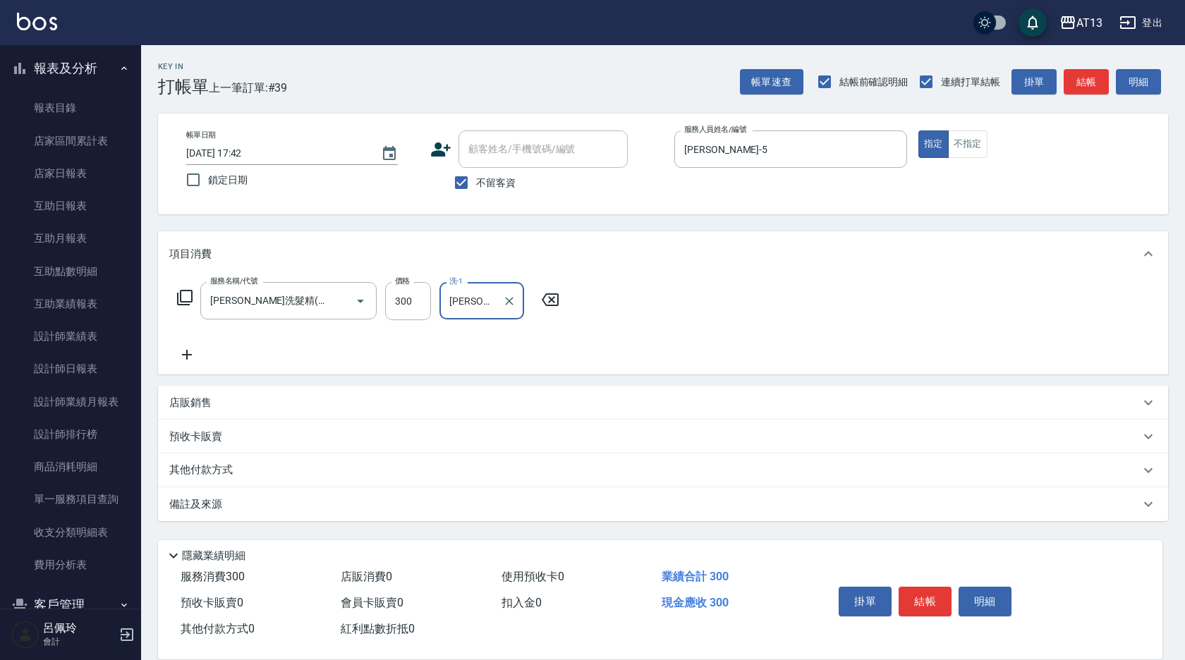
type input "[PERSON_NAME]"
click at [927, 598] on button "結帳" at bounding box center [925, 602] width 53 height 30
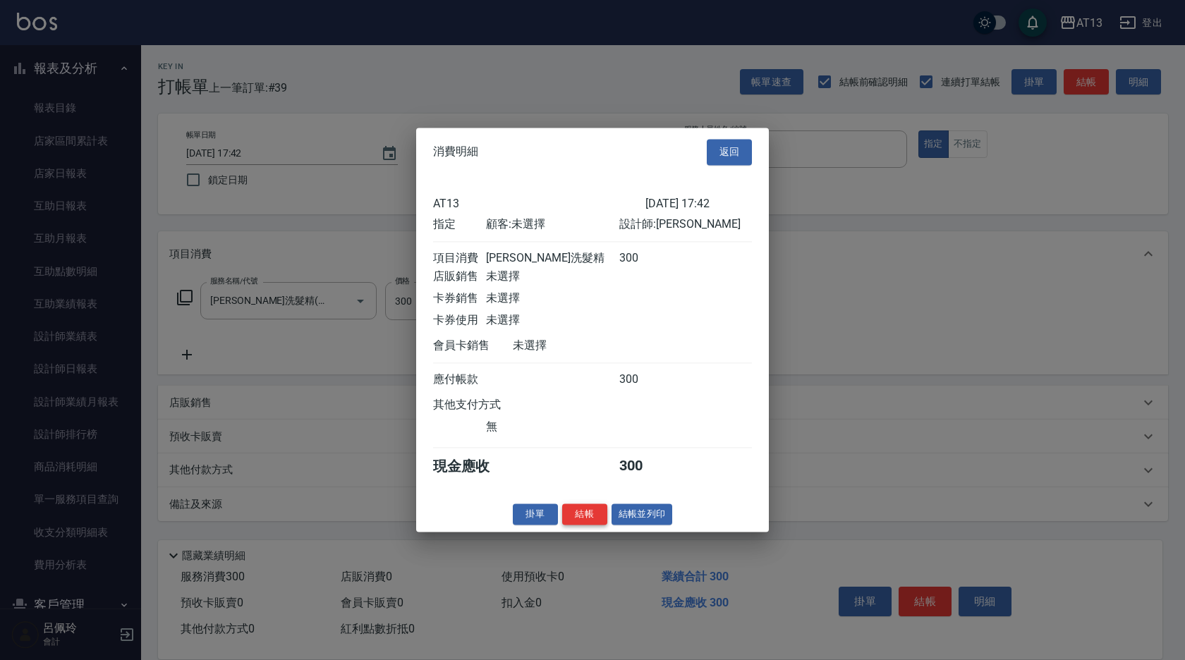
click at [576, 519] on button "結帳" at bounding box center [584, 515] width 45 height 22
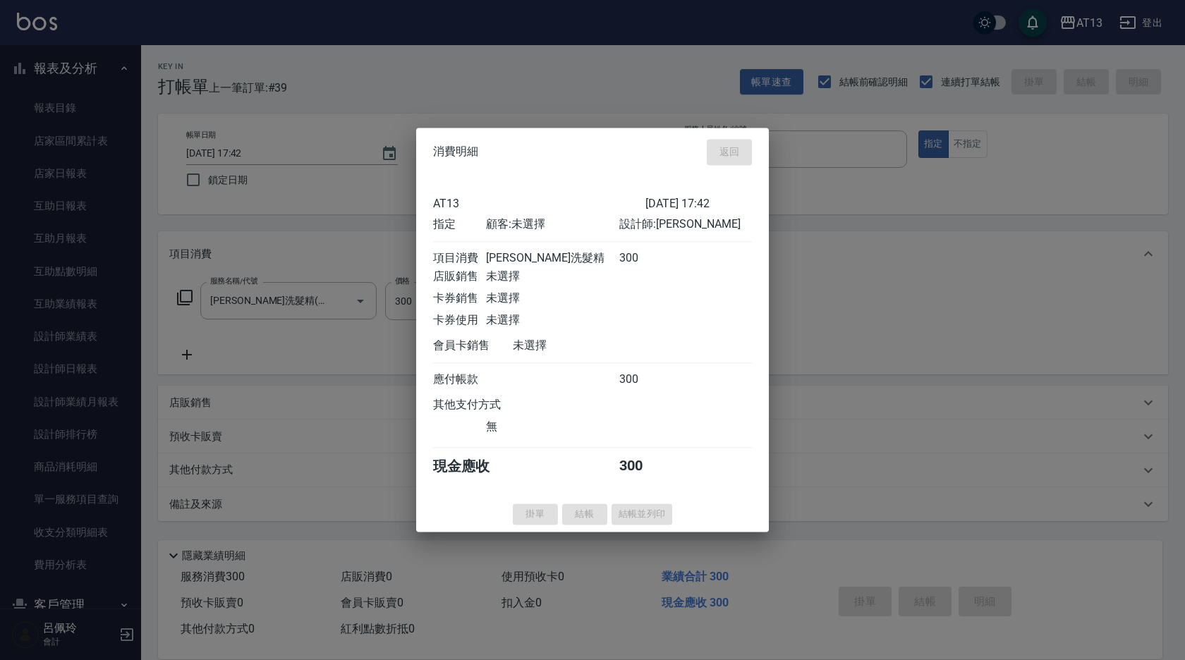
type input "[DATE] 17:52"
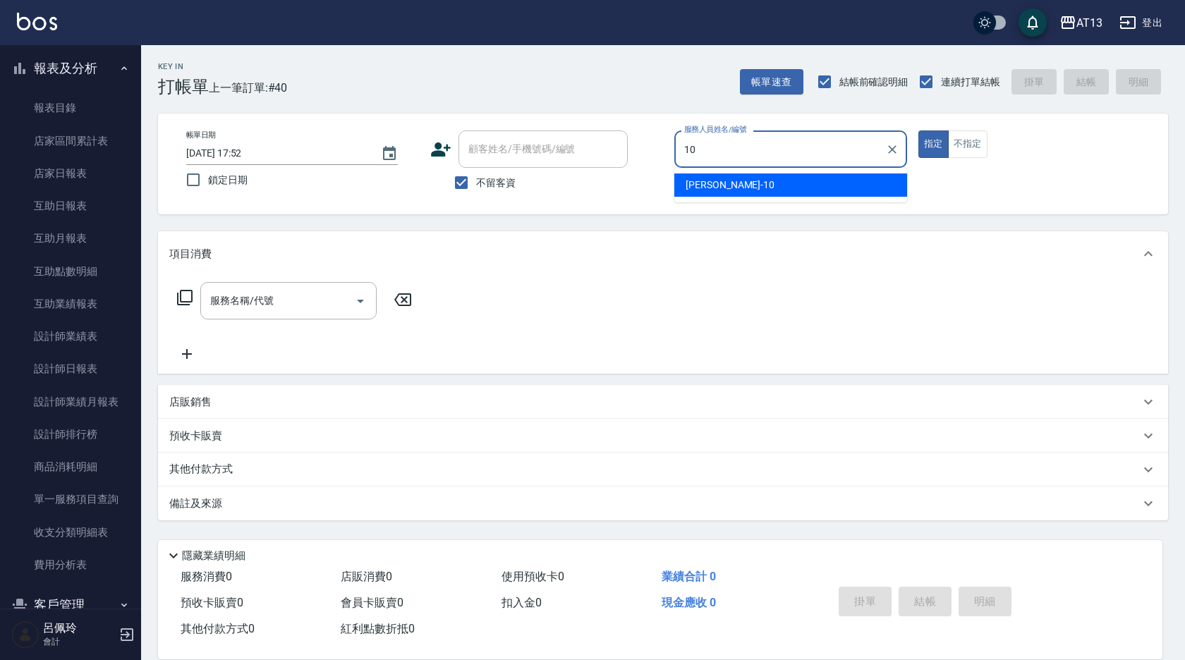
click at [714, 188] on span "[PERSON_NAME] -10" at bounding box center [730, 185] width 89 height 15
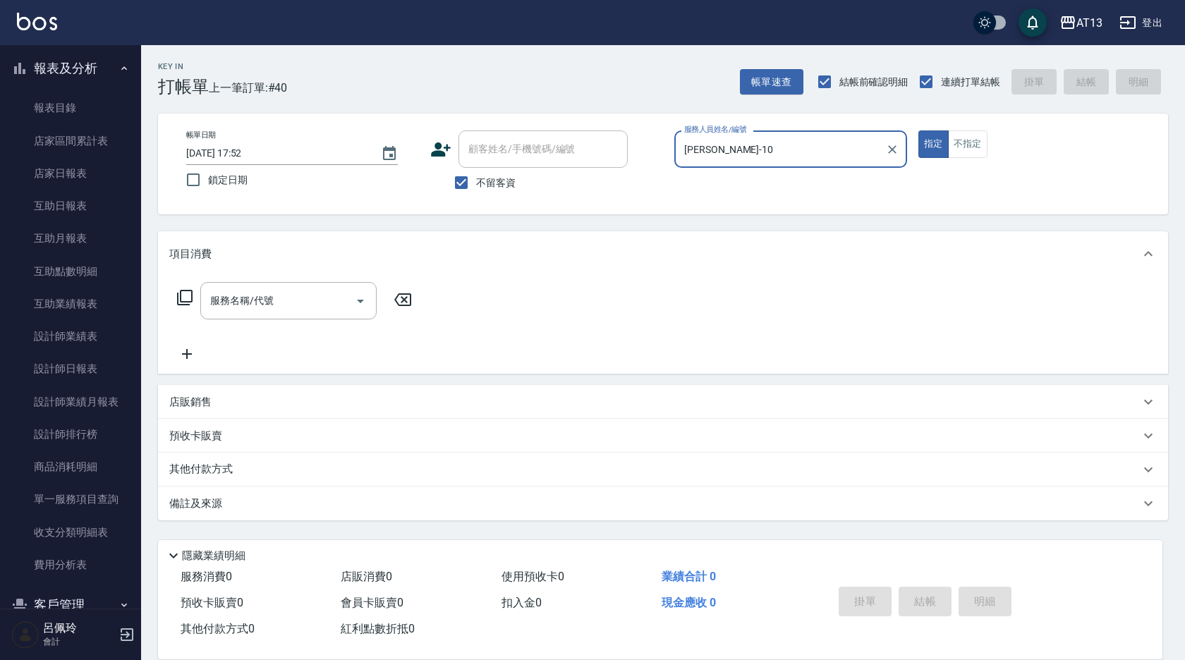
type input "[PERSON_NAME]-10"
click at [223, 401] on div "店販銷售" at bounding box center [654, 402] width 971 height 15
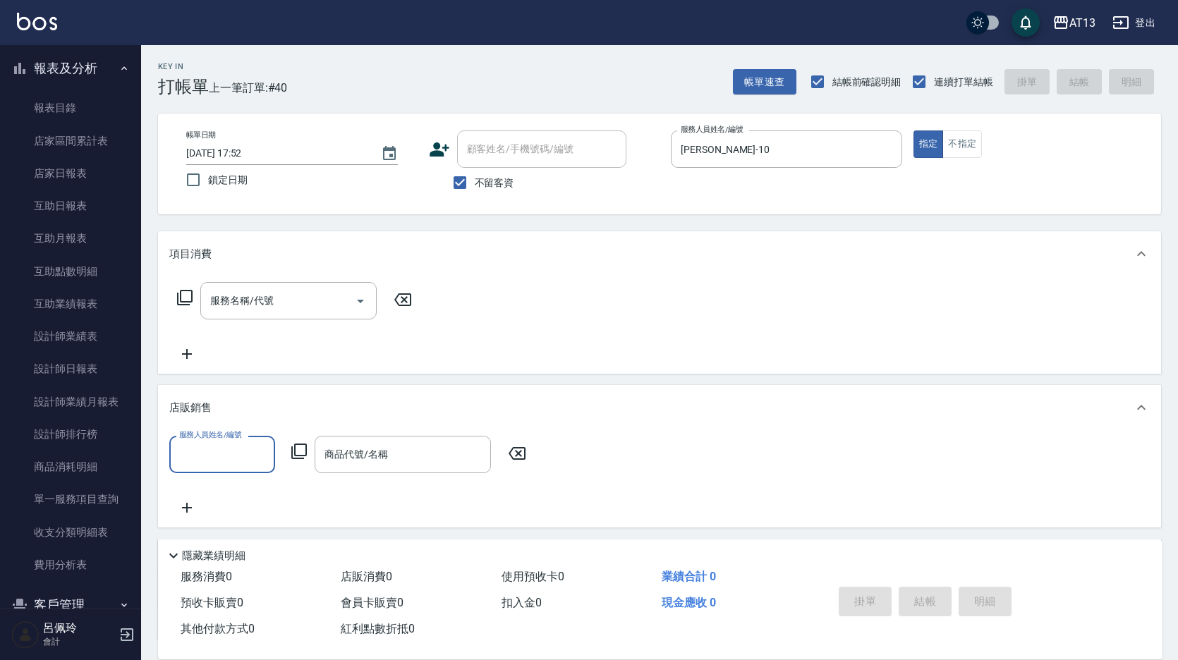
scroll to position [0, 0]
drag, startPoint x: 253, startPoint y: 491, endPoint x: 368, endPoint y: 489, distance: 115.0
click at [254, 491] on div "[PERSON_NAME] -10" at bounding box center [222, 490] width 106 height 23
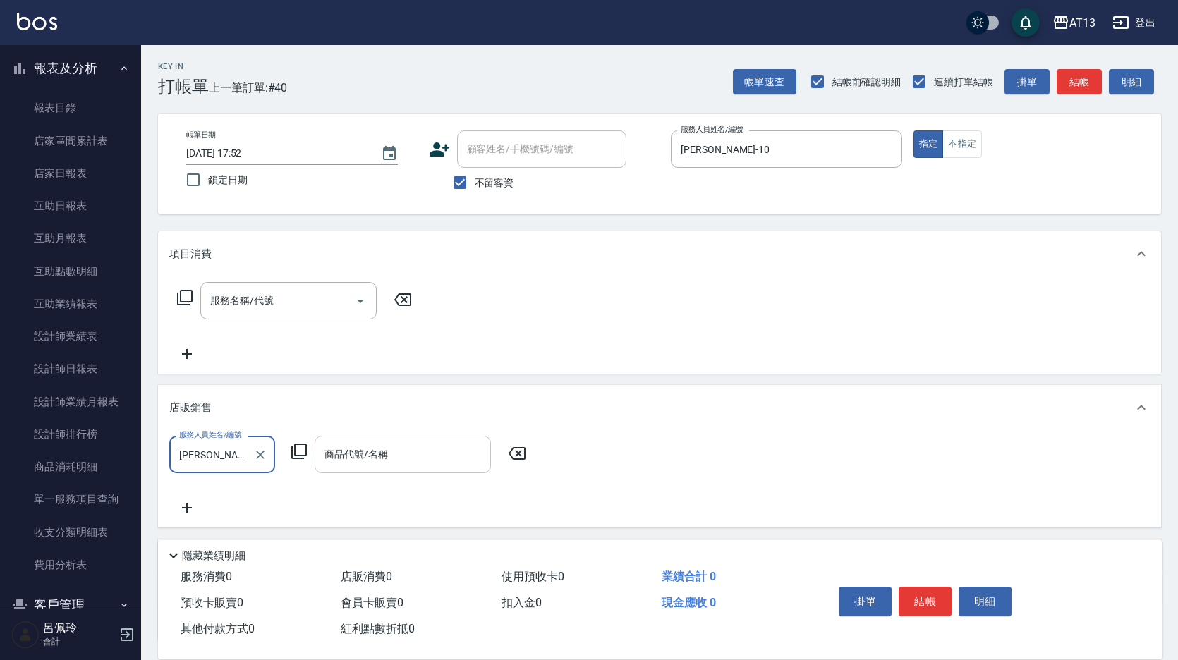
type input "[PERSON_NAME]-10"
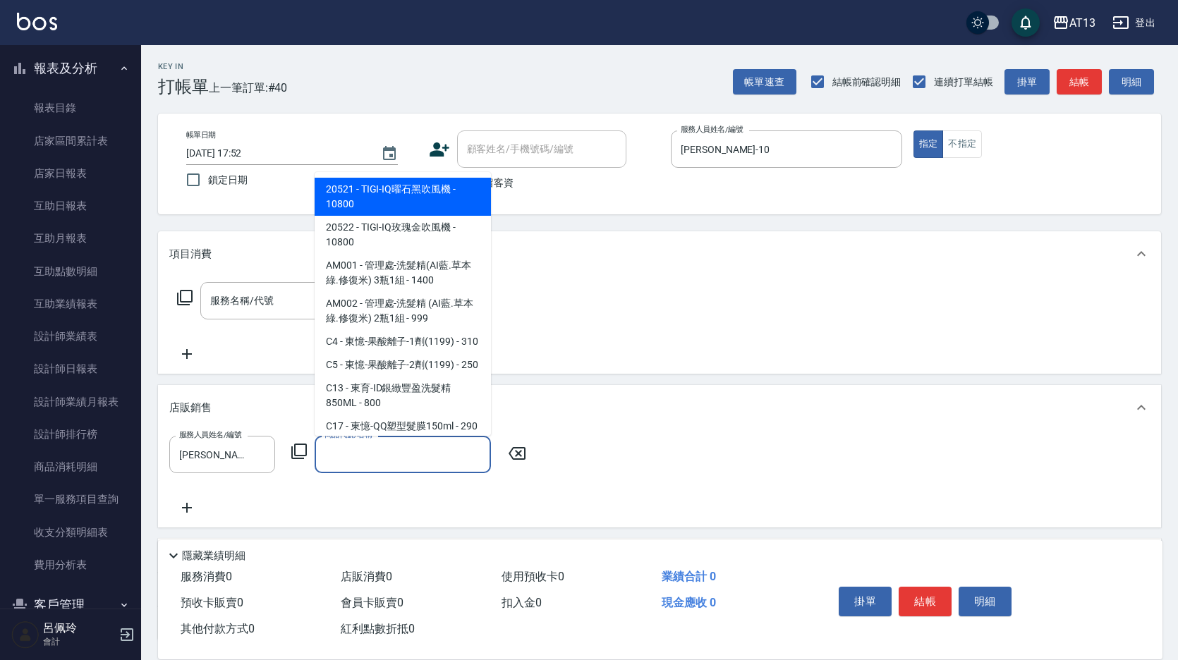
click at [353, 450] on input "商品代號/名稱" at bounding box center [403, 454] width 164 height 25
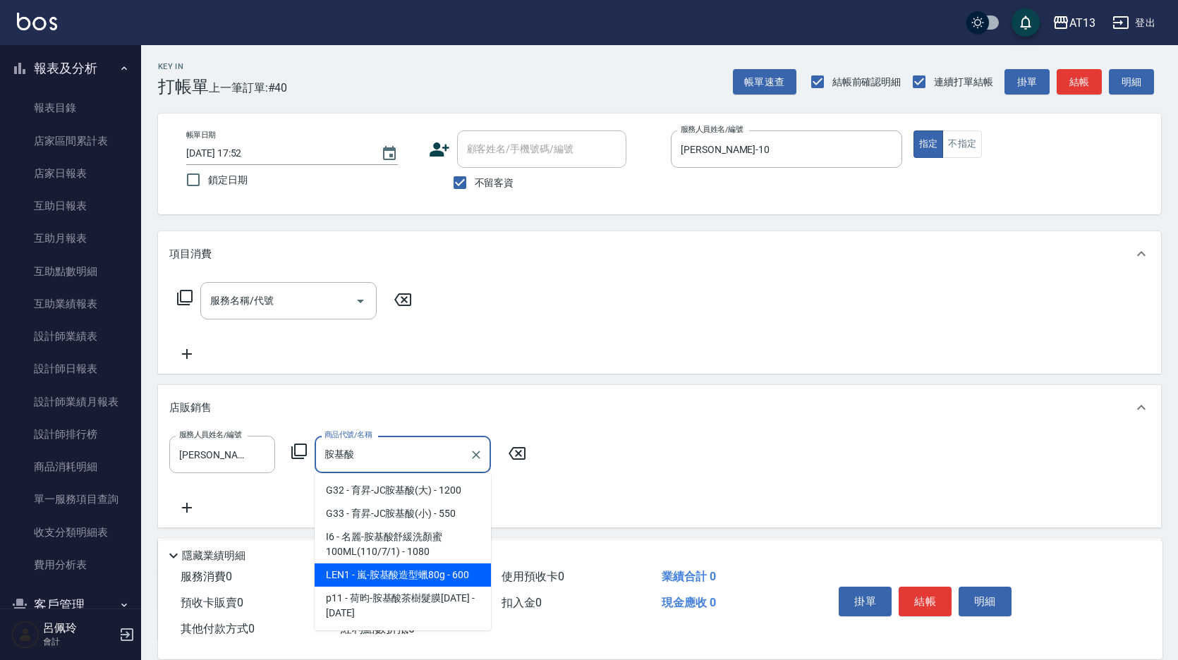
scroll to position [71, 0]
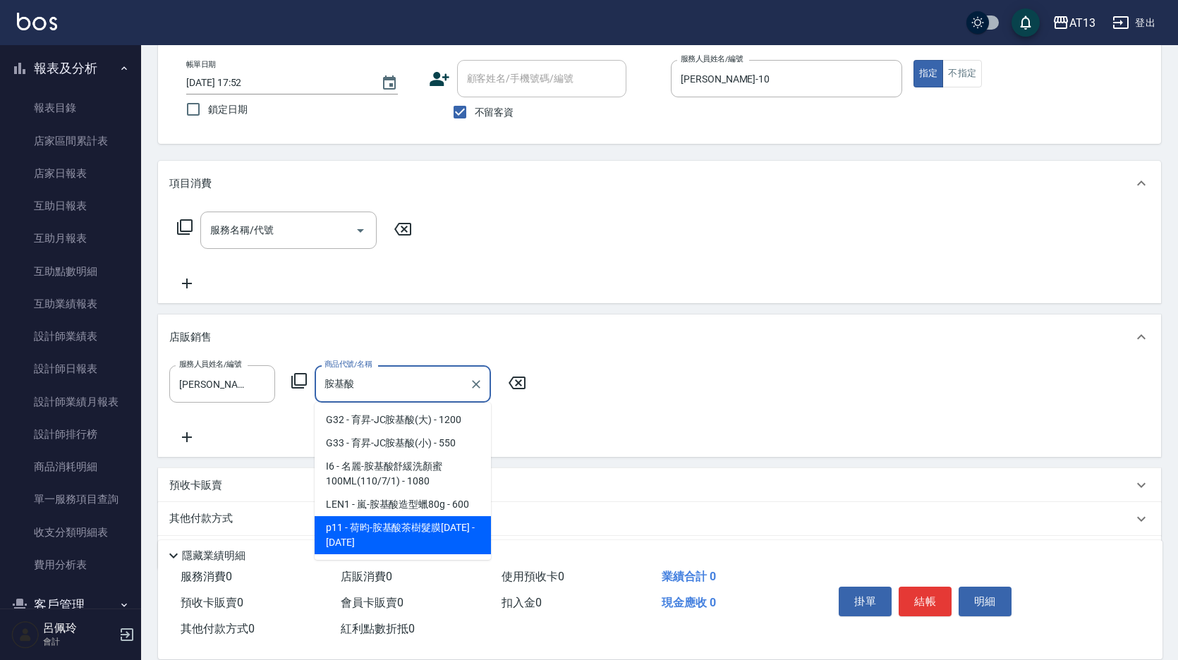
click at [416, 534] on span "p11 - 荷昀-胺基酸茶樹髮膜[DATE] - [DATE]" at bounding box center [403, 535] width 176 height 38
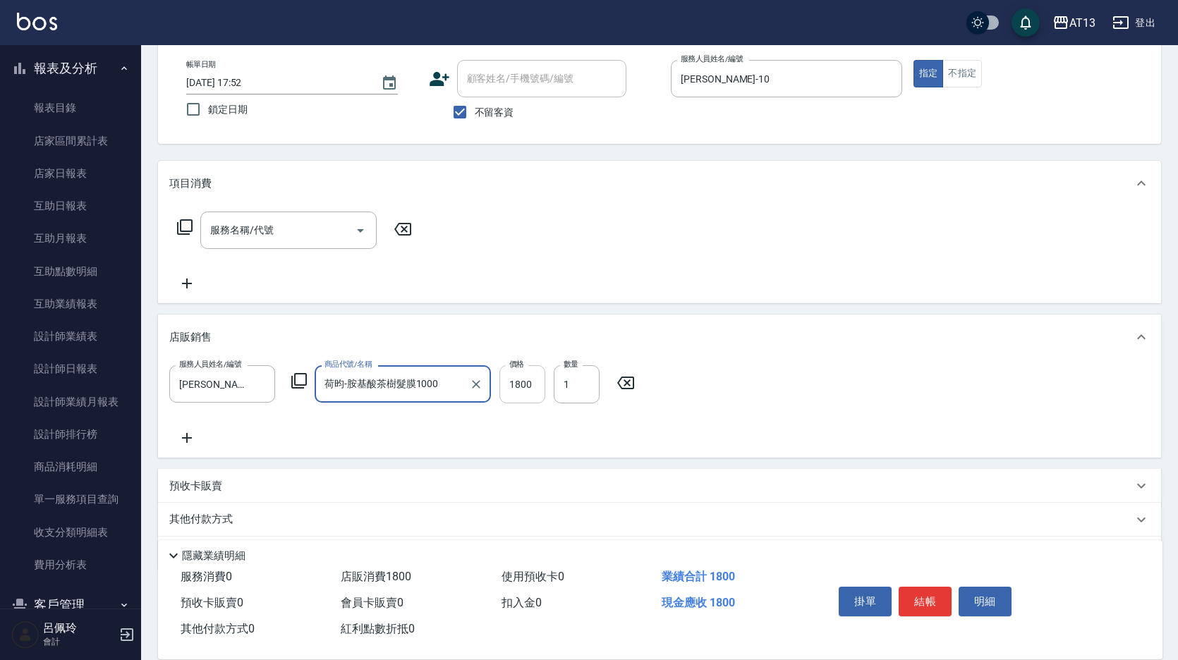
type input "荷昀-胺基酸茶樹髮膜1000"
click at [524, 397] on input "1800" at bounding box center [523, 384] width 46 height 38
type input "1440"
click at [924, 588] on button "結帳" at bounding box center [925, 602] width 53 height 30
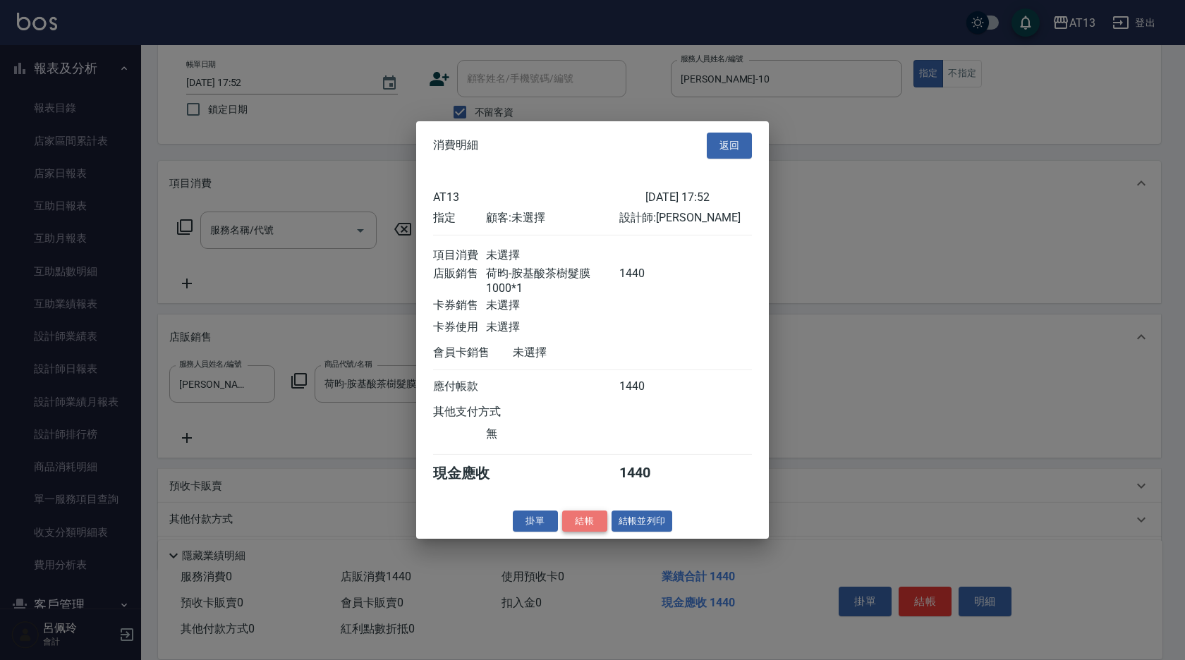
click at [599, 527] on button "結帳" at bounding box center [584, 521] width 45 height 22
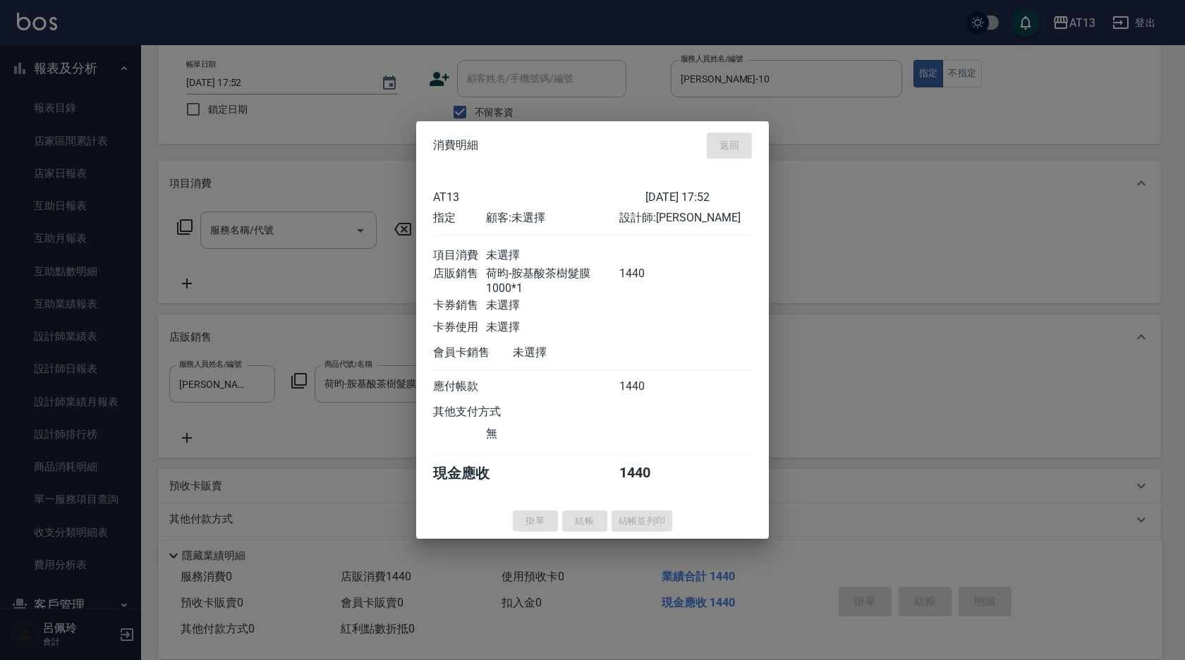
type input "[DATE] 17:53"
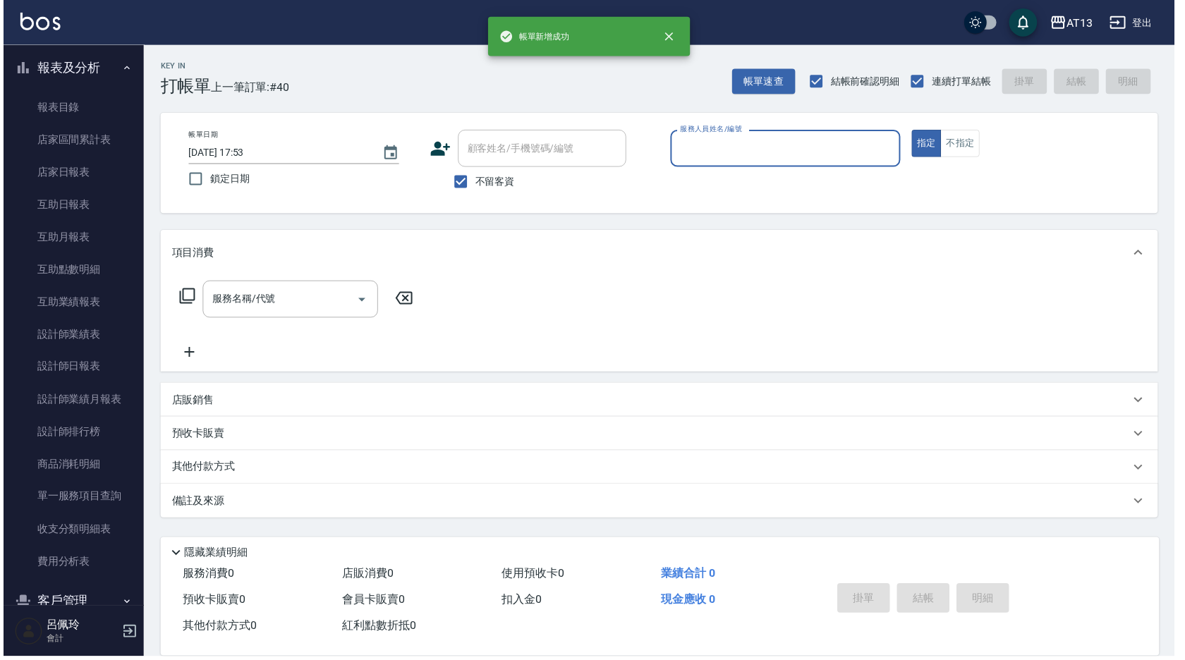
scroll to position [0, 0]
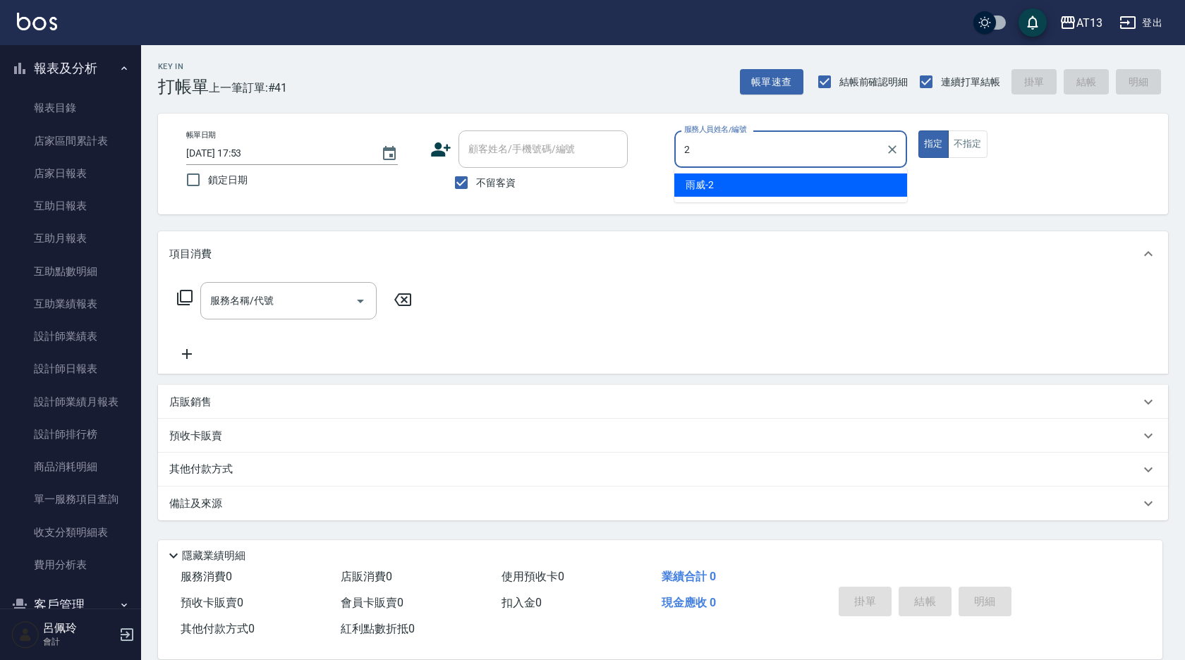
click at [780, 184] on div "雨威 -2" at bounding box center [791, 185] width 233 height 23
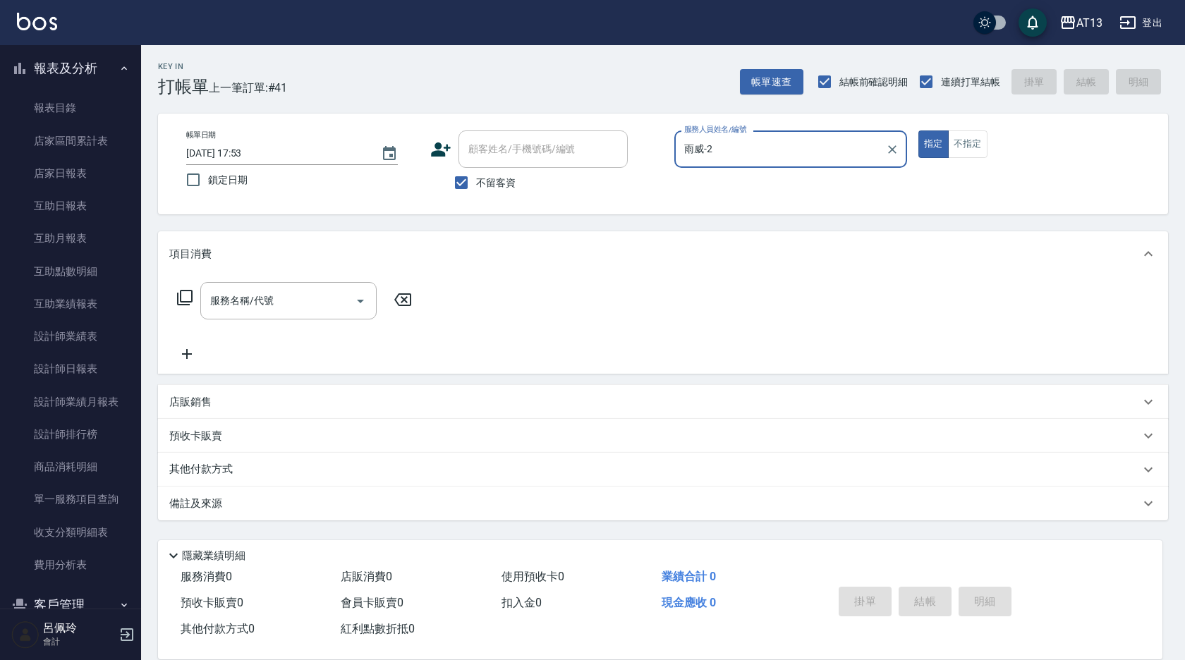
type input "雨威-2"
click at [291, 325] on div "服務名稱/代號 服務名稱/代號" at bounding box center [294, 322] width 251 height 80
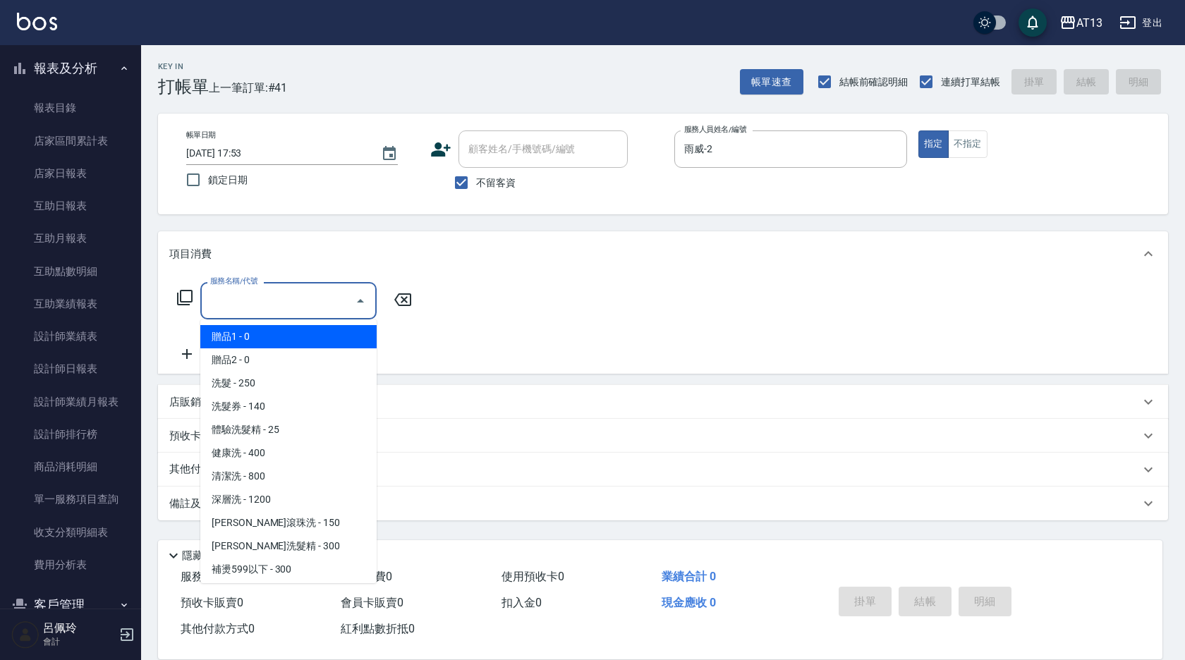
click at [296, 308] on input "服務名稱/代號" at bounding box center [278, 301] width 143 height 25
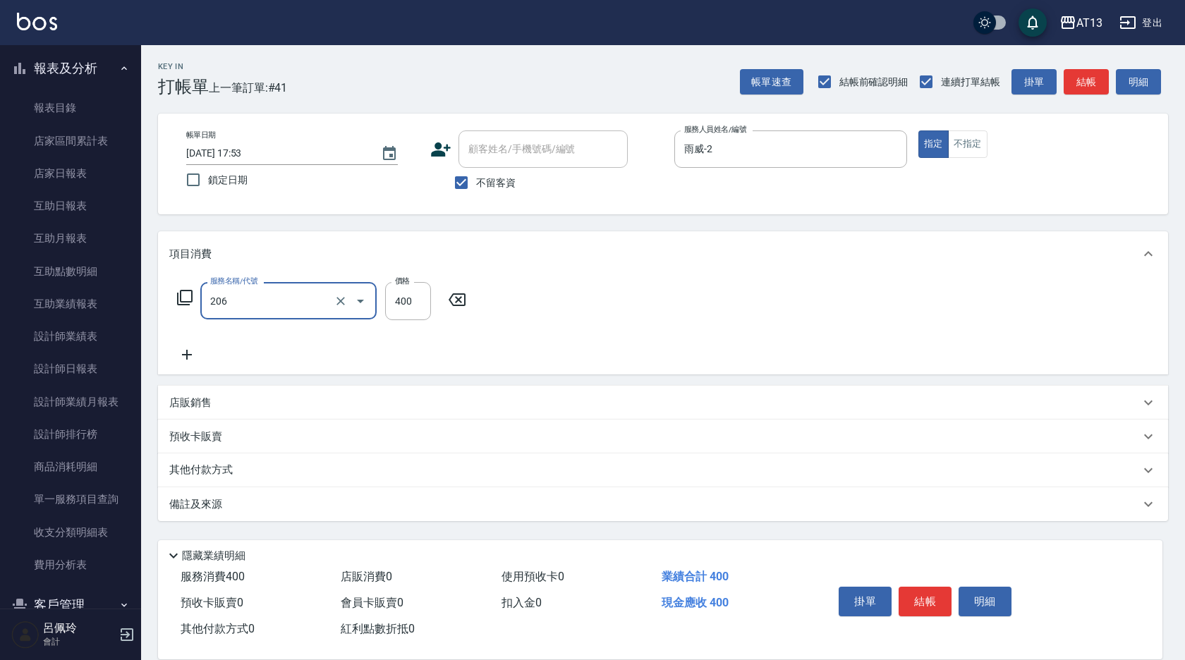
type input "健康洗(206)"
type input "雨威-2"
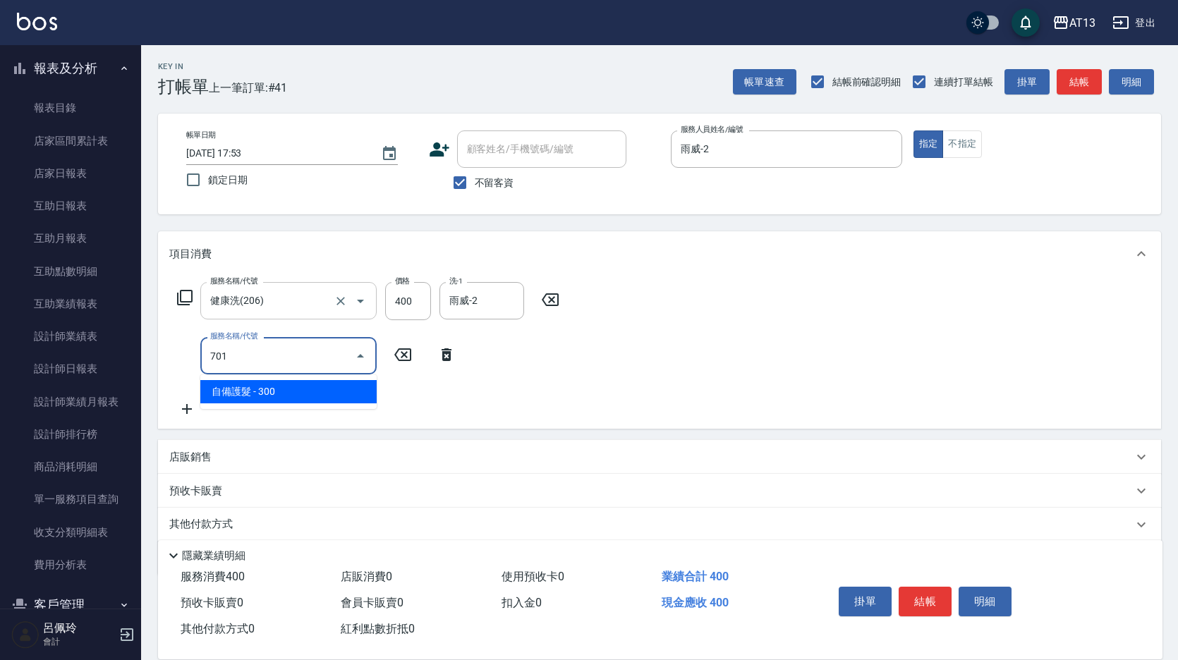
type input "自備護髮(701)"
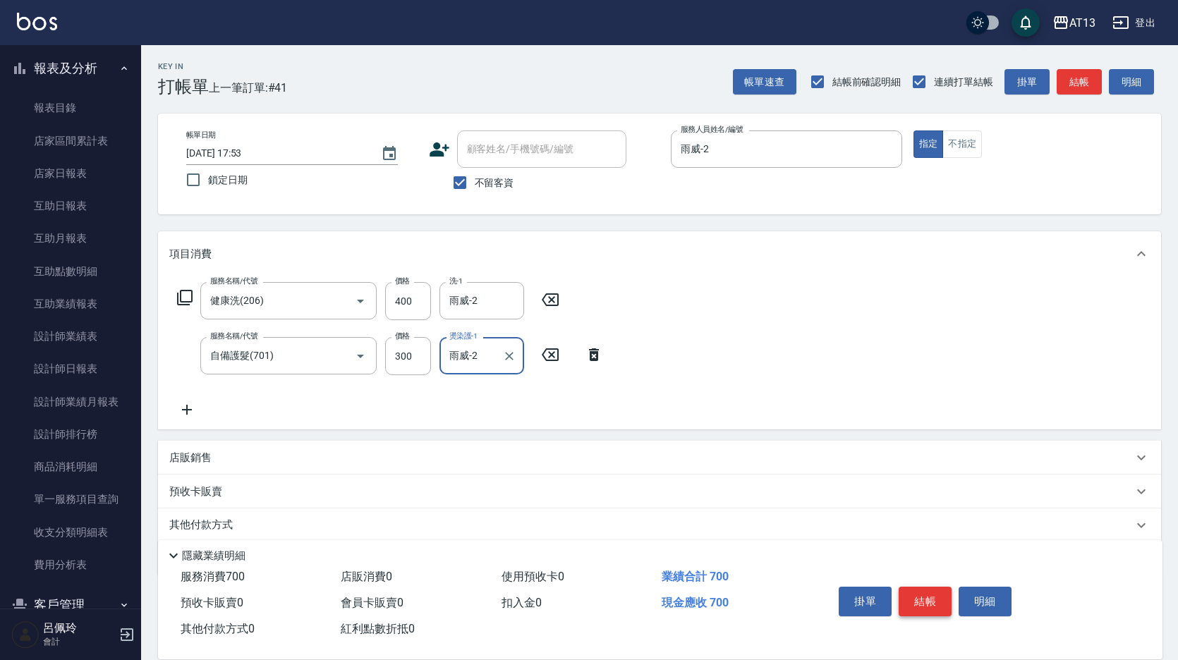
type input "雨威-2"
click at [921, 593] on button "結帳" at bounding box center [925, 602] width 53 height 30
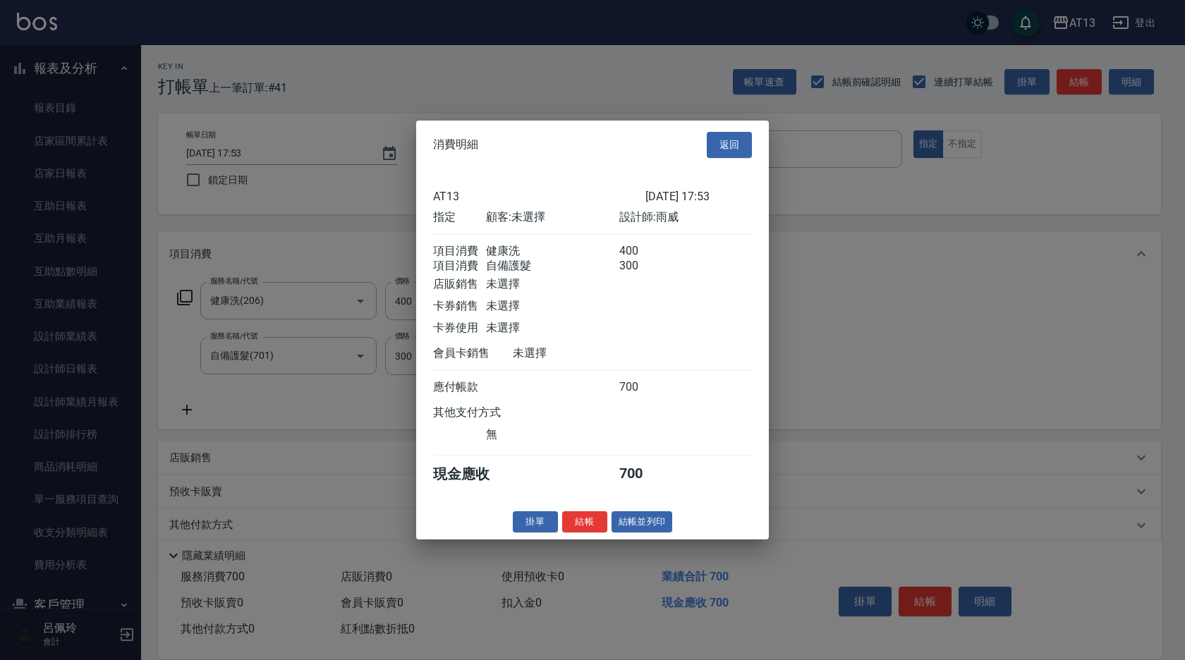
click at [596, 528] on button "結帳" at bounding box center [584, 522] width 45 height 22
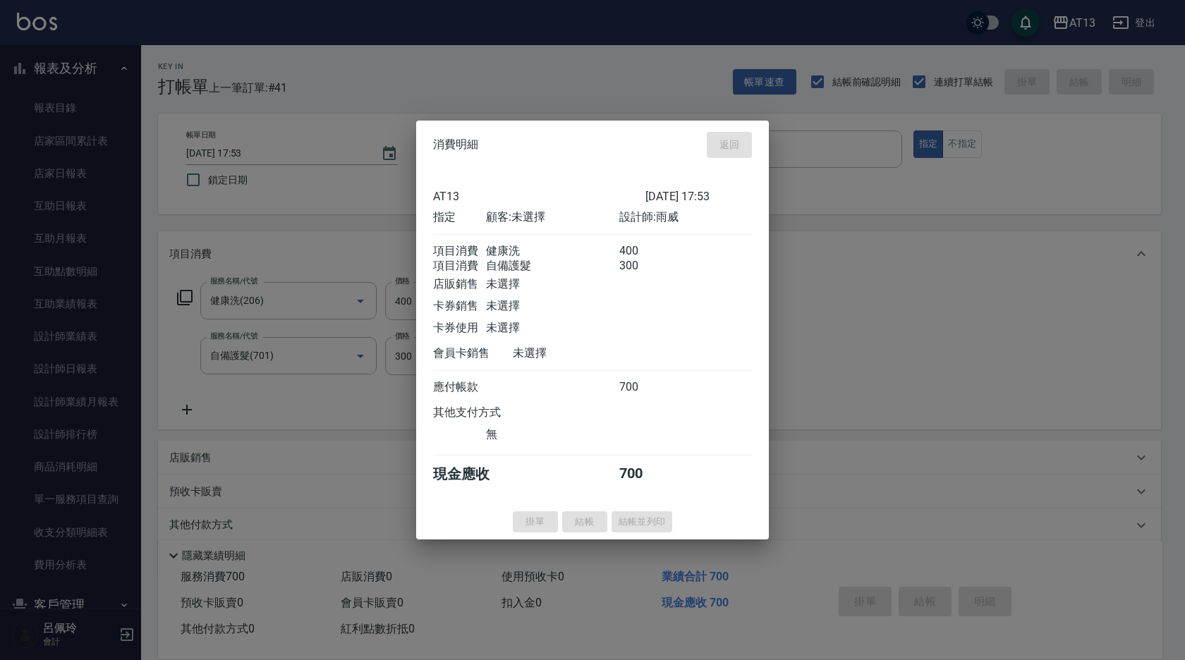
type input "[DATE] 17:57"
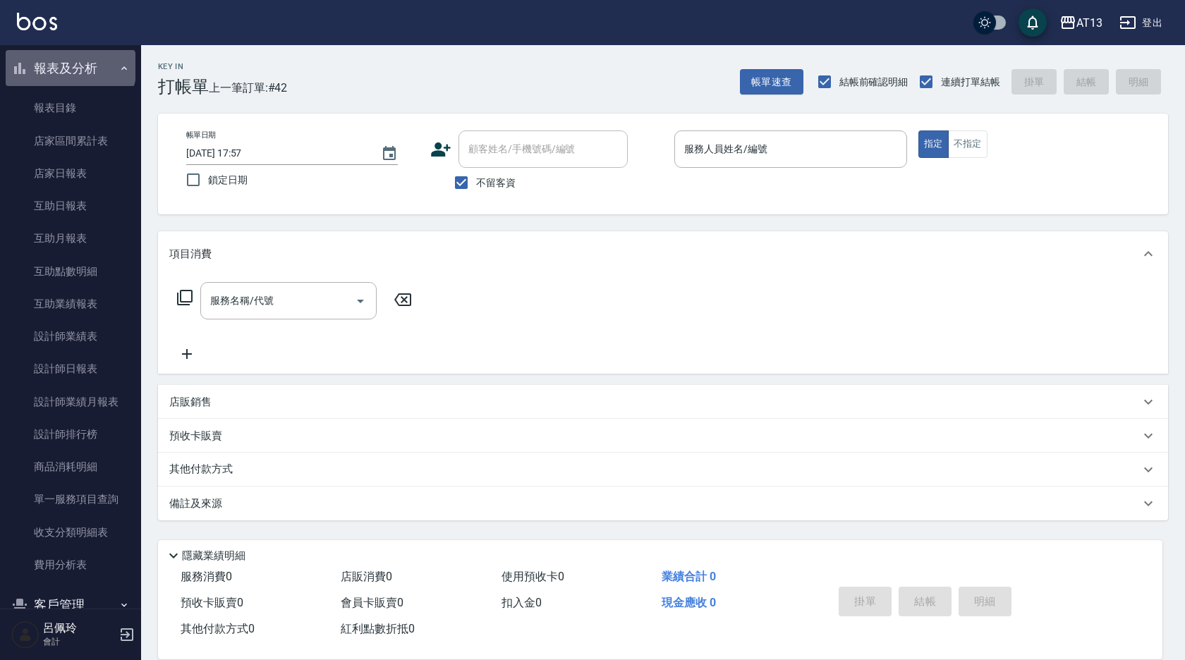
click at [69, 67] on button "報表及分析" at bounding box center [71, 68] width 130 height 37
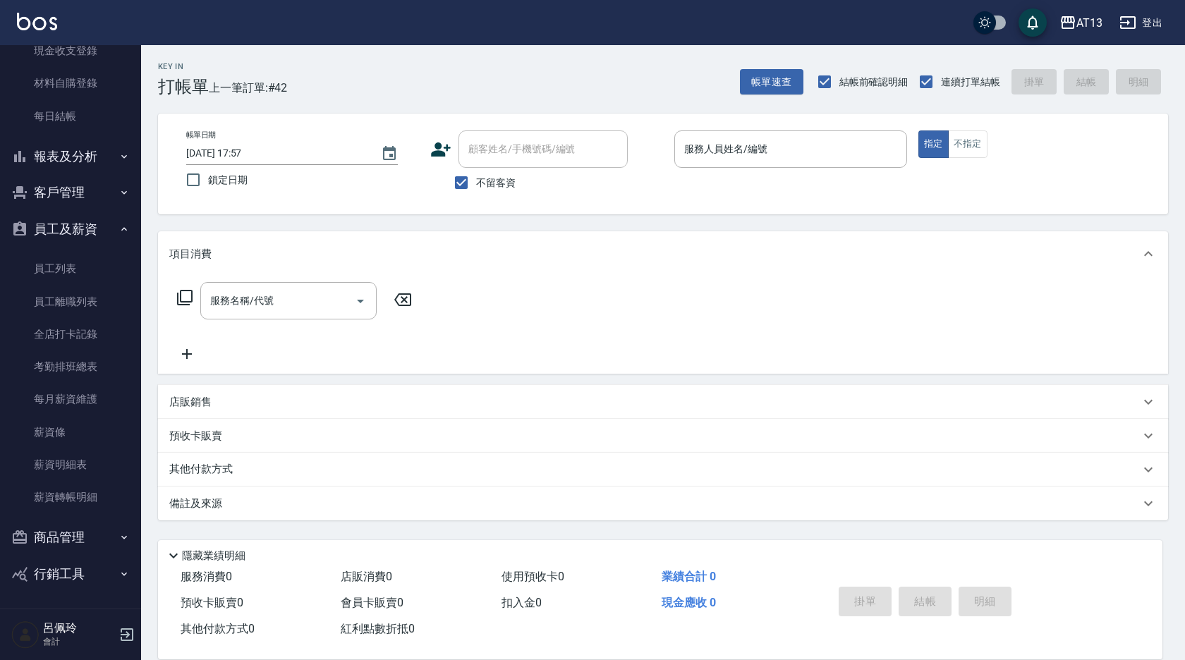
scroll to position [123, 0]
click at [69, 67] on link "材料自購登錄" at bounding box center [71, 83] width 130 height 32
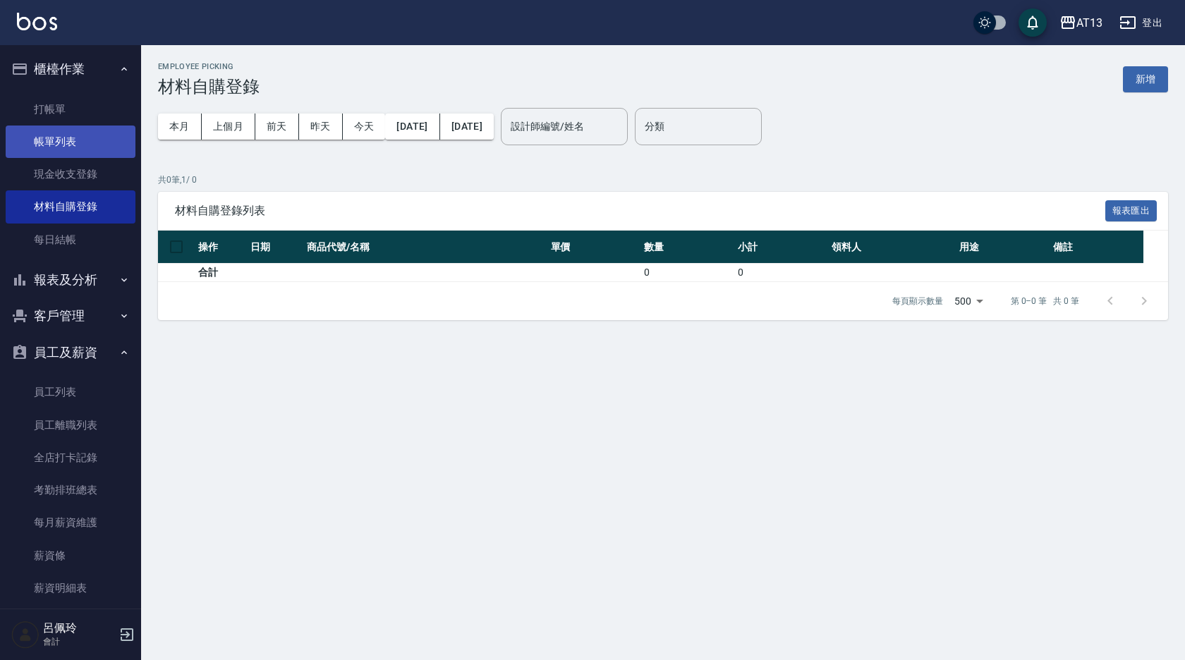
click at [53, 138] on link "帳單列表" at bounding box center [71, 142] width 130 height 32
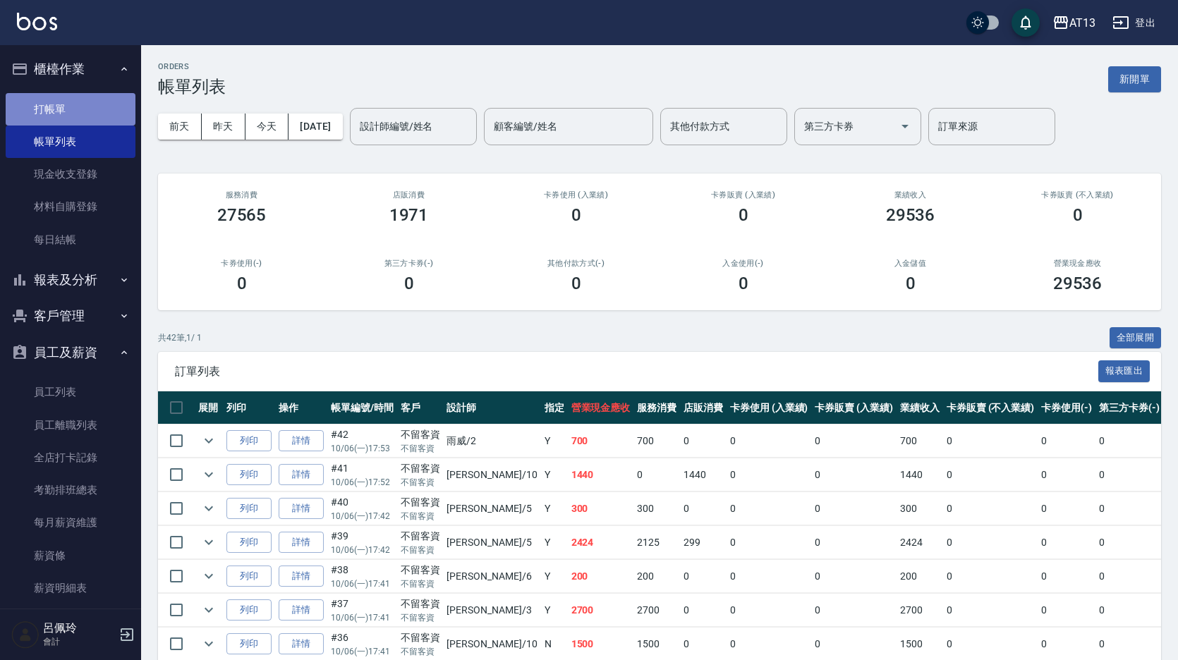
click at [75, 112] on link "打帳單" at bounding box center [71, 109] width 130 height 32
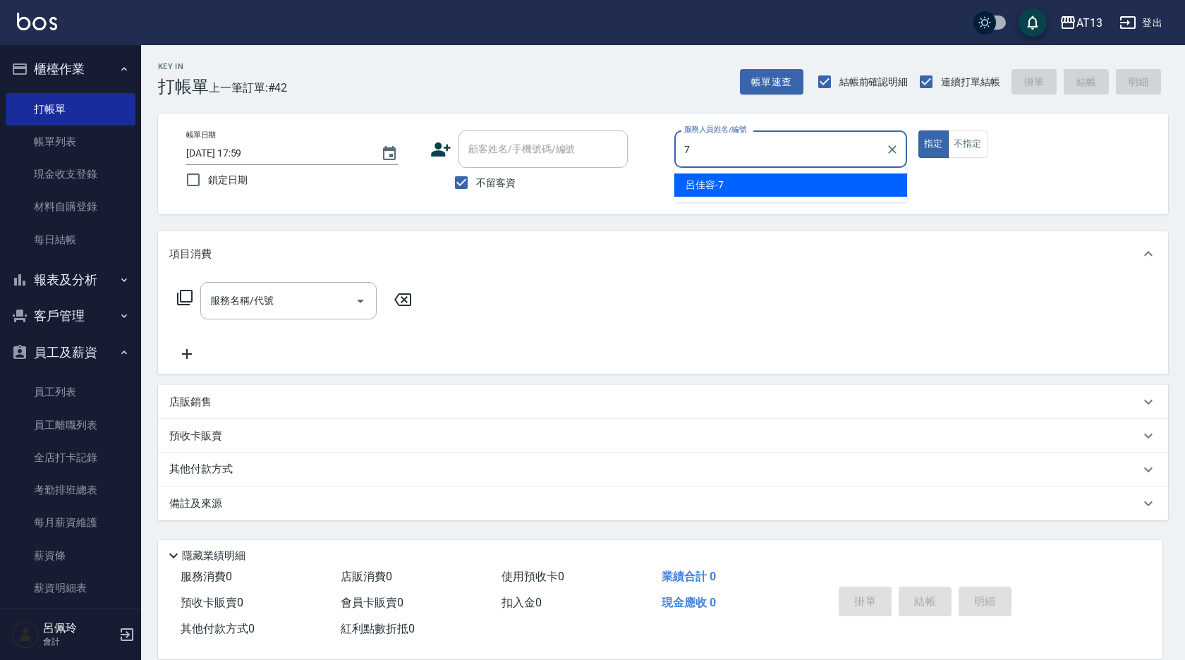
click at [725, 187] on div "[PERSON_NAME]-7" at bounding box center [791, 185] width 233 height 23
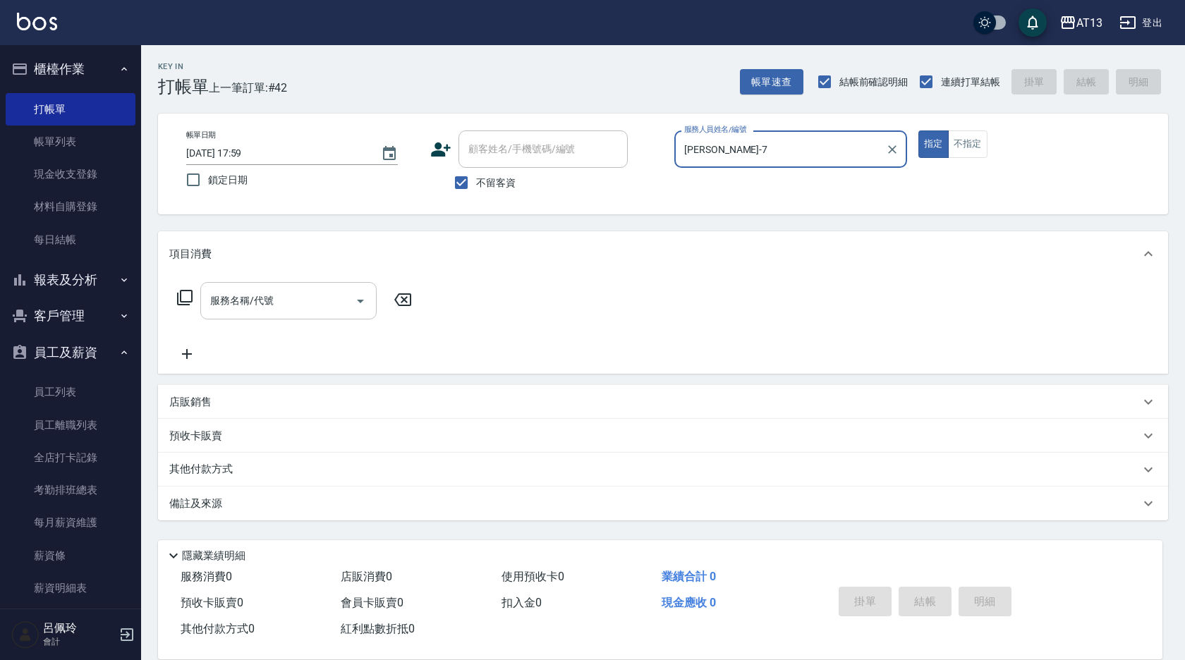
type input "[PERSON_NAME]-7"
click at [323, 303] on input "服務名稱/代號" at bounding box center [278, 301] width 143 height 25
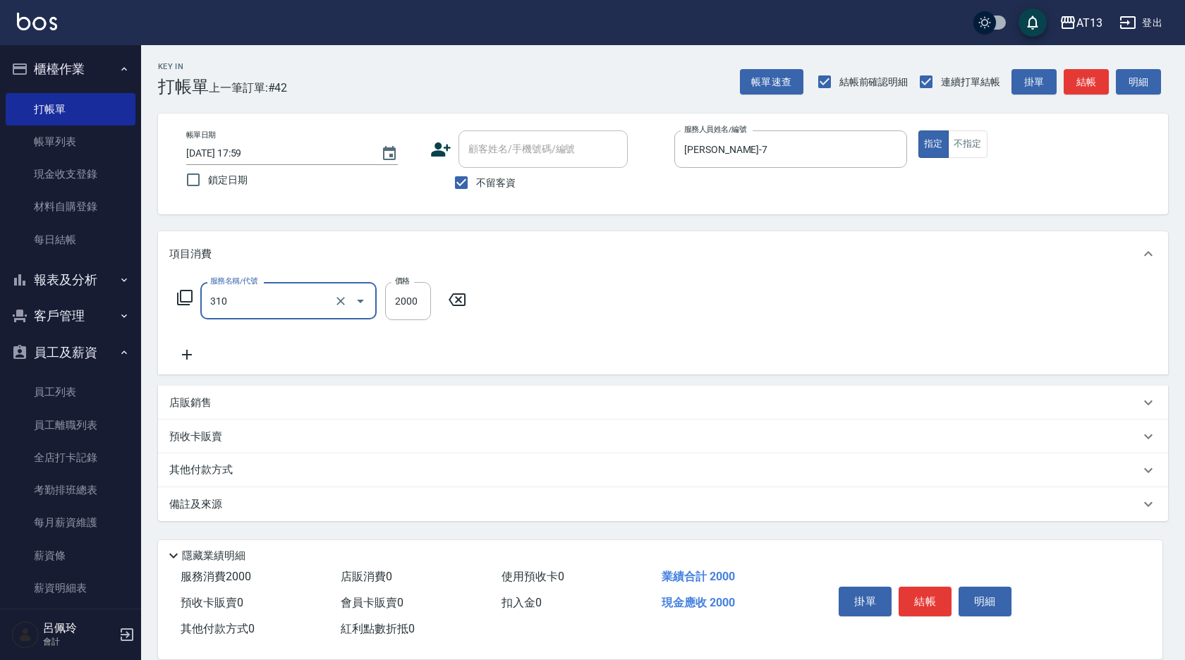
type input "MK果酸燙2000(310)"
type input "1700"
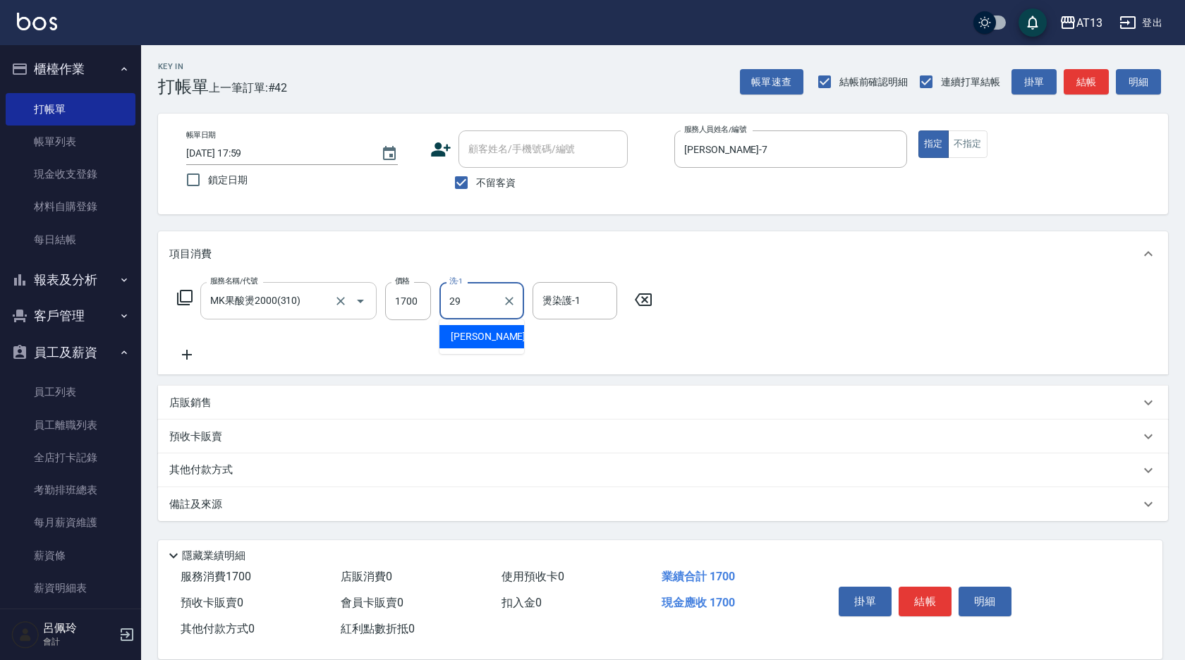
type input "[PERSON_NAME]-29"
click at [932, 595] on button "結帳" at bounding box center [925, 602] width 53 height 30
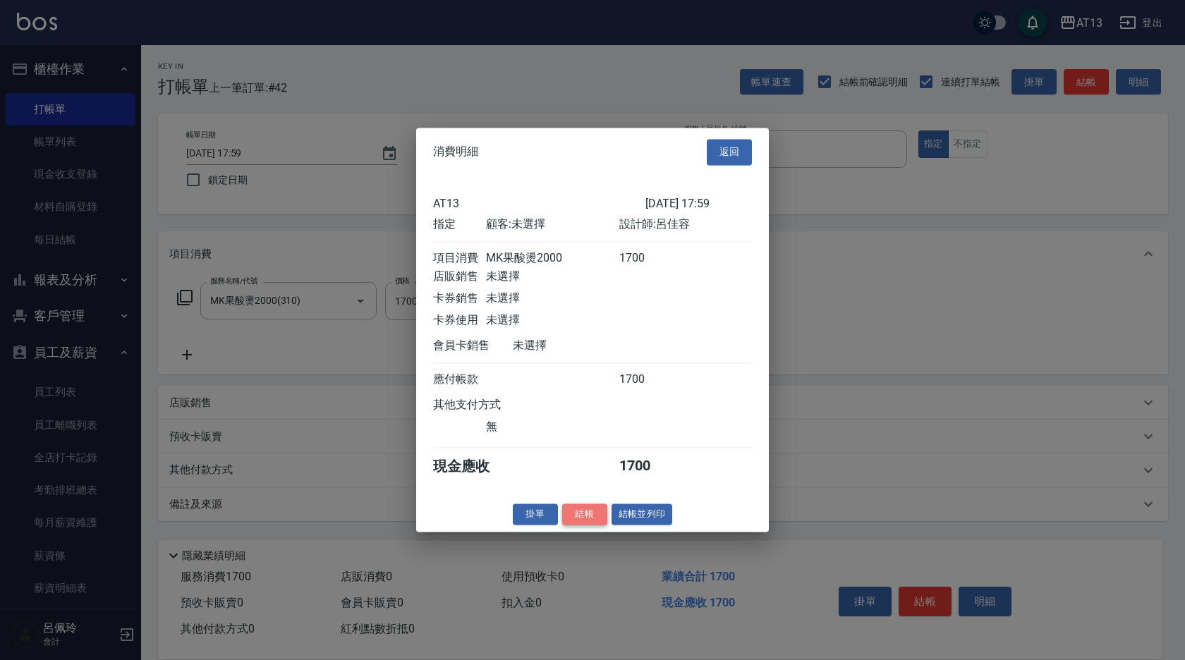
drag, startPoint x: 591, startPoint y: 521, endPoint x: 572, endPoint y: 516, distance: 19.5
click at [572, 516] on button "結帳" at bounding box center [584, 515] width 45 height 22
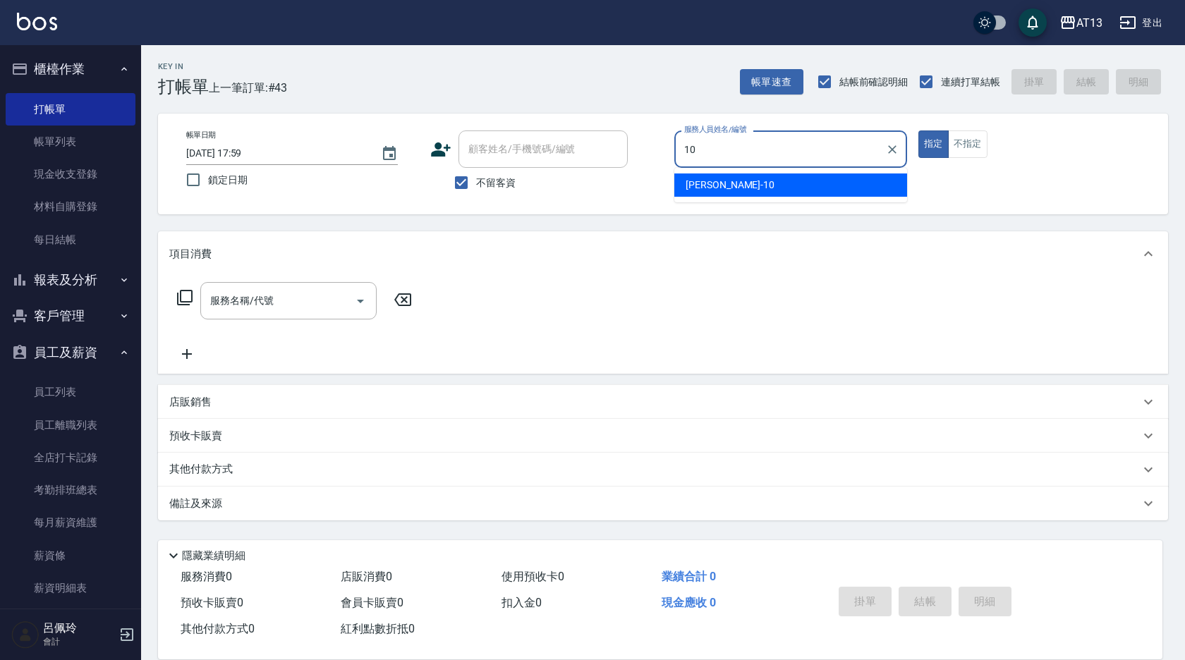
click at [706, 186] on span "[PERSON_NAME] -10" at bounding box center [730, 185] width 89 height 15
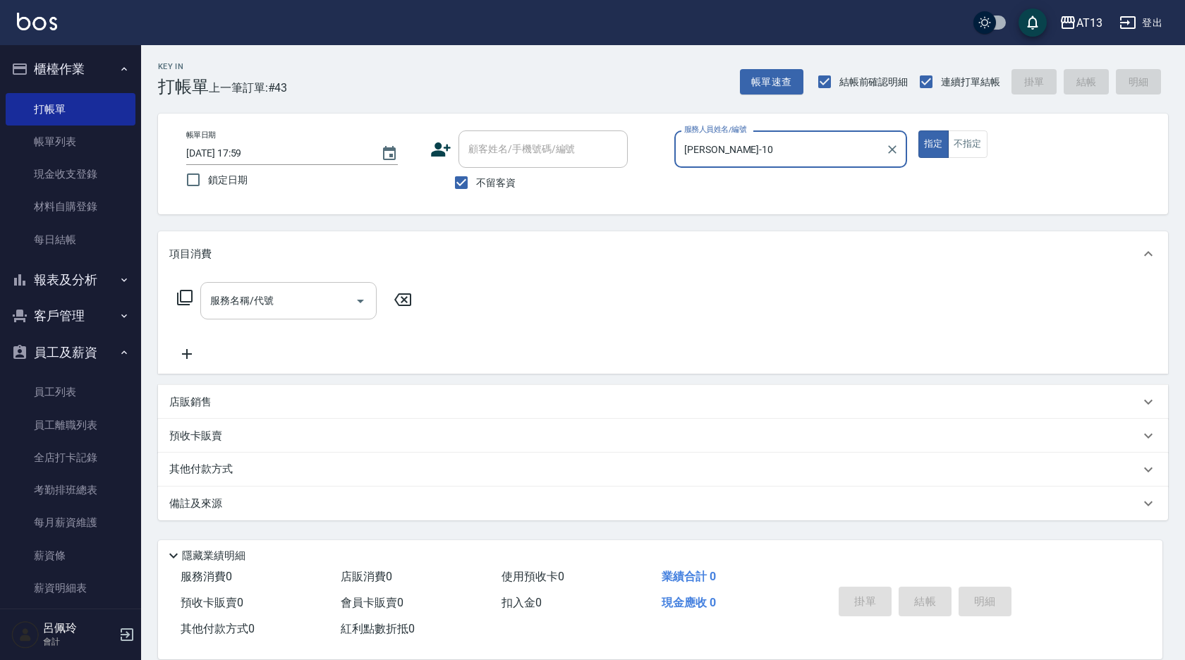
type input "[PERSON_NAME]-10"
click at [296, 297] on input "服務名稱/代號" at bounding box center [278, 301] width 143 height 25
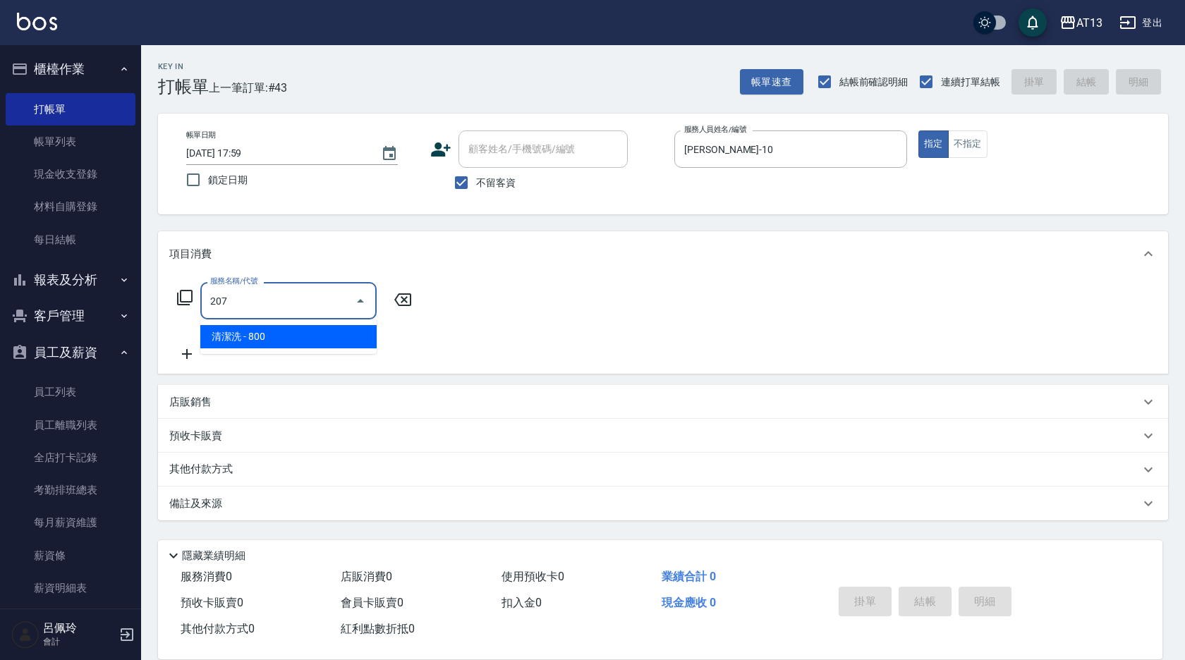
type input "清潔洗(207)"
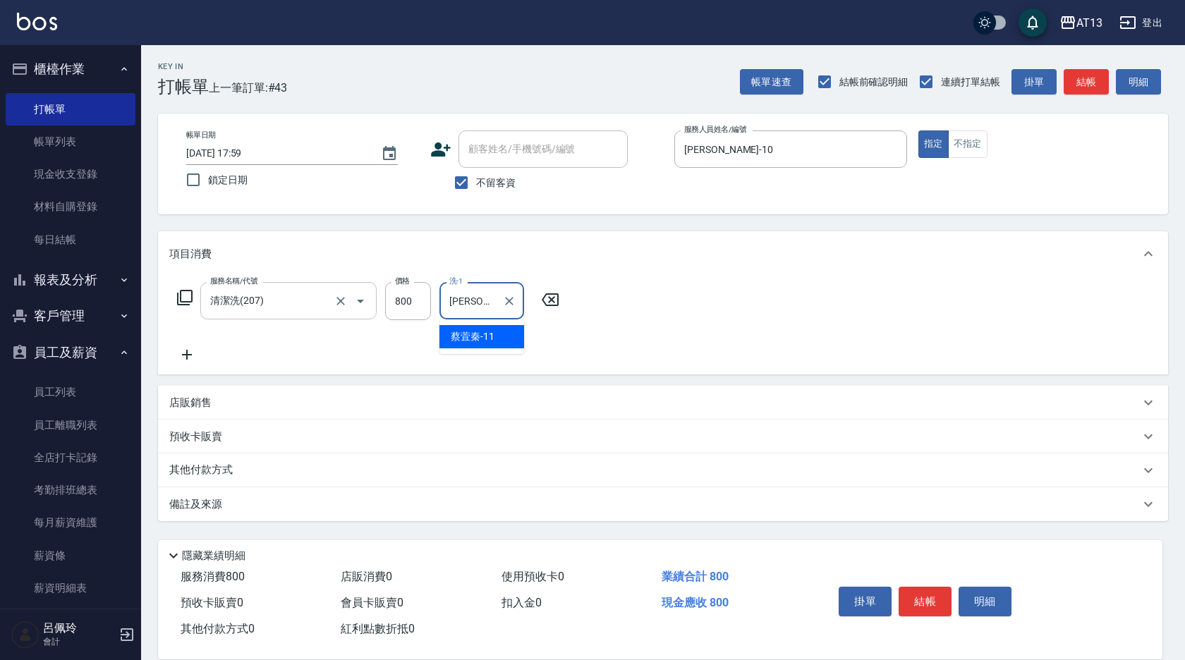
type input "[PERSON_NAME]-11"
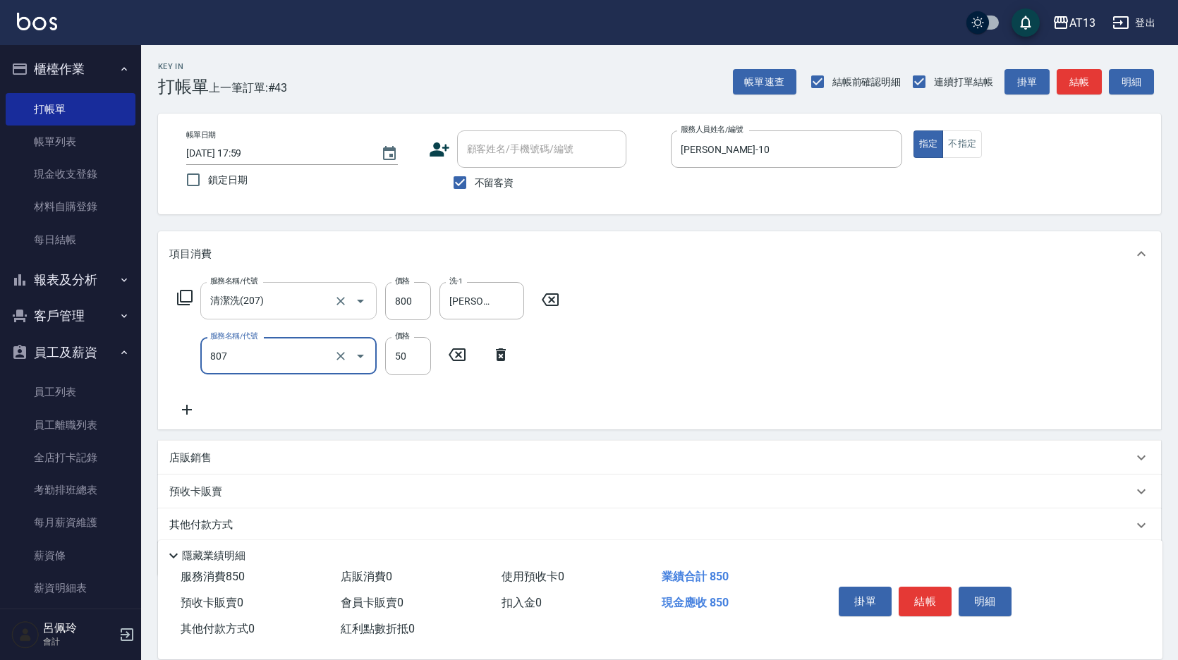
type input "TG護髮素(潤絲)(807)"
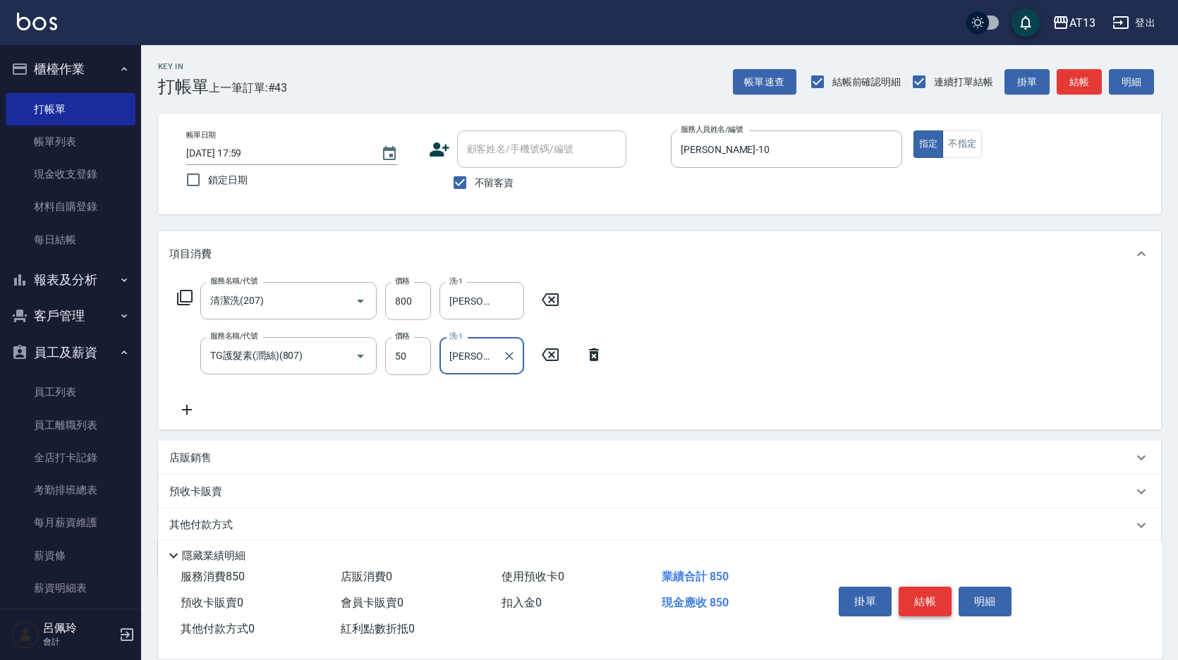
type input "[PERSON_NAME]-11"
click at [912, 588] on button "結帳" at bounding box center [925, 602] width 53 height 30
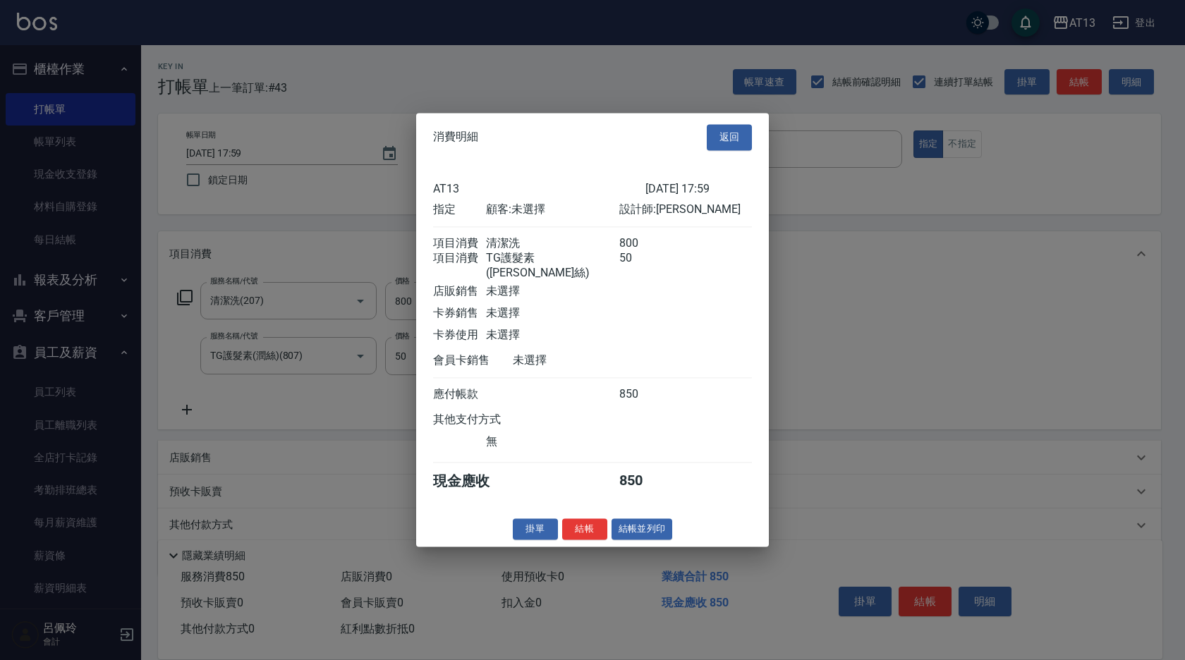
click at [597, 536] on button "結帳" at bounding box center [584, 530] width 45 height 22
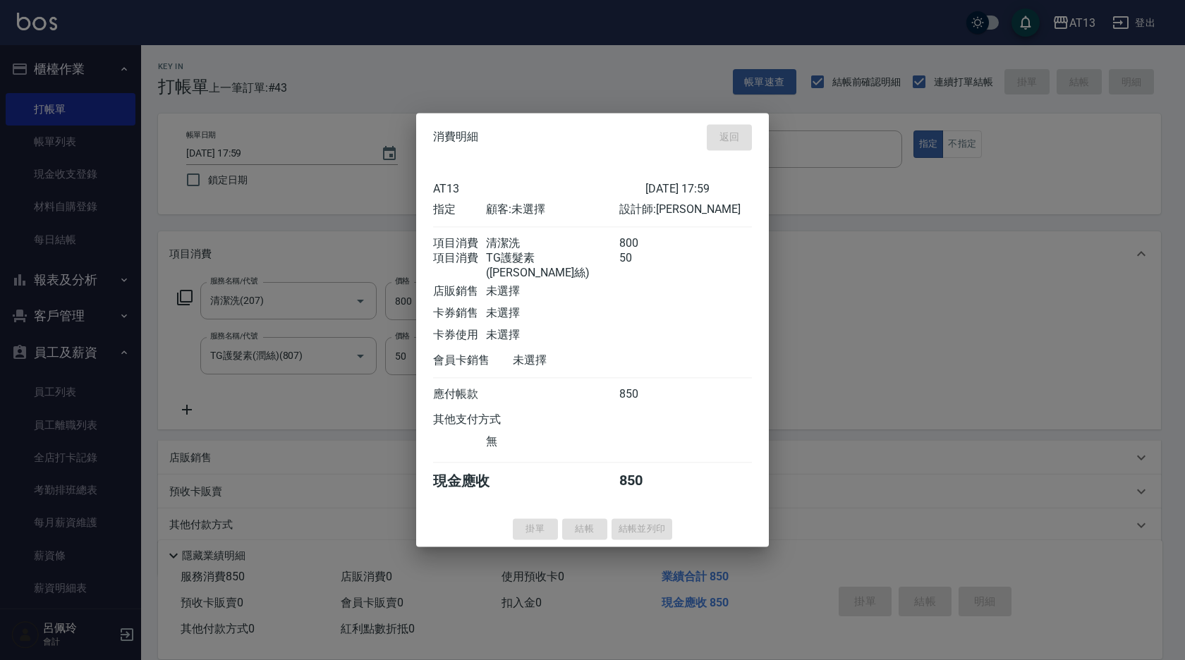
type input "[DATE] 18:04"
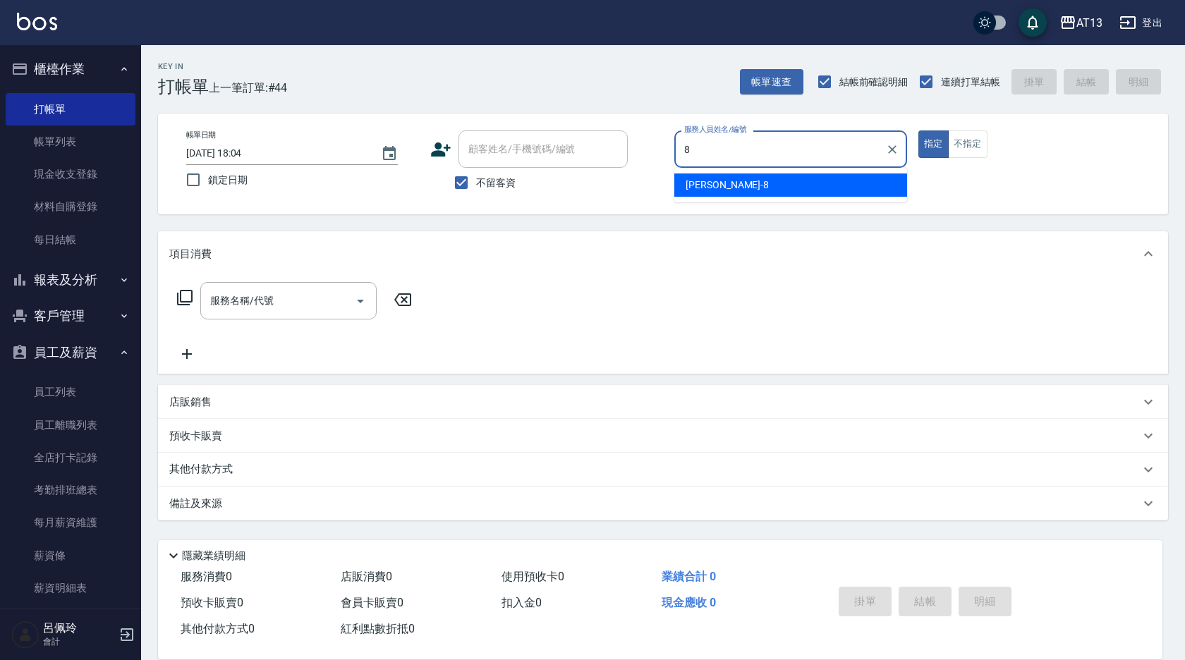
click at [768, 186] on div "[PERSON_NAME] -8" at bounding box center [791, 185] width 233 height 23
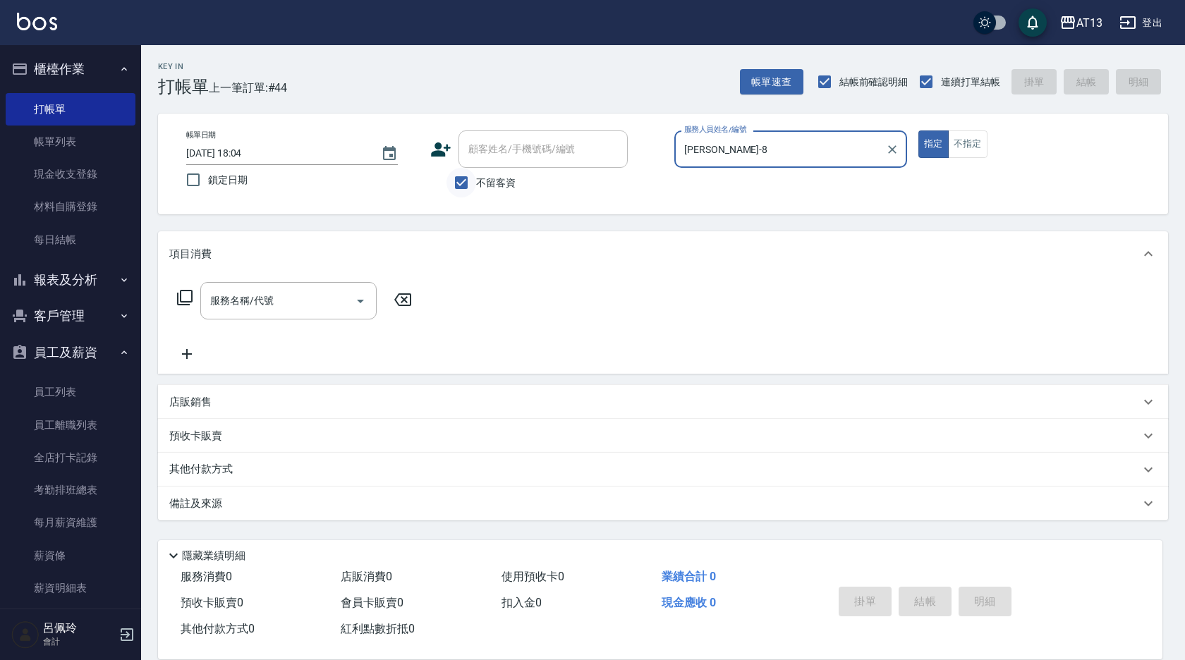
click at [465, 185] on input "不留客資" at bounding box center [462, 183] width 30 height 30
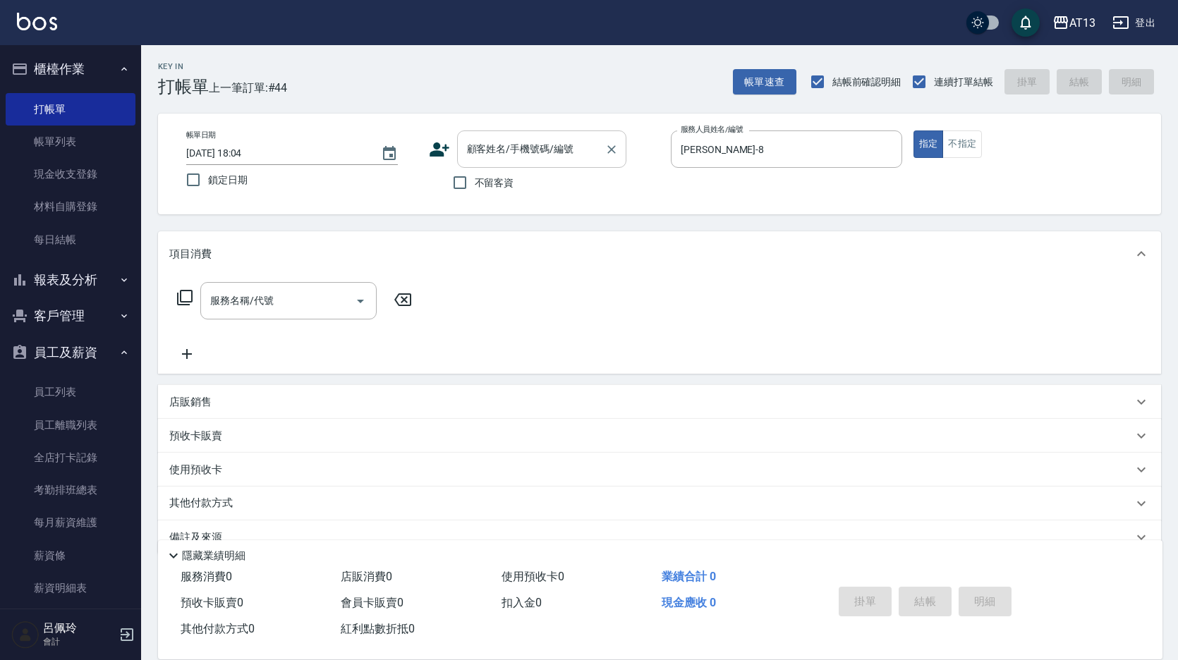
click at [485, 152] on div "顧客姓名/手機號碼/編號 顧客姓名/手機號碼/編號" at bounding box center [541, 149] width 169 height 37
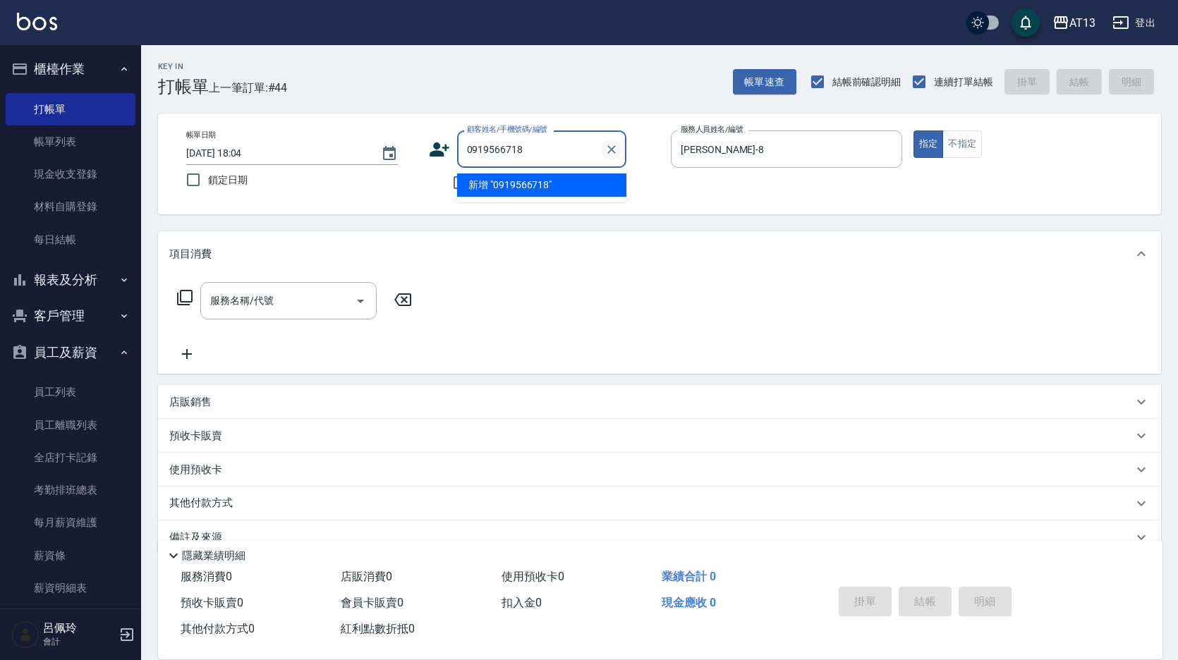
click at [615, 150] on icon "Clear" at bounding box center [612, 150] width 14 height 14
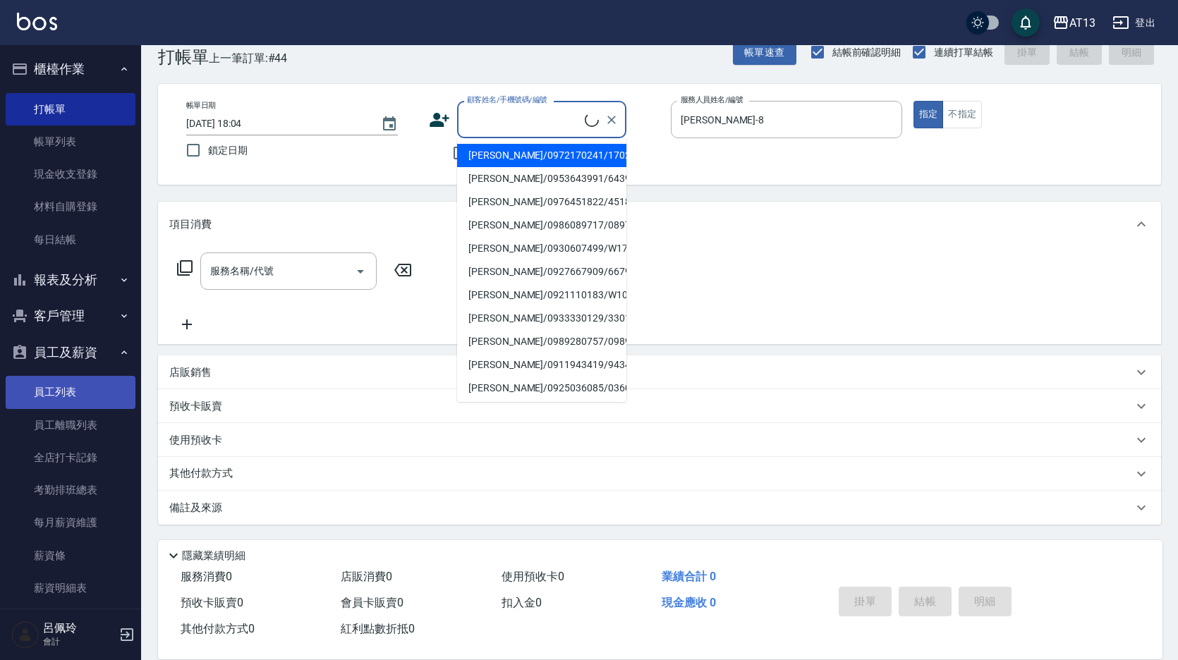
scroll to position [123, 0]
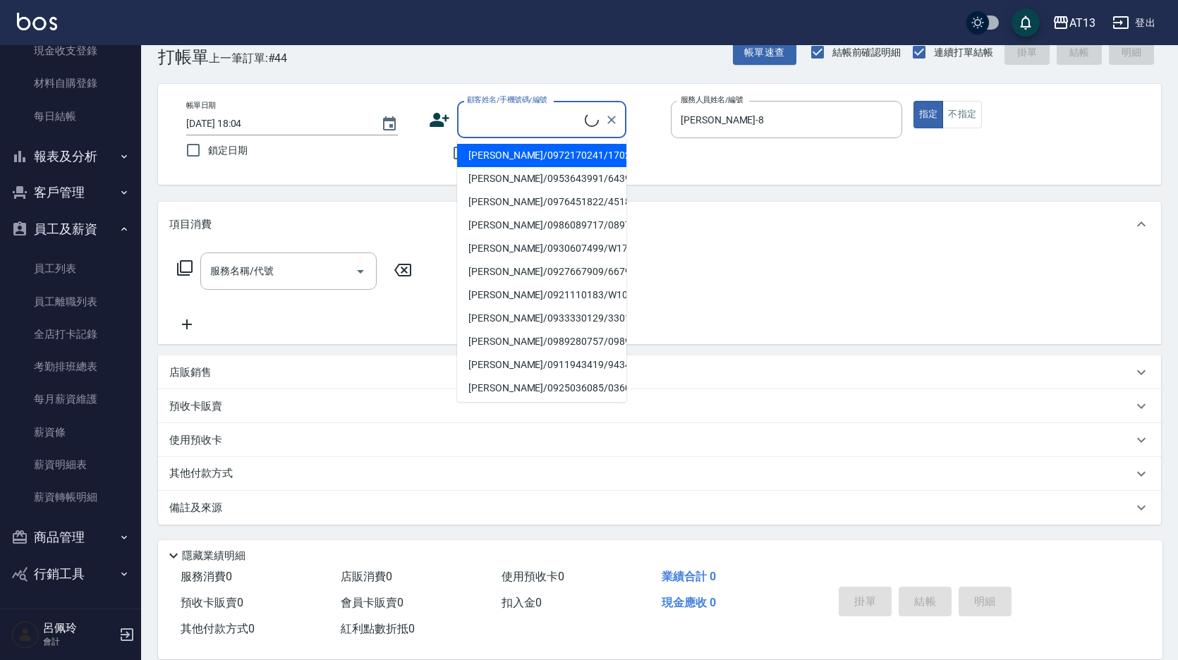
drag, startPoint x: 66, startPoint y: 192, endPoint x: 85, endPoint y: 193, distance: 19.8
click at [66, 192] on button "客戶管理" at bounding box center [71, 192] width 130 height 37
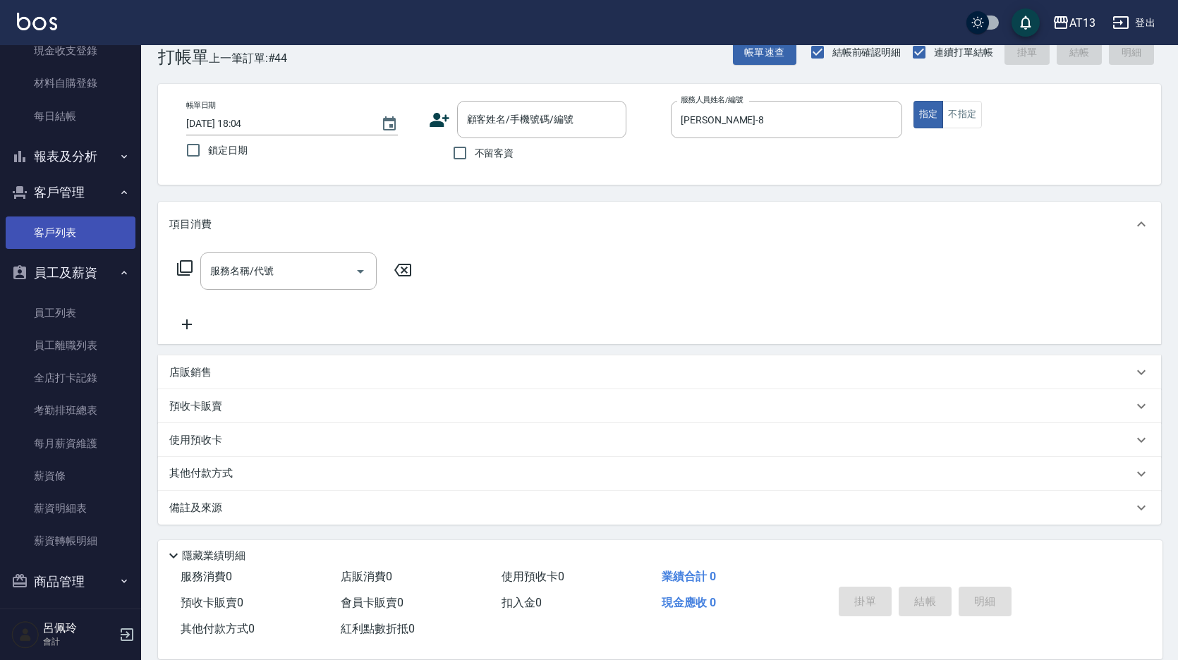
click at [50, 228] on link "客戶列表" at bounding box center [71, 233] width 130 height 32
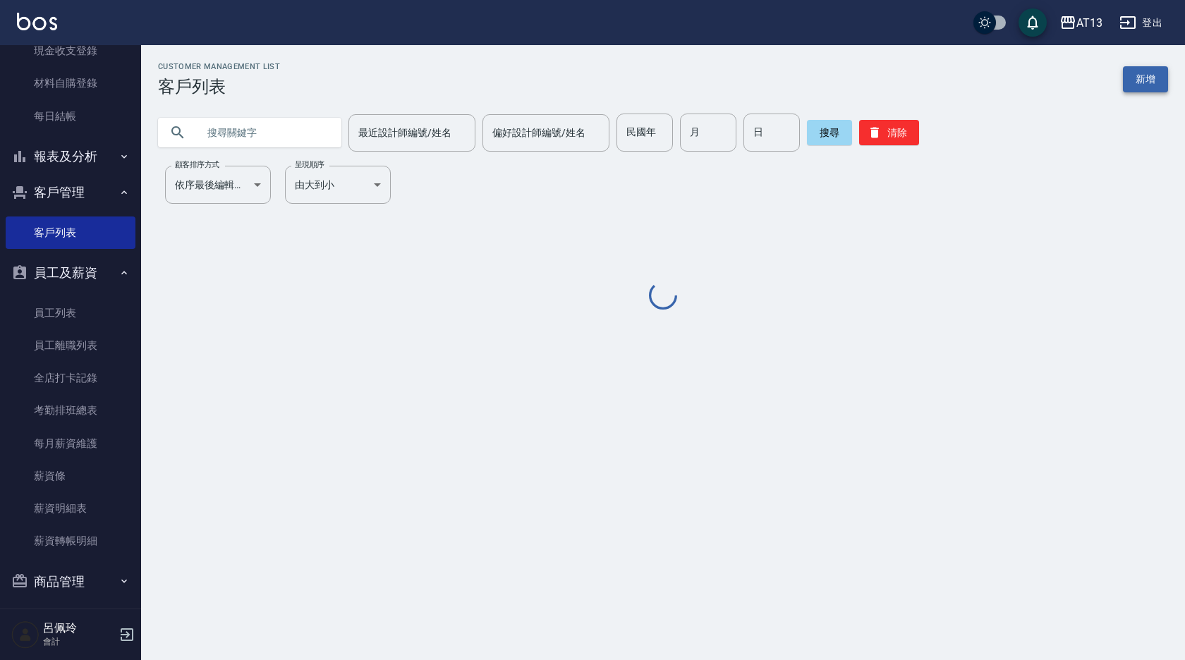
click at [1143, 78] on link "新增" at bounding box center [1145, 79] width 45 height 26
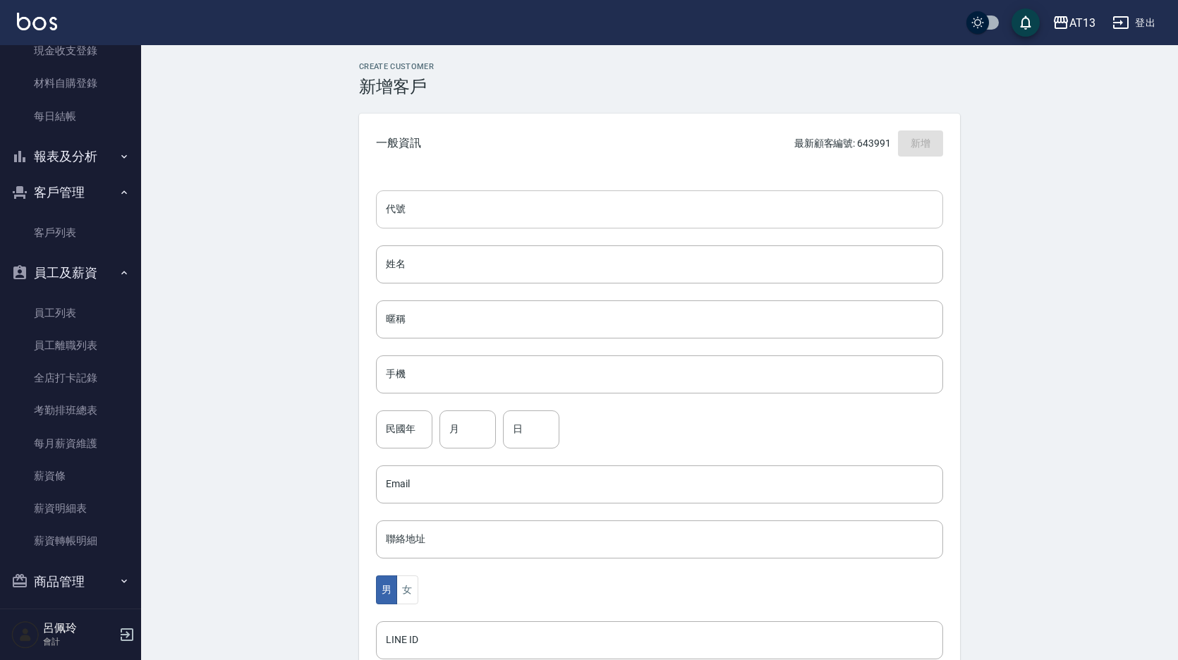
click at [490, 211] on input "代號" at bounding box center [659, 210] width 567 height 38
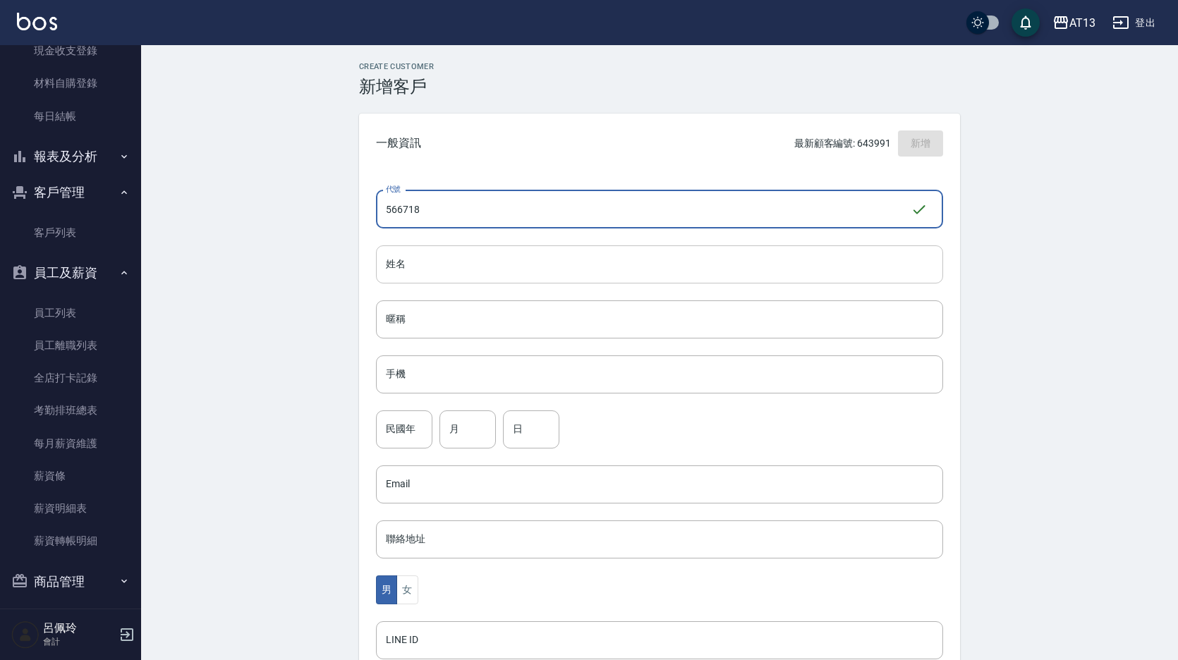
click at [474, 257] on input "姓名" at bounding box center [659, 265] width 567 height 38
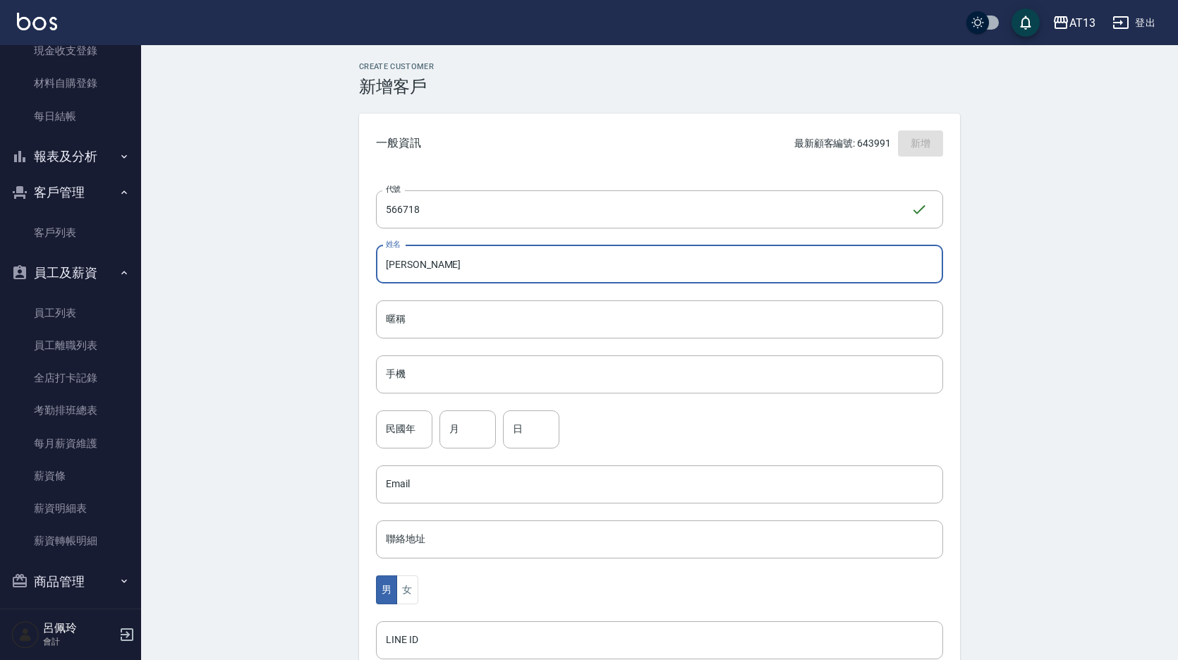
drag, startPoint x: 423, startPoint y: 272, endPoint x: 373, endPoint y: 272, distance: 49.4
click at [373, 272] on div "代號 566718 ​ 代號 姓名 [PERSON_NAME] 姓名 暱稱 暱稱 手機 手機 民國年 民國年 月 月 日 日 Email Email 聯絡地址…" at bounding box center [659, 517] width 601 height 686
click at [417, 319] on input "暱稱" at bounding box center [659, 320] width 567 height 38
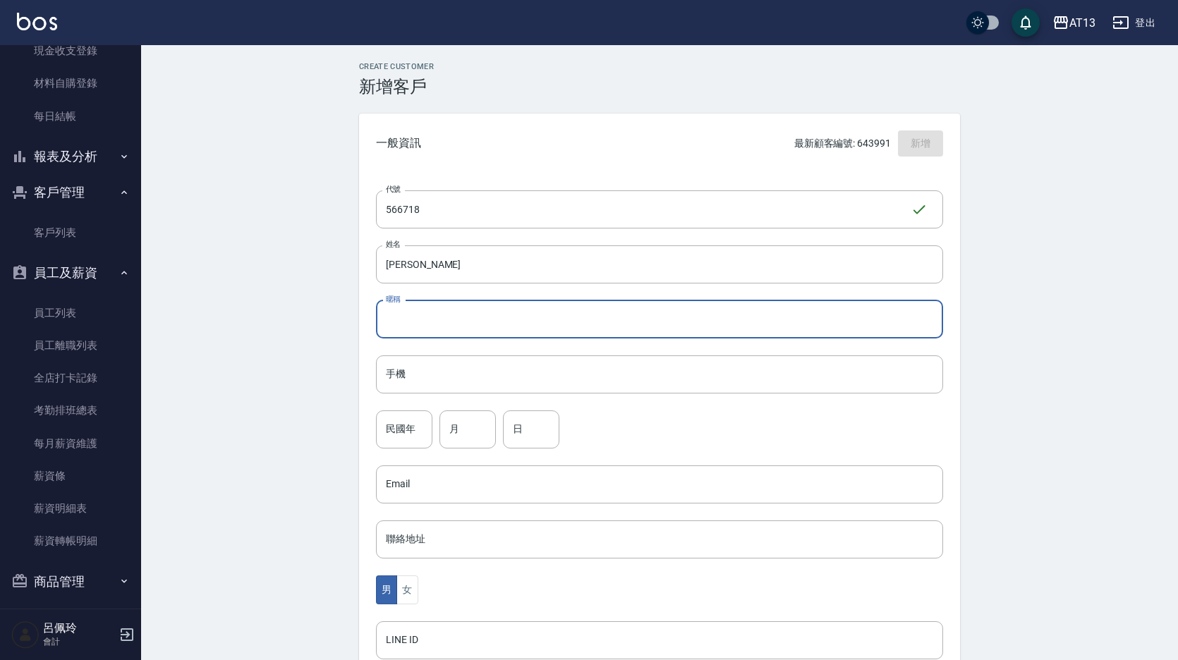
paste input "[PERSON_NAME]"
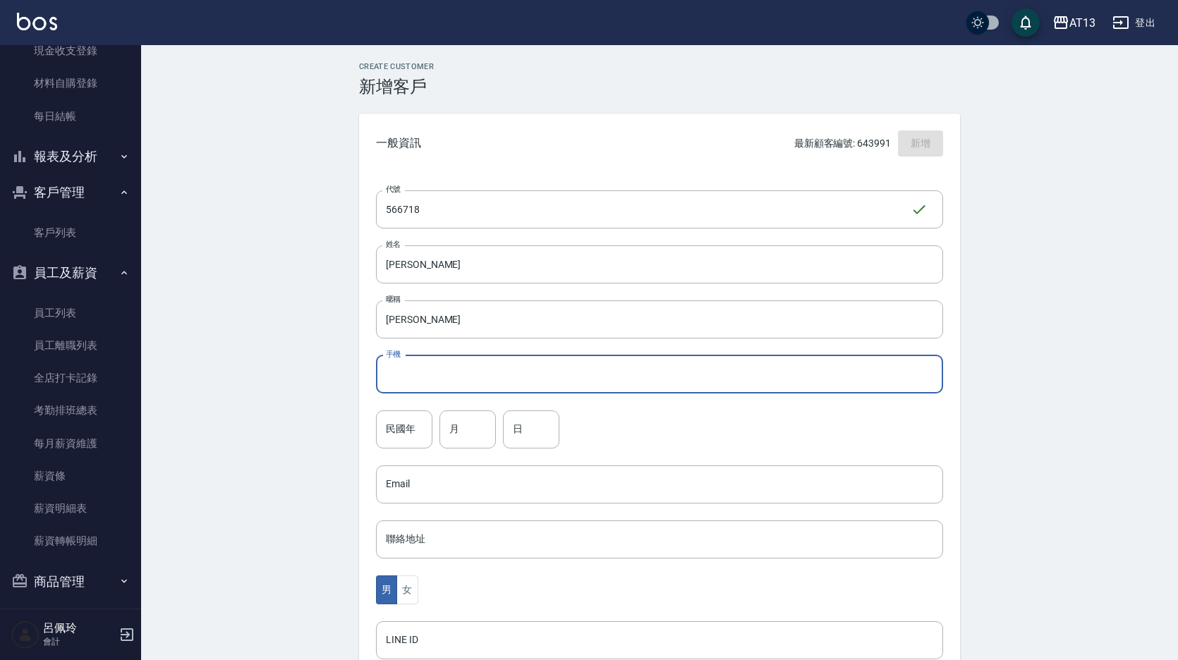
click at [428, 380] on input "手機" at bounding box center [659, 375] width 567 height 38
click at [398, 438] on input "民國年" at bounding box center [404, 430] width 56 height 38
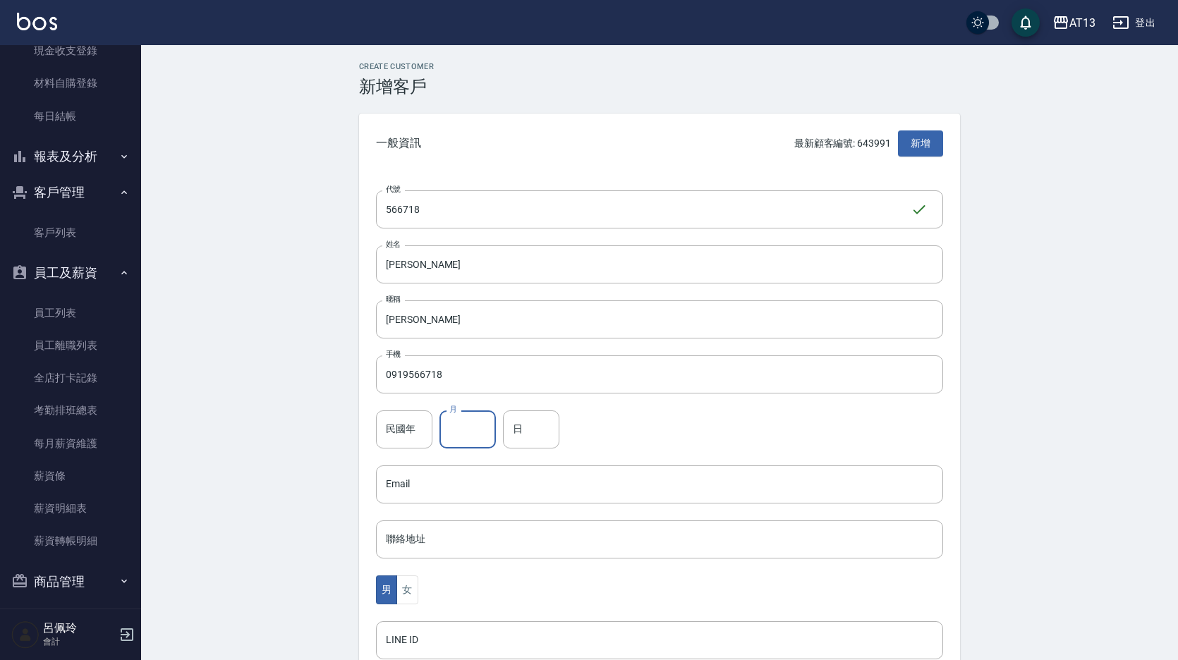
click at [473, 441] on input "月" at bounding box center [468, 430] width 56 height 38
click at [521, 436] on input "日" at bounding box center [531, 430] width 56 height 38
click at [649, 433] on div "民國年 民國年 月 10 月 日 09 日" at bounding box center [659, 430] width 567 height 38
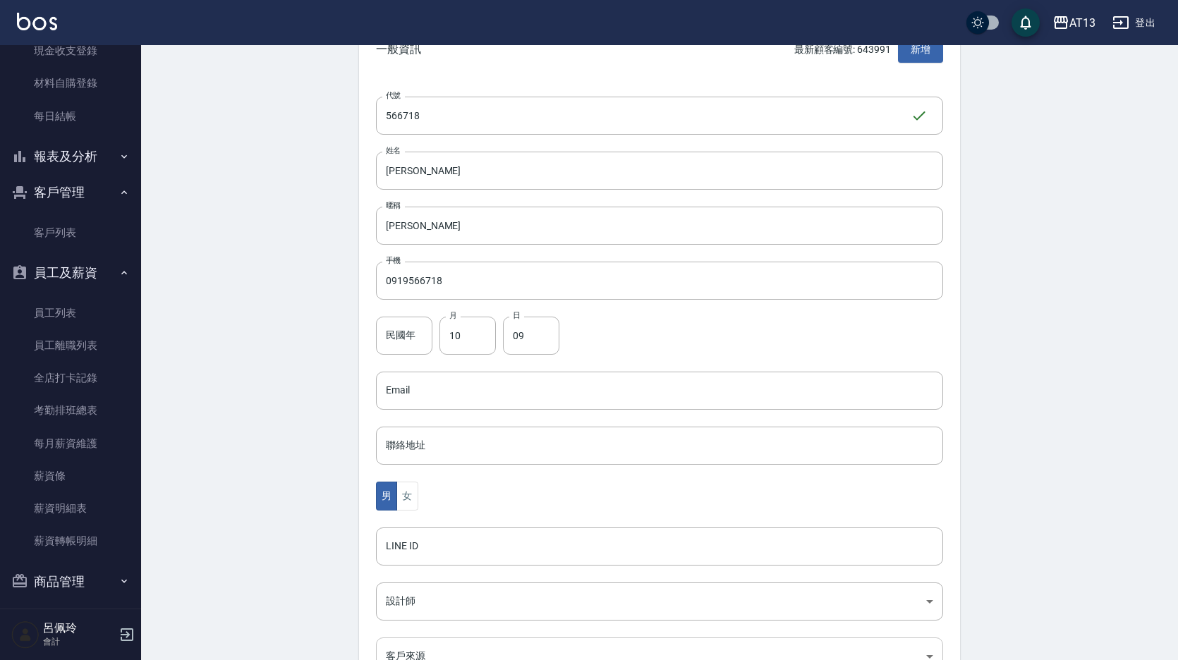
scroll to position [258, 0]
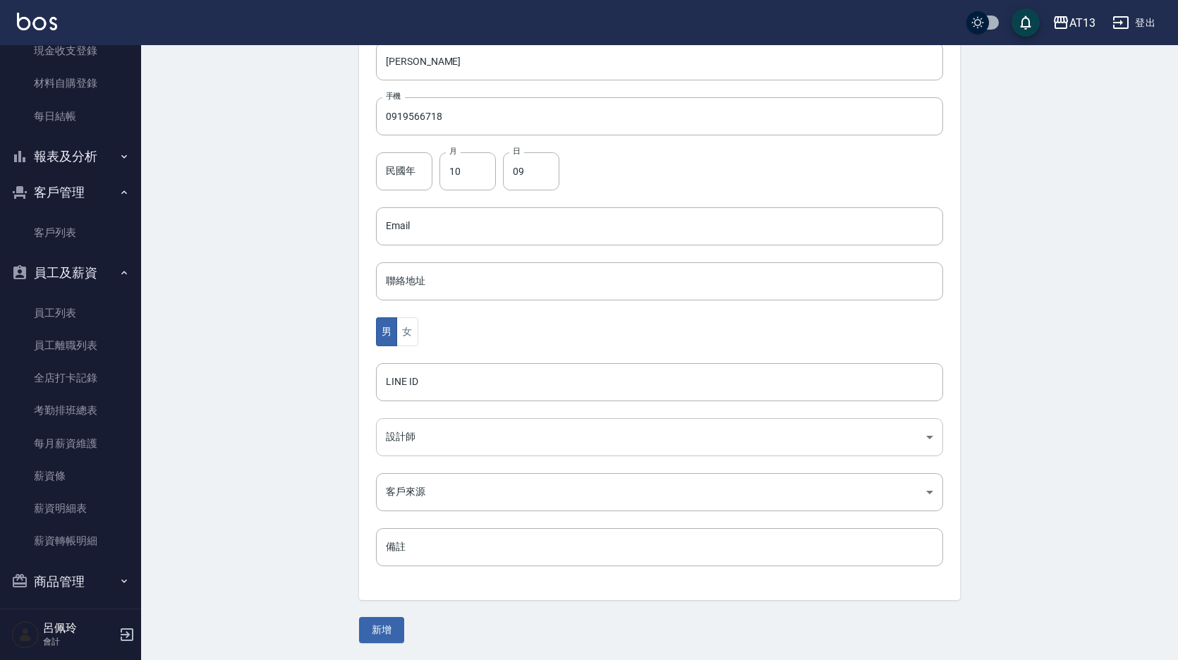
click at [447, 437] on body "AT13 登出 櫃檯作業 打帳單 帳單列表 現金收支登錄 材料自購登錄 每日結帳 報表及分析 報表目錄 店家區間累計表 店家日報表 互助日報表 互助月報表 互…" at bounding box center [589, 201] width 1178 height 919
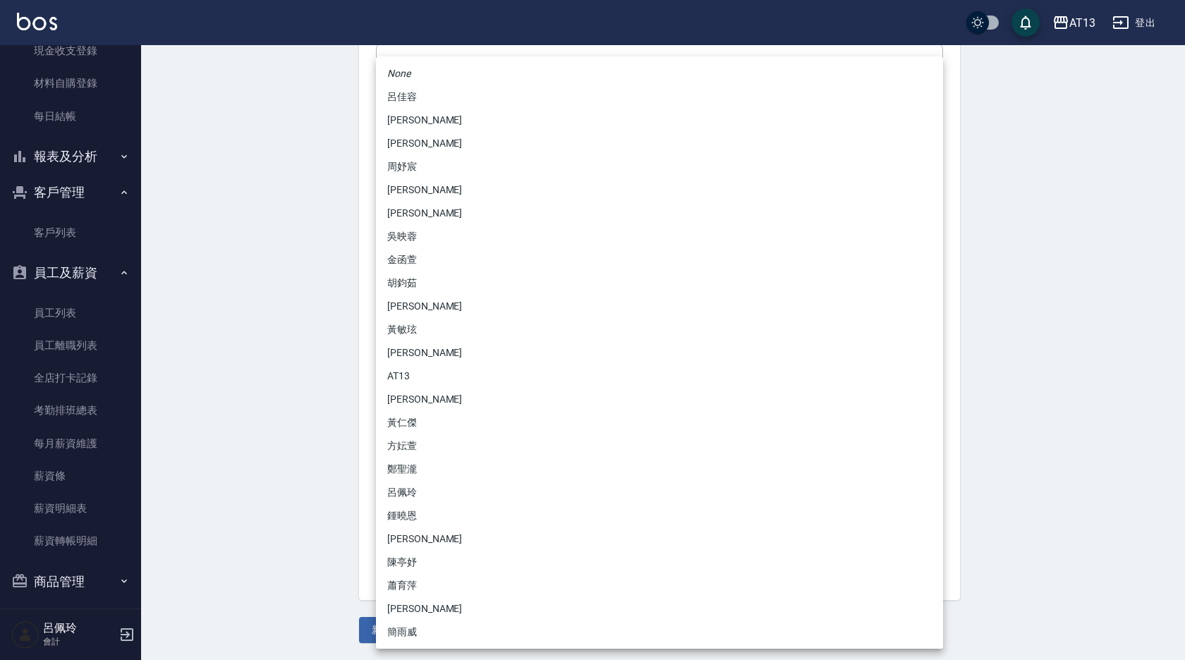
click at [457, 426] on li "黃仁傑" at bounding box center [659, 422] width 567 height 23
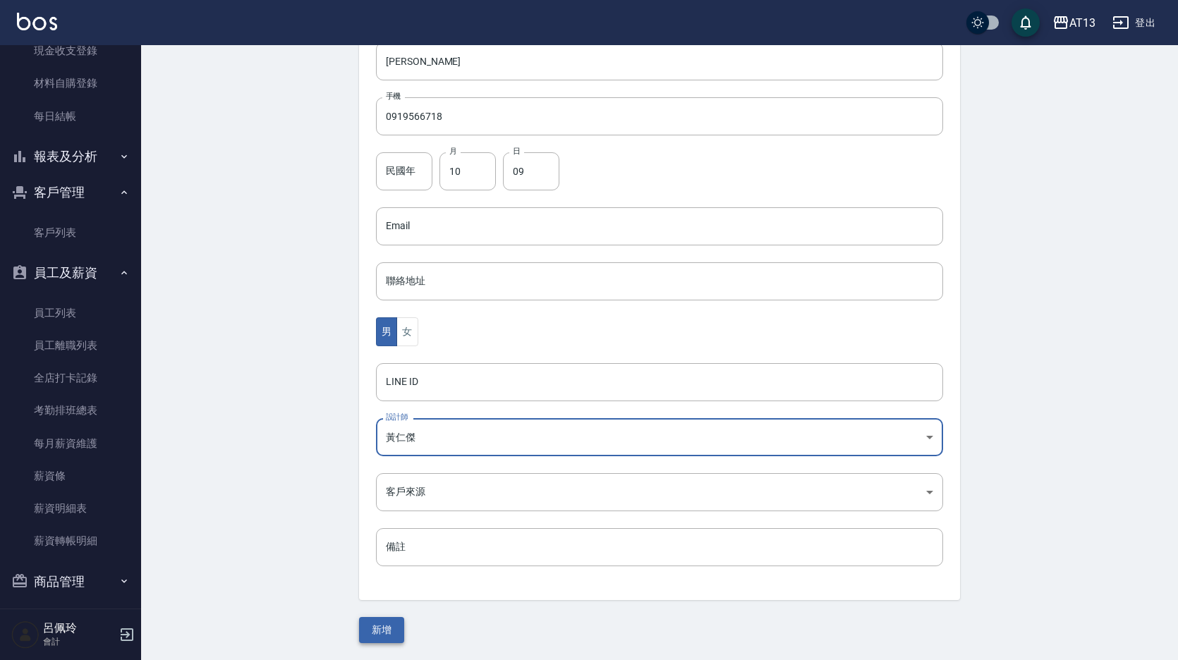
click at [387, 629] on button "新增" at bounding box center [381, 630] width 45 height 26
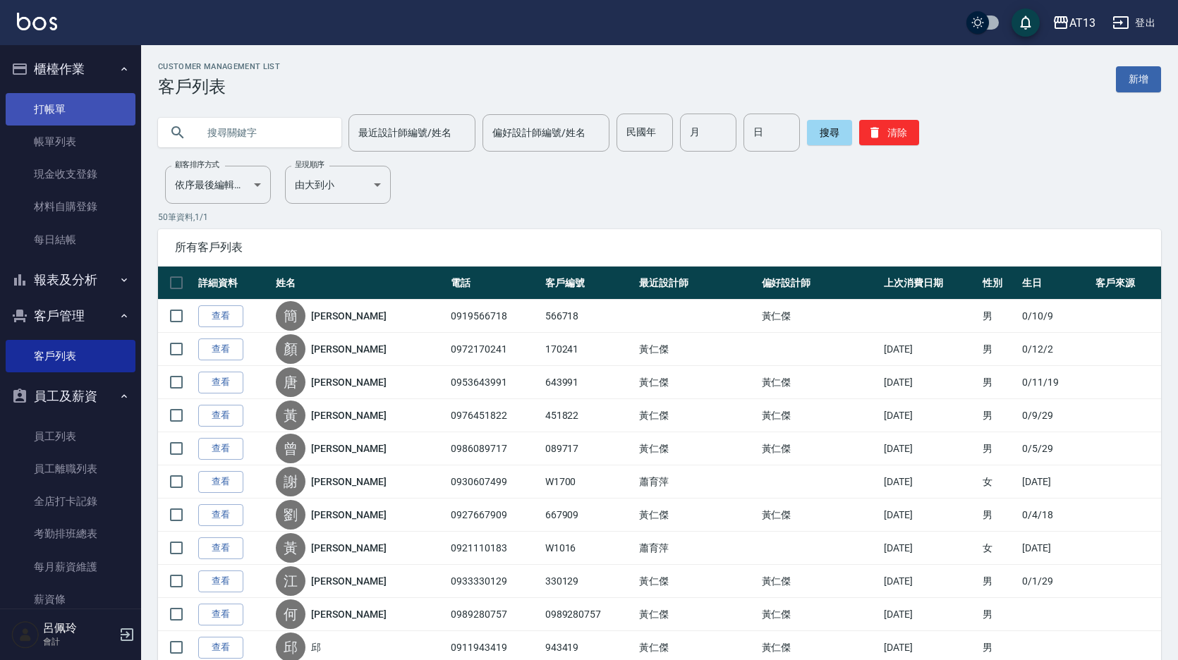
click at [51, 114] on link "打帳單" at bounding box center [71, 109] width 130 height 32
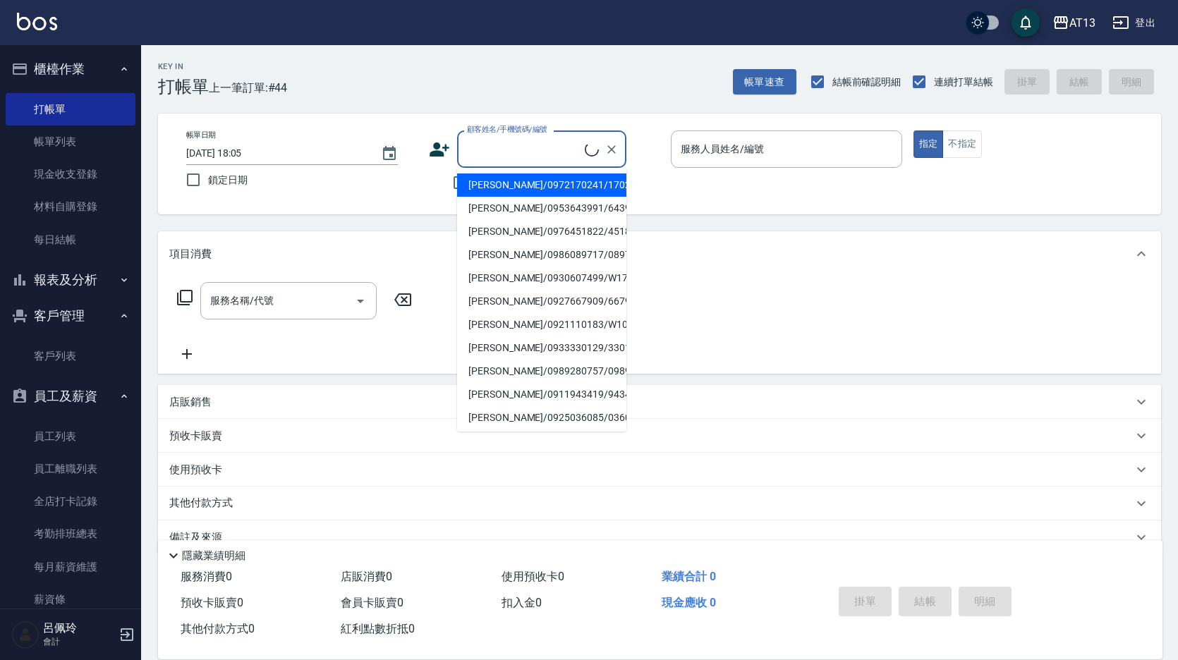
click at [509, 151] on input "顧客姓名/手機號碼/編號" at bounding box center [524, 149] width 121 height 25
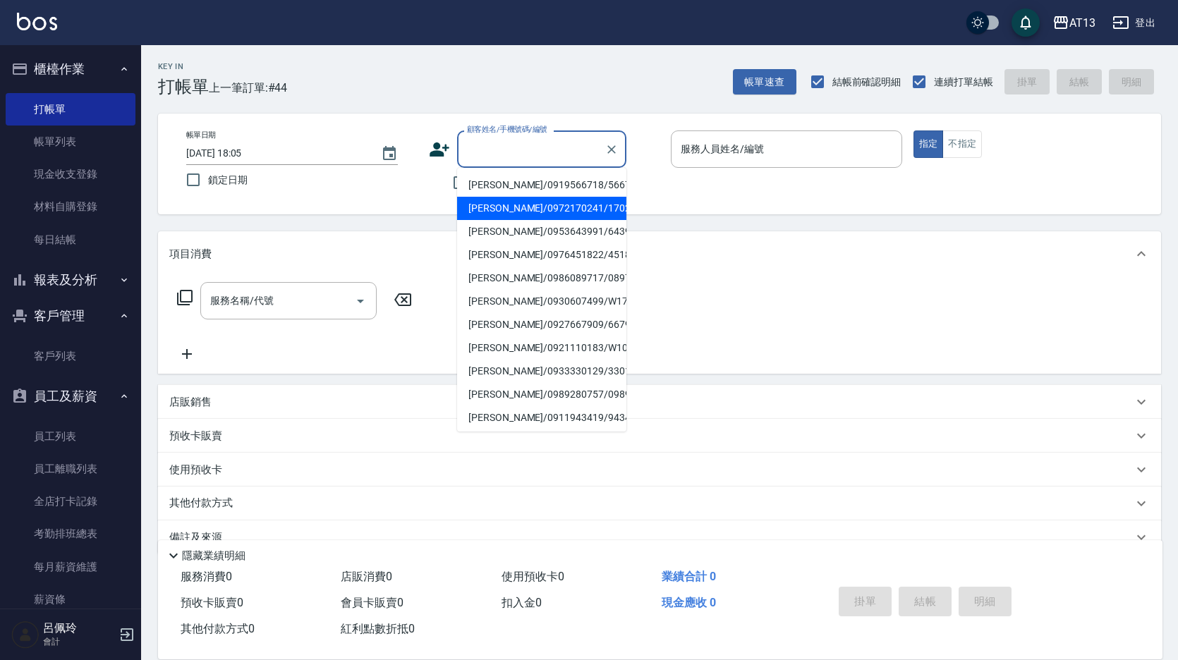
click at [505, 181] on li "[PERSON_NAME]/0919566718/566718" at bounding box center [541, 185] width 169 height 23
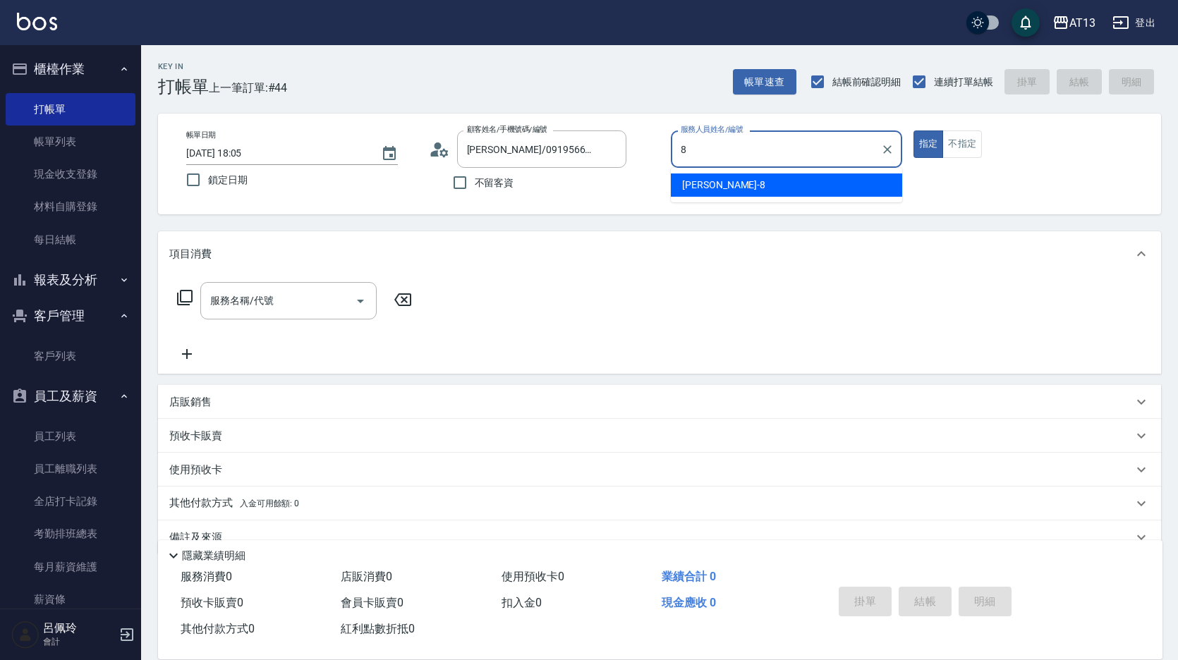
click at [771, 183] on div "[PERSON_NAME] -8" at bounding box center [786, 185] width 231 height 23
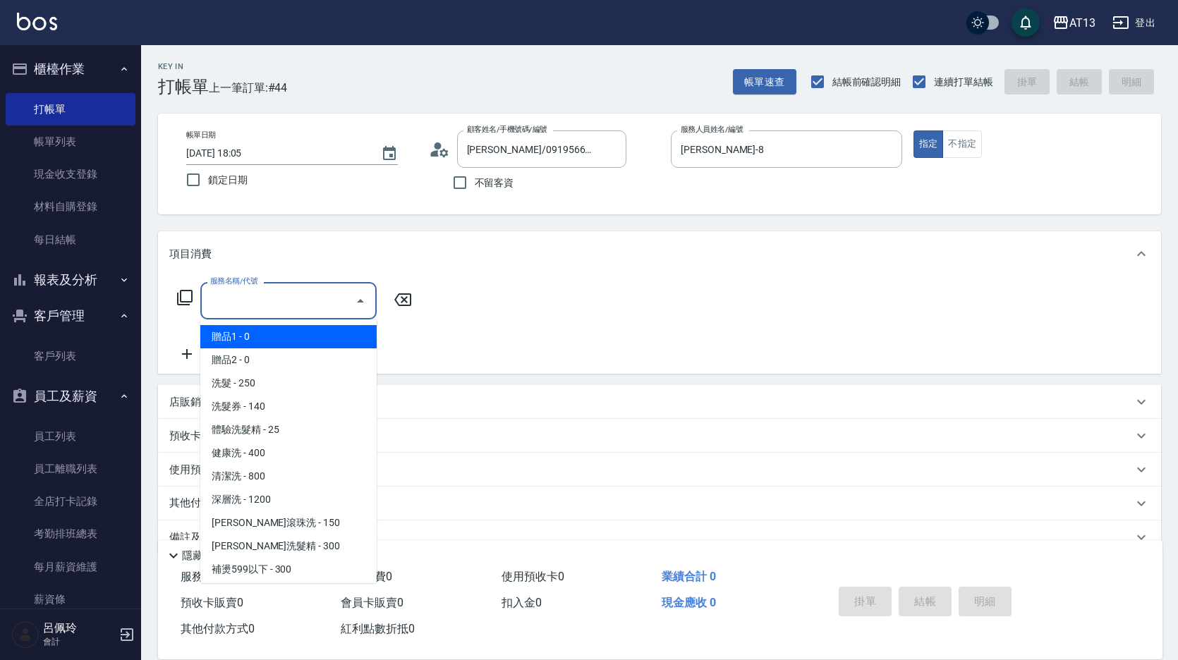
click at [296, 298] on input "服務名稱/代號" at bounding box center [278, 301] width 143 height 25
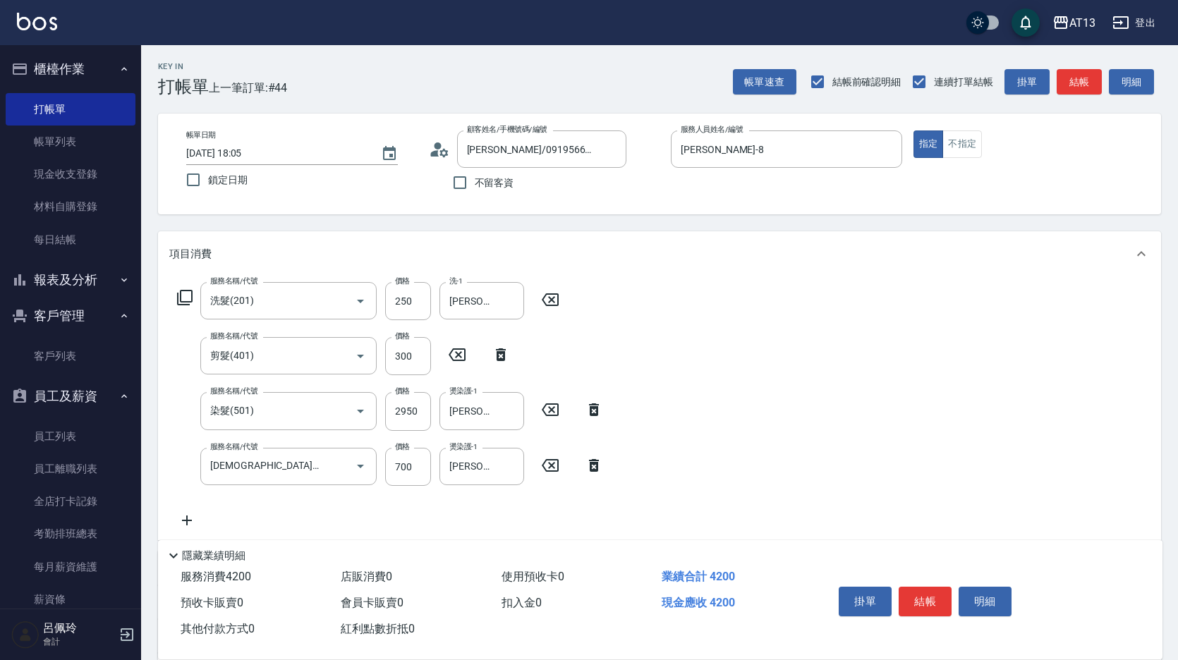
click at [825, 496] on div "服務名稱/代號 洗髮(201) 服務名稱/代號 價格 250 價格 洗-1 [PERSON_NAME]-8 洗-1 服務名稱/代號 剪髮(401) 服務名稱/…" at bounding box center [659, 409] width 1003 height 264
click at [931, 599] on button "結帳" at bounding box center [925, 602] width 53 height 30
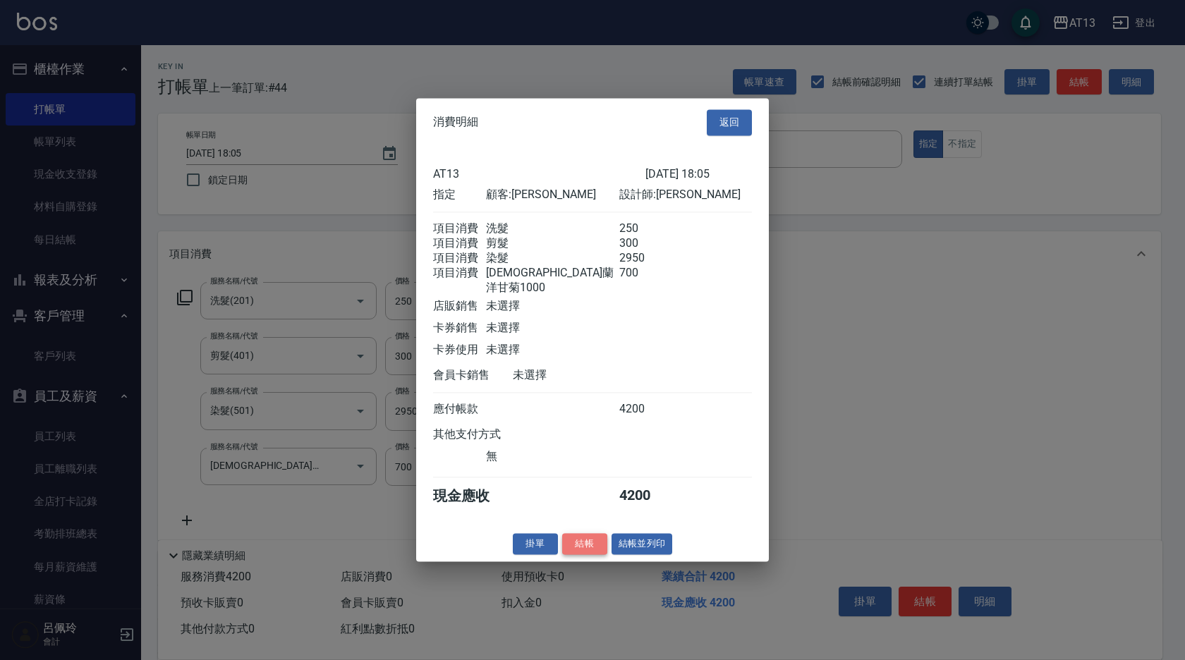
click at [589, 555] on button "結帳" at bounding box center [584, 544] width 45 height 22
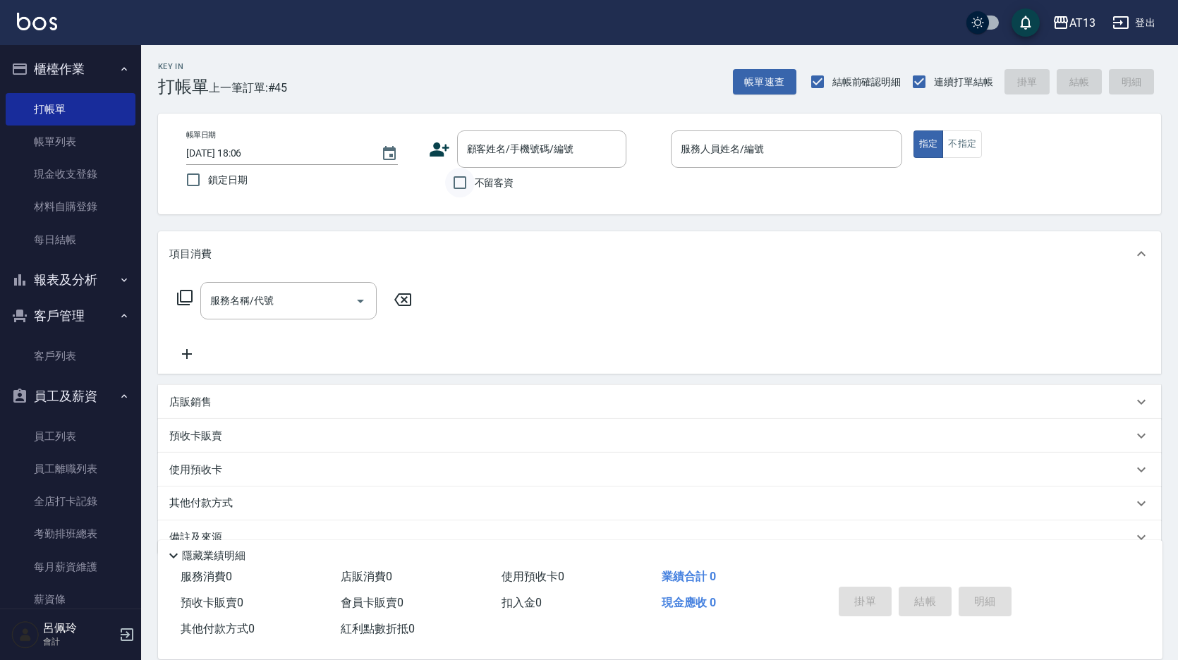
click at [460, 188] on input "不留客資" at bounding box center [460, 183] width 30 height 30
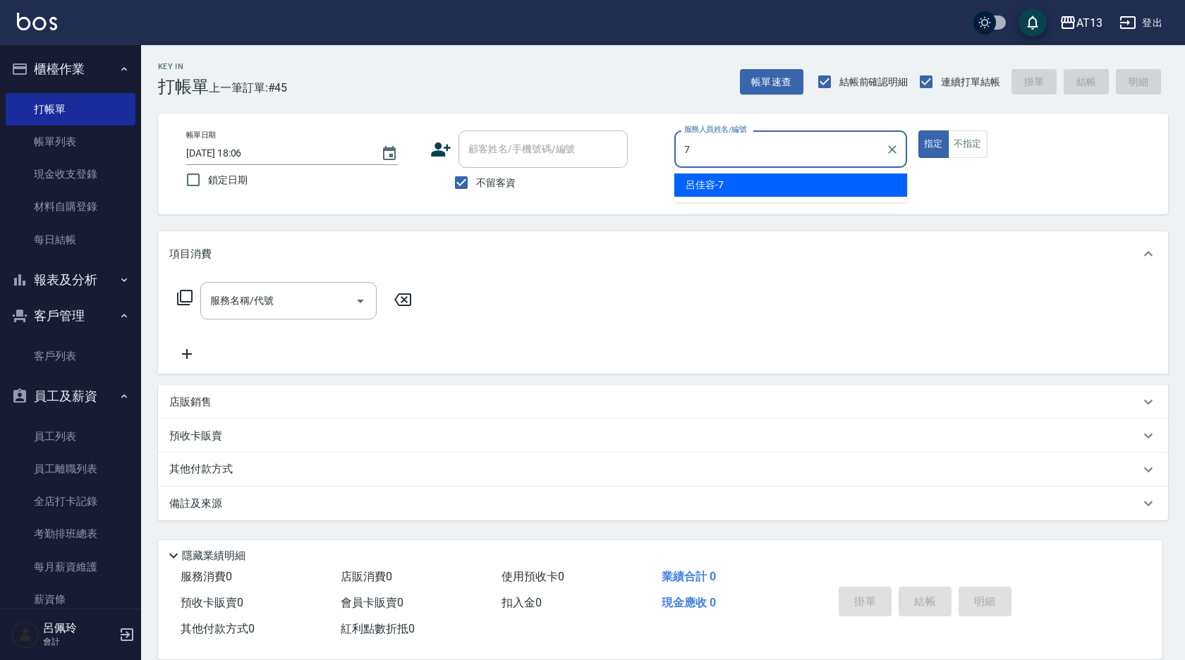
click at [739, 185] on div "[PERSON_NAME]-7" at bounding box center [791, 185] width 233 height 23
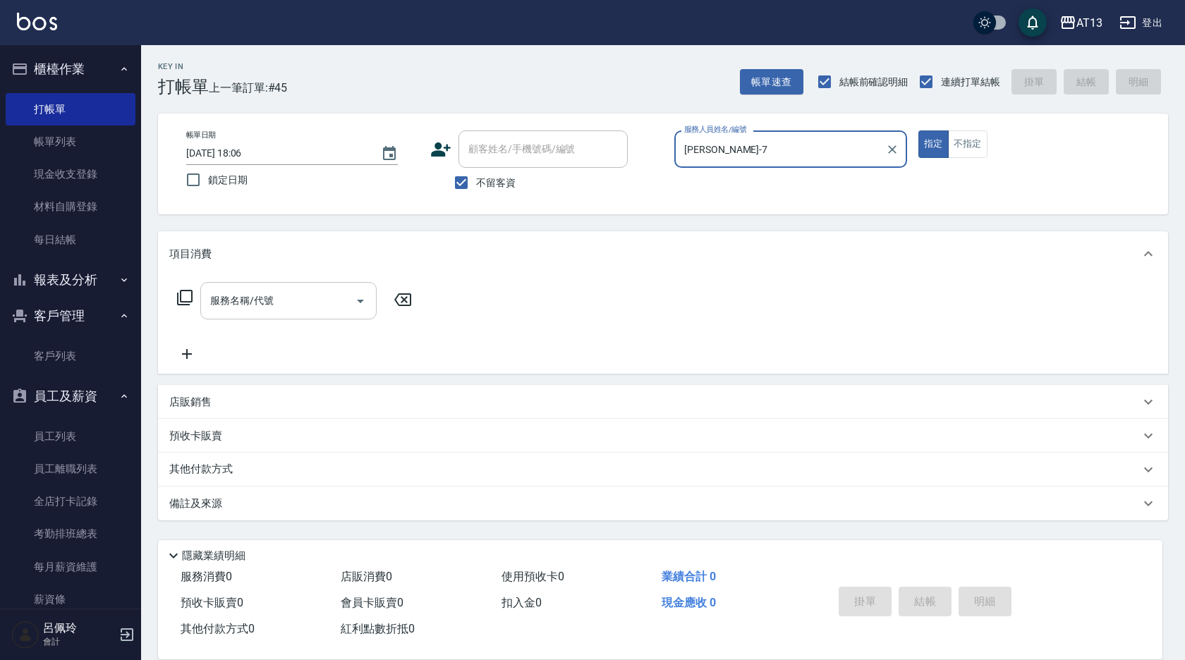
click at [271, 301] on div "服務名稱/代號 服務名稱/代號" at bounding box center [288, 300] width 176 height 37
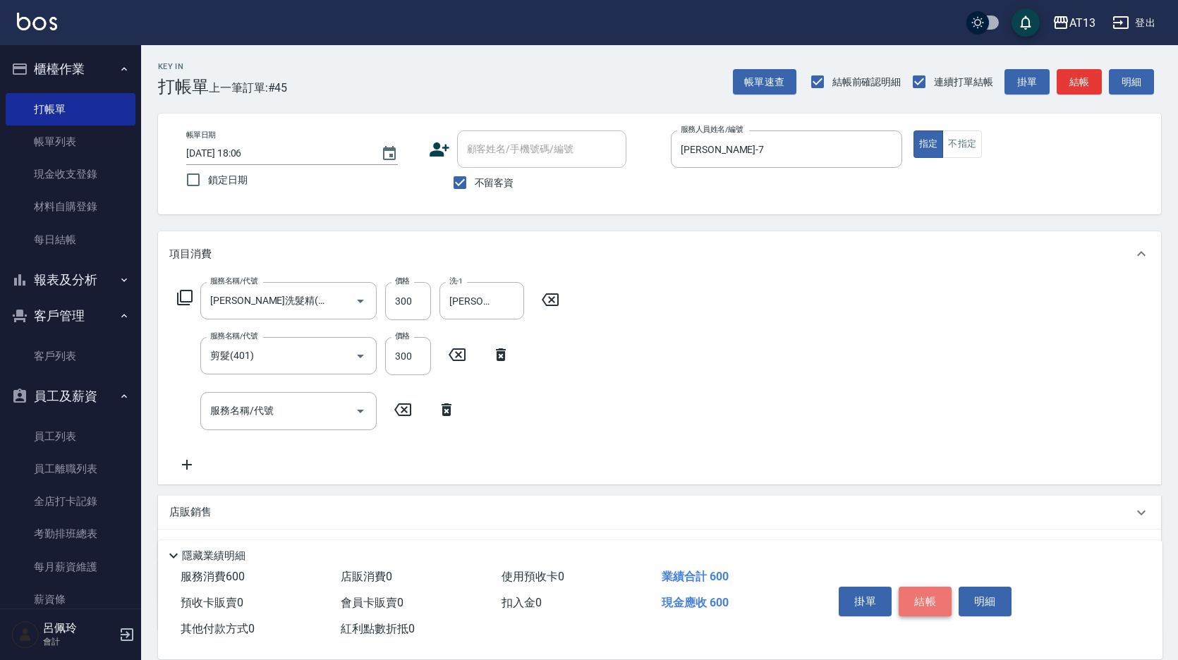
click at [930, 592] on button "結帳" at bounding box center [925, 602] width 53 height 30
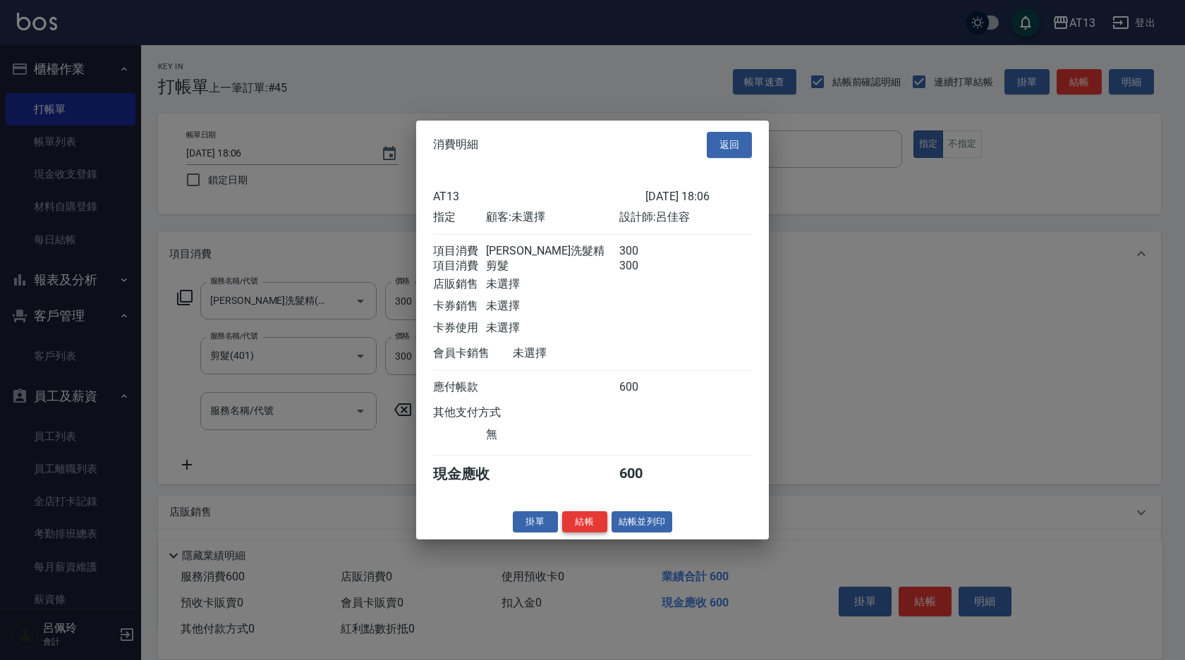
click at [597, 525] on button "結帳" at bounding box center [584, 522] width 45 height 22
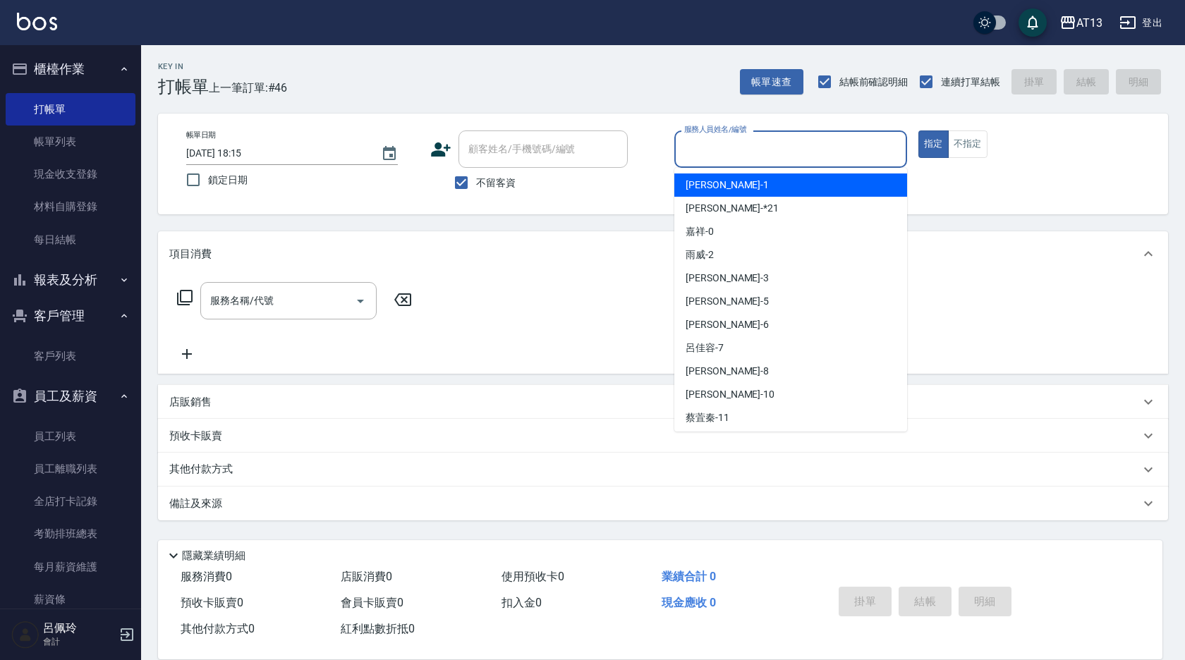
click at [717, 160] on input "服務人員姓名/編號" at bounding box center [791, 149] width 220 height 25
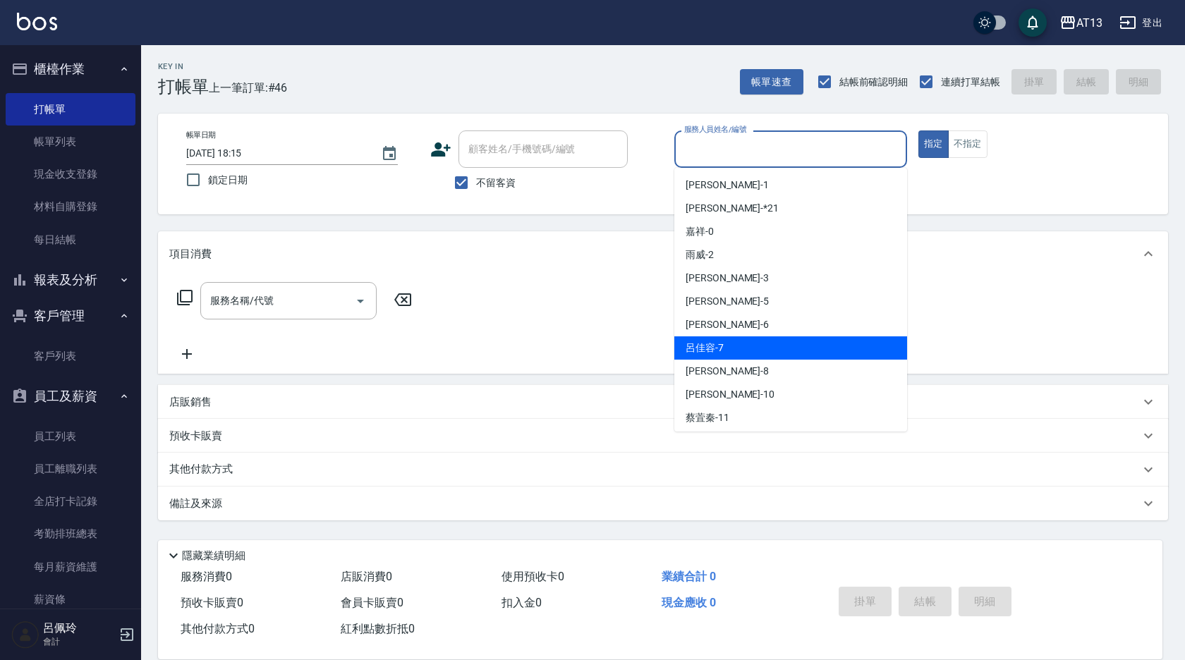
click at [732, 353] on div "[PERSON_NAME]-7" at bounding box center [791, 348] width 233 height 23
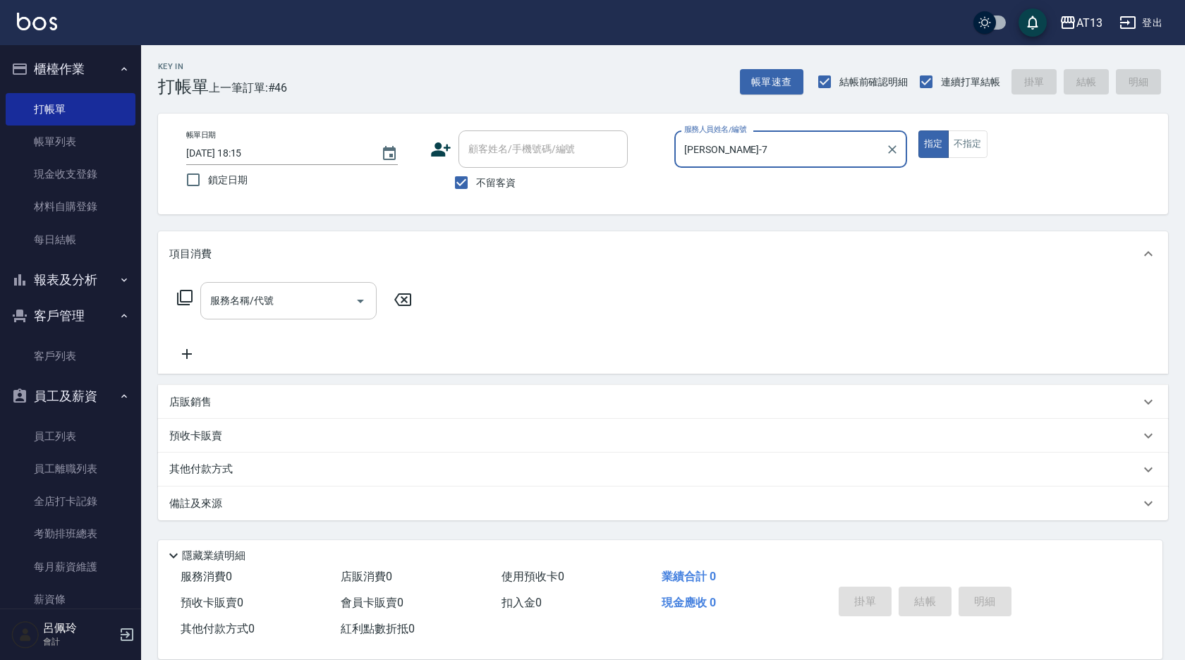
click at [293, 316] on div "服務名稱/代號" at bounding box center [288, 300] width 176 height 37
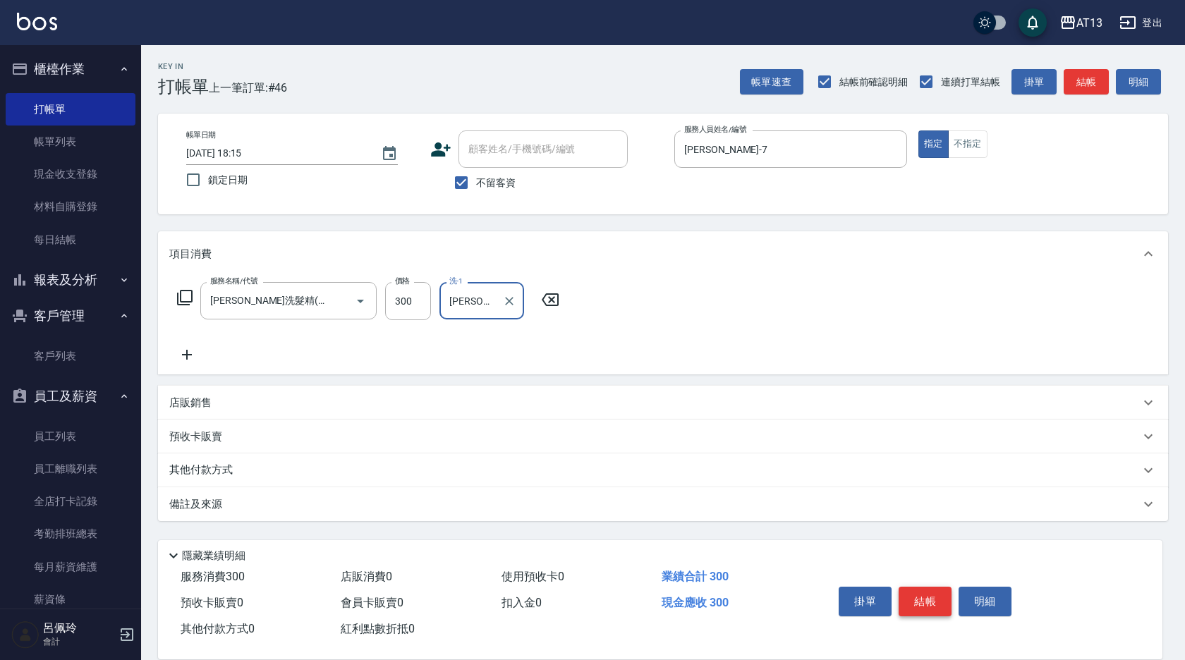
click at [914, 594] on button "結帳" at bounding box center [925, 602] width 53 height 30
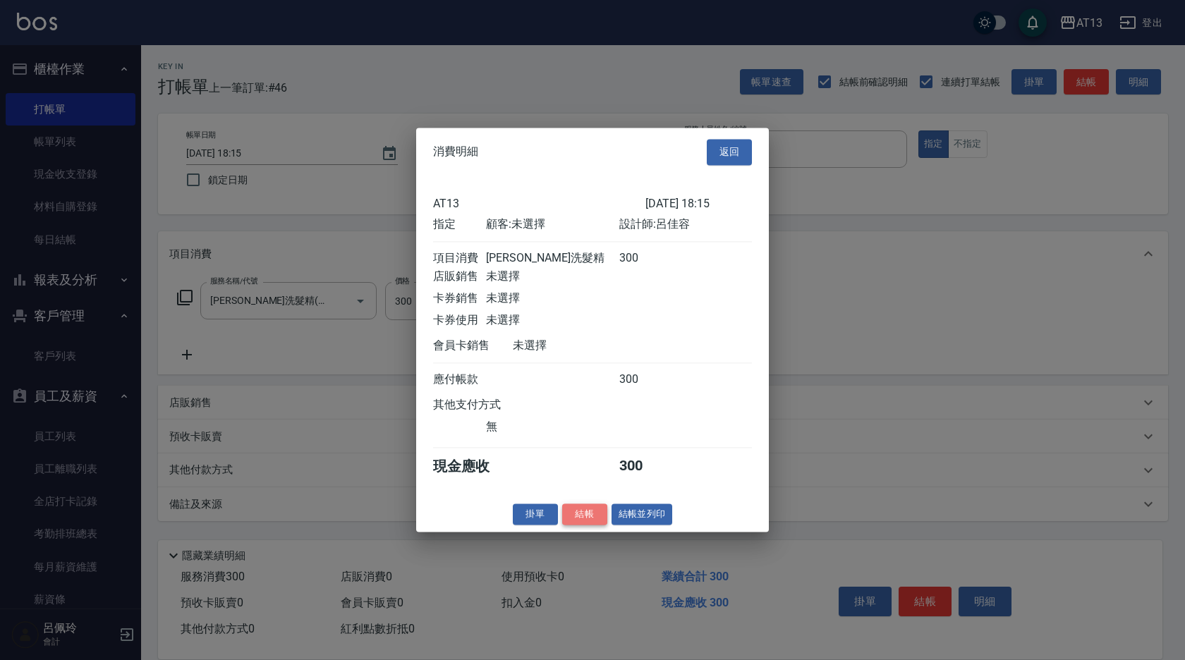
click at [579, 526] on button "結帳" at bounding box center [584, 515] width 45 height 22
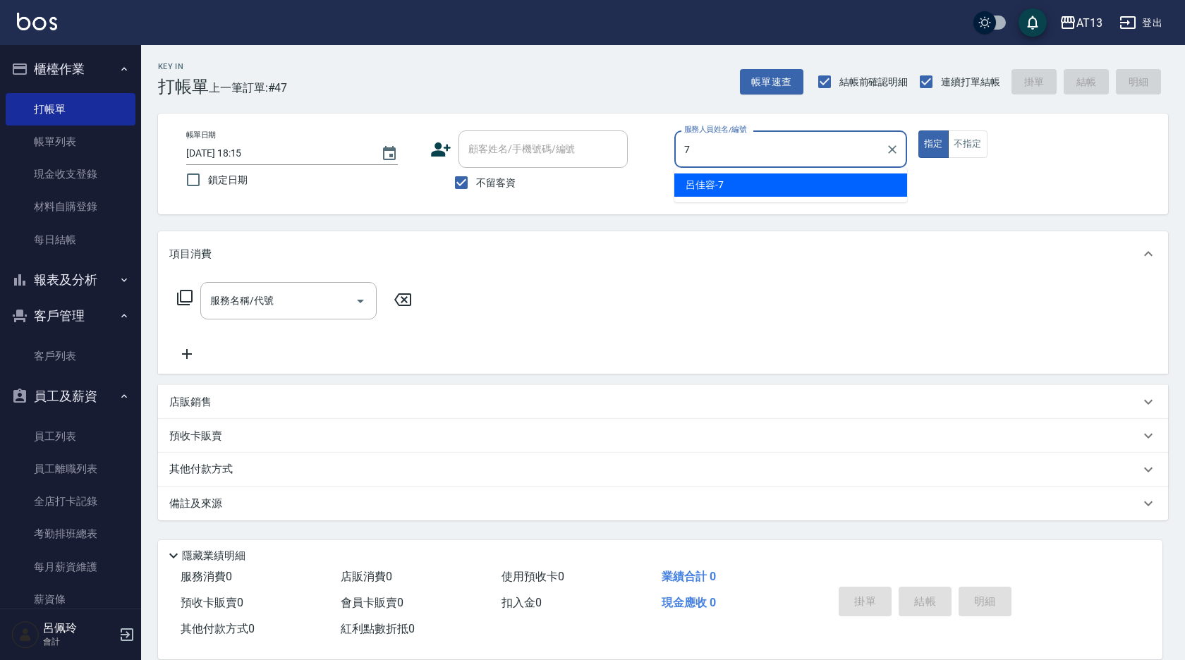
click at [709, 171] on ul "[PERSON_NAME]-7" at bounding box center [791, 185] width 233 height 35
click at [696, 179] on span "[PERSON_NAME]-7" at bounding box center [705, 185] width 38 height 15
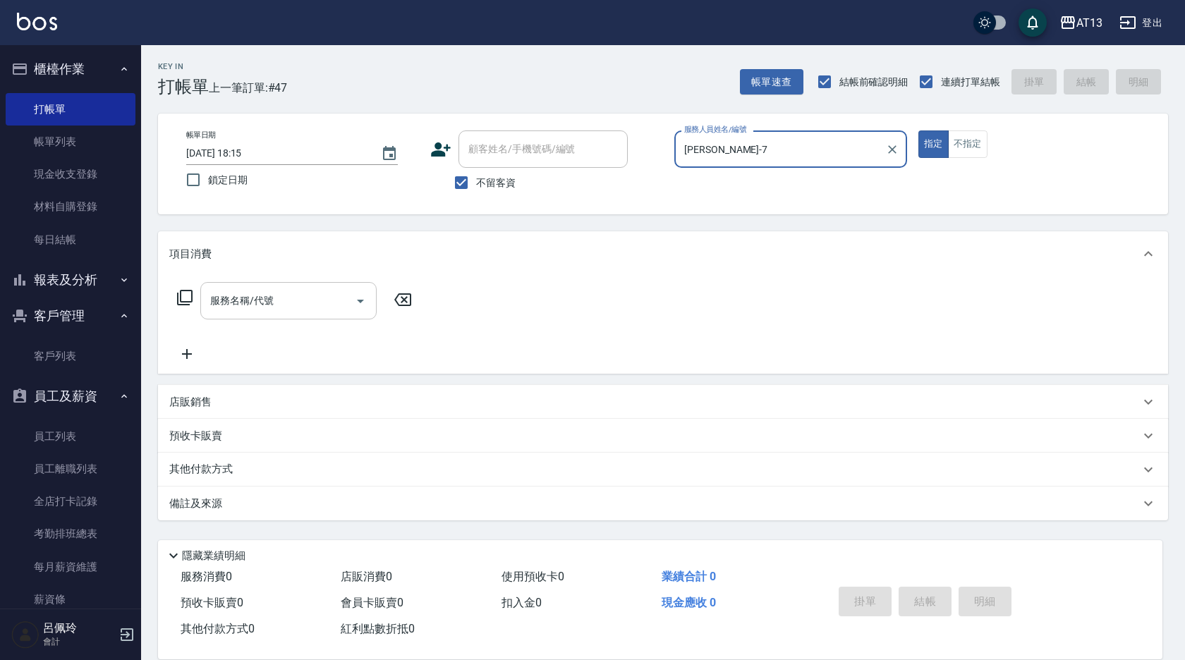
click at [304, 286] on div "服務名稱/代號" at bounding box center [288, 300] width 176 height 37
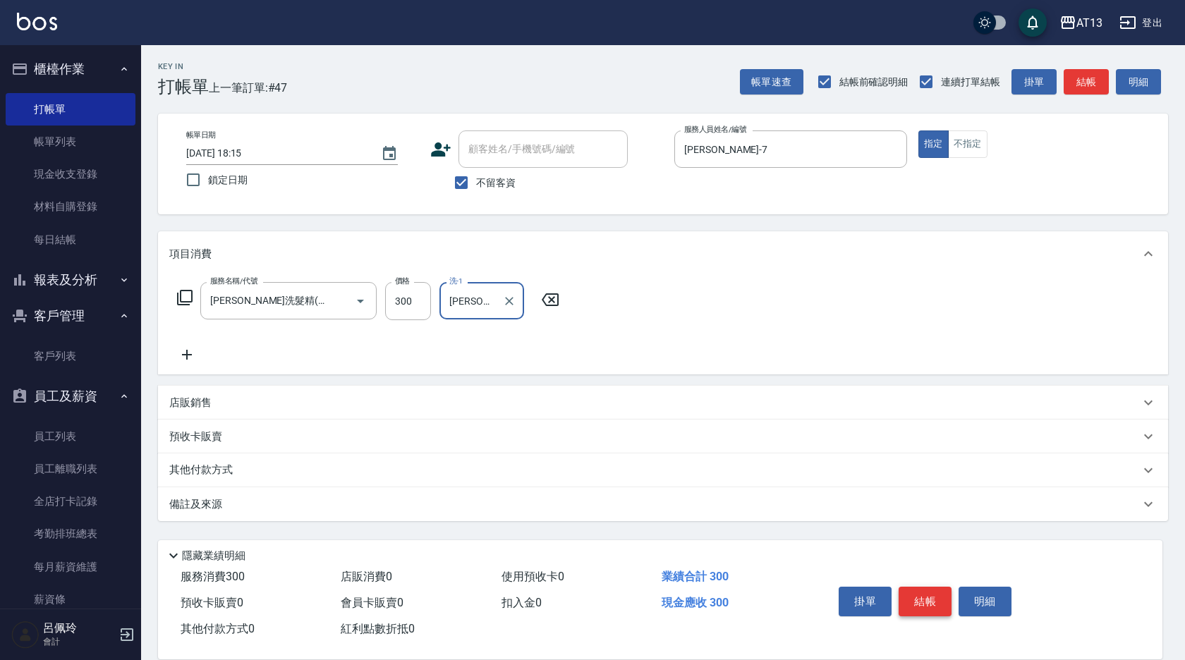
click at [907, 589] on button "結帳" at bounding box center [925, 602] width 53 height 30
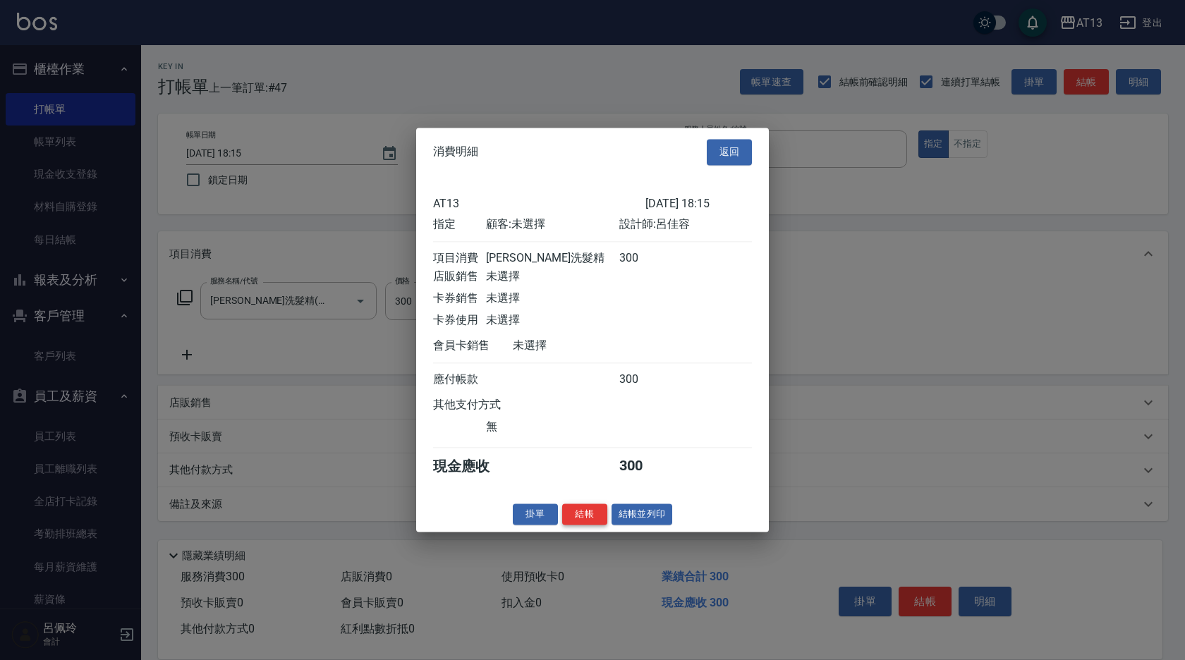
click at [588, 521] on button "結帳" at bounding box center [584, 515] width 45 height 22
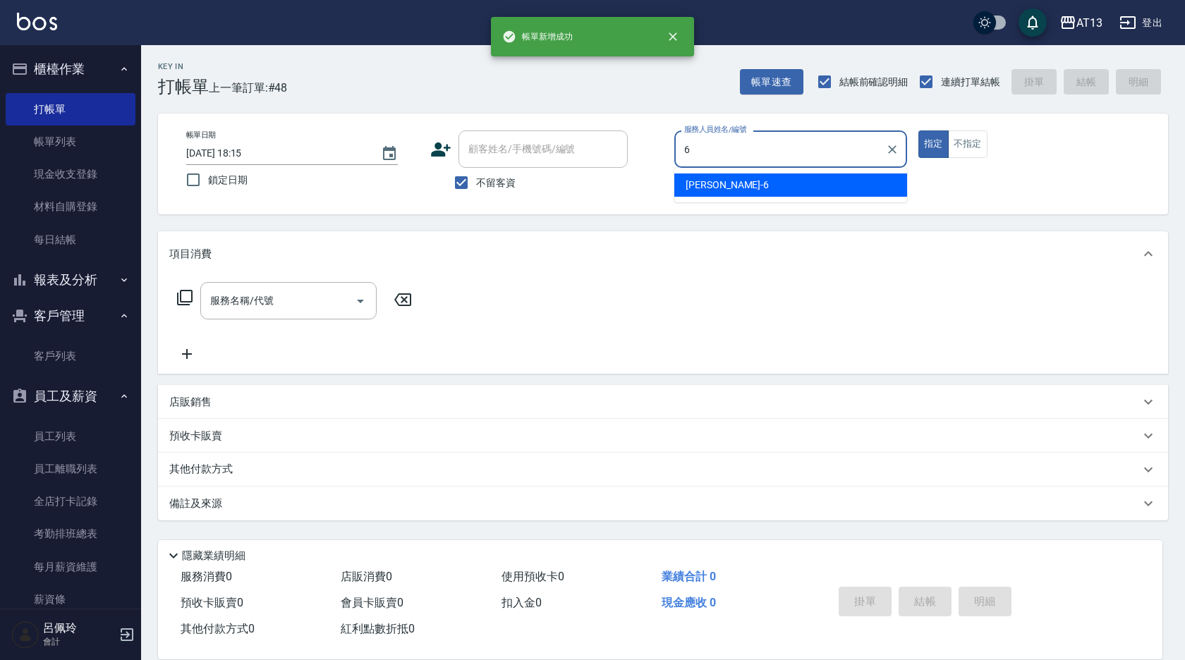
click at [708, 172] on ul "亭妤 -6" at bounding box center [791, 185] width 233 height 35
click at [310, 294] on input "服務名稱/代號" at bounding box center [278, 301] width 143 height 25
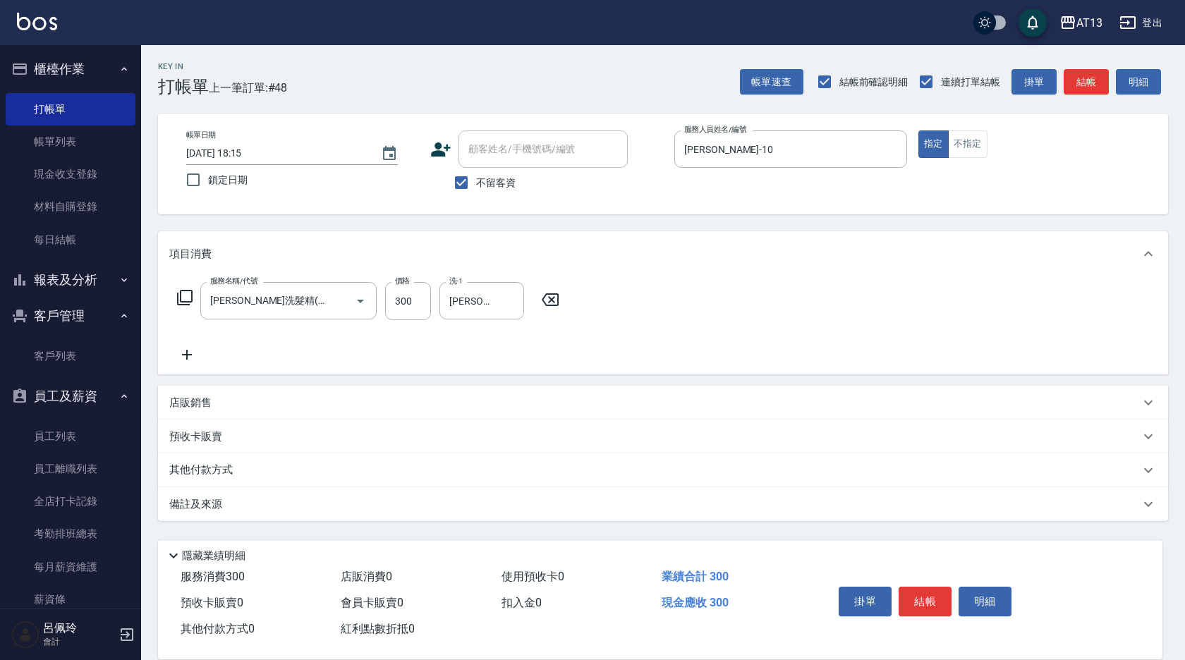
click at [896, 594] on div "掛單 結帳 明細" at bounding box center [925, 603] width 184 height 44
click at [910, 595] on button "結帳" at bounding box center [925, 602] width 53 height 30
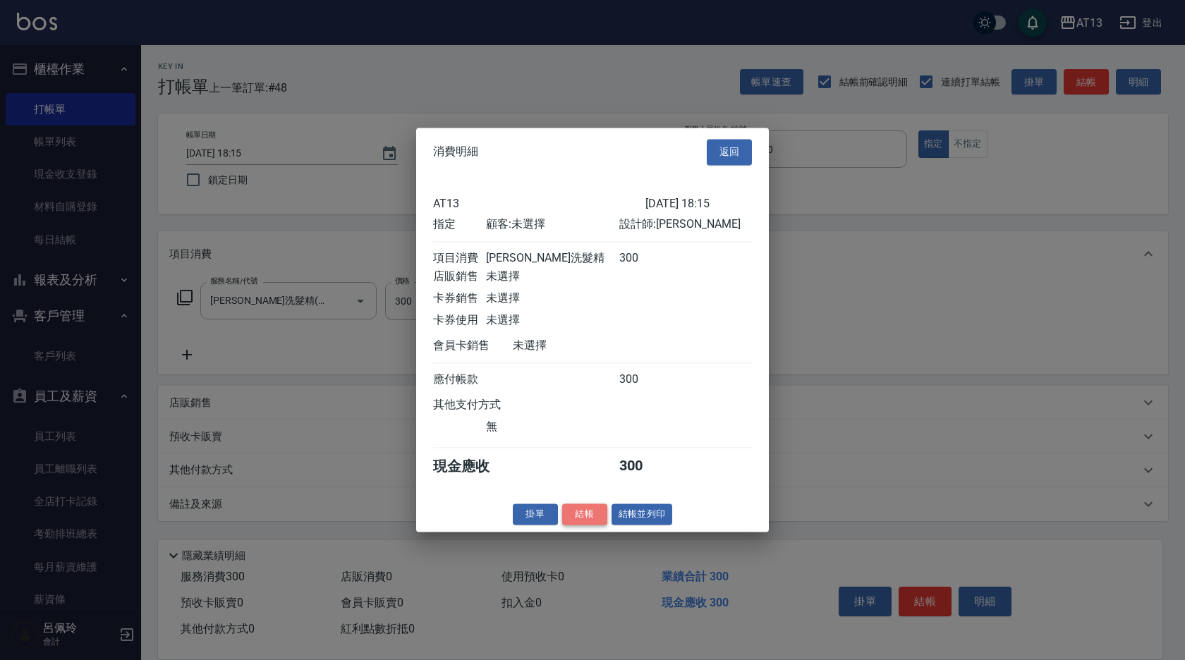
click at [591, 520] on button "結帳" at bounding box center [584, 515] width 45 height 22
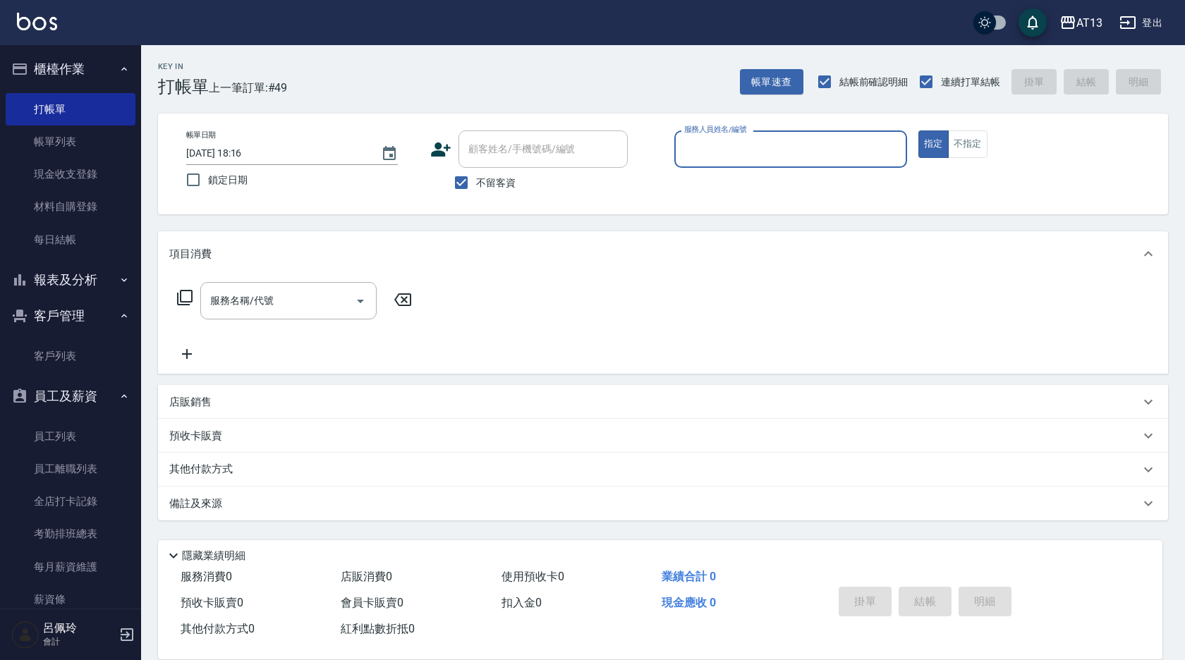
drag, startPoint x: 52, startPoint y: 230, endPoint x: 133, endPoint y: 253, distance: 84.9
click at [52, 230] on link "每日結帳" at bounding box center [71, 240] width 130 height 32
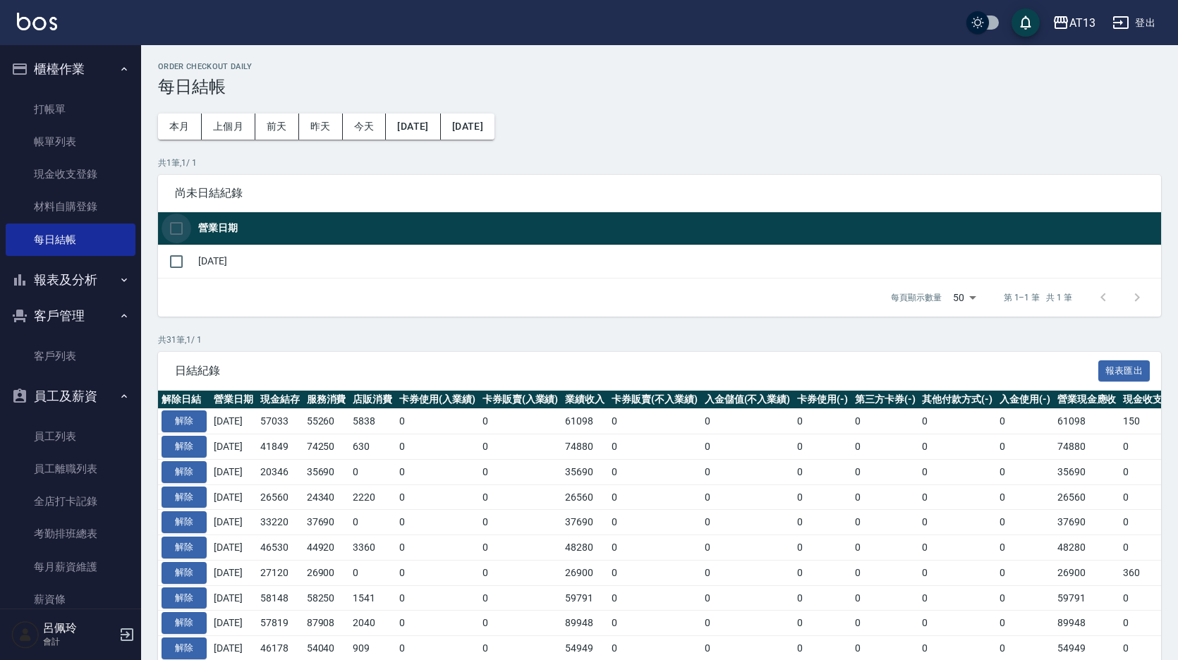
click at [177, 231] on input "checkbox" at bounding box center [177, 229] width 30 height 30
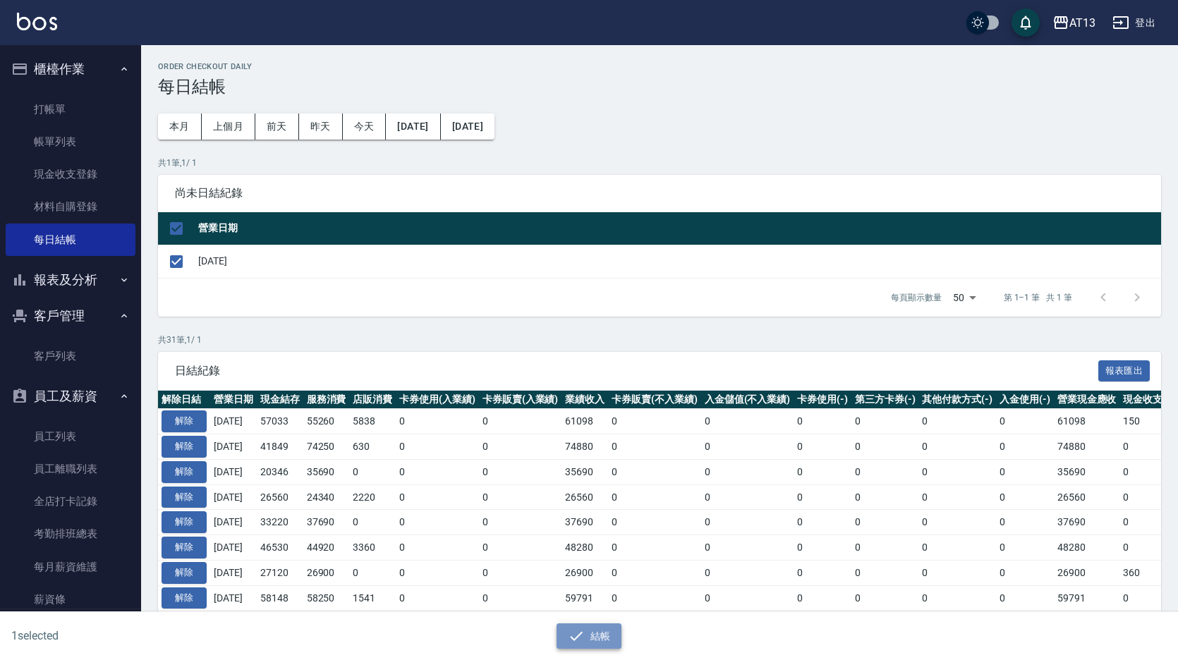
click at [597, 636] on button "結帳" at bounding box center [590, 637] width 66 height 26
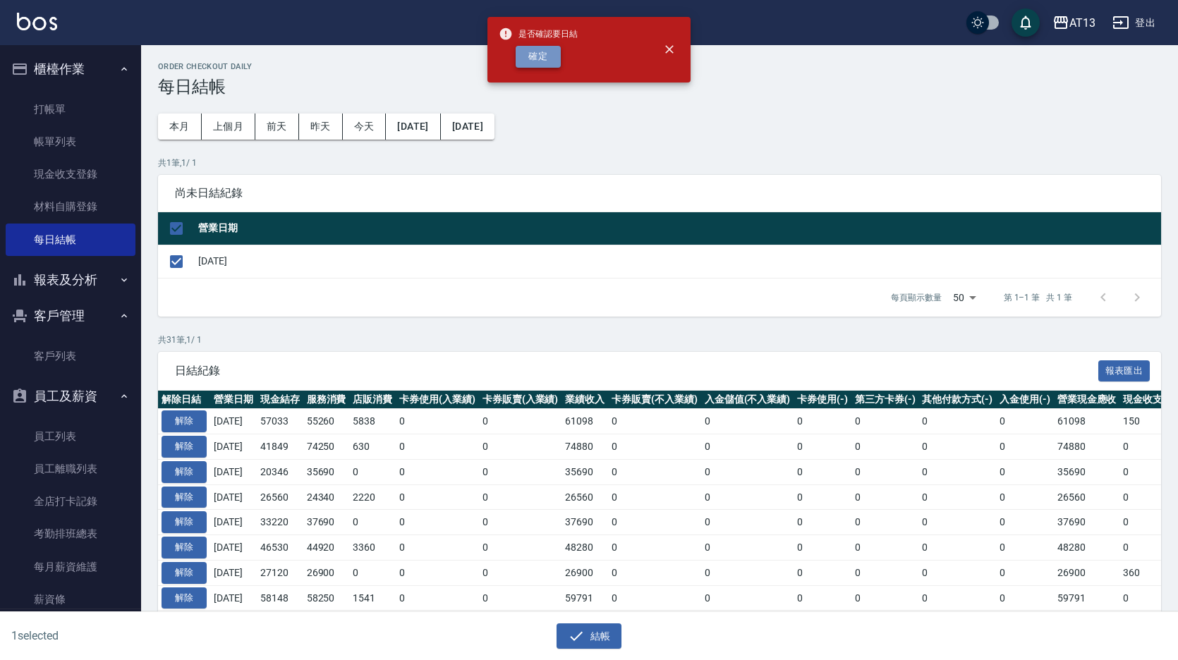
click at [533, 54] on button "確定" at bounding box center [538, 57] width 45 height 22
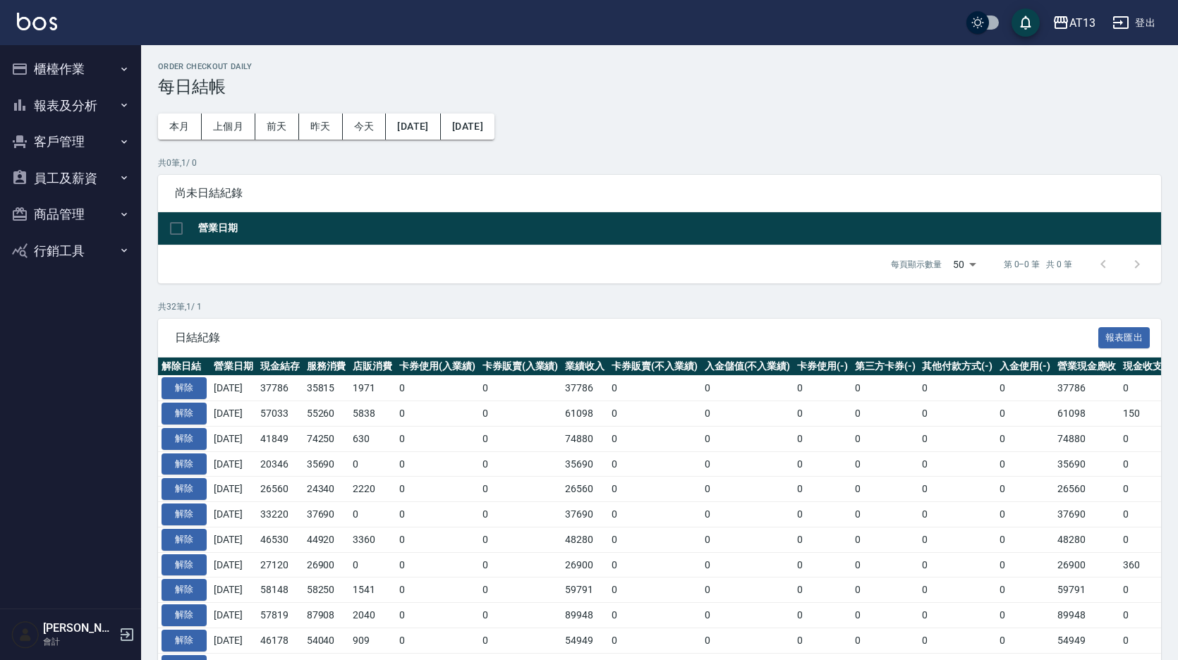
click at [64, 114] on button "報表及分析" at bounding box center [71, 105] width 130 height 37
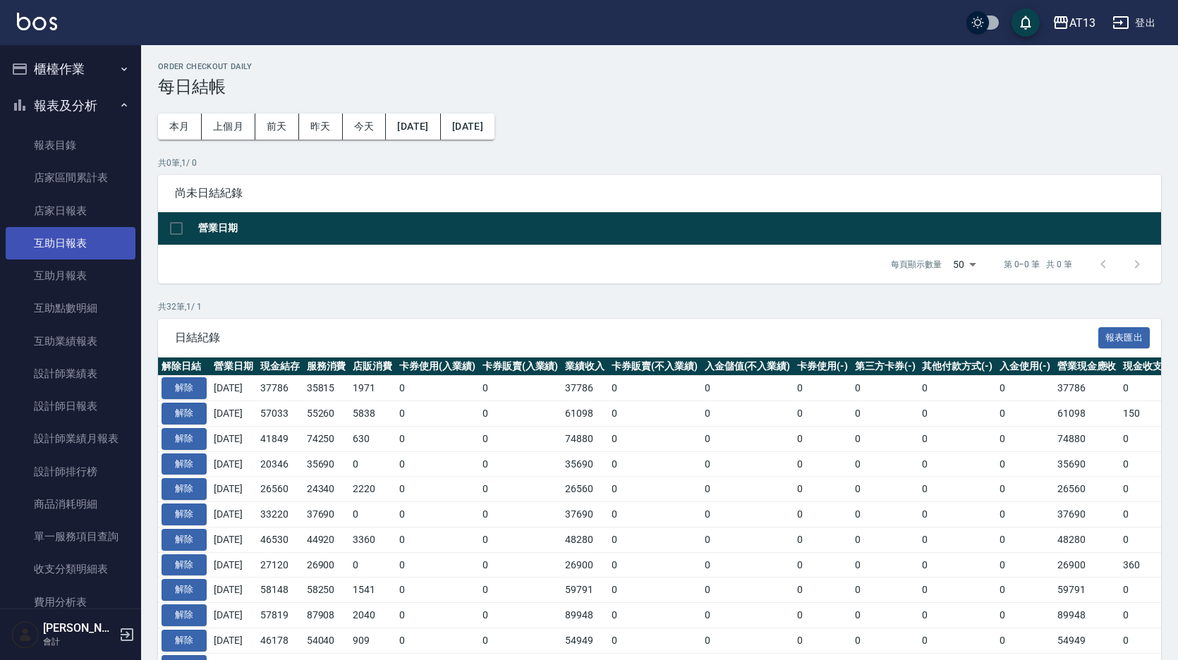
click at [66, 234] on link "互助日報表" at bounding box center [71, 243] width 130 height 32
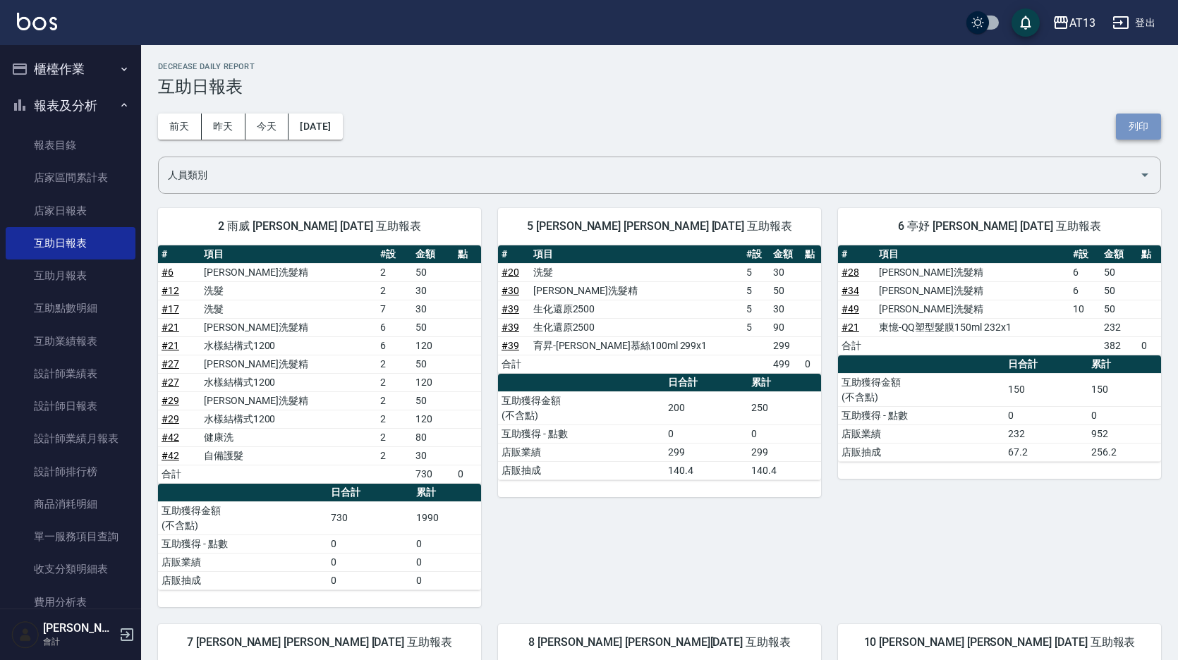
click at [1138, 129] on button "列印" at bounding box center [1138, 127] width 45 height 26
click at [79, 399] on link "設計師日報表" at bounding box center [71, 406] width 130 height 32
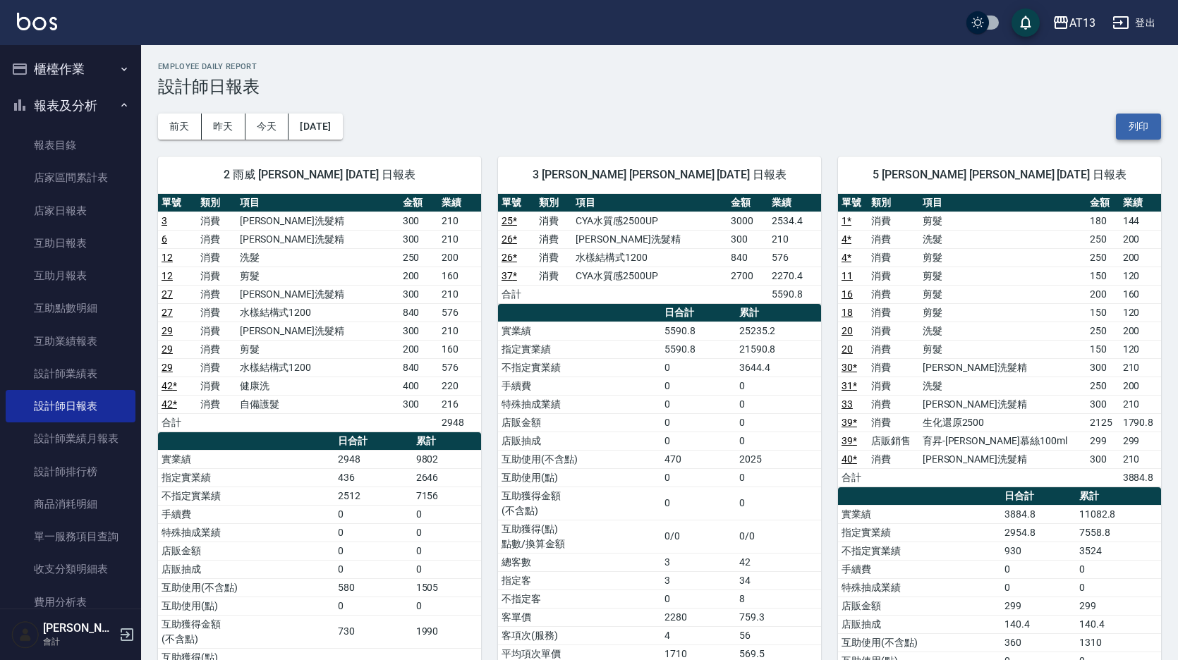
click at [1135, 121] on button "列印" at bounding box center [1138, 127] width 45 height 26
click at [94, 215] on link "店家日報表" at bounding box center [71, 211] width 130 height 32
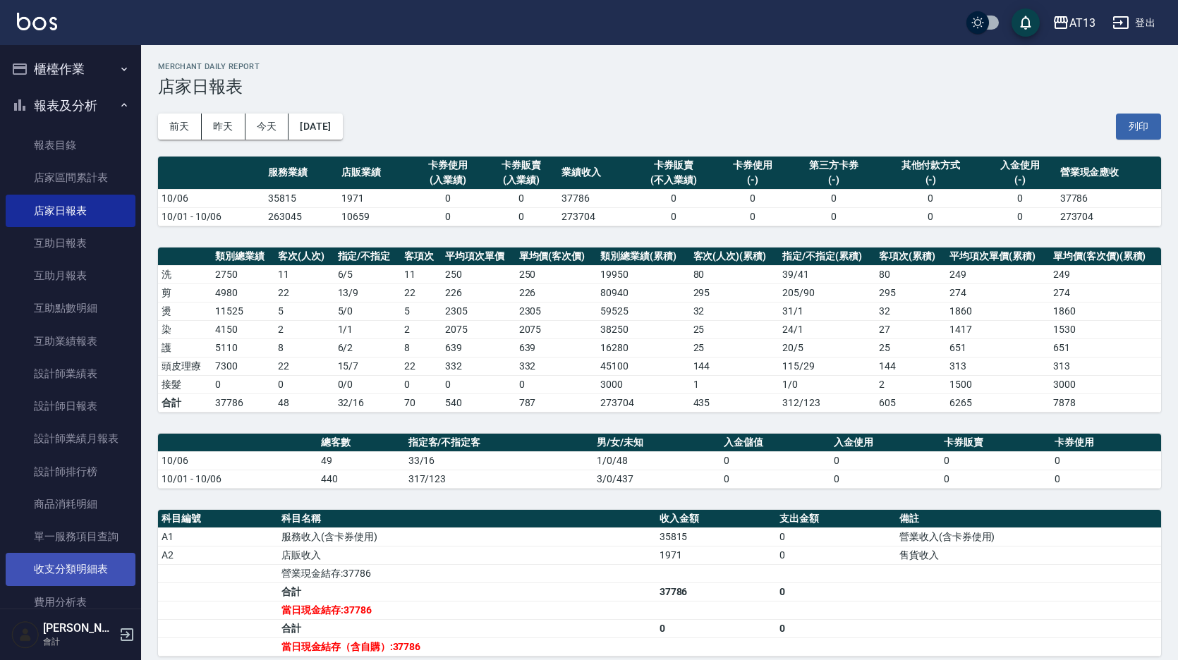
drag, startPoint x: 1159, startPoint y: 123, endPoint x: 120, endPoint y: 574, distance: 1132.9
click at [1159, 123] on button "列印" at bounding box center [1138, 127] width 45 height 26
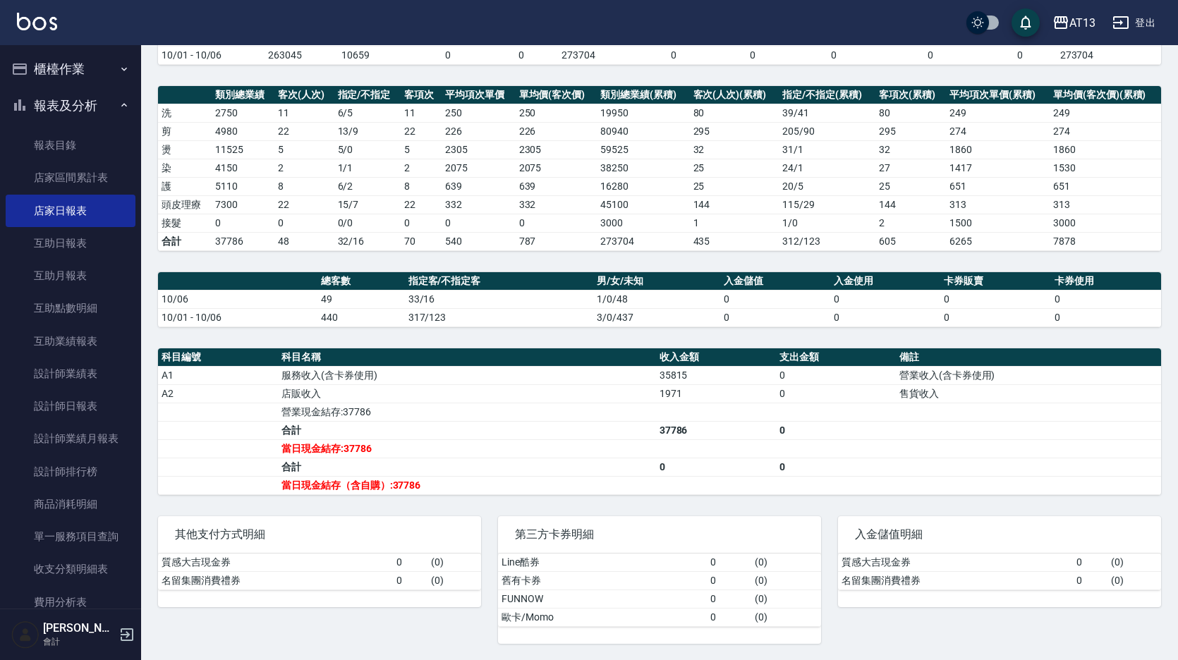
scroll to position [162, 0]
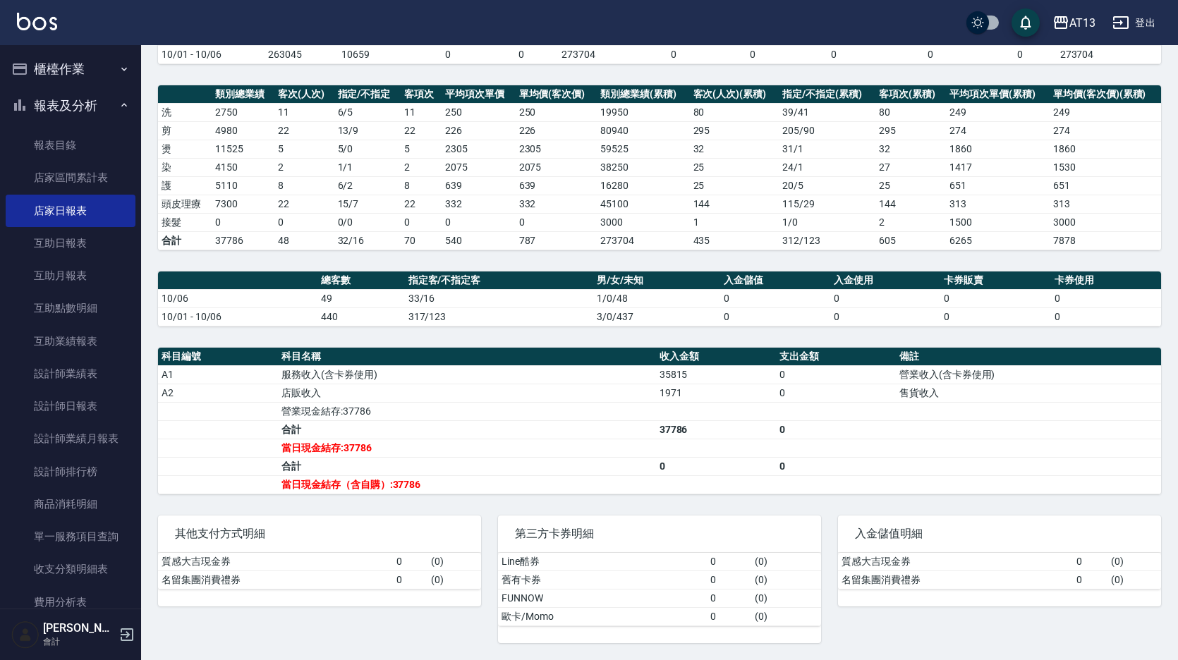
click at [971, 130] on div "AT13 2025-10-06 店家日報表 列印時間： 2025-10-06-18:17 Merchant Daily Report 店家日報表 前天 昨天 …" at bounding box center [659, 272] width 1037 height 778
